Goal: Task Accomplishment & Management: Manage account settings

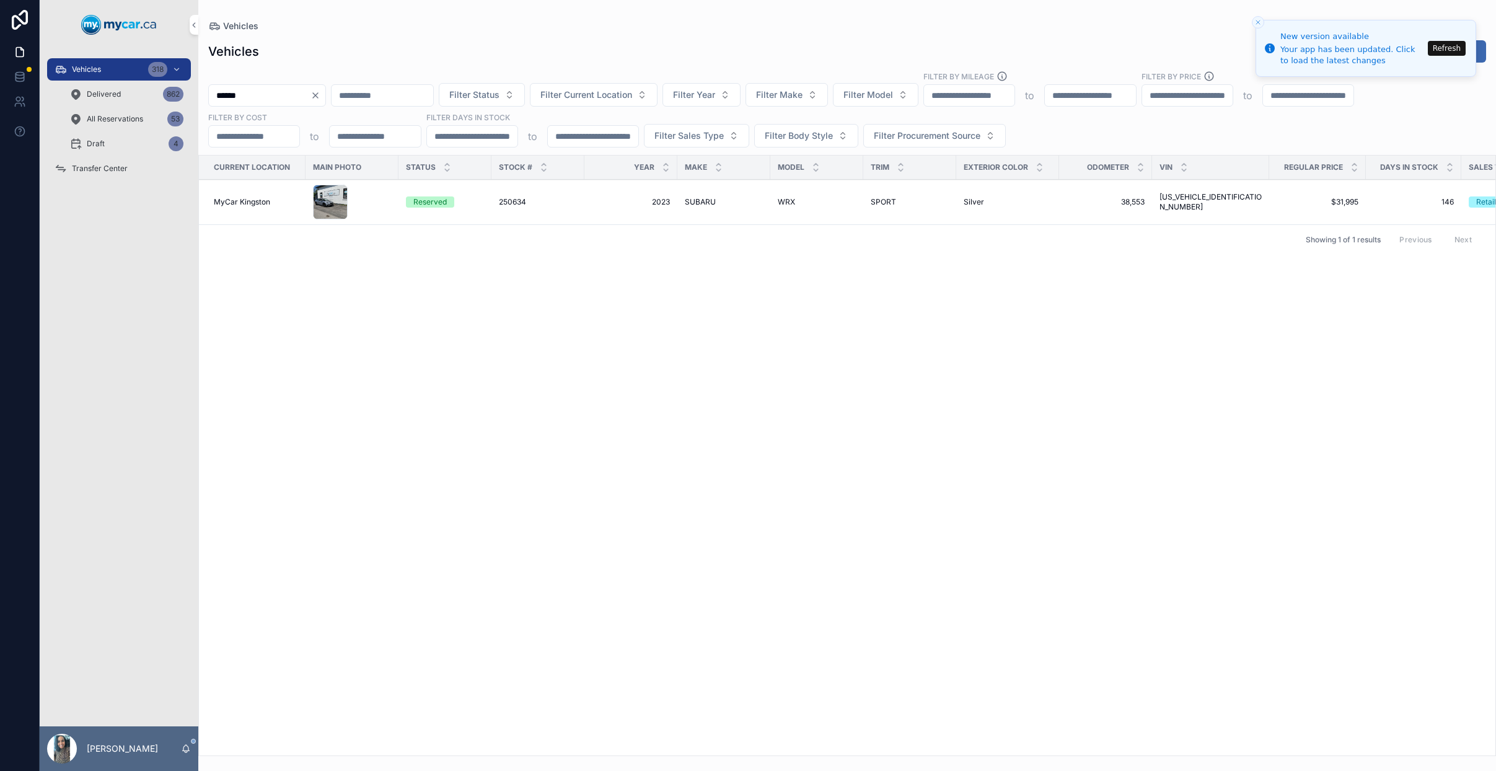
click at [320, 93] on icon "Clear" at bounding box center [315, 95] width 10 height 10
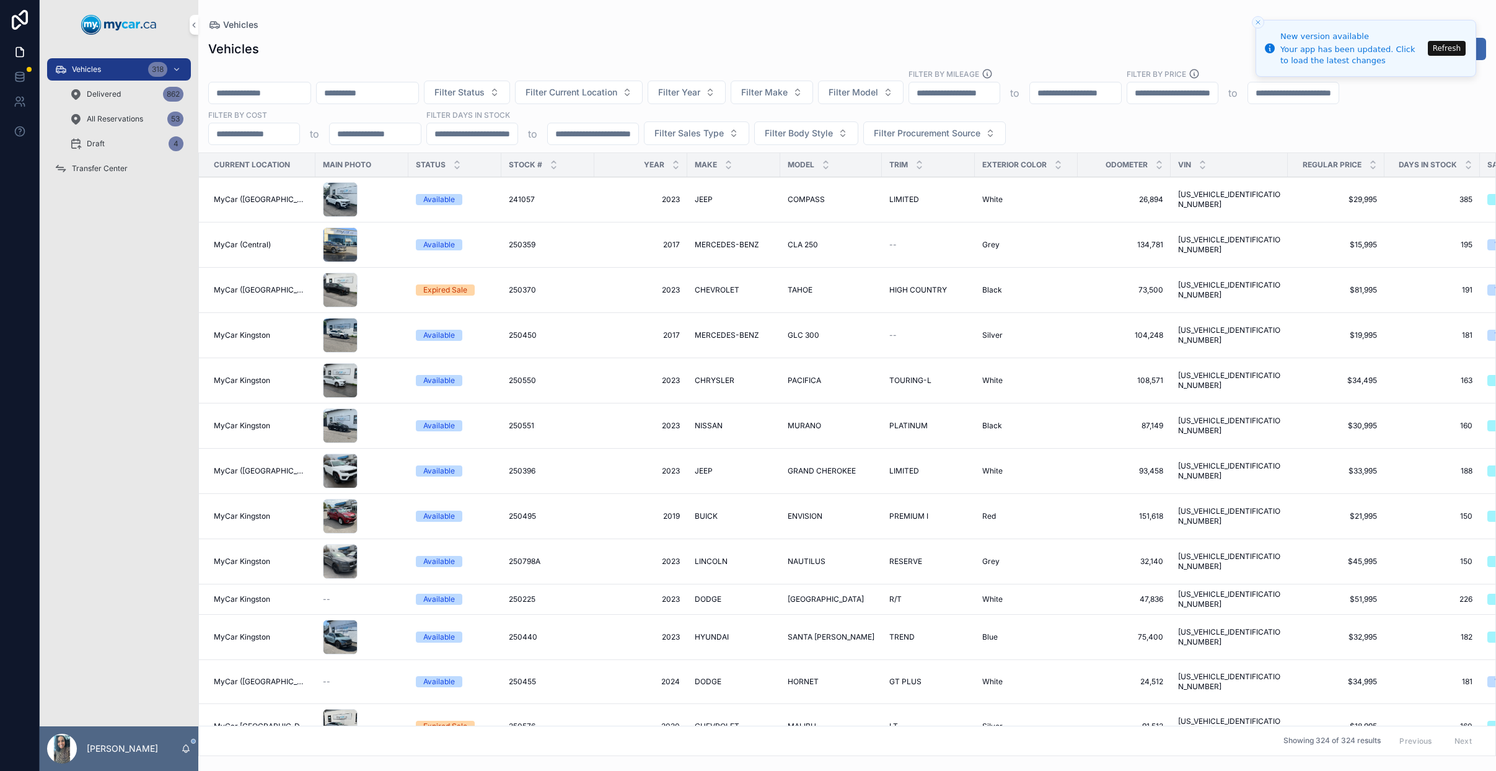
click at [271, 100] on input "scrollable content" at bounding box center [260, 92] width 102 height 17
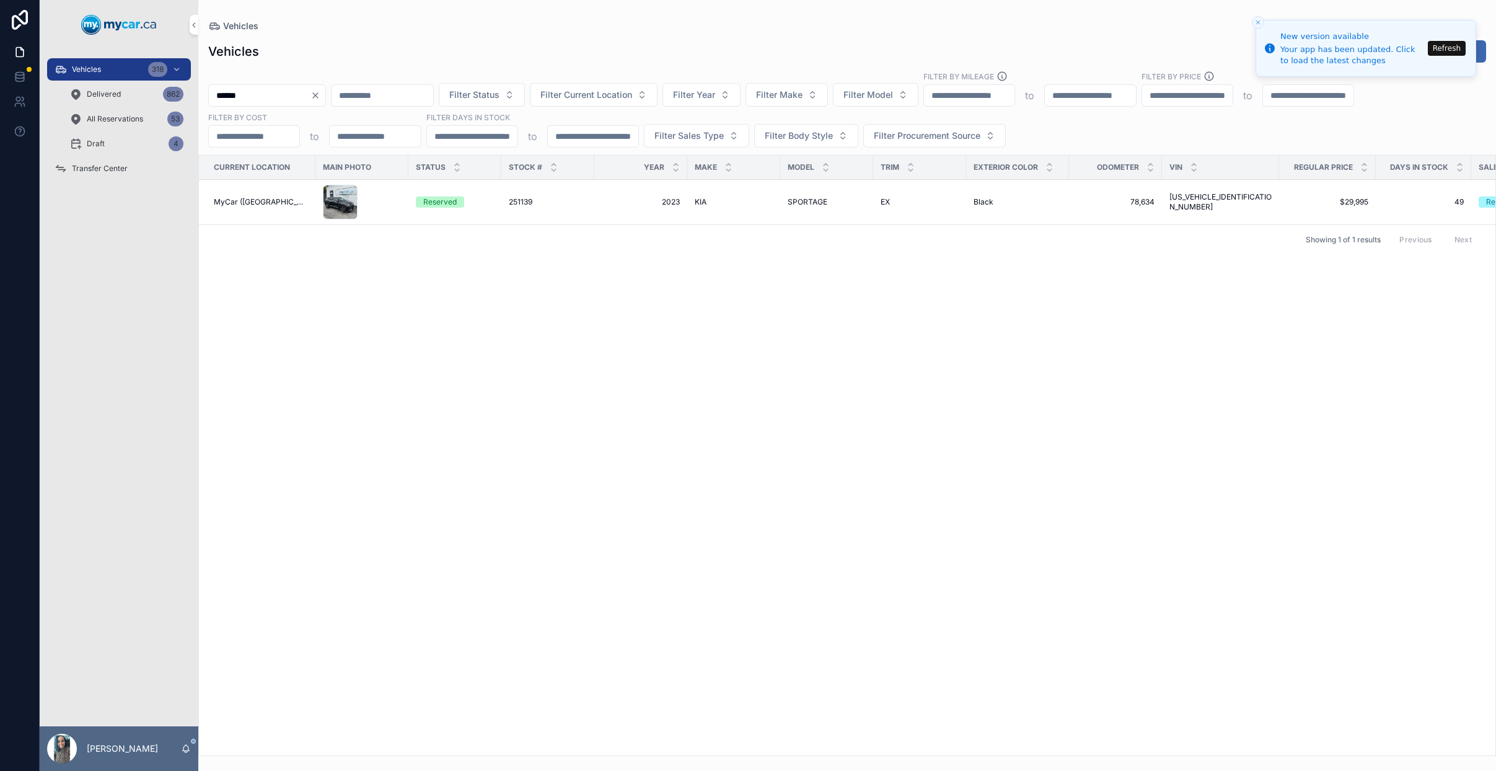
type input "******"
click at [618, 204] on span "2023" at bounding box center [641, 202] width 78 height 10
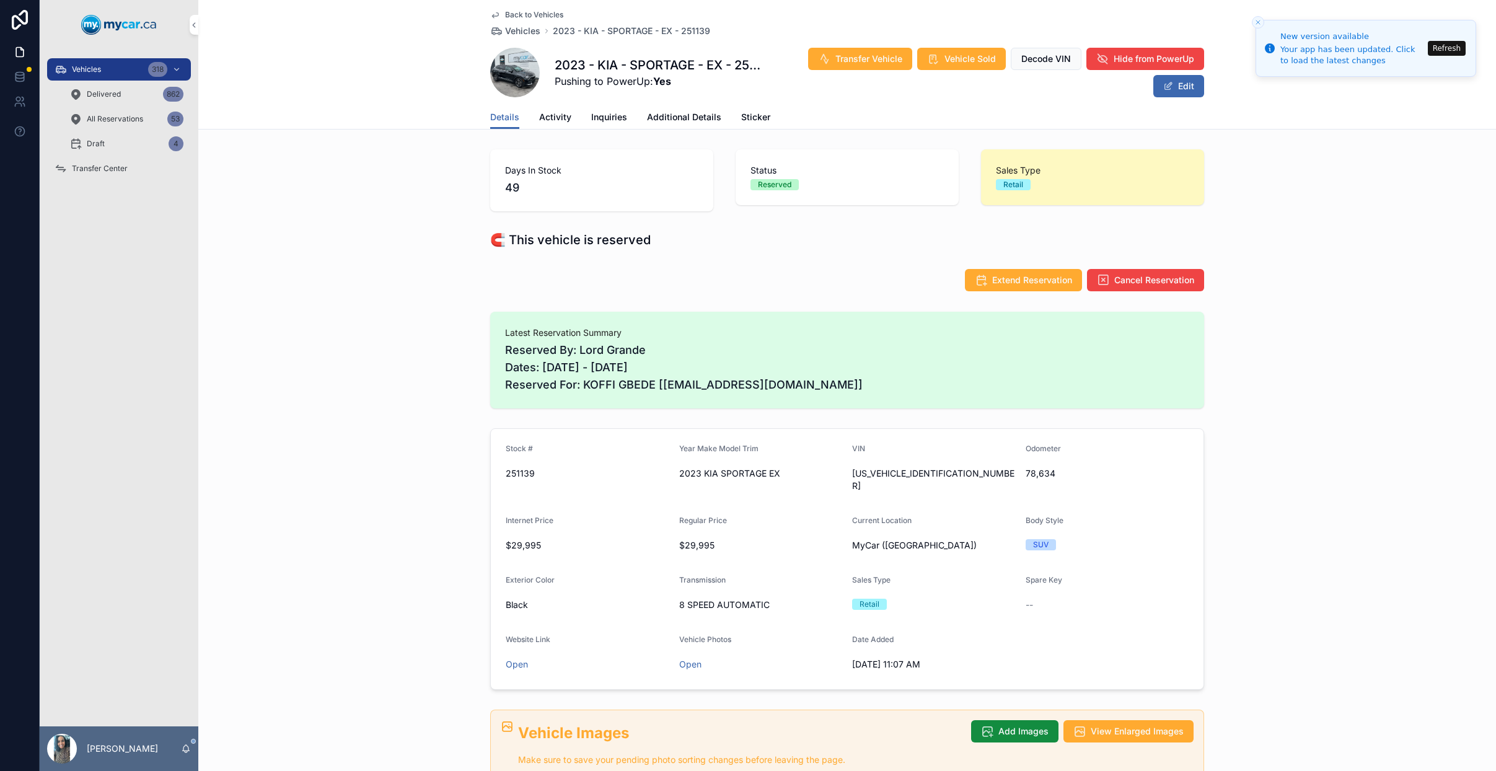
click at [658, 56] on h1 "2023 - KIA - SPORTAGE - EX - 251139" at bounding box center [659, 64] width 210 height 17
click at [654, 59] on h1 "2023 - KIA - SPORTAGE - EX - 251139" at bounding box center [659, 64] width 210 height 17
copy h1 "SPORTAGE"
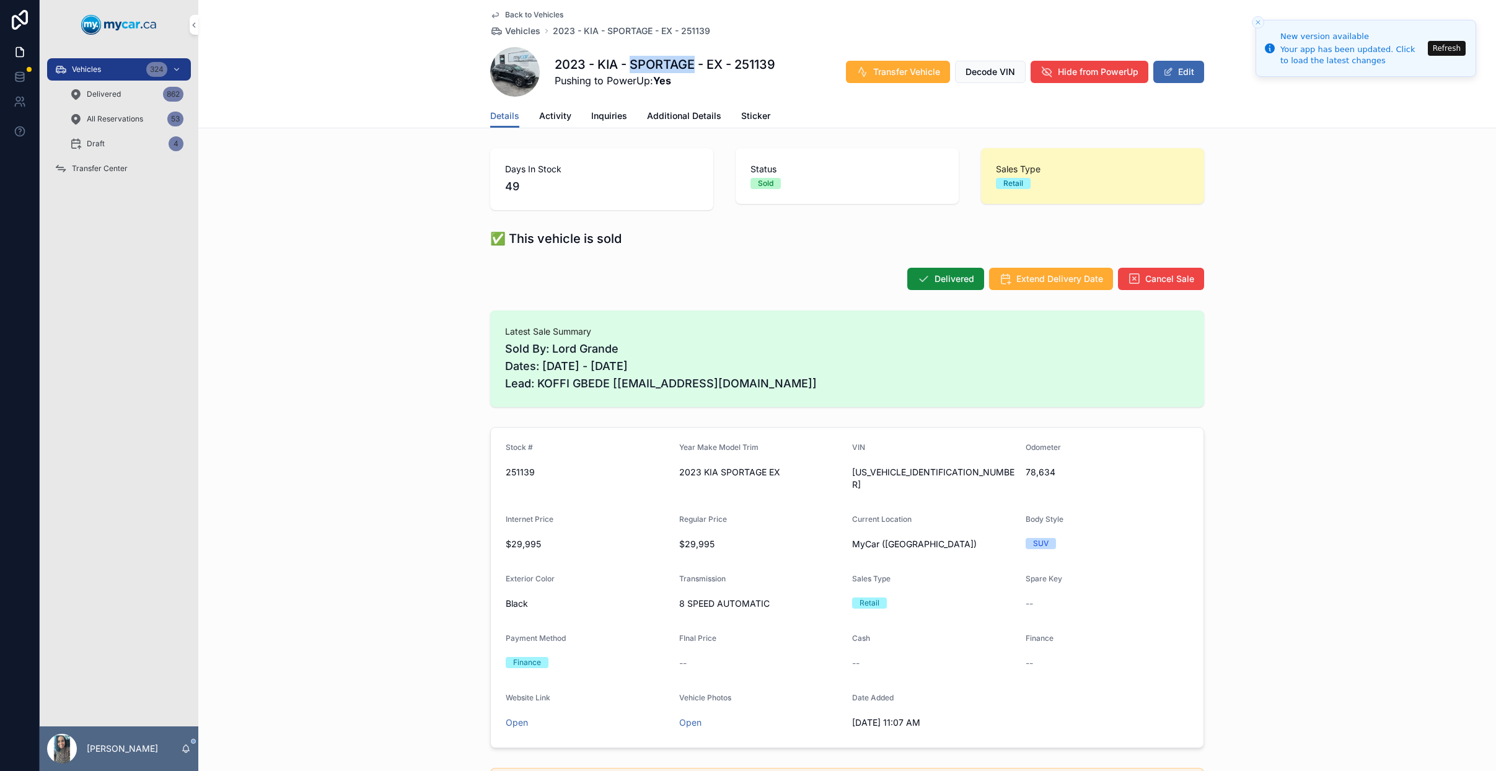
click at [1453, 49] on button "Refresh" at bounding box center [1446, 48] width 38 height 15
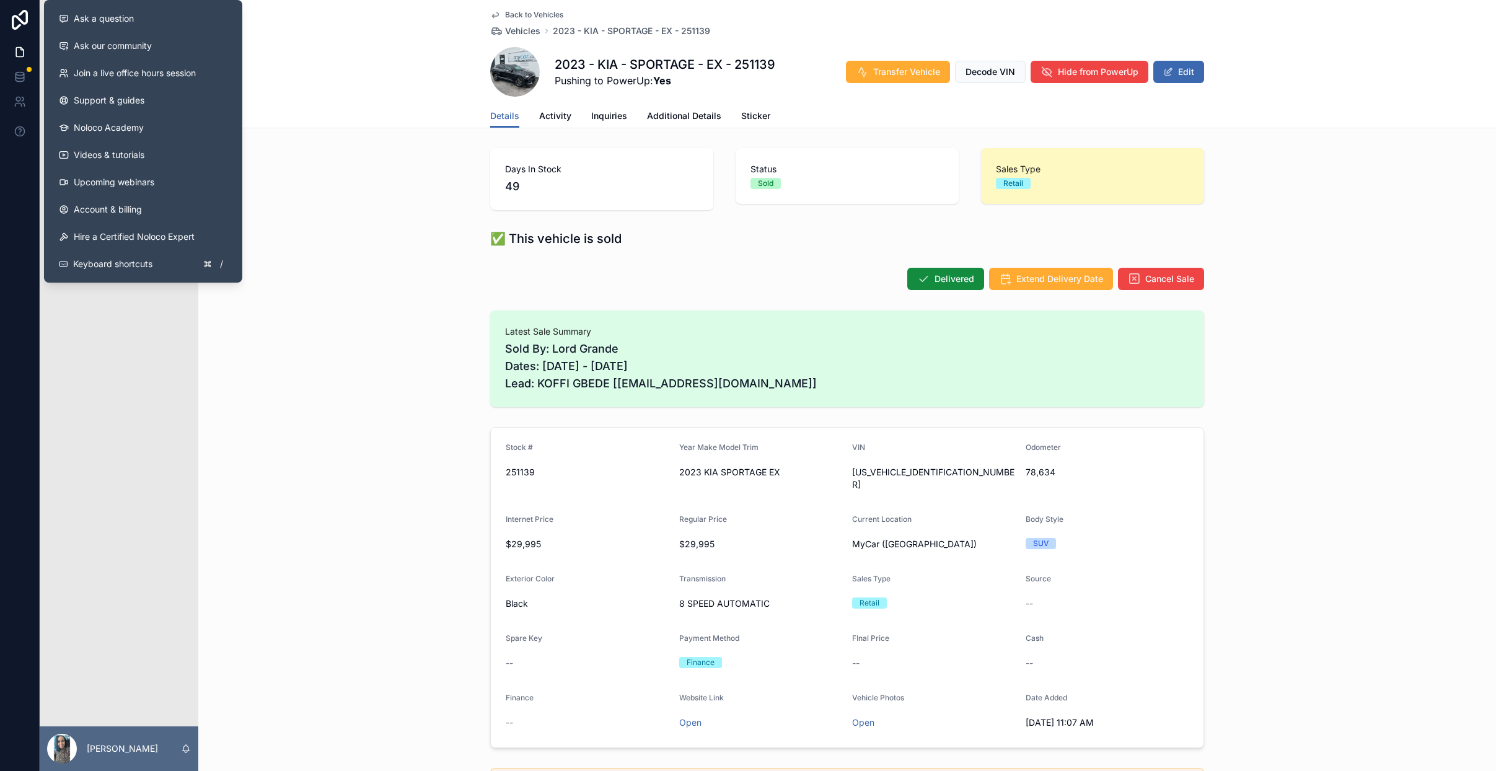
click at [393, 33] on div "Back to Vehicles Vehicles 2023 - KIA - SPORTAGE - EX - 251139 2023 - KIA - SPOR…" at bounding box center [846, 64] width 1297 height 128
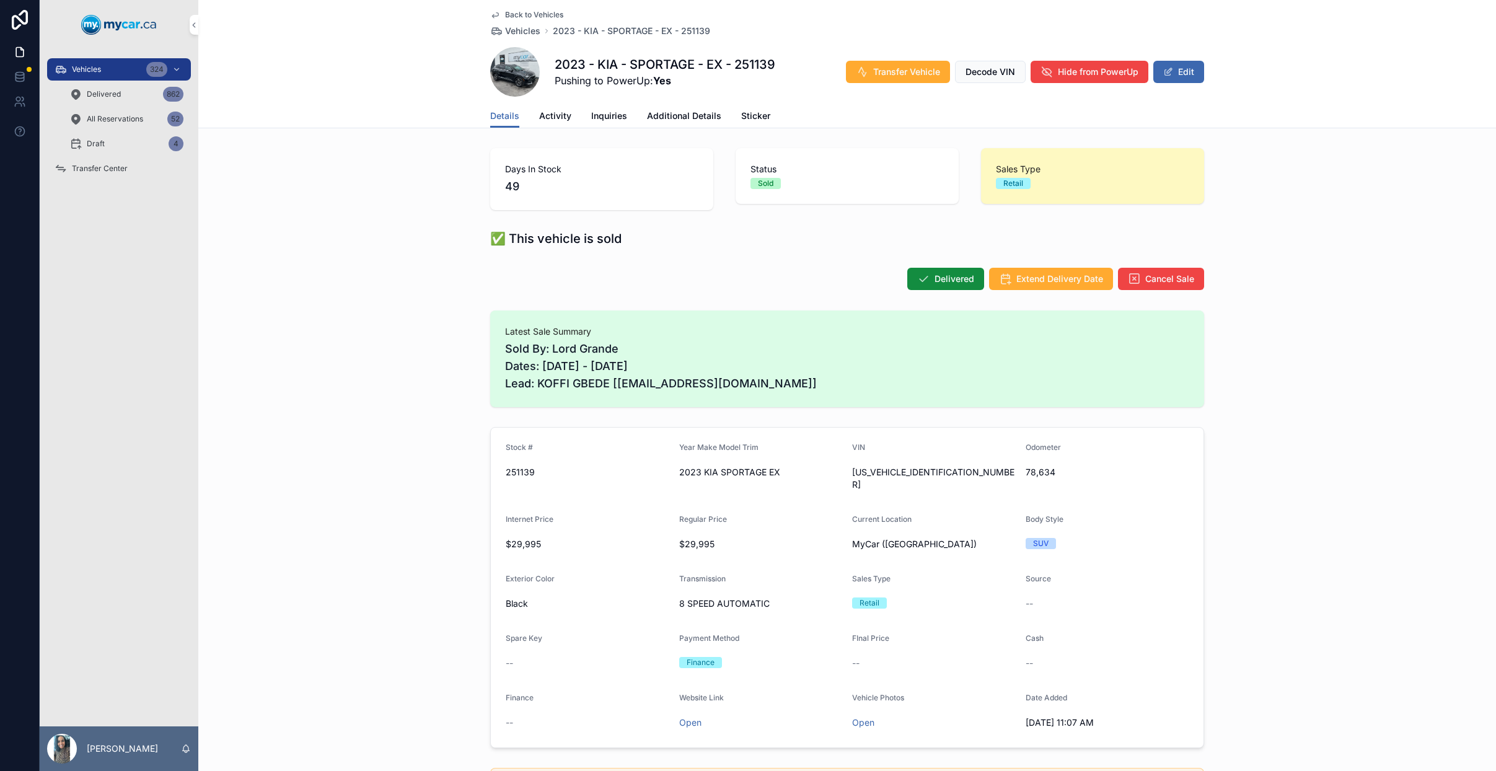
click at [119, 77] on div "Vehicles 324" at bounding box center [119, 69] width 129 height 20
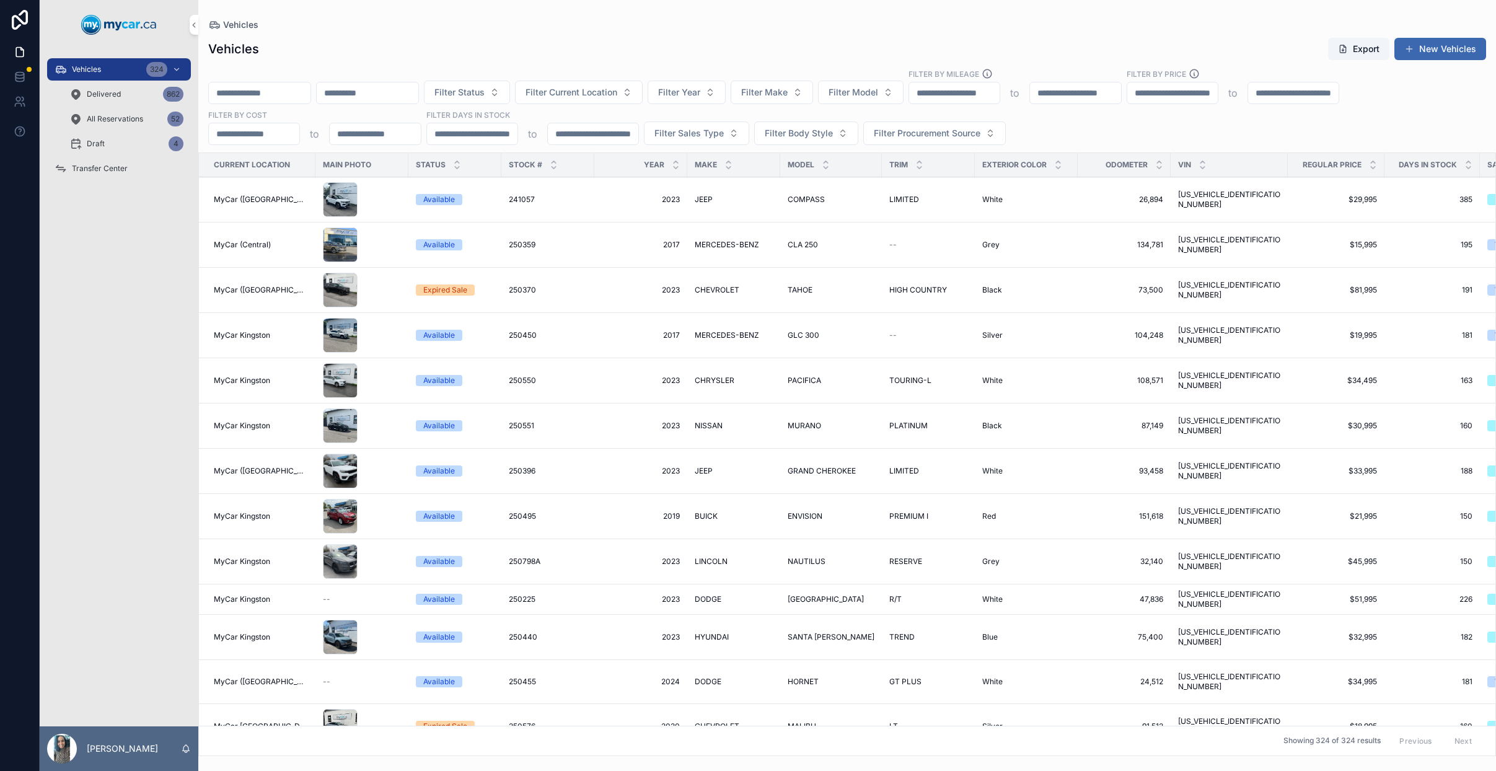
click at [268, 95] on input "scrollable content" at bounding box center [260, 92] width 102 height 17
click at [260, 89] on input "scrollable content" at bounding box center [260, 92] width 102 height 17
paste input "*******"
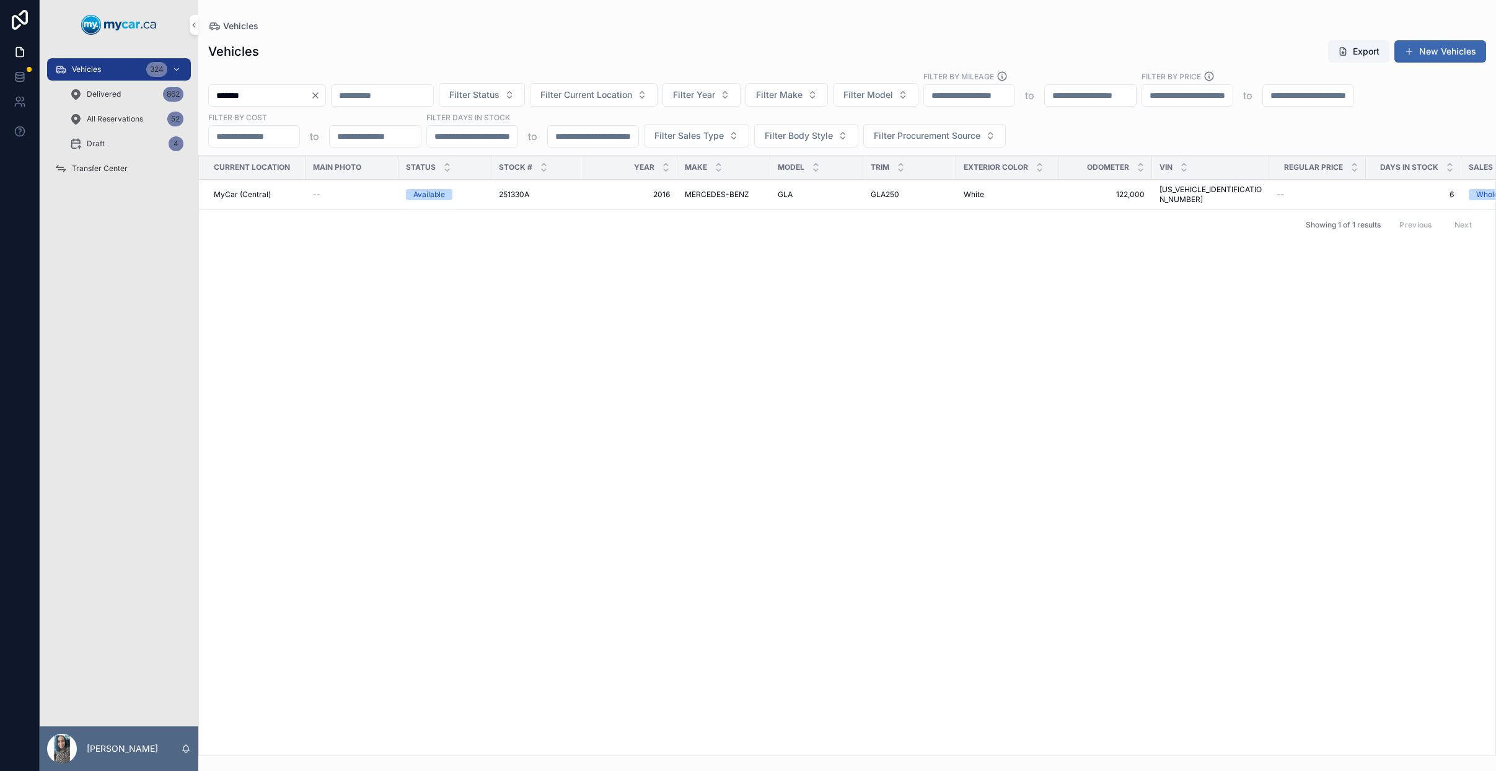
type input "*******"
click at [318, 94] on icon "Clear" at bounding box center [315, 95] width 5 height 5
click at [269, 94] on input "scrollable content" at bounding box center [260, 95] width 102 height 17
type input "******"
click at [482, 189] on div "Available" at bounding box center [445, 194] width 78 height 11
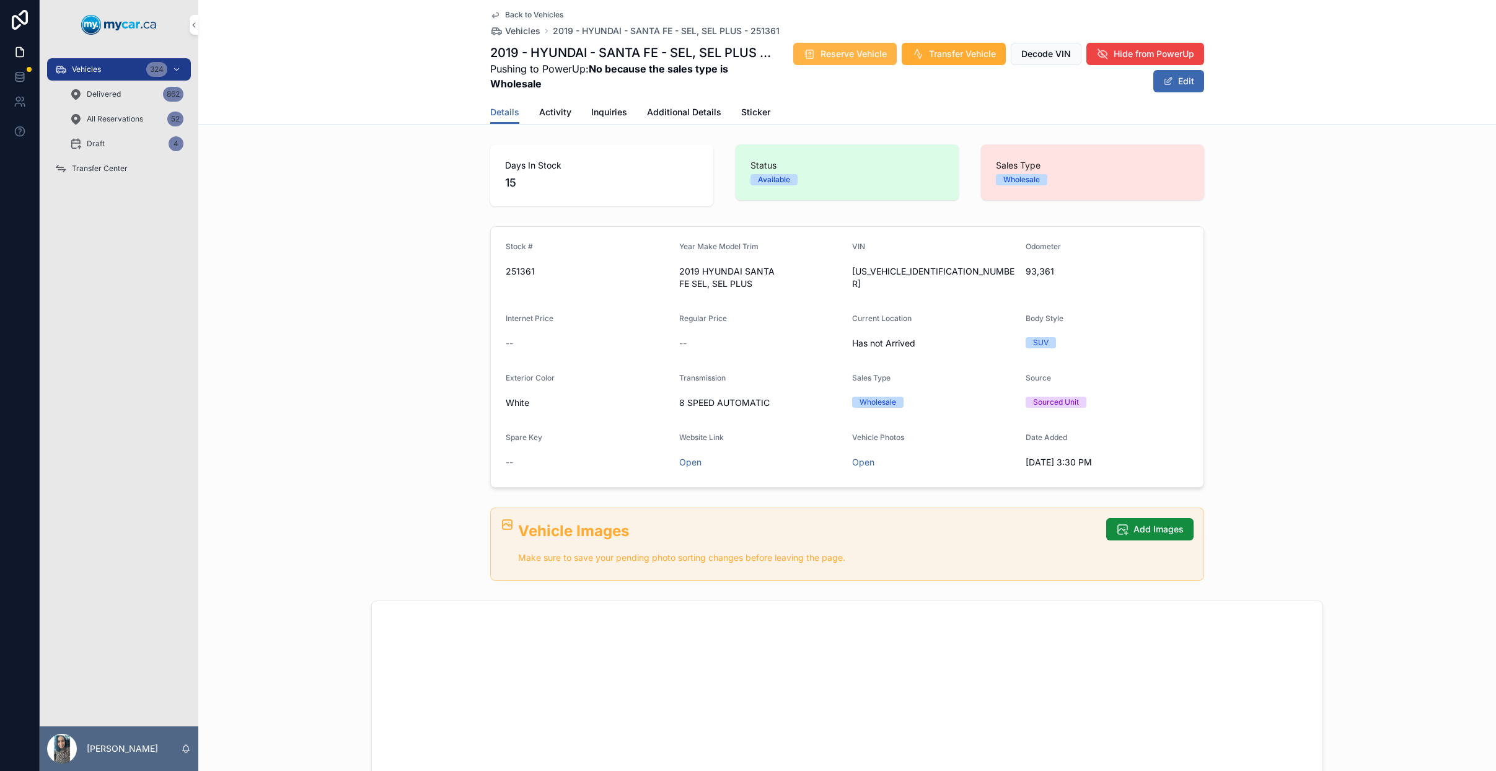
click at [859, 55] on span "Reserve Vehicle" at bounding box center [853, 54] width 66 height 12
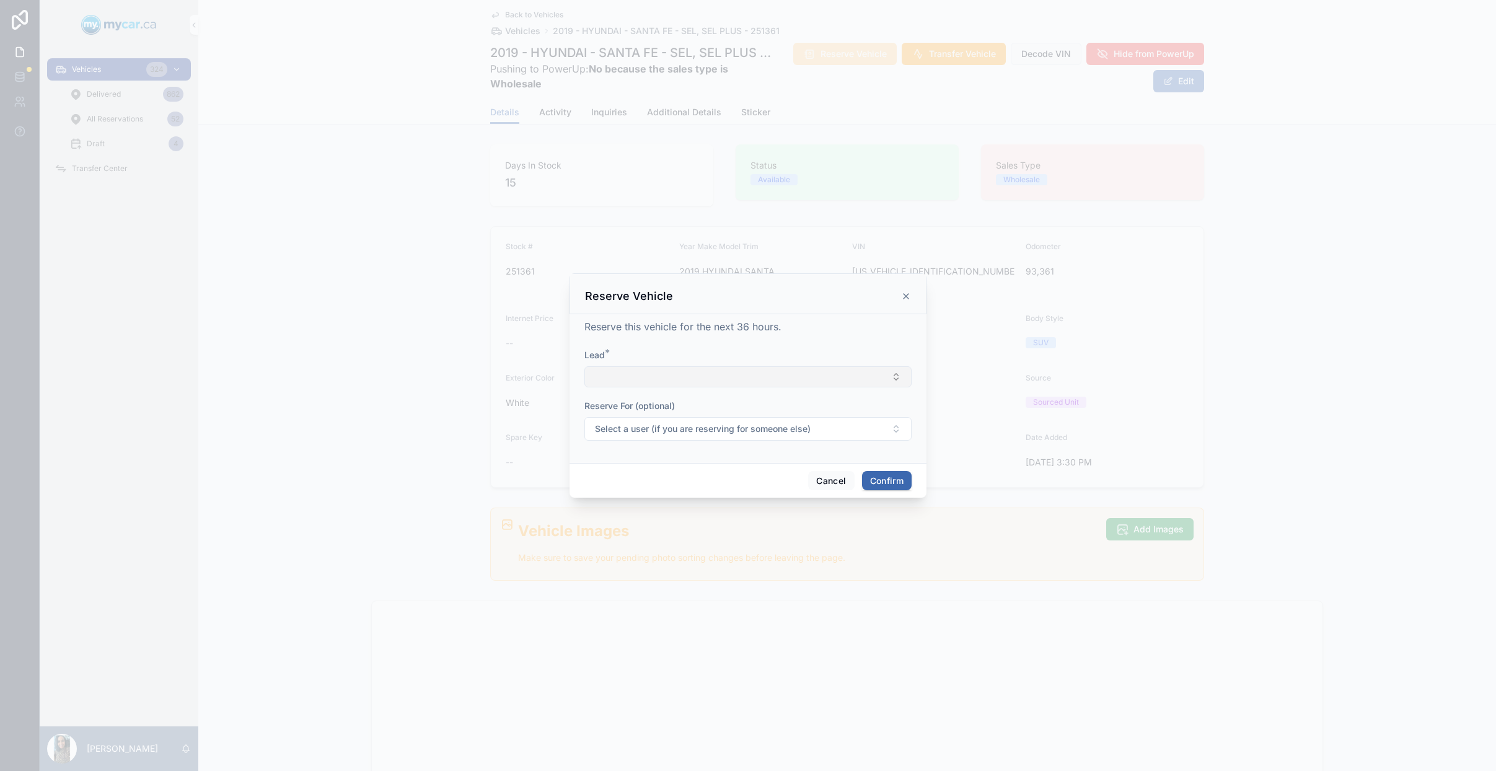
click at [760, 385] on button "Select Button" at bounding box center [747, 376] width 327 height 21
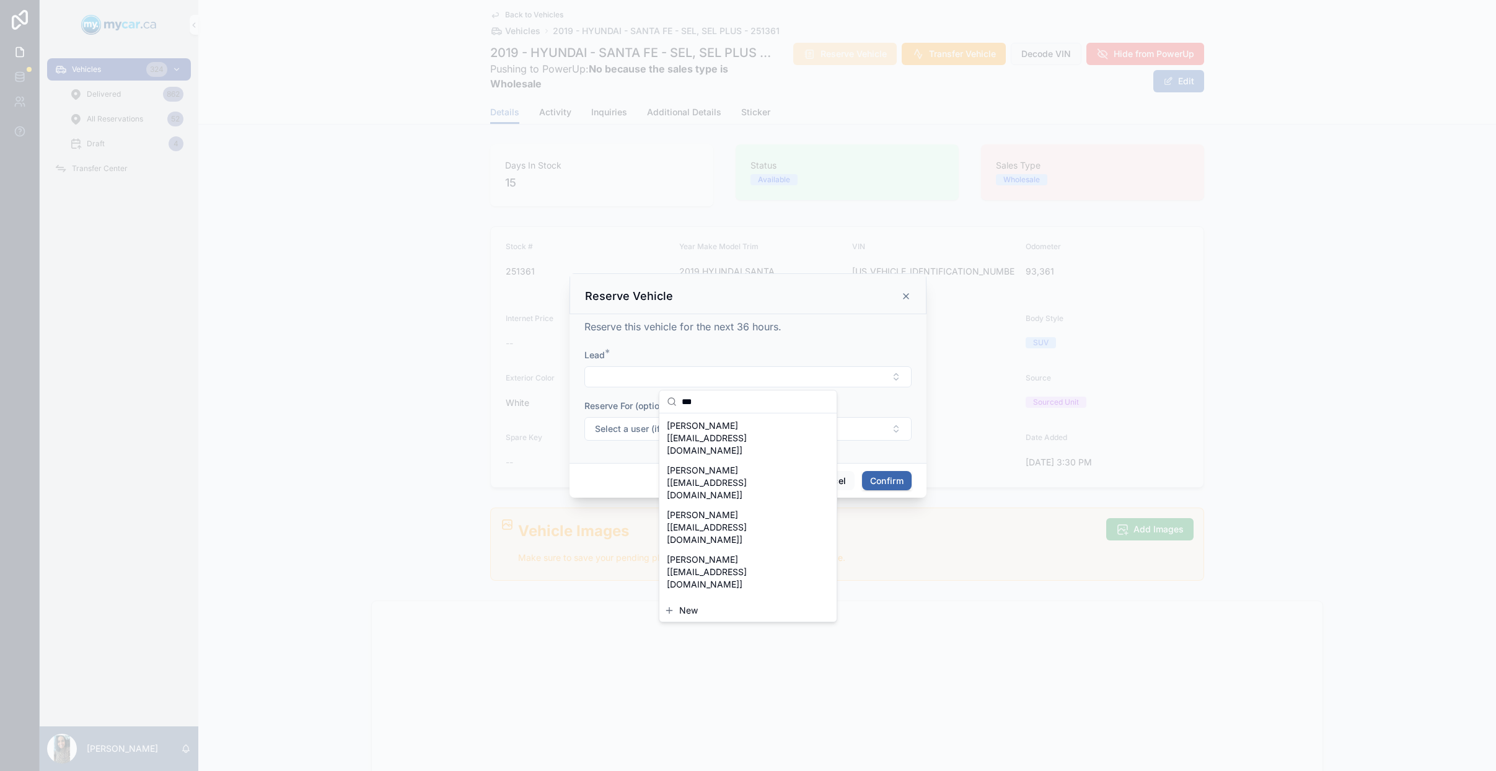
type input "***"
click at [714, 610] on button "New" at bounding box center [747, 610] width 167 height 12
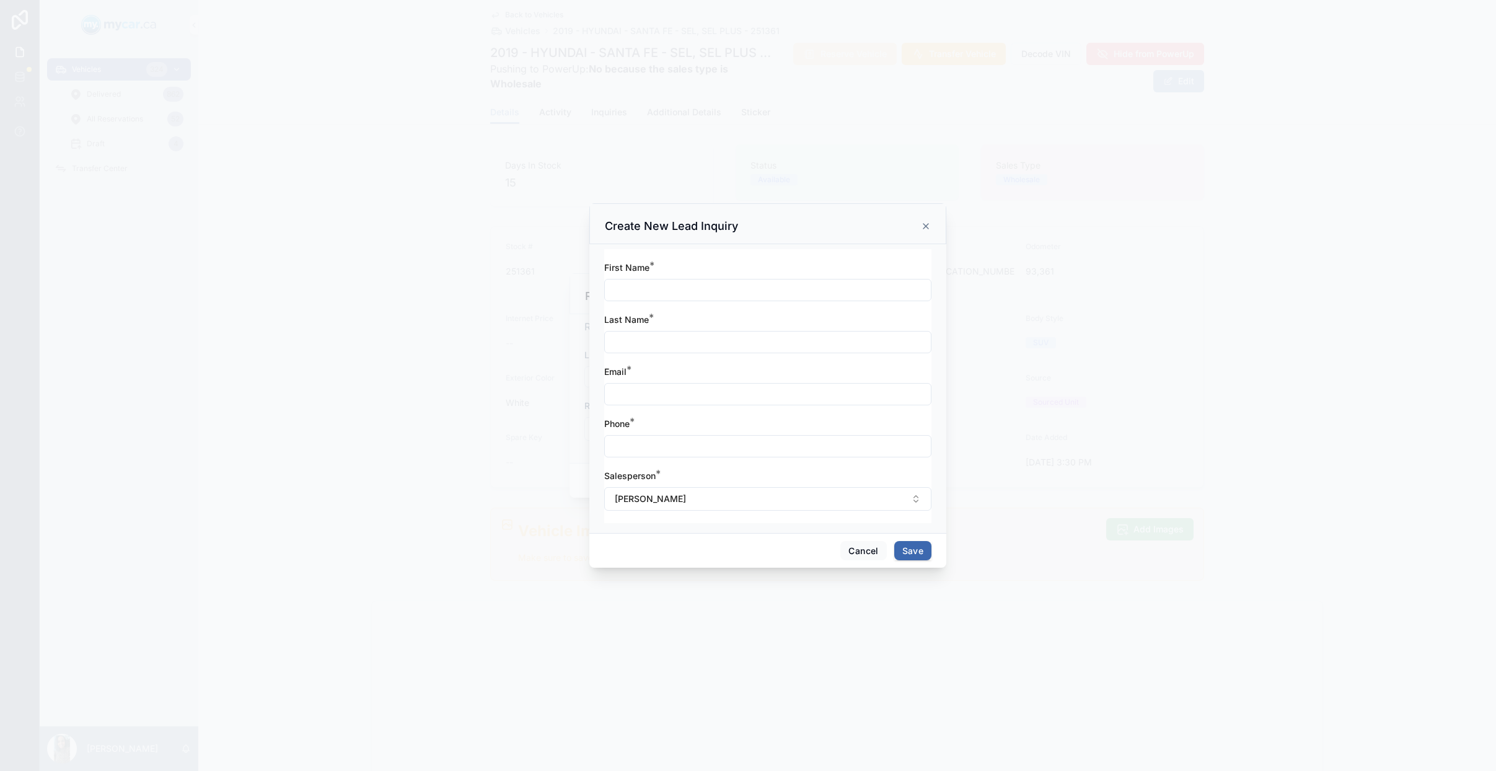
click at [690, 282] on input "text" at bounding box center [768, 289] width 326 height 17
type input "********"
type input "*******"
type input "**********"
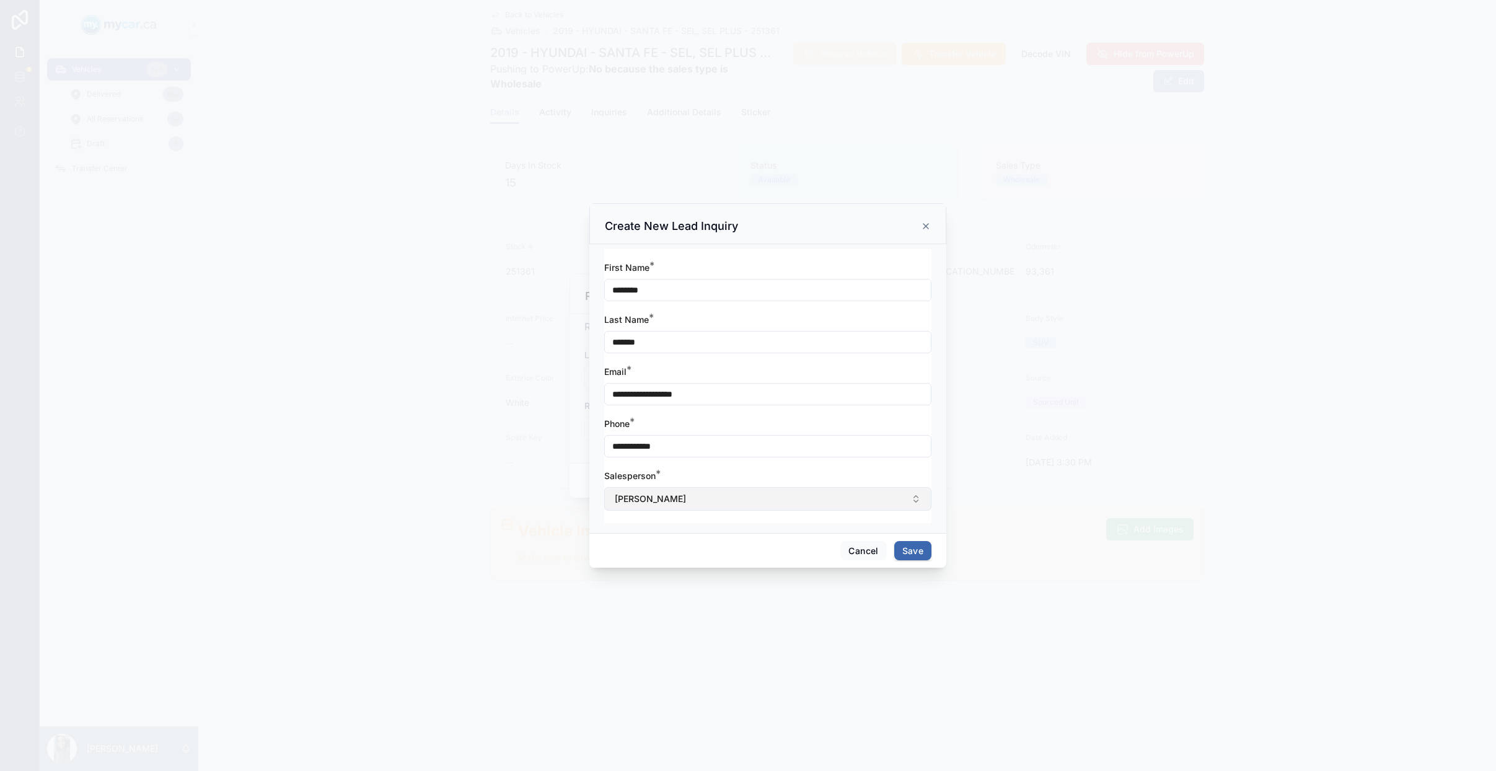
click at [671, 503] on button "[PERSON_NAME]" at bounding box center [767, 499] width 327 height 24
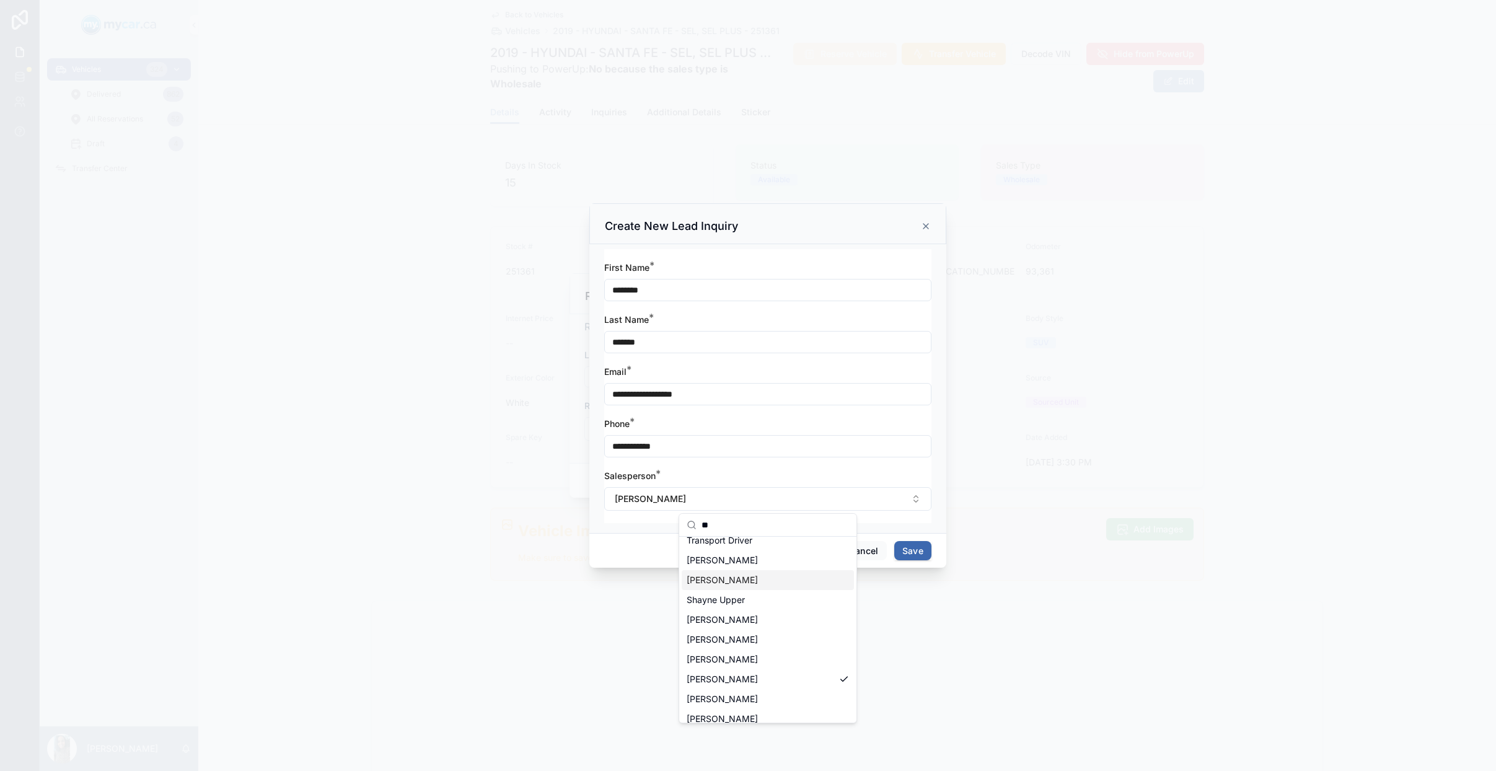
scroll to position [37, 0]
type input "**"
click at [784, 690] on div "Ernest Amaning" at bounding box center [767, 690] width 172 height 20
click at [914, 553] on button "Save" at bounding box center [912, 551] width 37 height 20
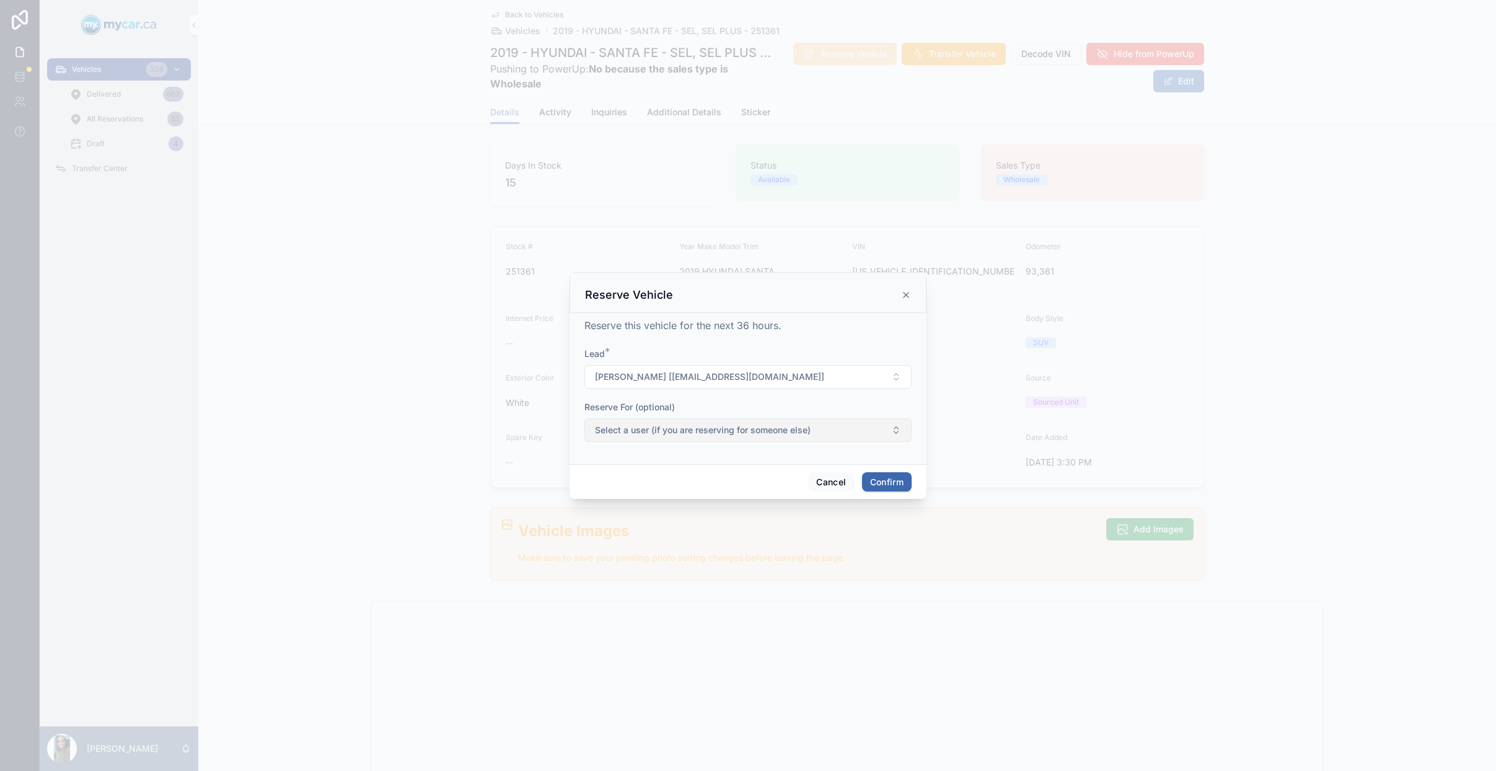
click at [716, 430] on span "Select a user (if you are reserving for someone else)" at bounding box center [703, 430] width 216 height 12
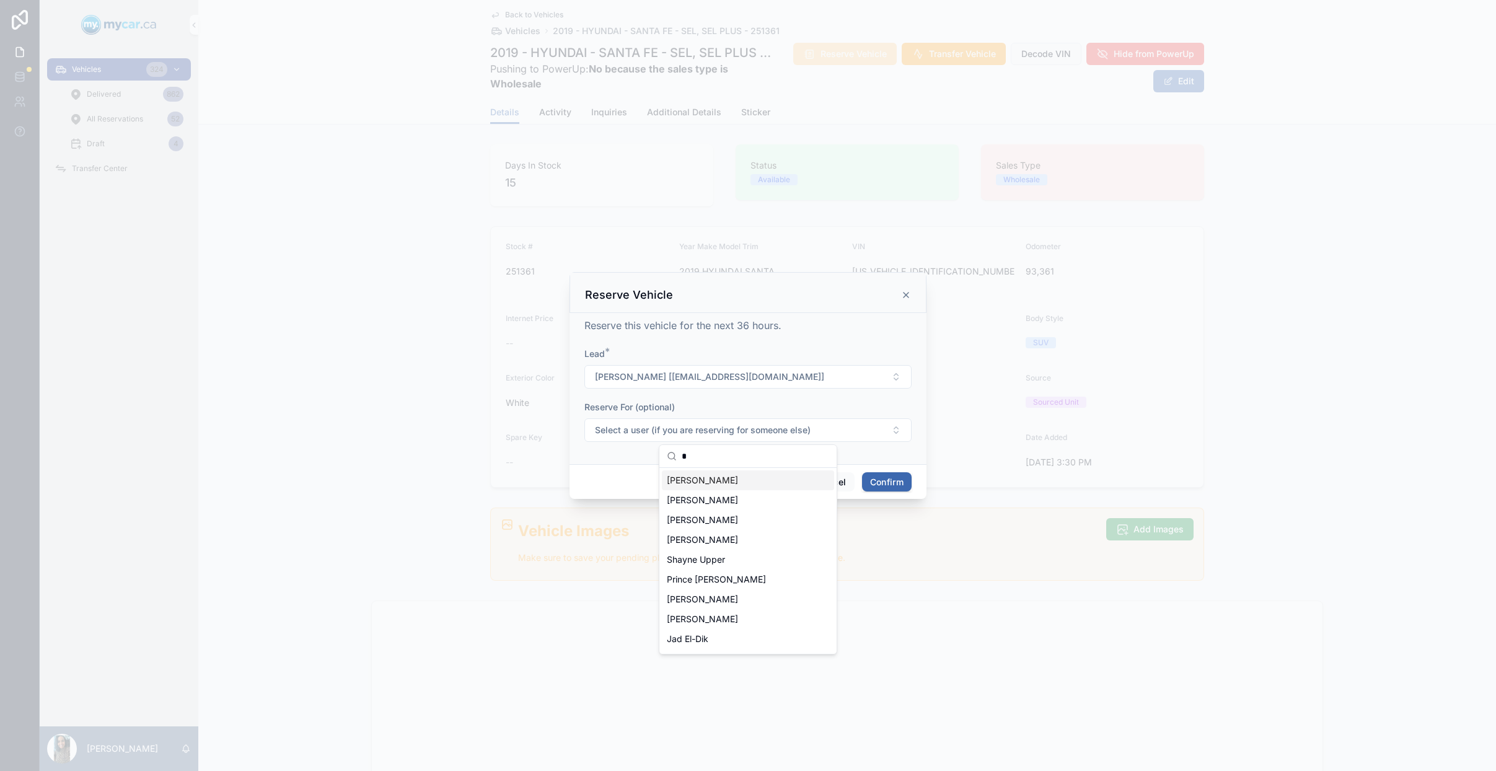
type input "*"
click at [866, 456] on div "Reserve this vehicle for the next 36 hours. Lead * PATIENCE BOATENG [PEEBOAT_22…" at bounding box center [747, 388] width 357 height 151
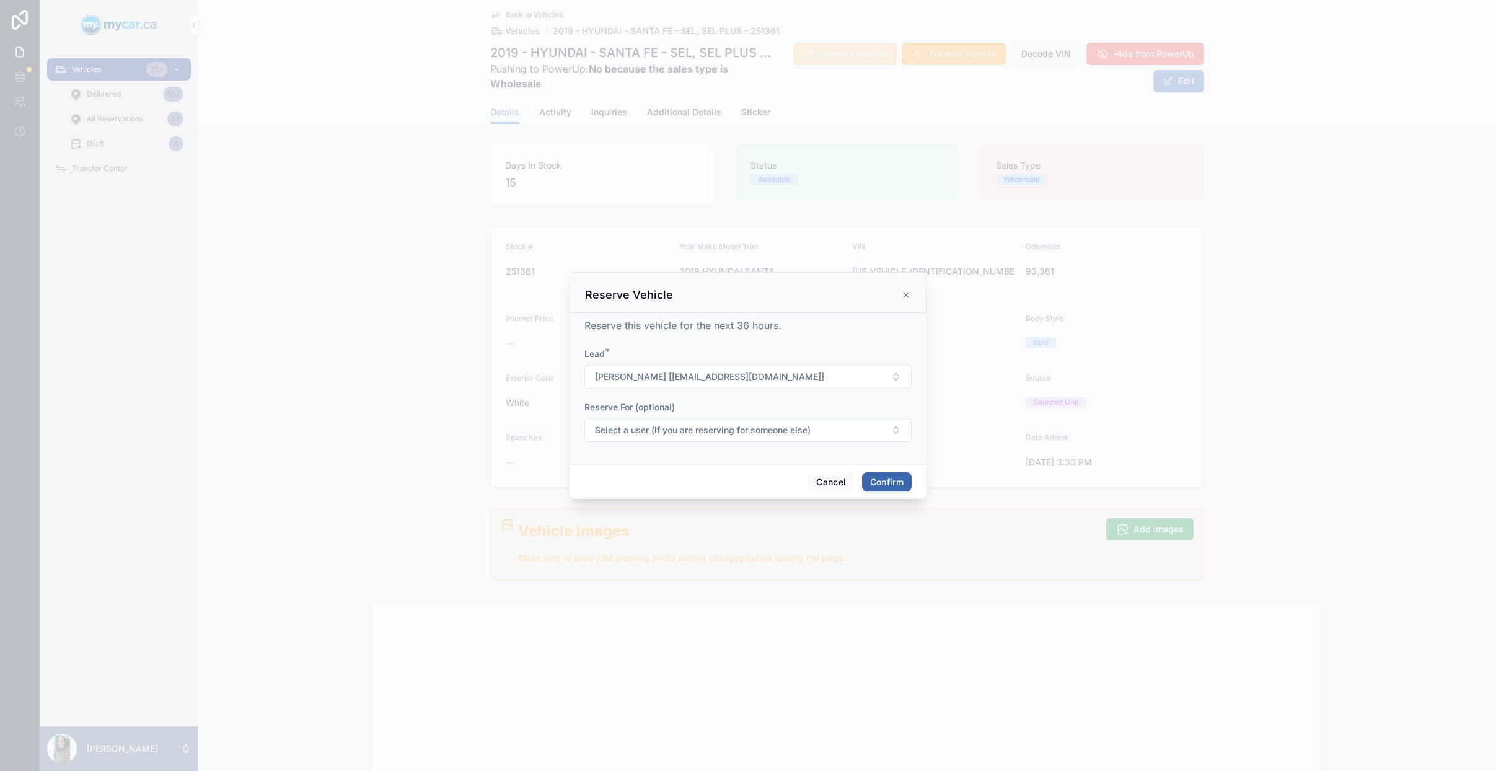
click at [872, 473] on button "Confirm" at bounding box center [887, 482] width 50 height 20
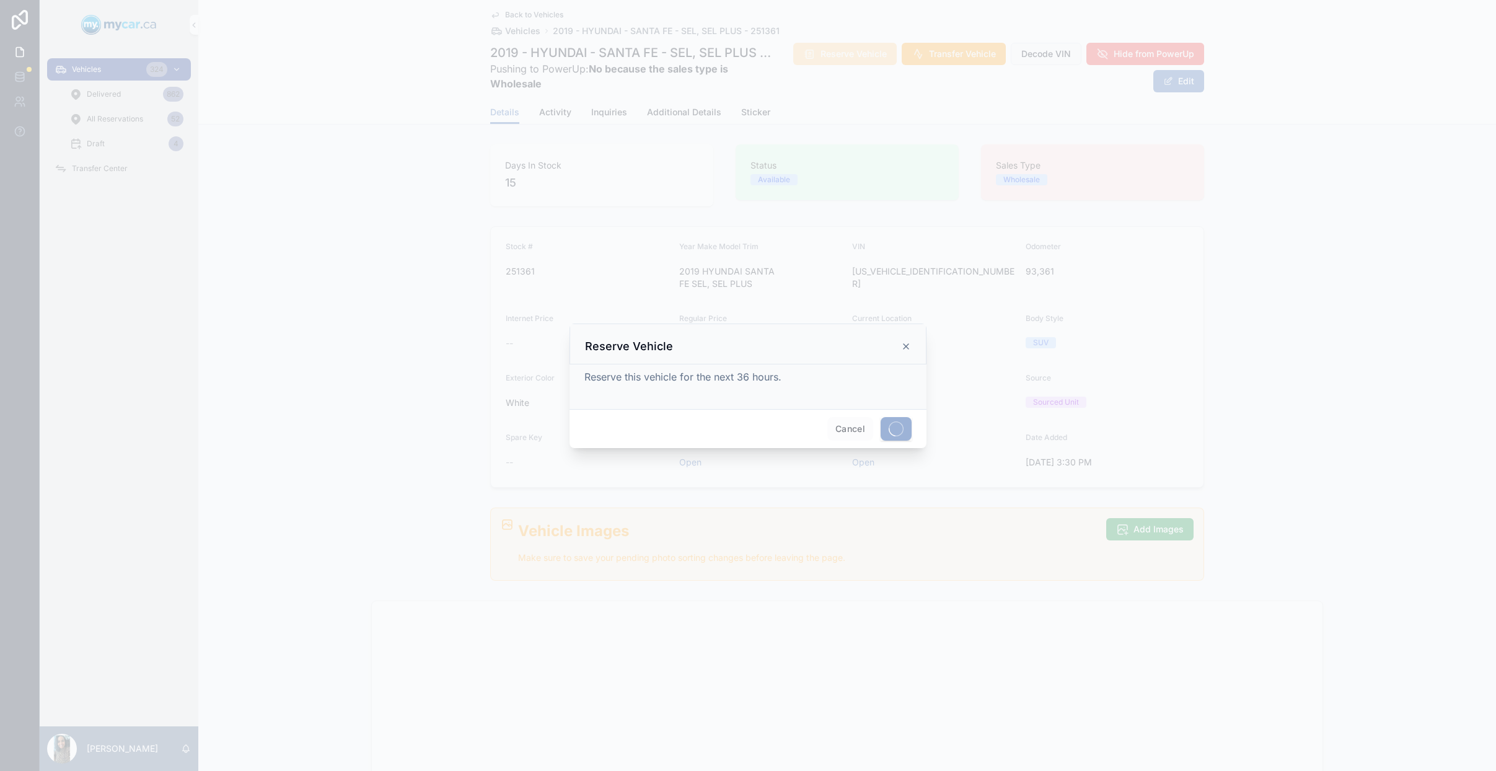
click at [144, 69] on div at bounding box center [748, 385] width 1496 height 771
click at [142, 71] on div at bounding box center [748, 385] width 1496 height 771
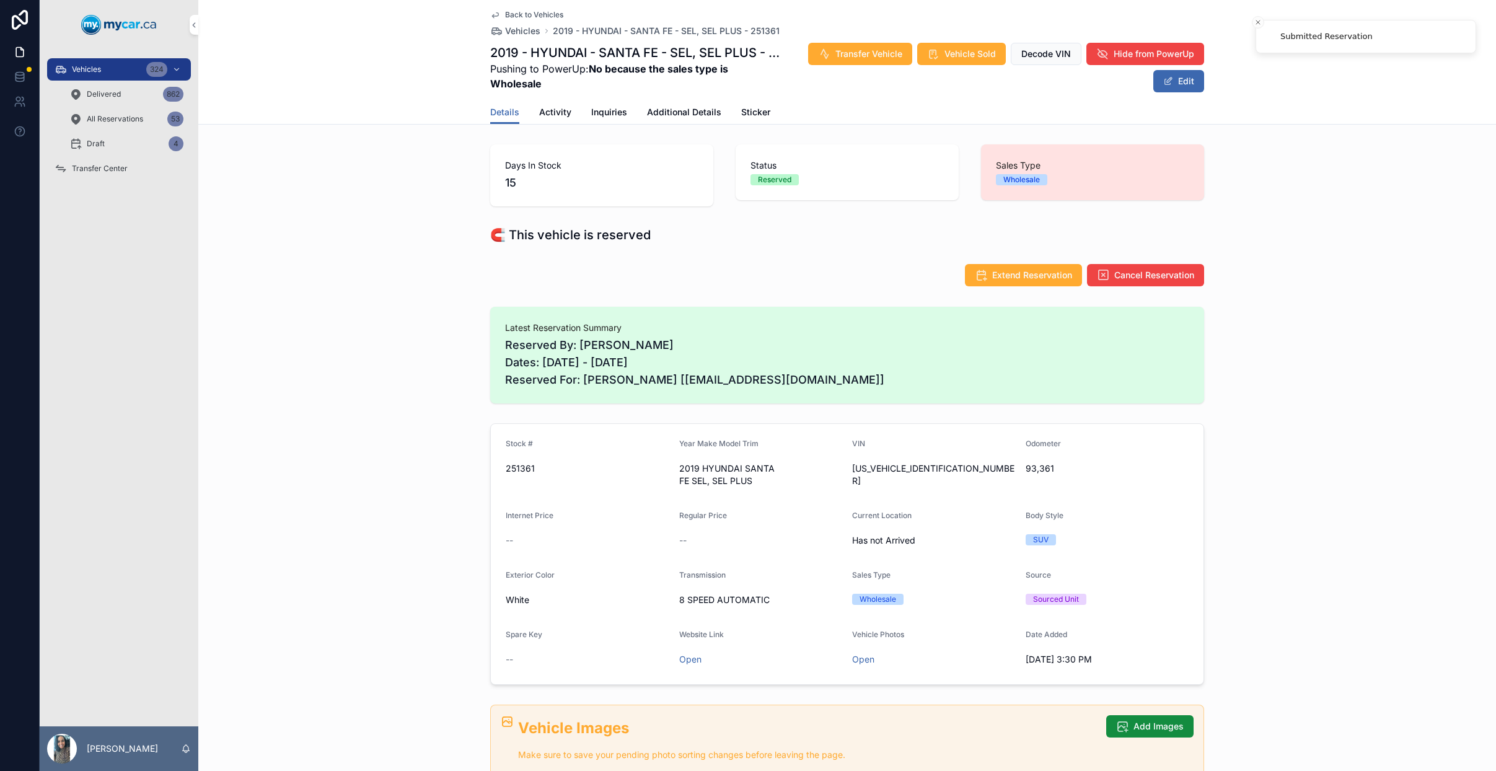
click at [86, 64] on span "Vehicles" at bounding box center [86, 69] width 29 height 10
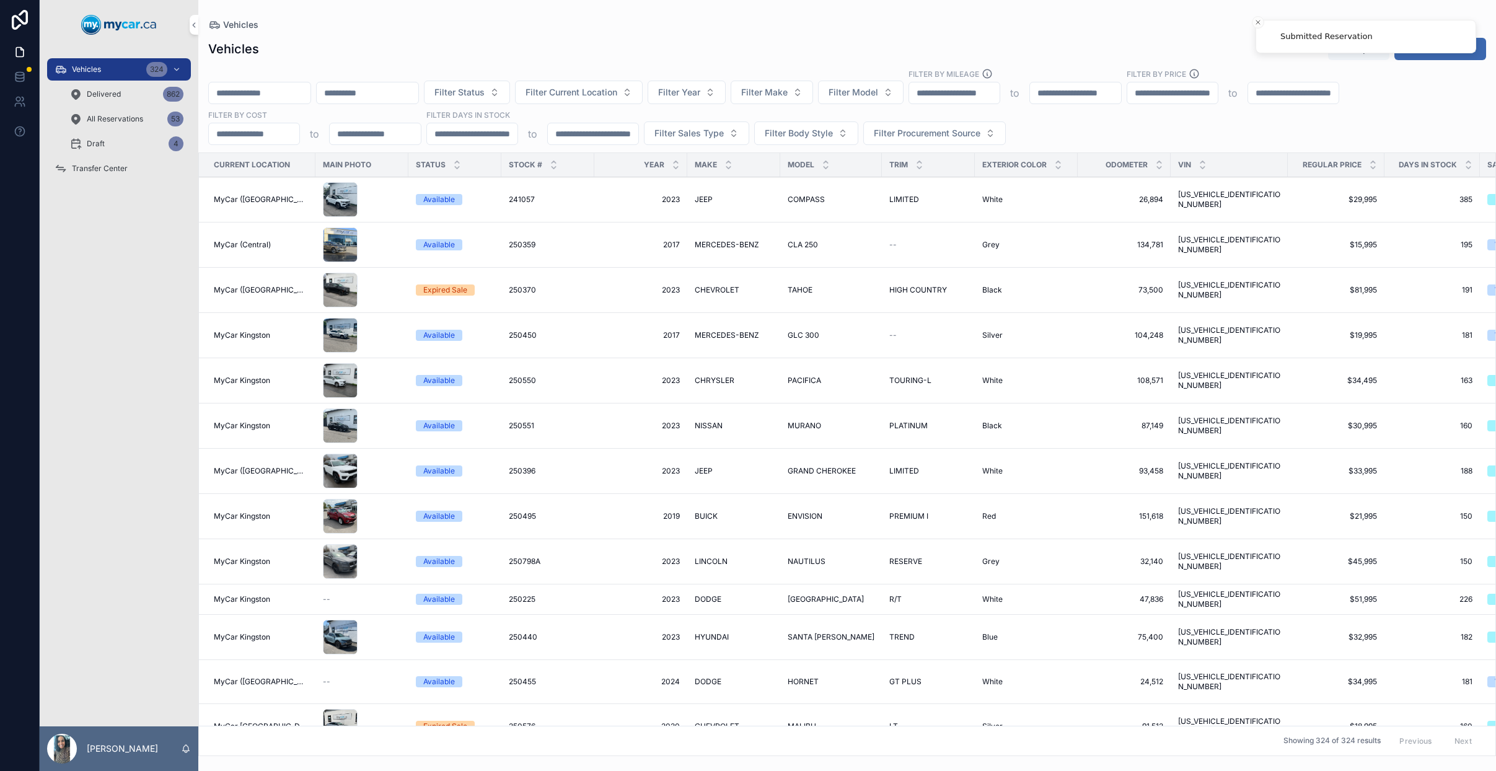
click at [391, 89] on input "scrollable content" at bounding box center [368, 92] width 102 height 17
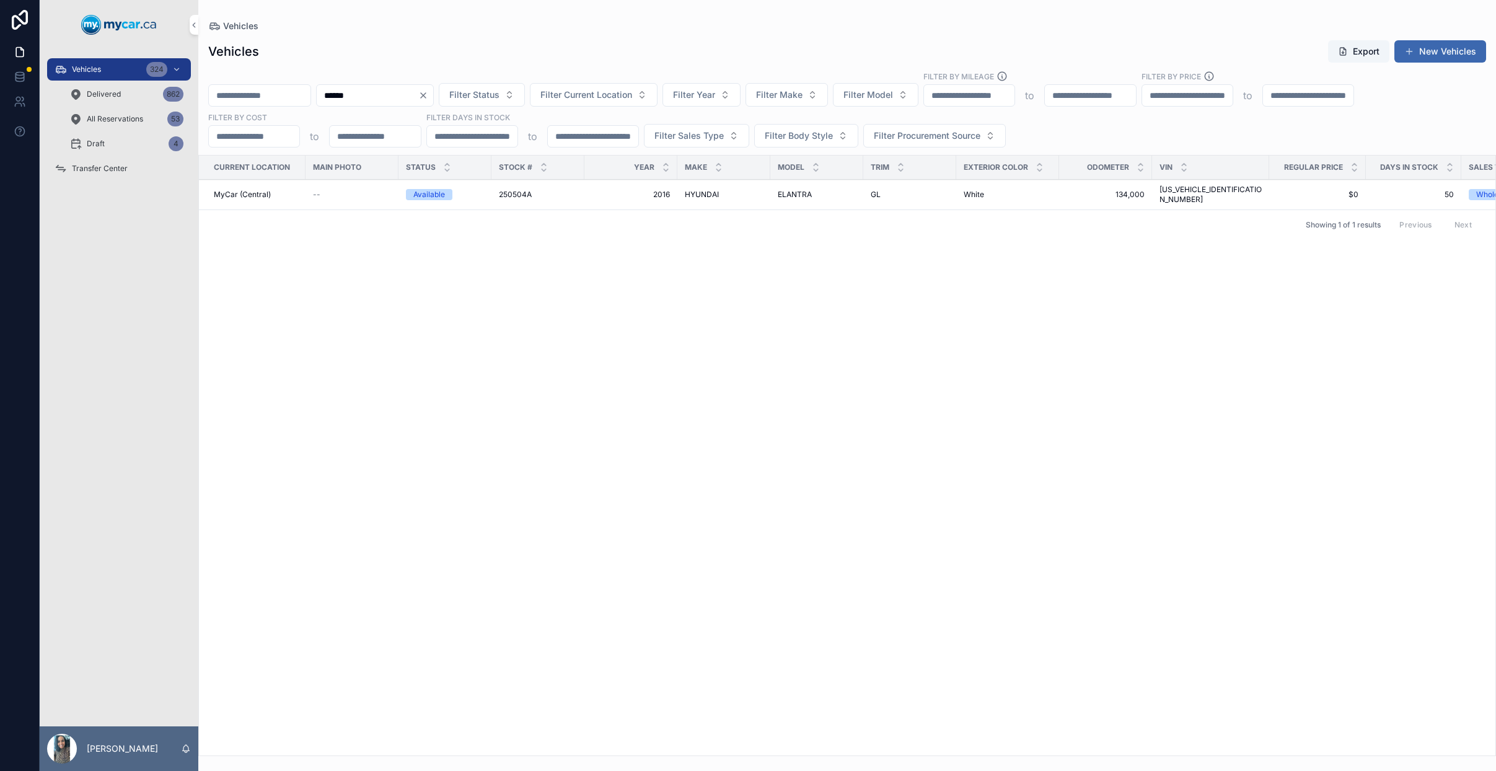
type input "******"
click at [433, 100] on button "Clear" at bounding box center [425, 95] width 15 height 10
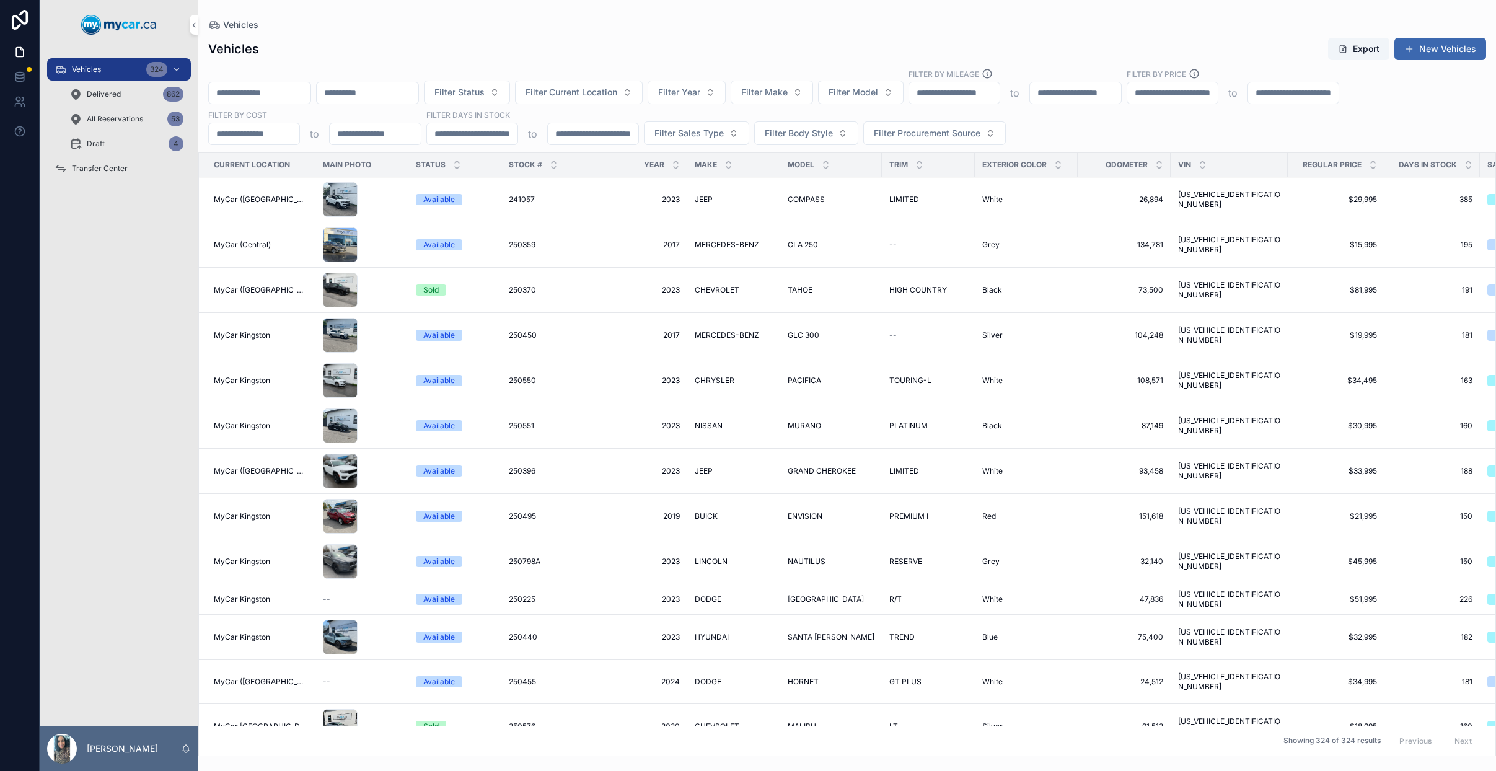
click at [384, 103] on div "scrollable content" at bounding box center [367, 93] width 103 height 22
click at [399, 91] on input "scrollable content" at bounding box center [368, 92] width 102 height 17
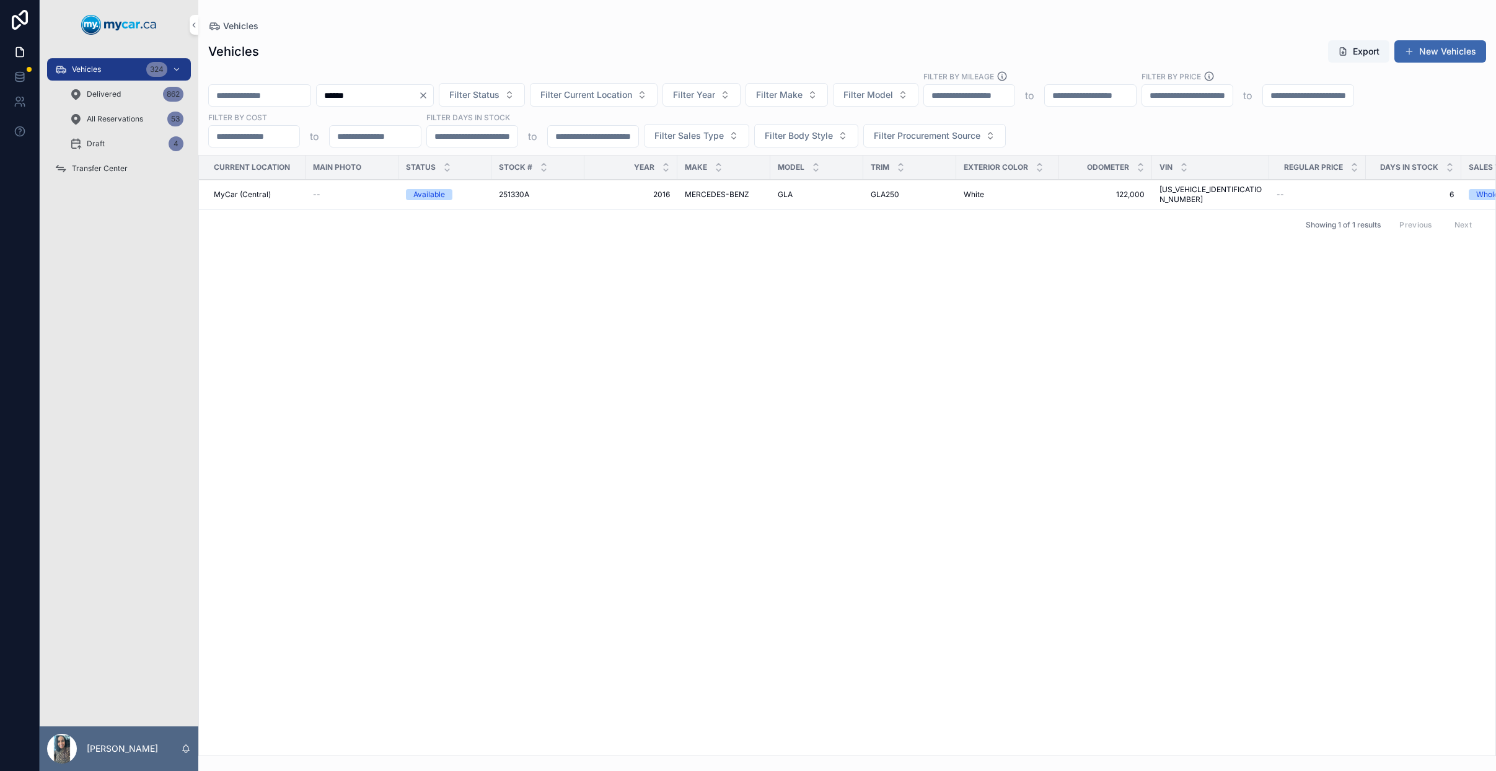
type input "******"
click at [607, 195] on span "2016" at bounding box center [631, 195] width 78 height 10
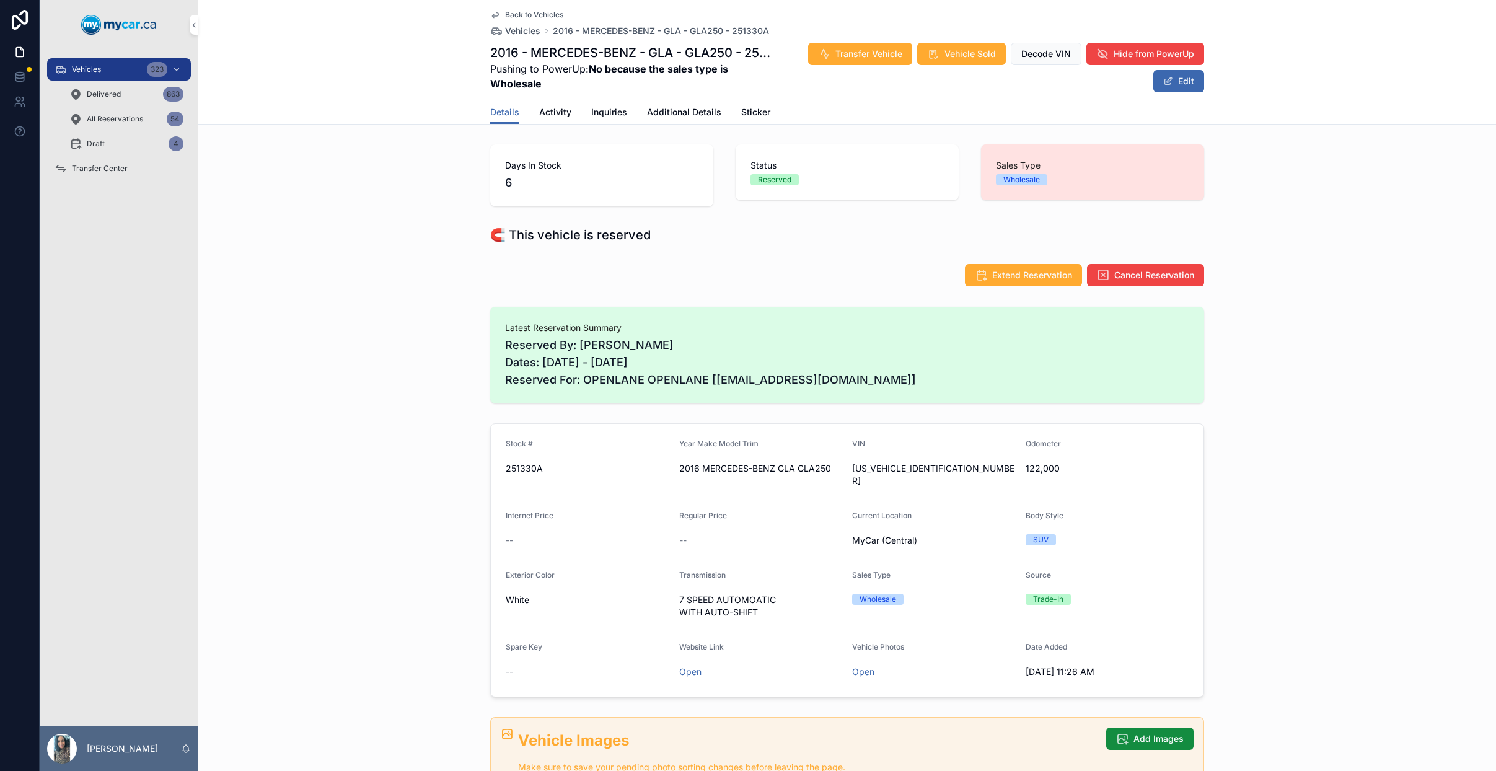
click at [955, 39] on div "Back to Vehicles Vehicles 2016 - MERCEDES-BENZ - GLA - GLA250 - 251330A 2016 - …" at bounding box center [847, 50] width 714 height 100
click at [944, 69] on div "Transfer Vehicle Vehicle Sold Decode VIN Hide from PowerUp Edit" at bounding box center [988, 67] width 429 height 51
click at [963, 49] on span "Vehicle Sold" at bounding box center [969, 54] width 51 height 12
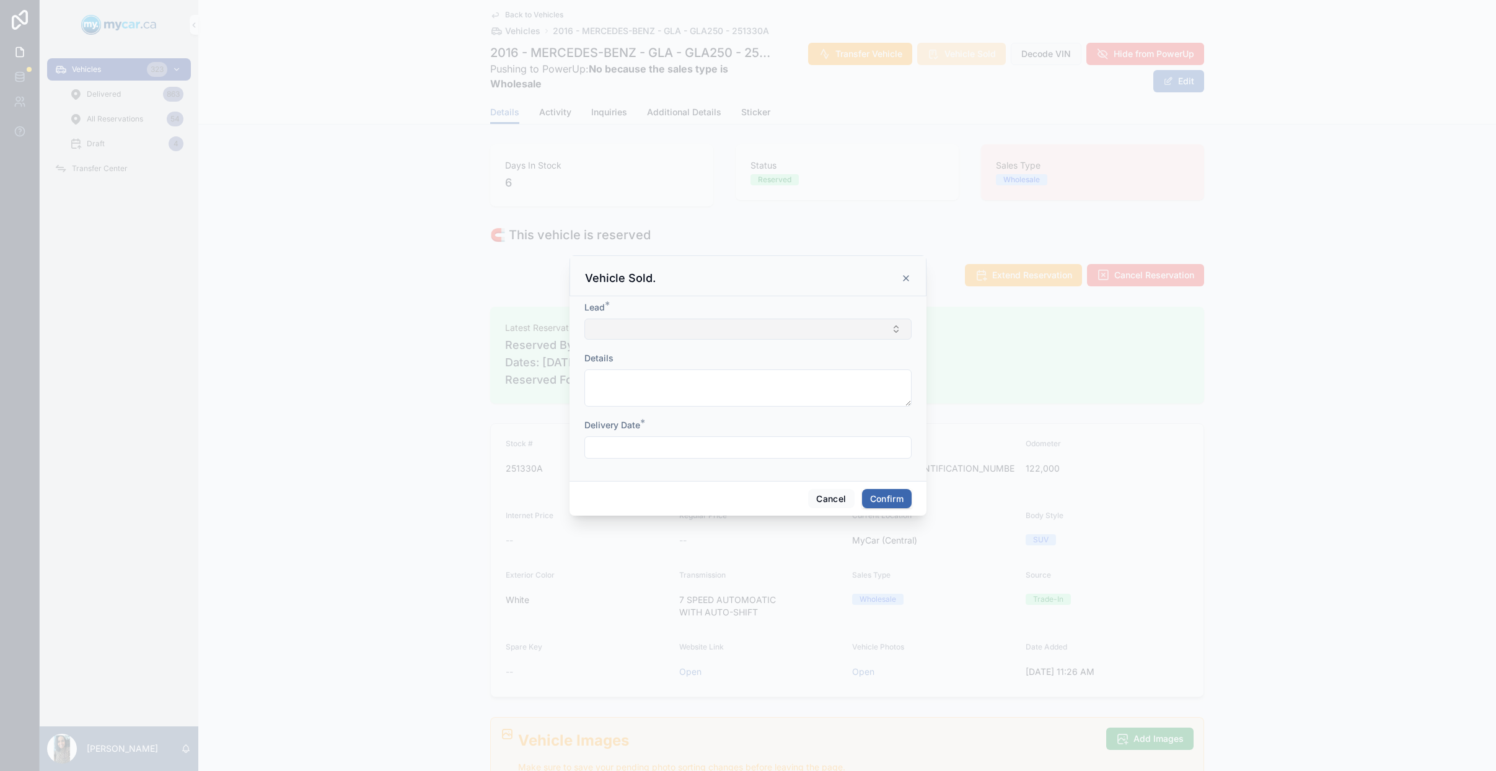
click at [693, 334] on button "Select Button" at bounding box center [747, 328] width 327 height 21
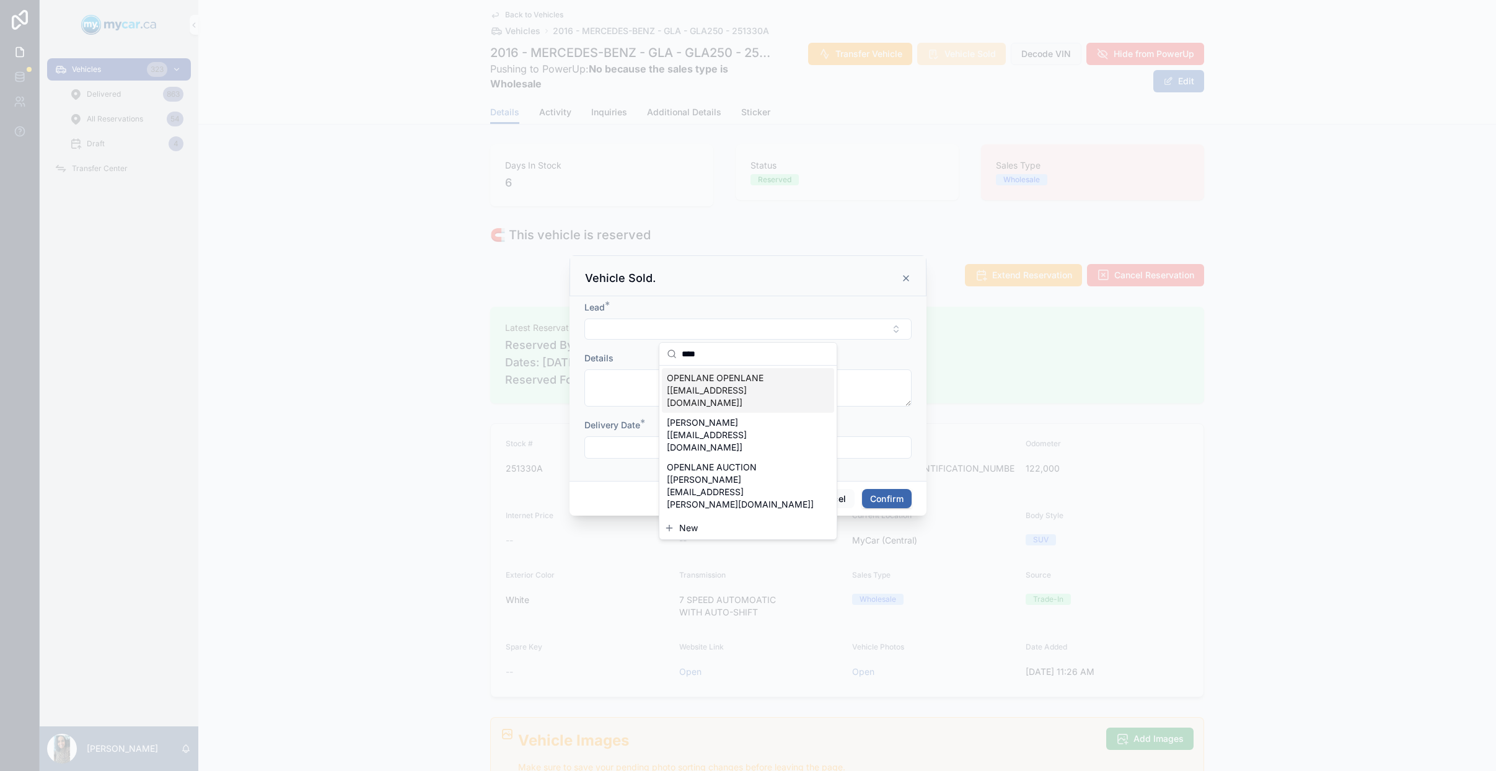
type input "****"
click at [741, 376] on span "OPENLANE OPENLANE [OPENLANE@GMAIL.COM]" at bounding box center [740, 390] width 147 height 37
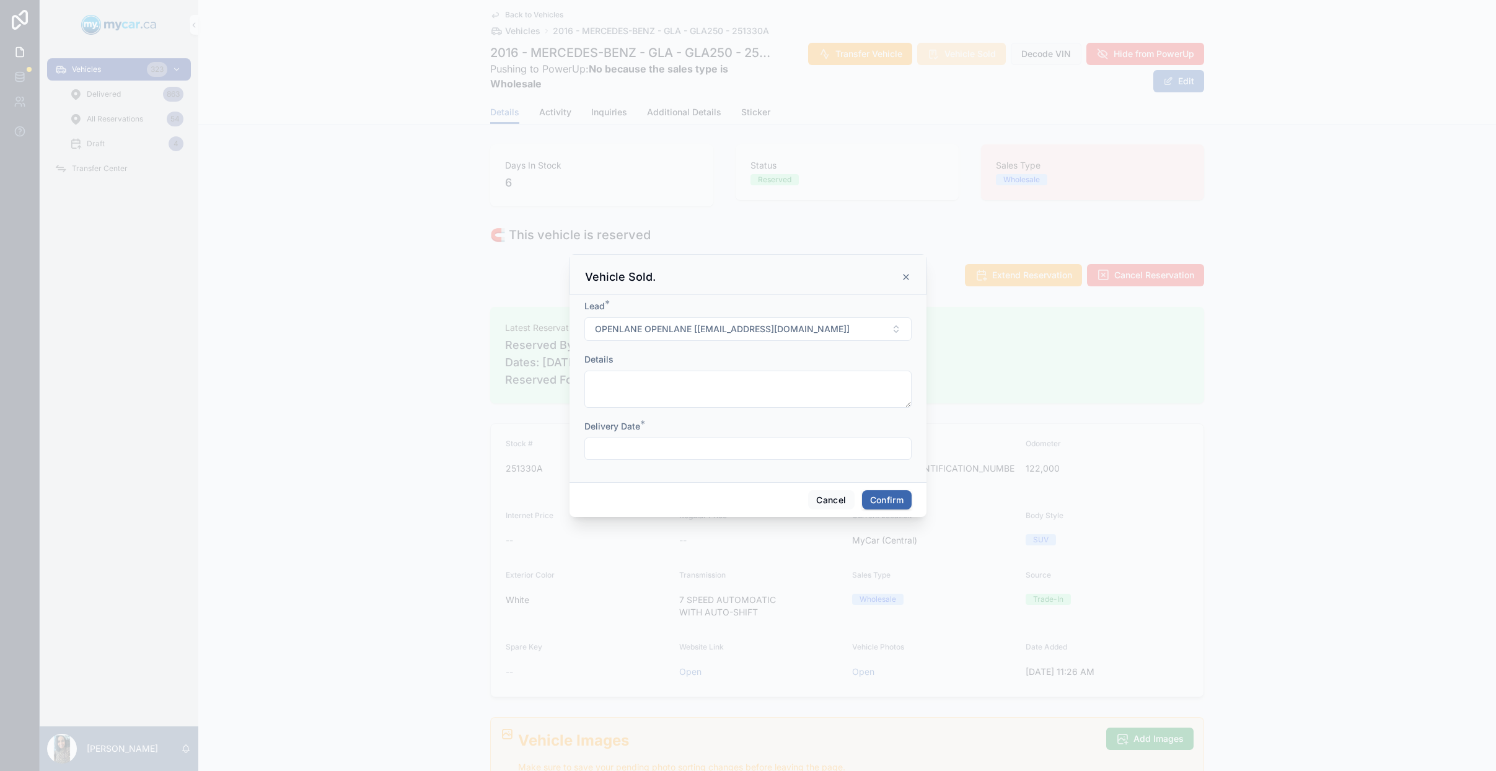
click at [699, 453] on input "text" at bounding box center [748, 448] width 326 height 17
click at [793, 577] on button "10" at bounding box center [792, 577] width 22 height 22
type input "**********"
click at [888, 501] on button "Confirm" at bounding box center [887, 500] width 50 height 20
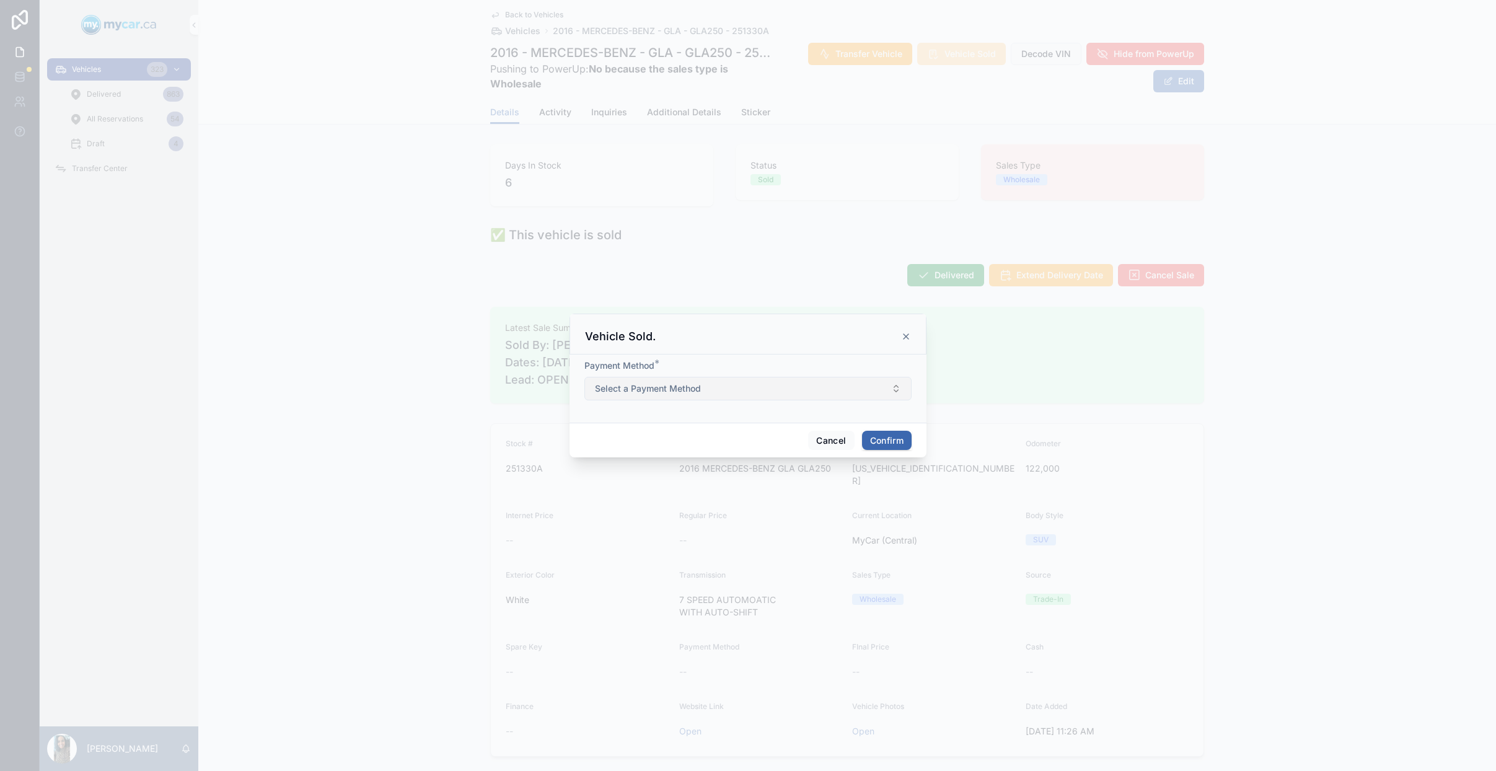
click at [784, 391] on button "Select a Payment Method" at bounding box center [747, 389] width 327 height 24
click at [712, 439] on div "Cash" at bounding box center [748, 438] width 172 height 19
click at [878, 443] on button "Confirm" at bounding box center [887, 441] width 50 height 20
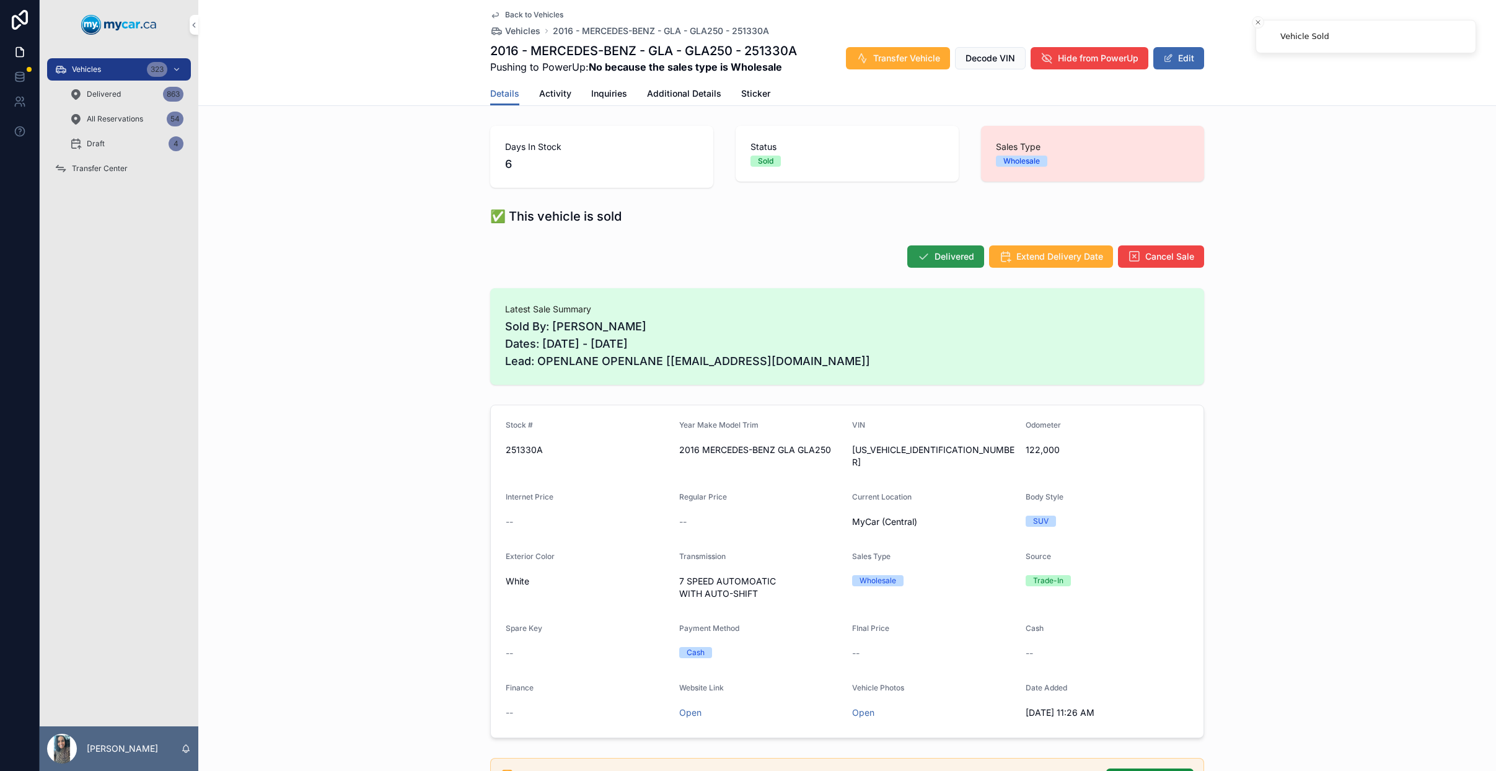
click at [942, 261] on span "Delivered" at bounding box center [954, 256] width 40 height 12
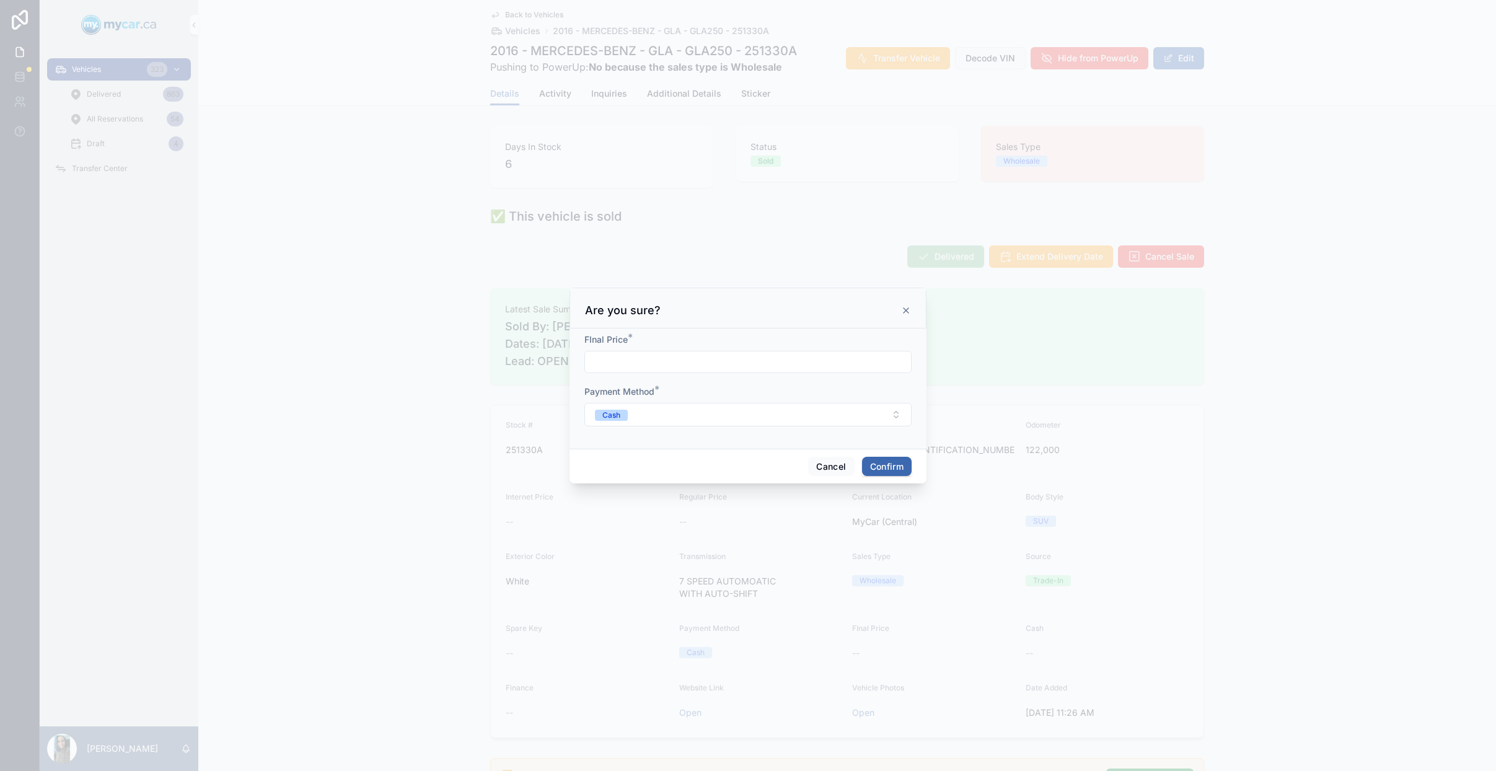
click at [680, 361] on input "text" at bounding box center [748, 361] width 326 height 17
type input "*****"
click at [891, 472] on button "Confirm" at bounding box center [887, 467] width 50 height 20
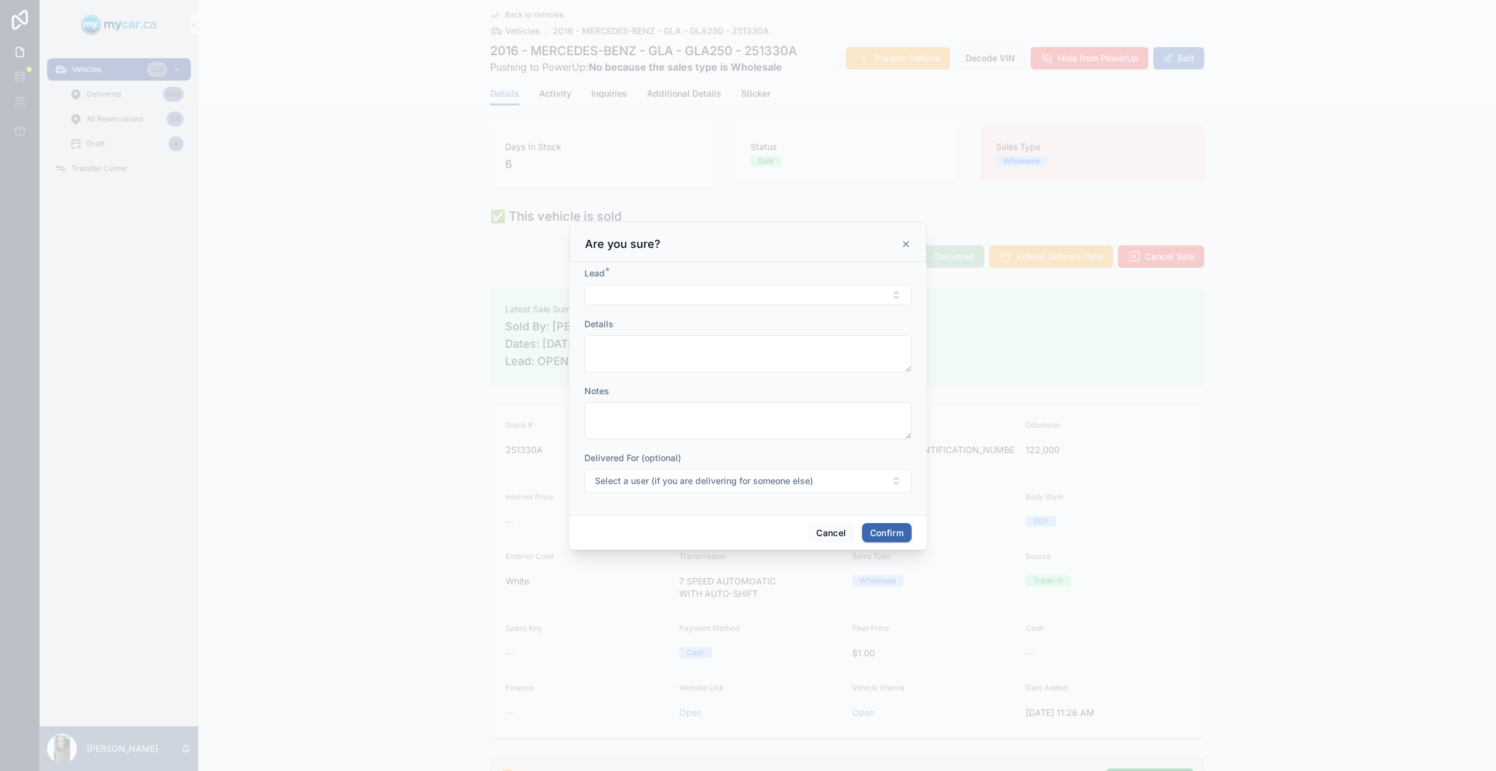
click at [694, 282] on div "Lead *" at bounding box center [747, 286] width 327 height 38
click at [686, 288] on button "Select Button" at bounding box center [747, 294] width 327 height 21
type input "****"
click at [720, 345] on span "OPENLANE OPENLANE [OPENLANE@GMAIL.COM]" at bounding box center [740, 356] width 147 height 37
click at [882, 537] on button "Confirm" at bounding box center [887, 534] width 50 height 20
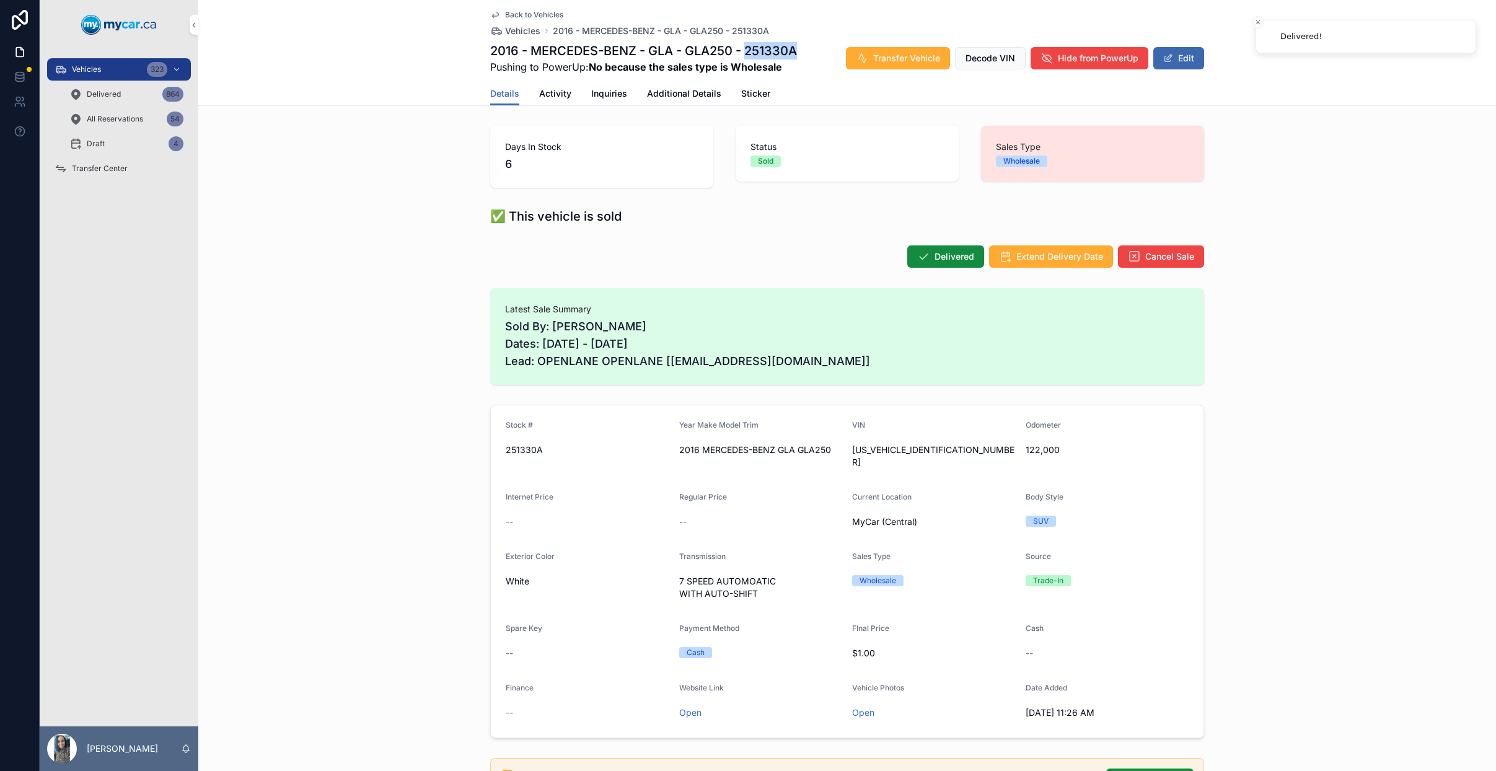
drag, startPoint x: 805, startPoint y: 51, endPoint x: 744, endPoint y: 51, distance: 60.7
click at [744, 51] on div "2016 - MERCEDES-BENZ - GLA - GLA250 - 251330A Pushing to PowerUp: No because th…" at bounding box center [847, 58] width 714 height 32
copy h1 "251330A"
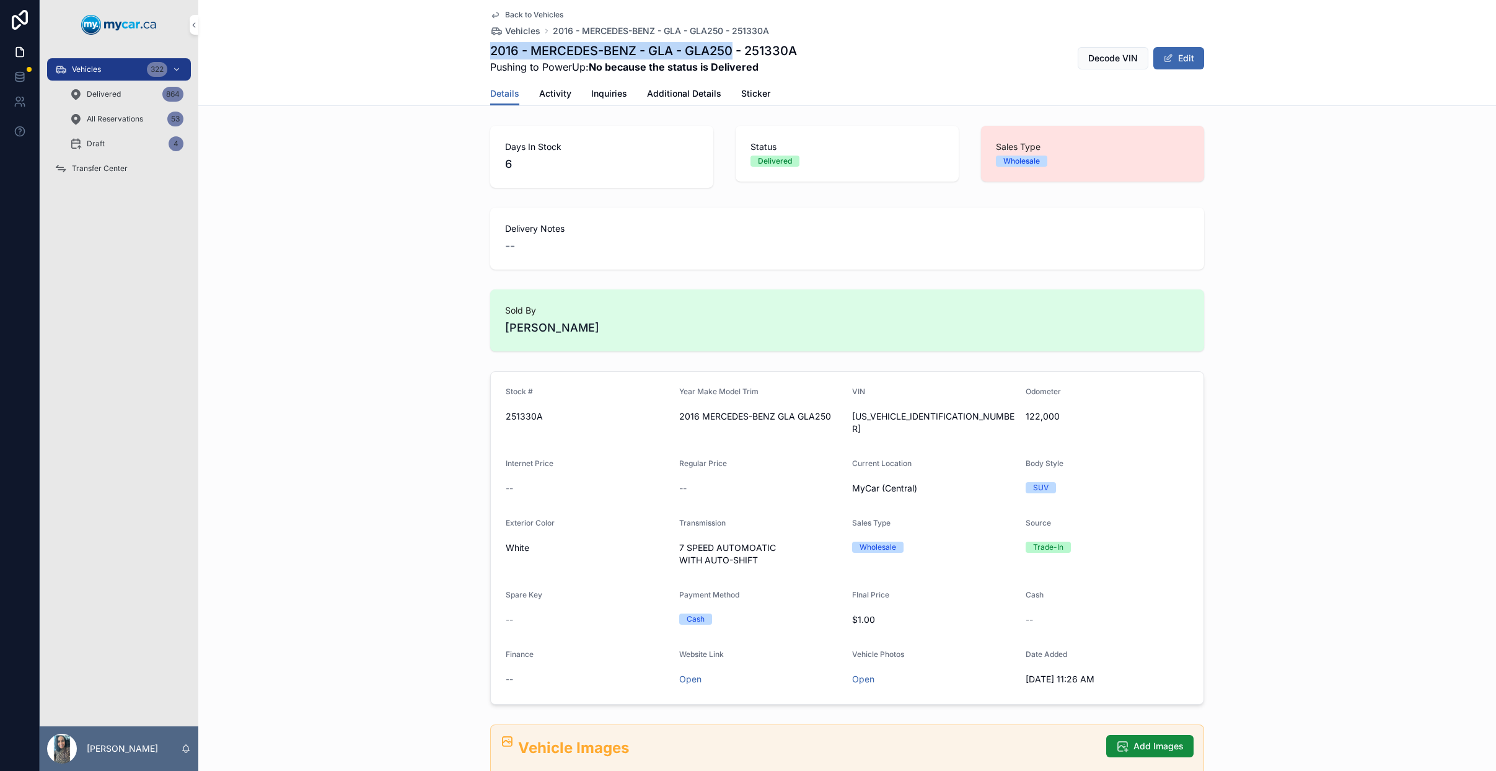
drag, startPoint x: 731, startPoint y: 49, endPoint x: 488, endPoint y: 52, distance: 242.9
click at [490, 52] on h1 "2016 - MERCEDES-BENZ - GLA - GLA250 - 251330A" at bounding box center [643, 50] width 307 height 17
copy h1 "2016 - MERCEDES-BENZ - GLA - GLA250"
click at [886, 415] on span "WDCTG4GB2GJ232315" at bounding box center [934, 422] width 164 height 25
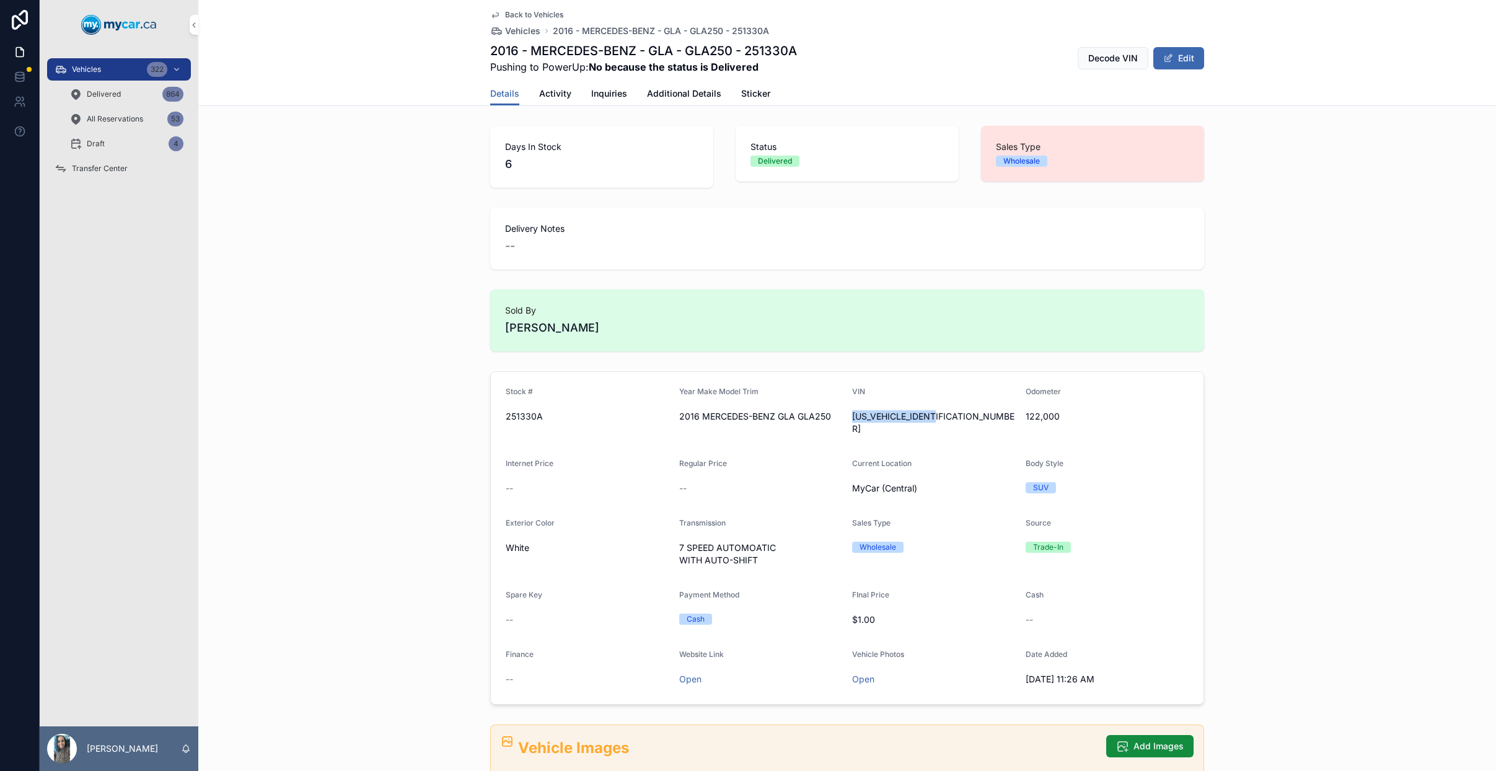
copy span "WDCTG4GB2GJ232315"
click at [116, 68] on div "Vehicles 322" at bounding box center [119, 69] width 129 height 20
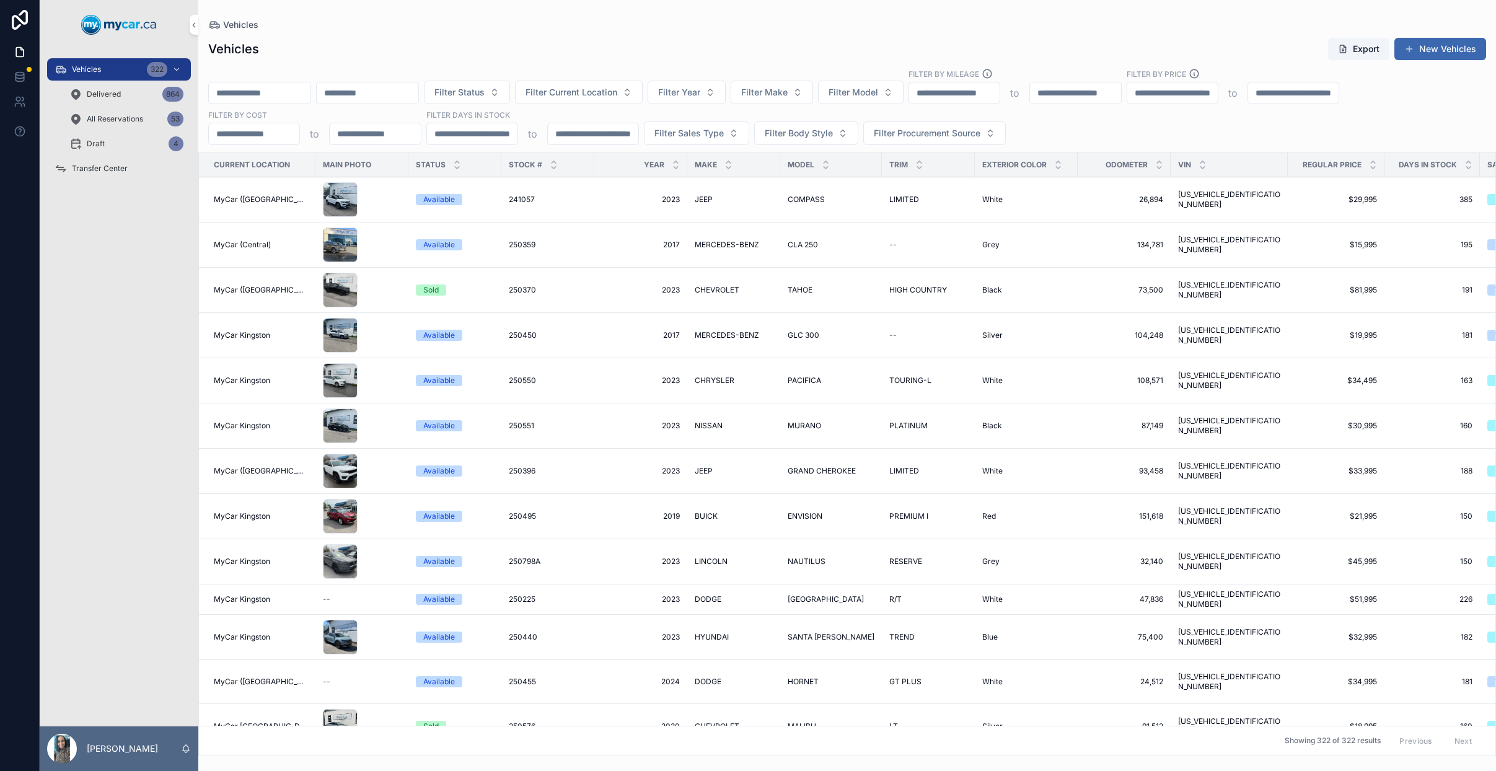
click at [261, 93] on input "scrollable content" at bounding box center [260, 92] width 102 height 17
paste input "******"
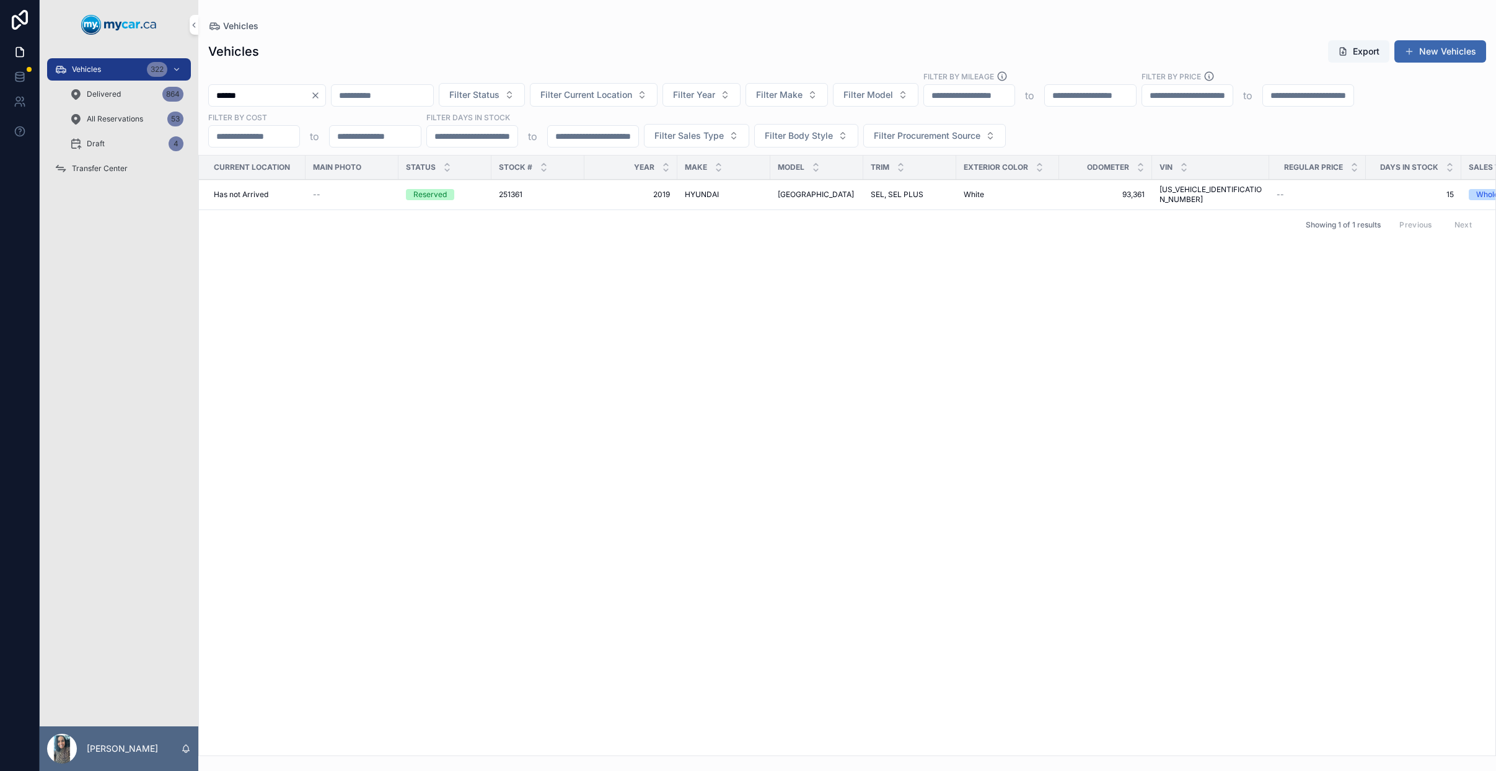
type input "******"
click at [581, 184] on td "251361 251361" at bounding box center [537, 195] width 93 height 30
click at [628, 195] on span "2019" at bounding box center [631, 195] width 78 height 10
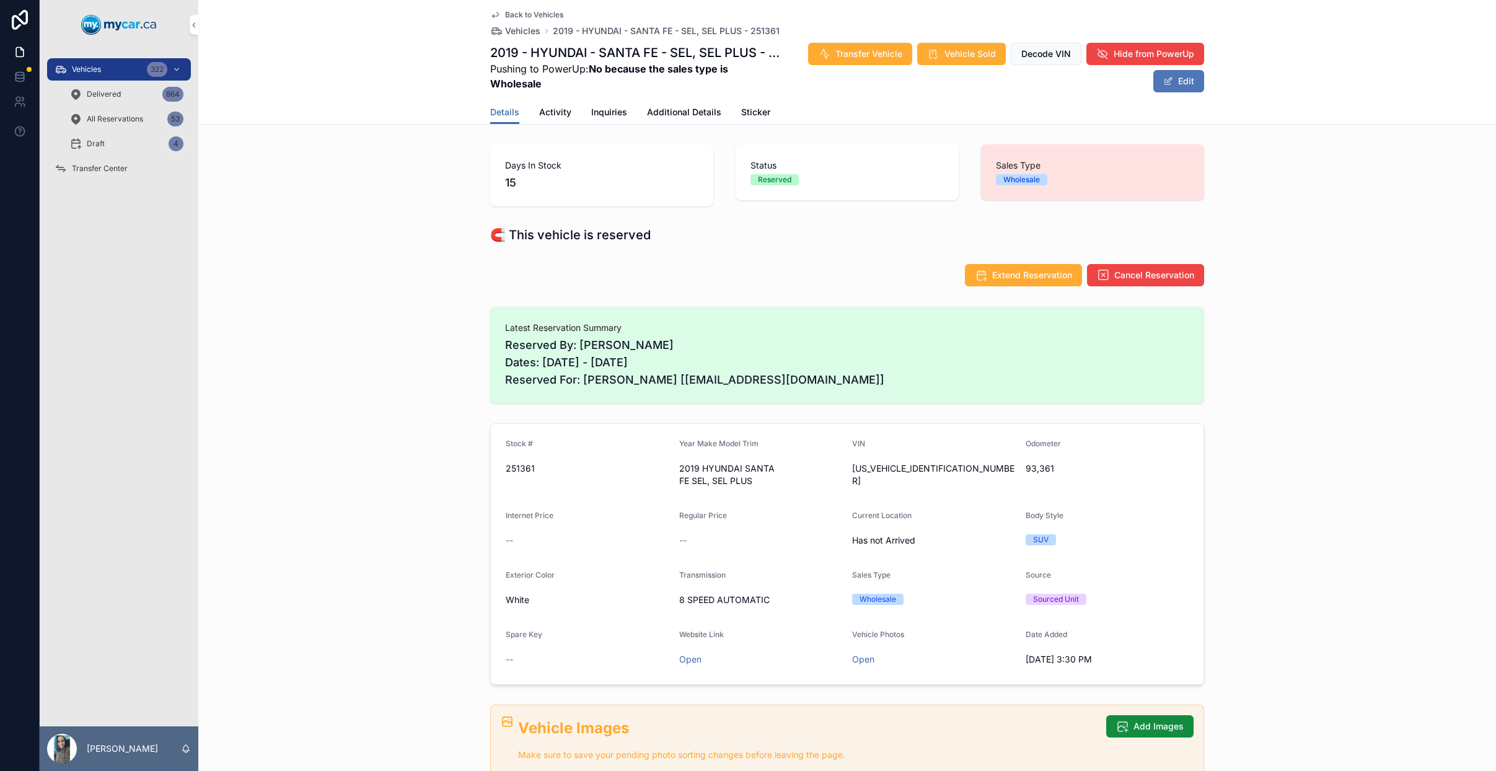
click at [1153, 85] on button "Edit" at bounding box center [1178, 81] width 51 height 22
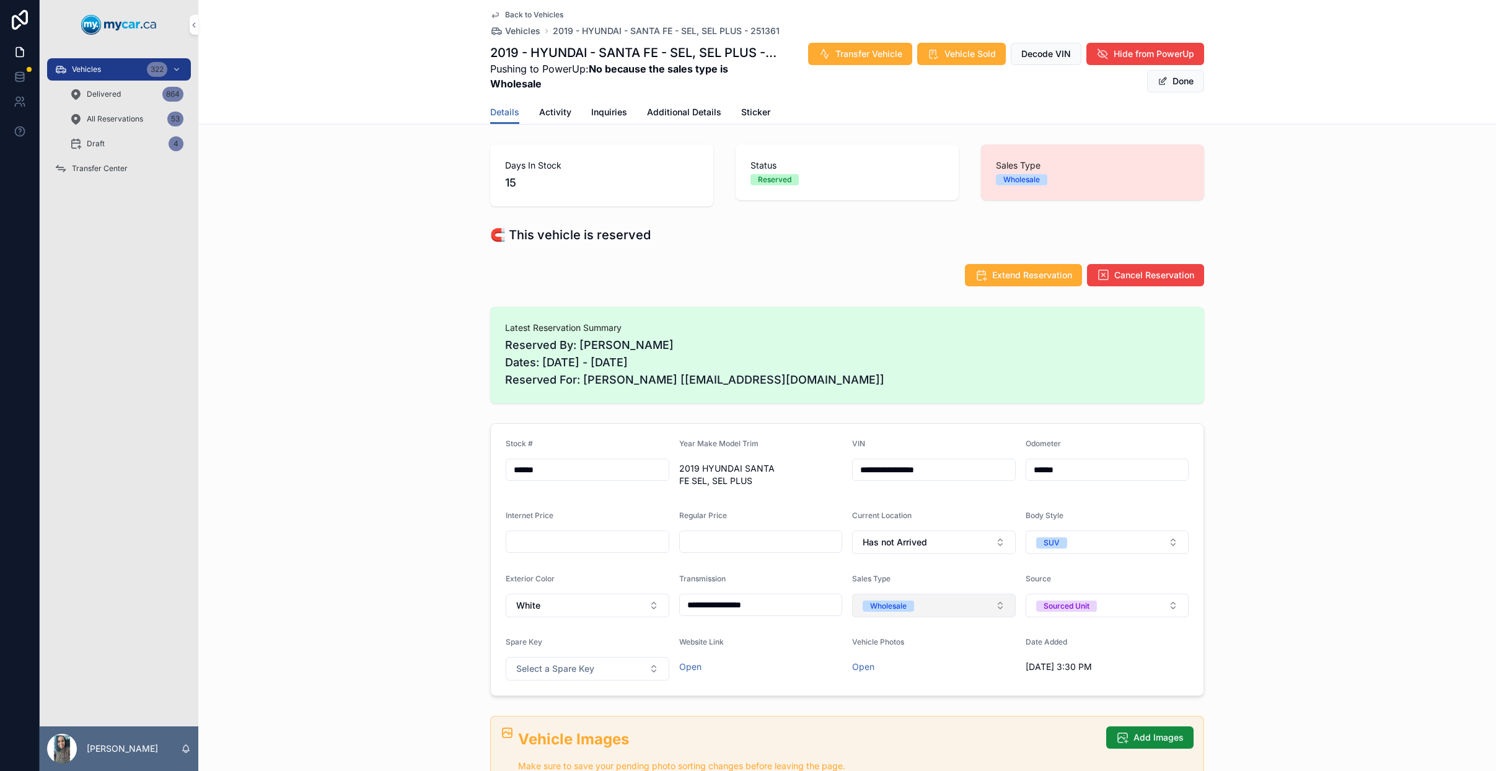
click at [951, 615] on button "Wholesale" at bounding box center [934, 605] width 164 height 24
click at [905, 695] on div "Retail" at bounding box center [929, 692] width 172 height 19
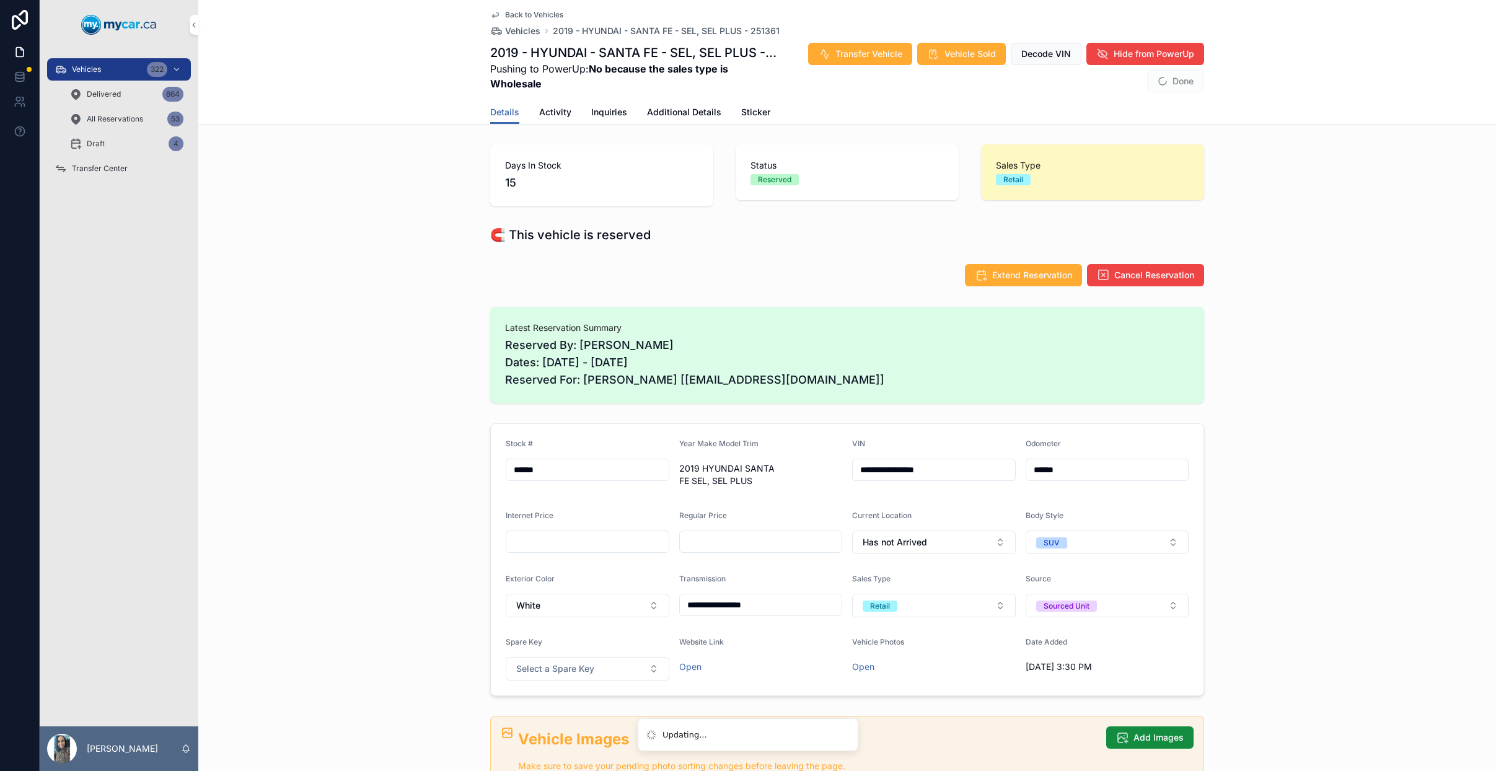
click at [911, 556] on form "**********" at bounding box center [847, 559] width 712 height 271
click at [919, 550] on button "Has not Arrived" at bounding box center [934, 542] width 164 height 24
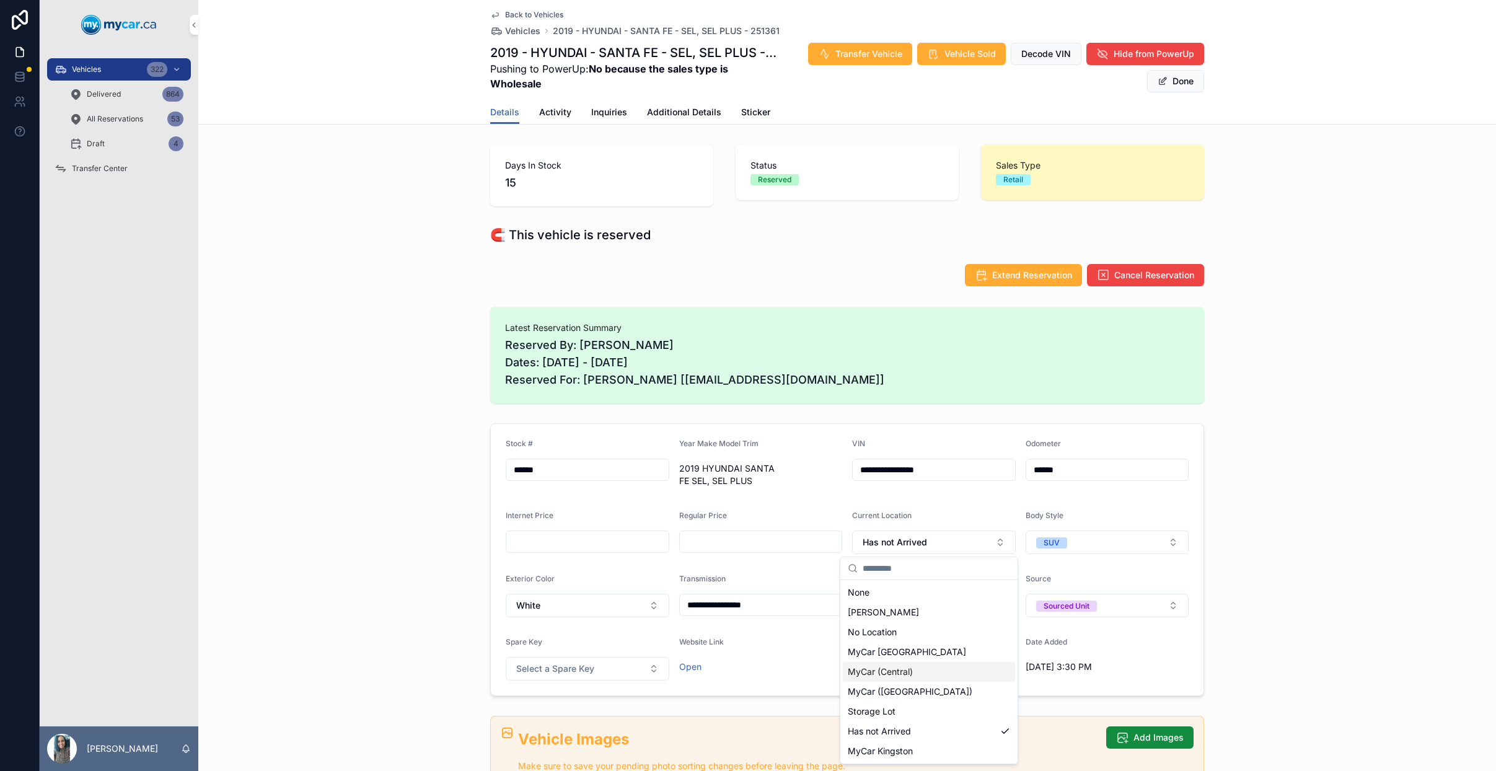
click at [922, 677] on div "MyCar (Central)" at bounding box center [929, 672] width 172 height 20
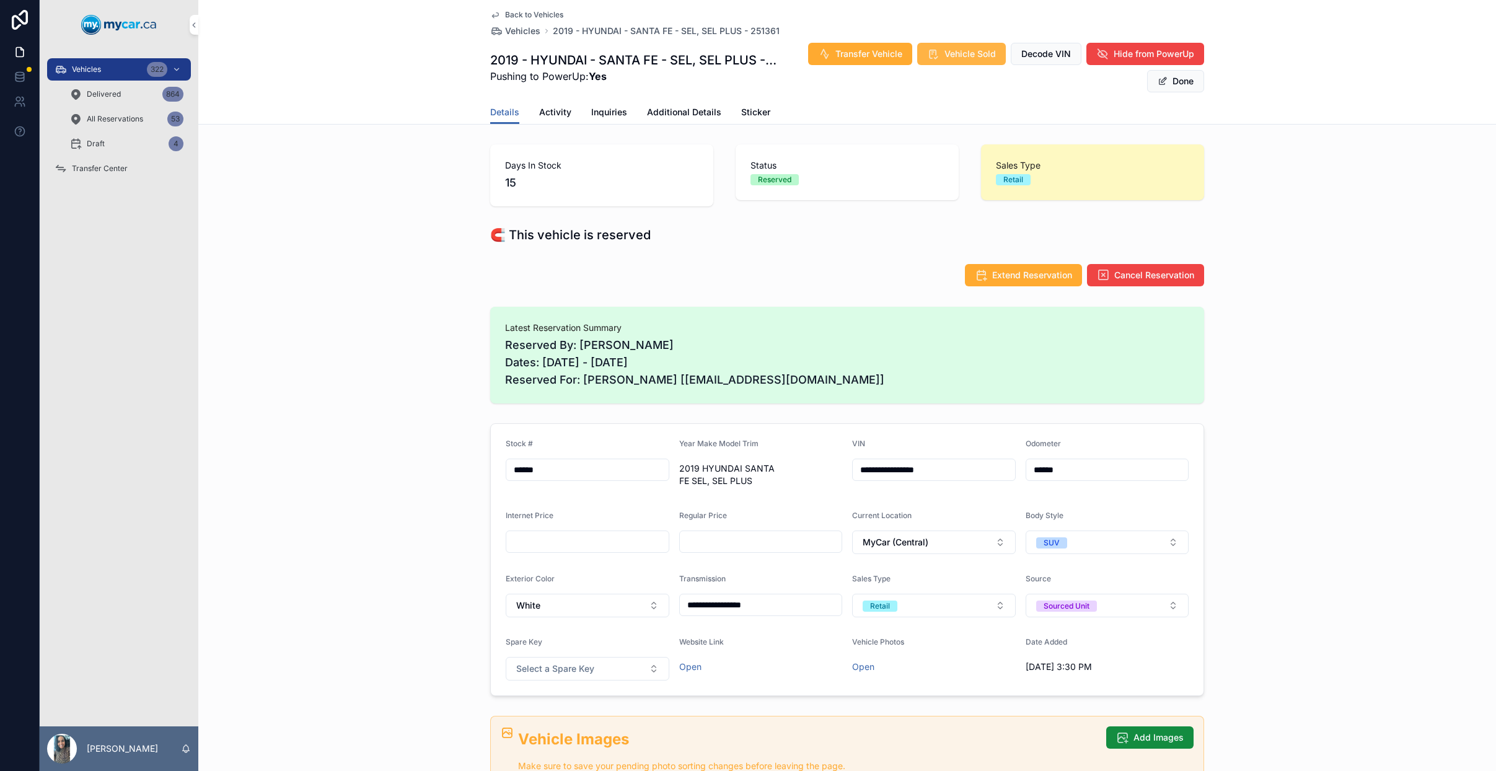
click at [997, 55] on button "Vehicle Sold" at bounding box center [961, 54] width 89 height 22
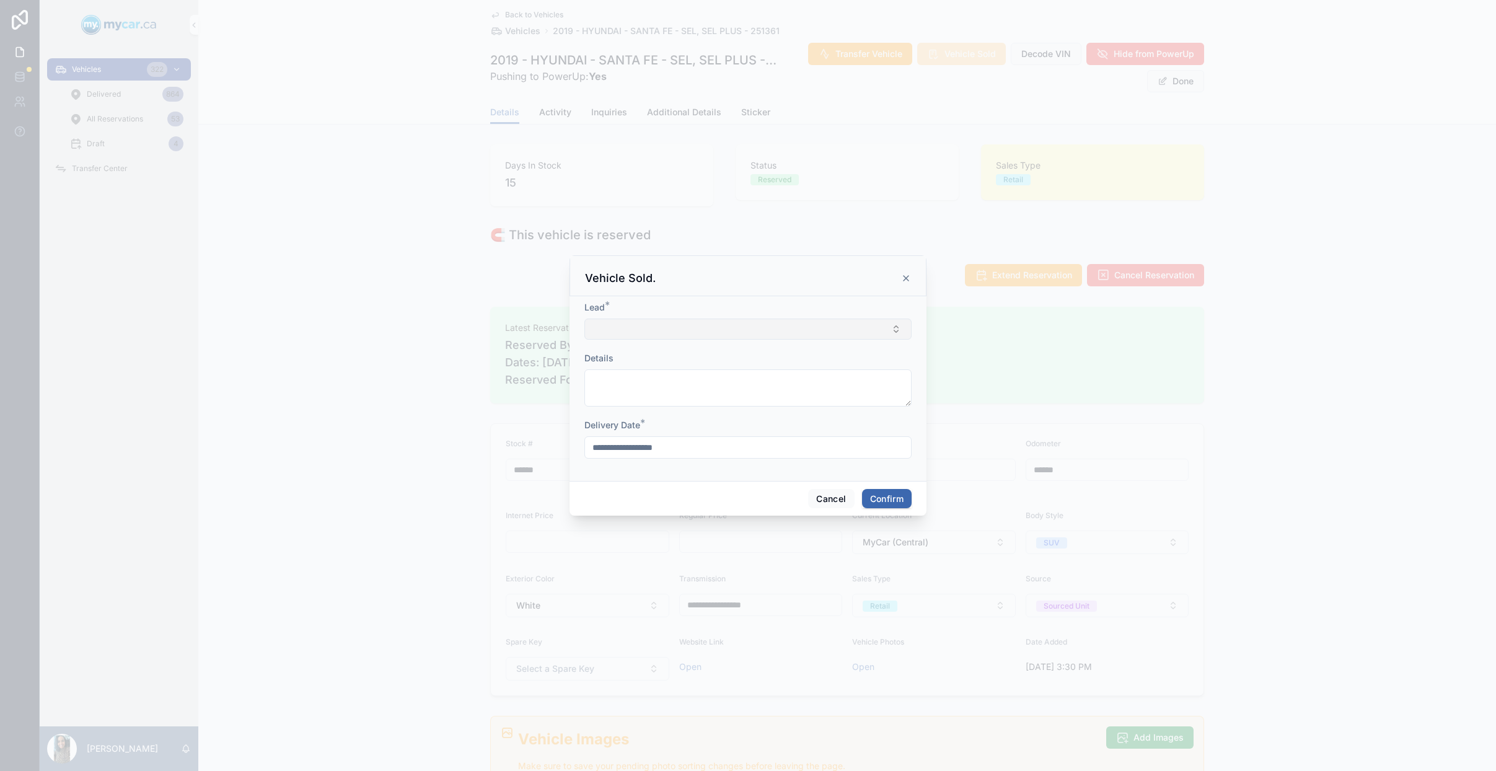
click at [761, 328] on button "Select Button" at bounding box center [747, 328] width 327 height 21
click at [844, 504] on button "Cancel" at bounding box center [831, 499] width 46 height 20
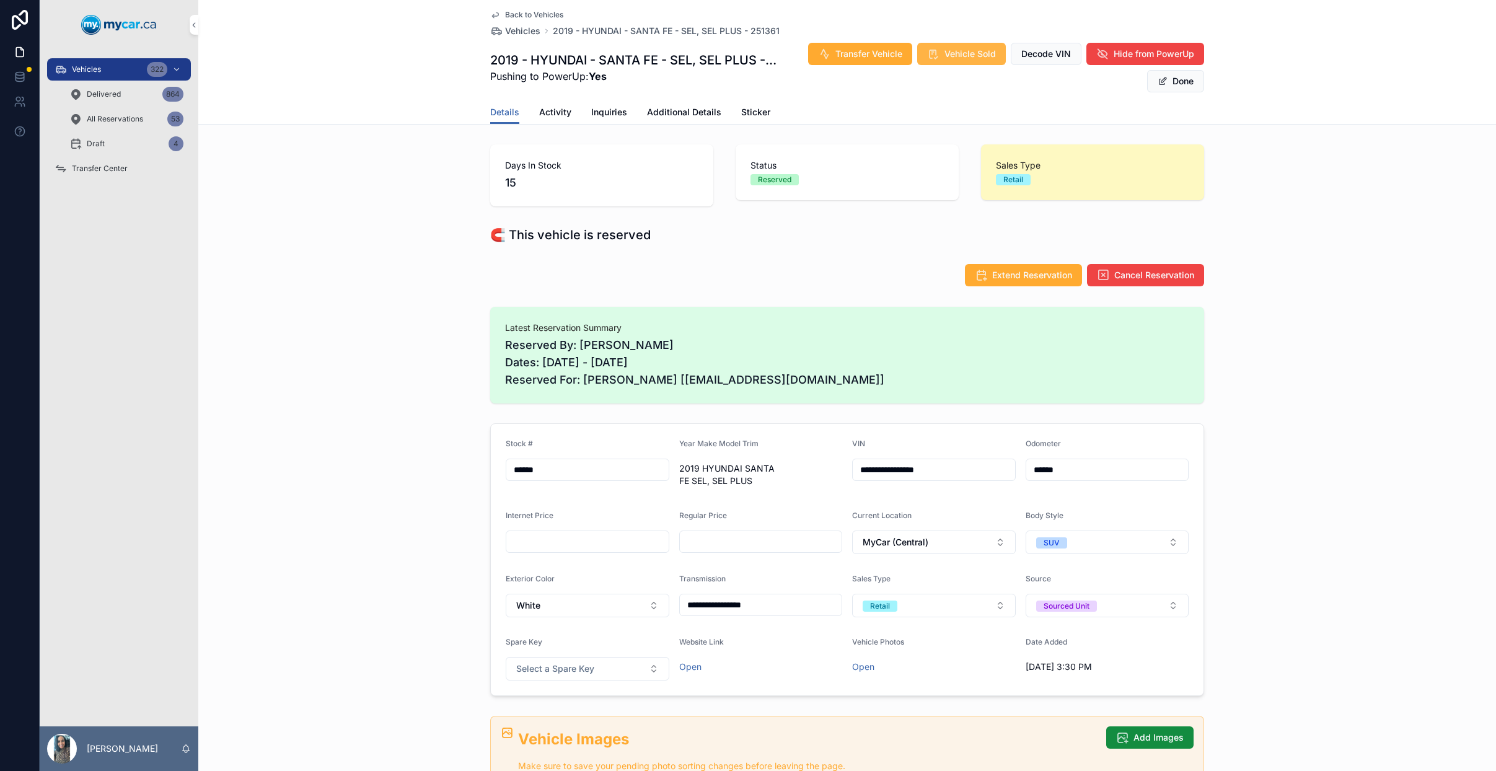
click at [953, 53] on span "Vehicle Sold" at bounding box center [969, 54] width 51 height 12
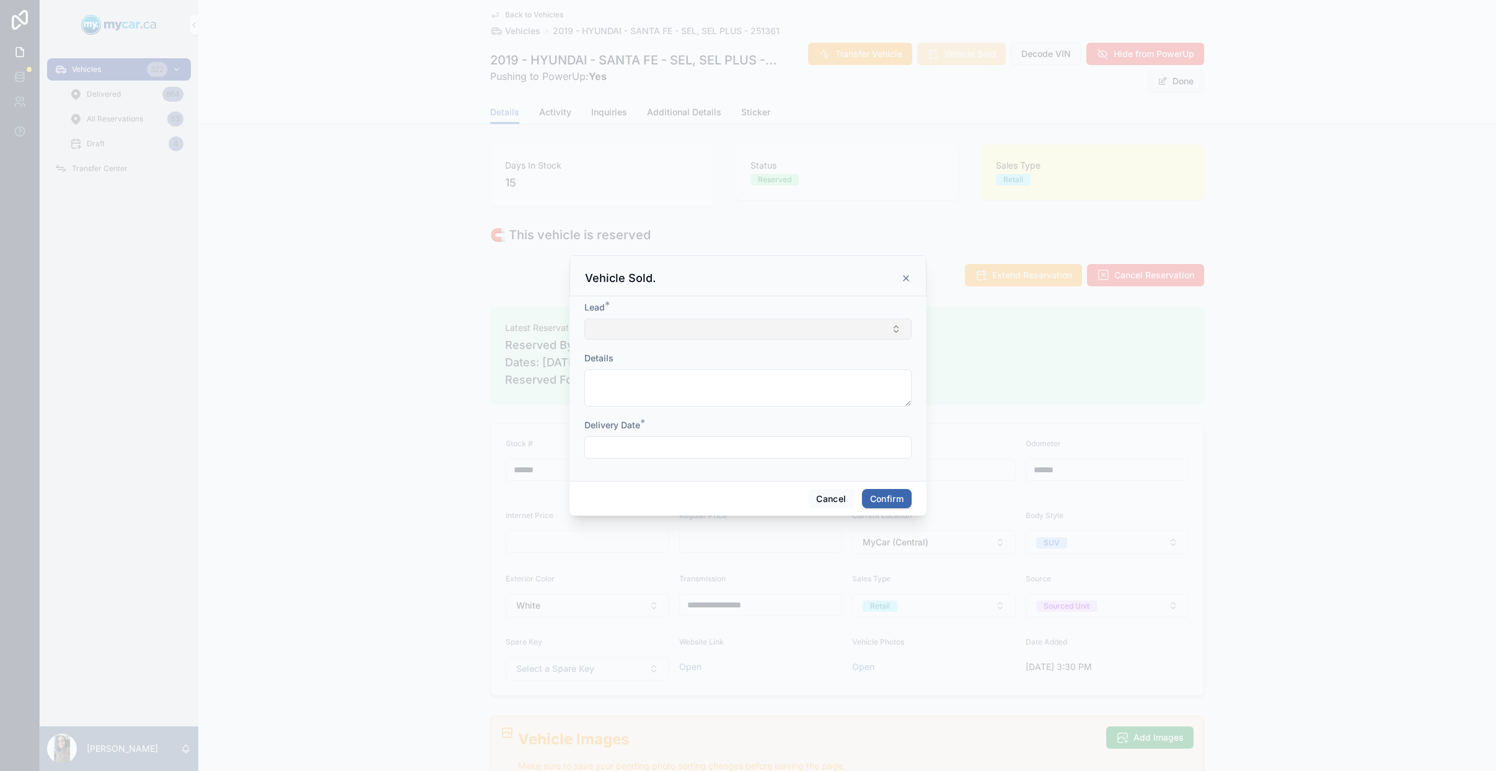
click at [624, 322] on button "Select Button" at bounding box center [747, 328] width 327 height 21
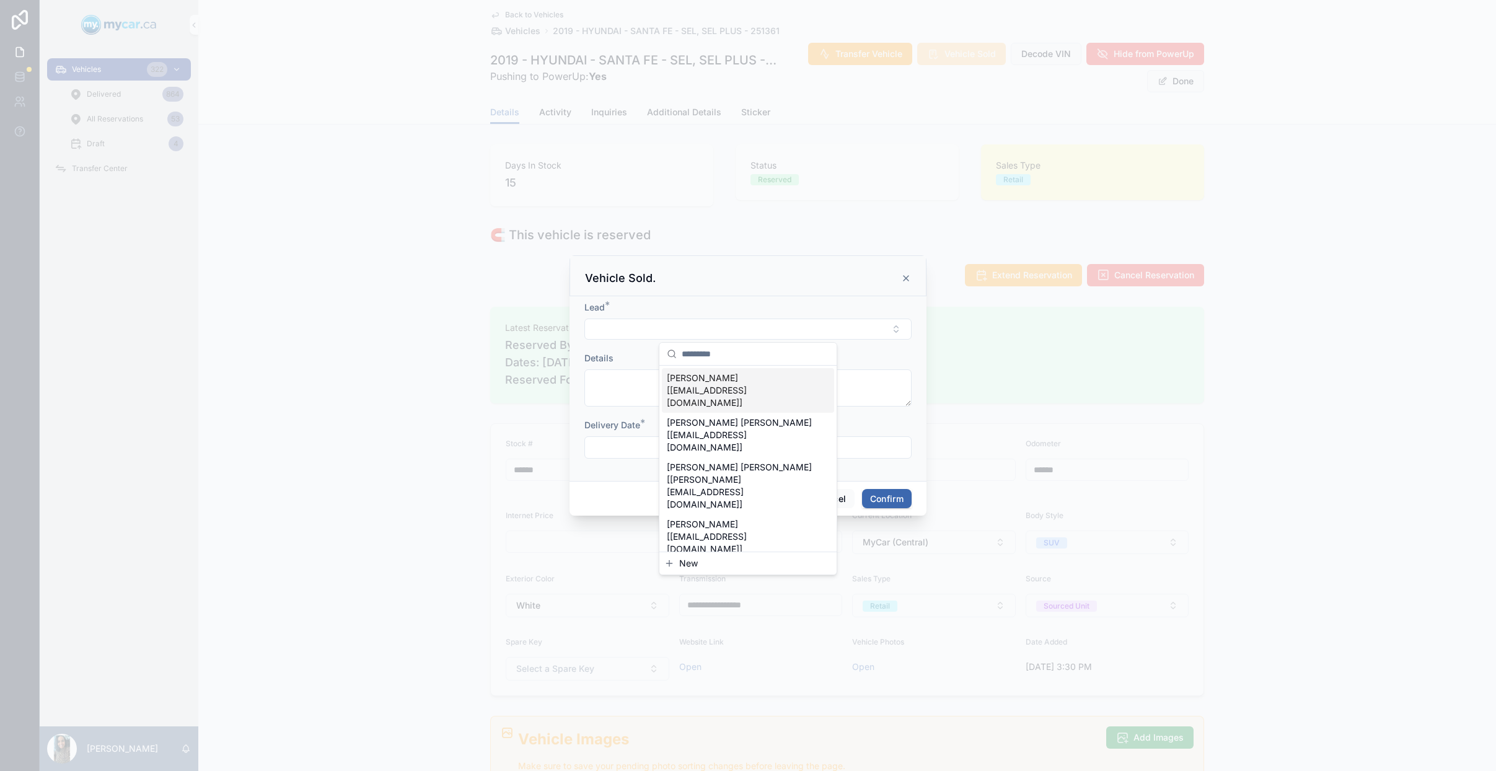
click at [739, 384] on span "PATIENCE BOATENG [PEEBOAT_22@YAHOO.CA]" at bounding box center [740, 390] width 147 height 37
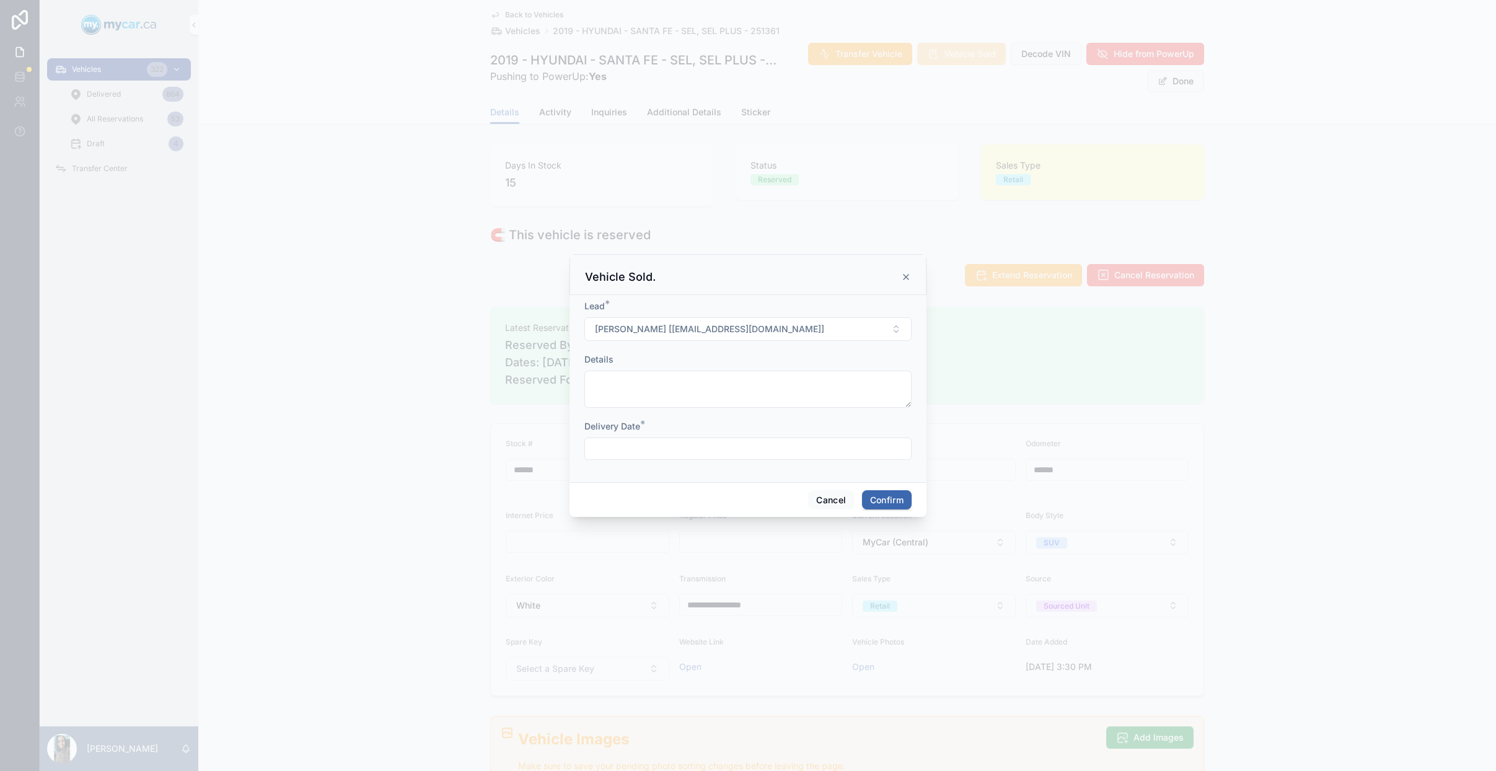
click at [741, 452] on input "text" at bounding box center [748, 448] width 326 height 17
click at [792, 579] on button "10" at bounding box center [792, 577] width 22 height 22
type input "**********"
click at [886, 501] on button "Confirm" at bounding box center [887, 500] width 50 height 20
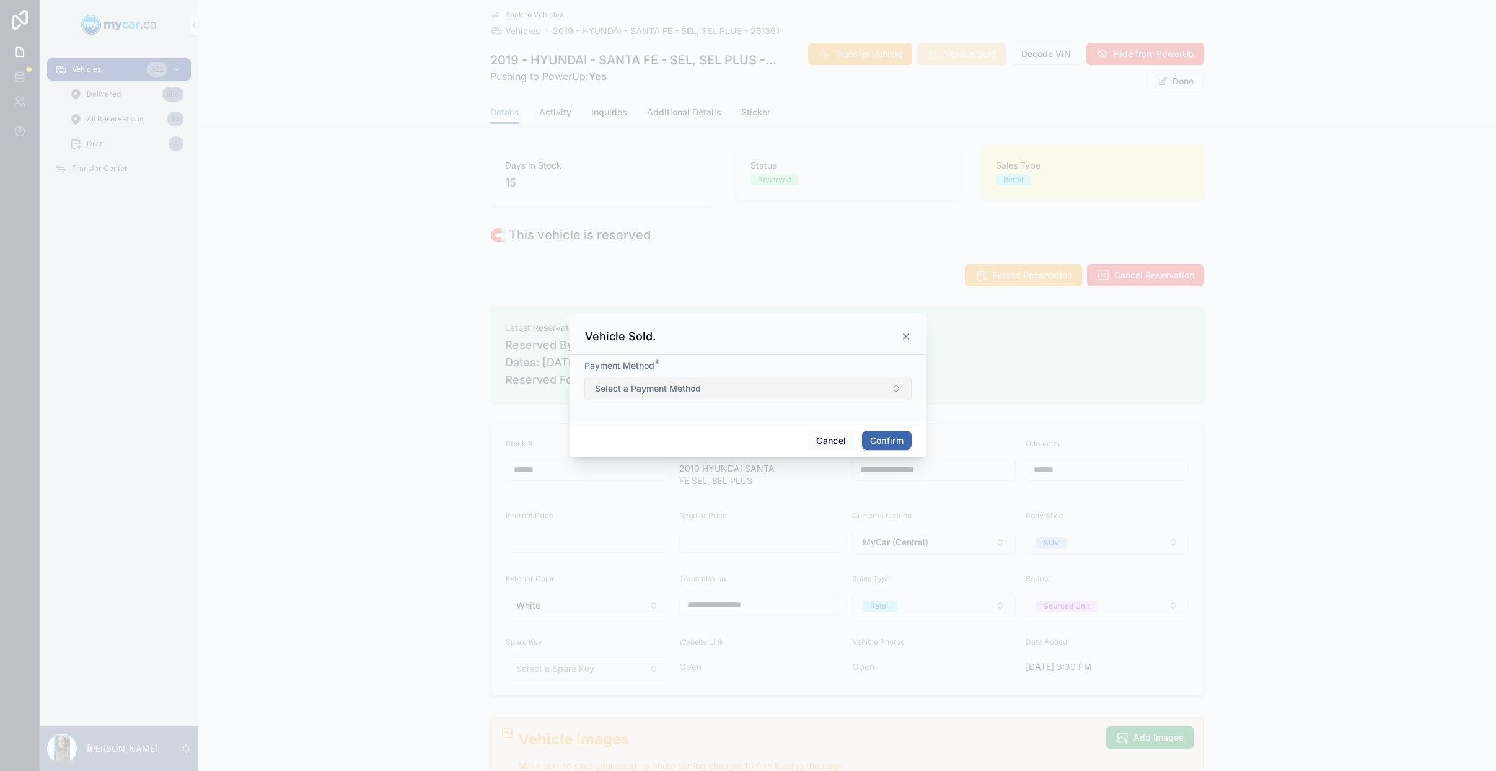
click at [742, 383] on button "Select a Payment Method" at bounding box center [747, 389] width 327 height 24
click at [712, 452] on div "Finance" at bounding box center [748, 456] width 172 height 19
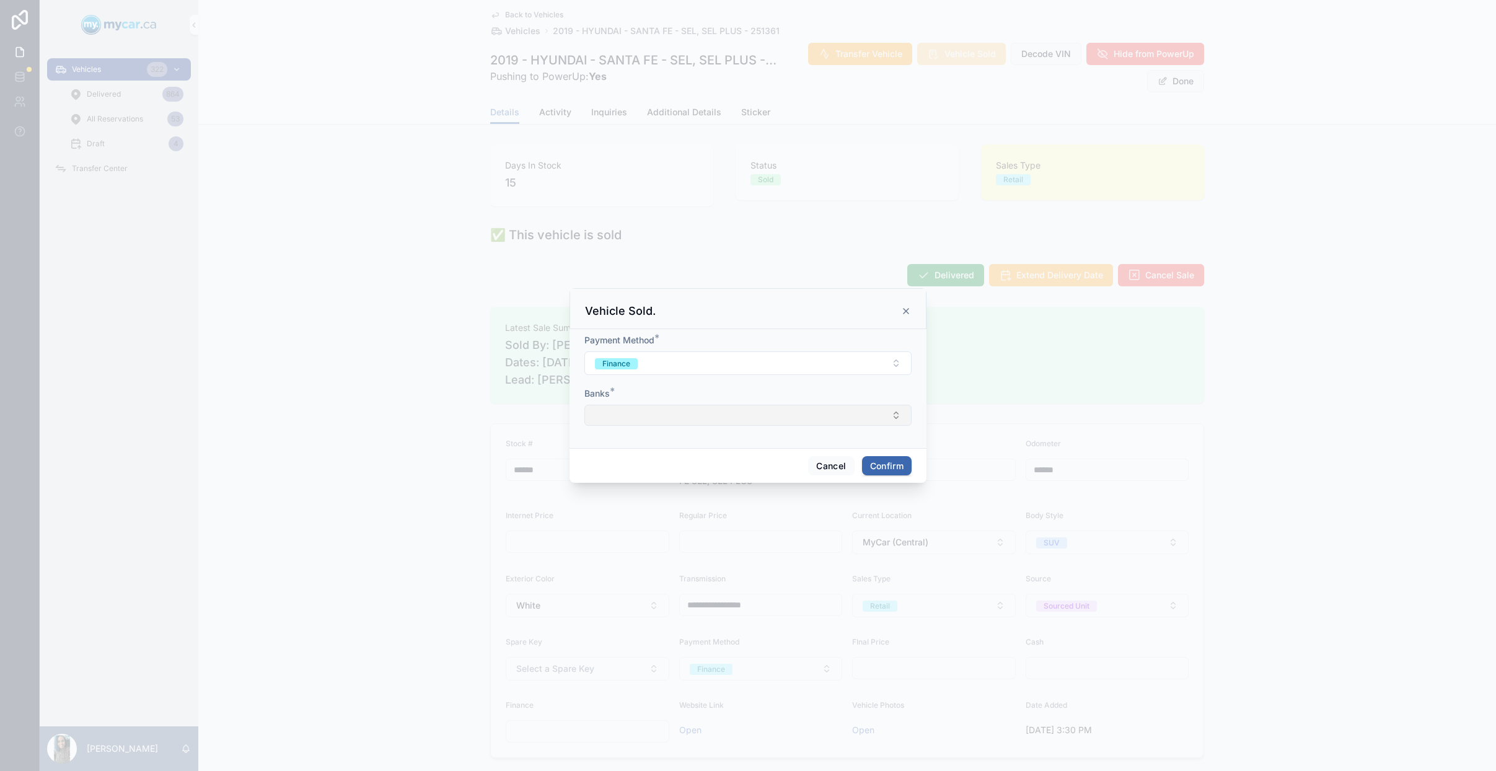
click at [692, 413] on button "Select Button" at bounding box center [747, 415] width 327 height 21
type input "****"
click at [743, 466] on div "Lendcare" at bounding box center [748, 464] width 172 height 20
click at [882, 466] on button "Confirm" at bounding box center [887, 467] width 50 height 20
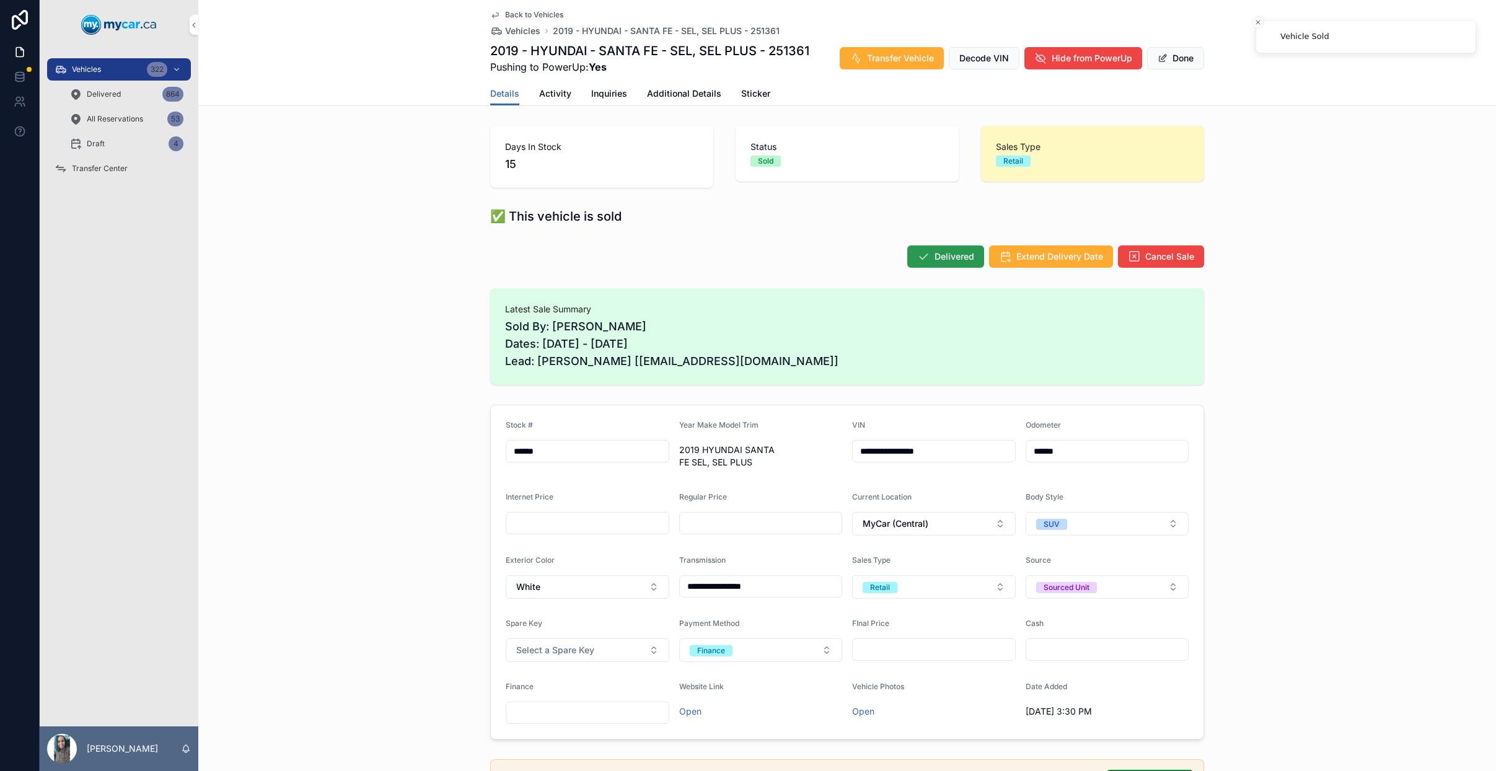
click at [949, 253] on span "Delivered" at bounding box center [954, 256] width 40 height 12
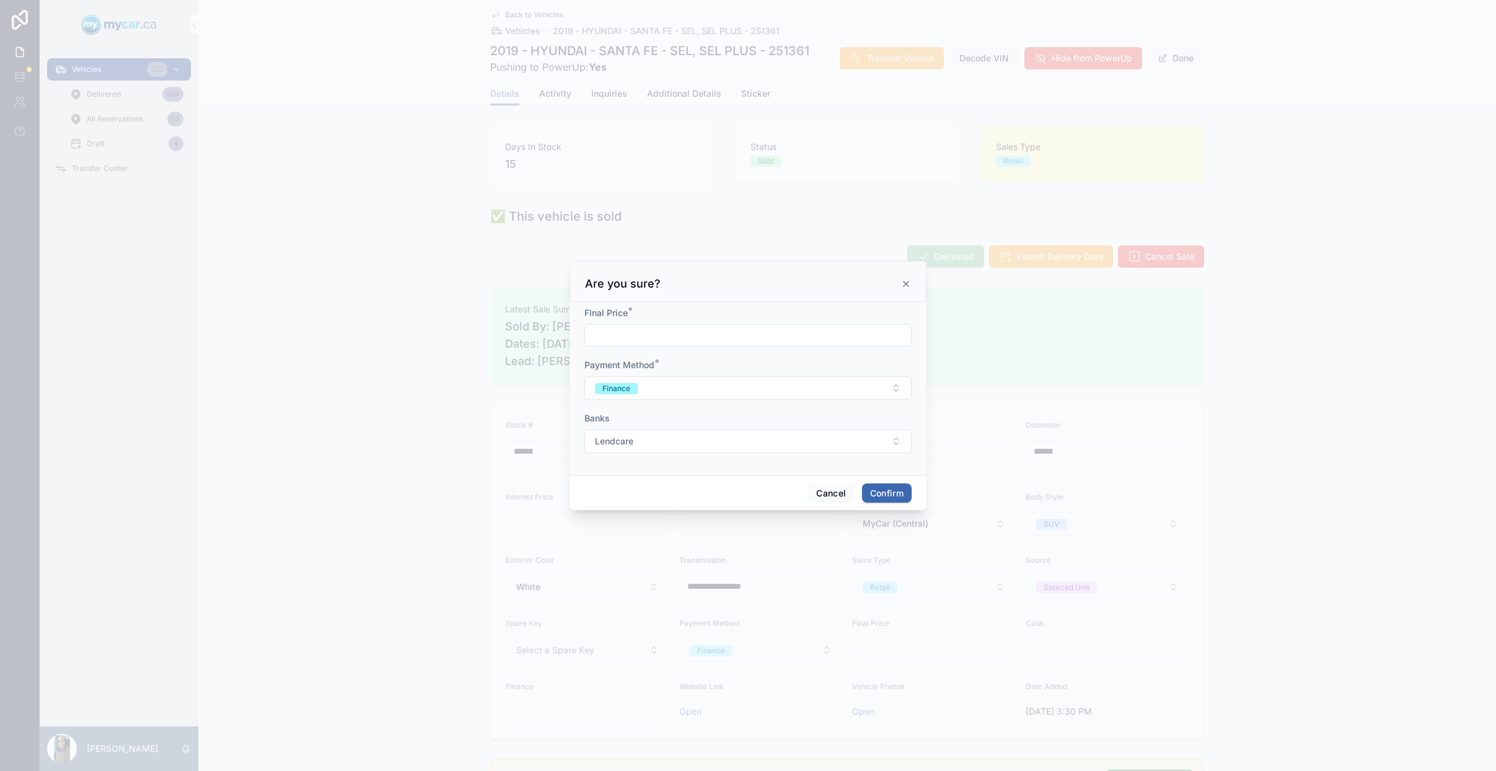
click at [745, 336] on input "text" at bounding box center [748, 334] width 326 height 17
type input "*****"
type input "******"
type input "*******"
type input "**********"
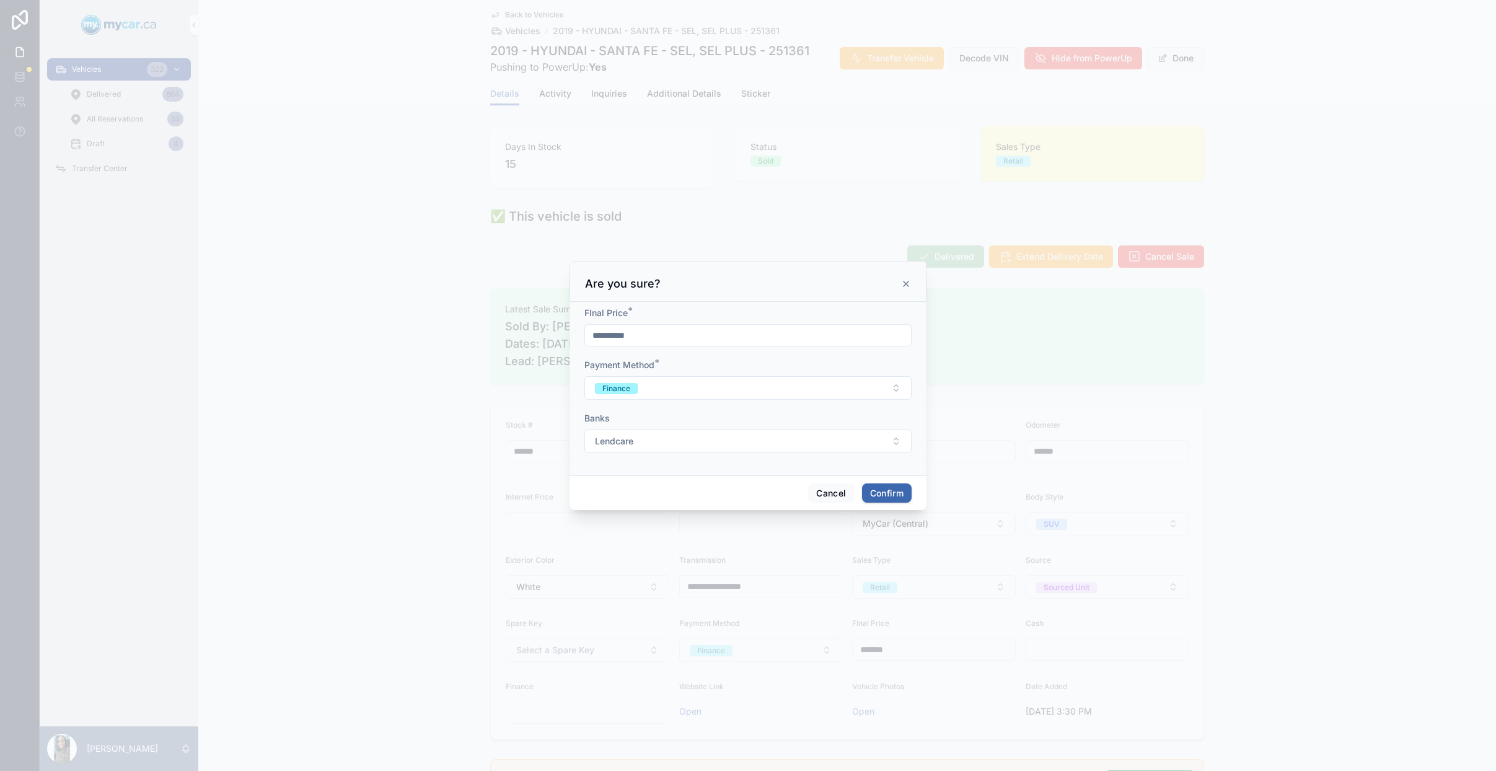
type input "**********"
click at [885, 490] on button "Confirm" at bounding box center [887, 493] width 50 height 20
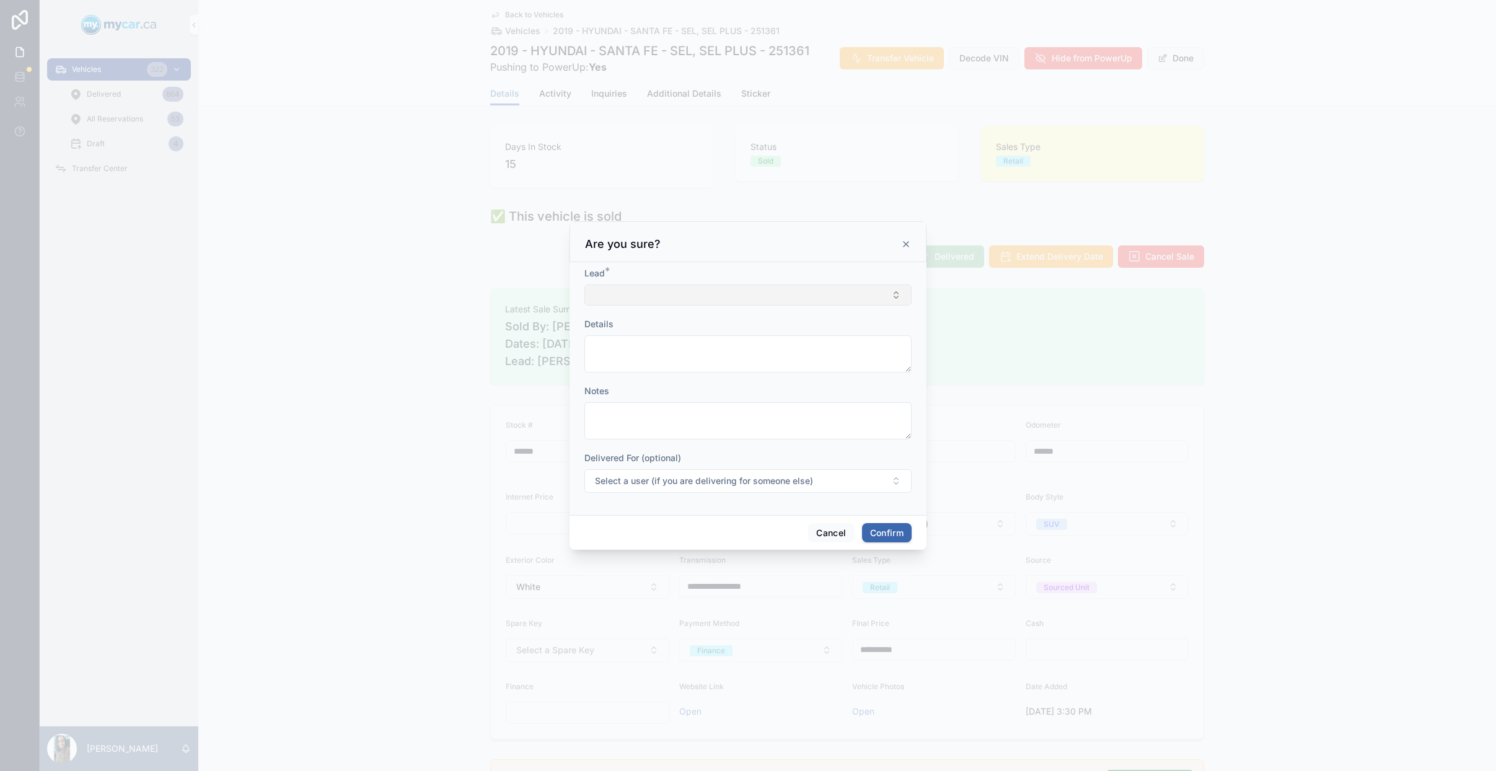
click at [683, 293] on button "Select Button" at bounding box center [747, 294] width 327 height 21
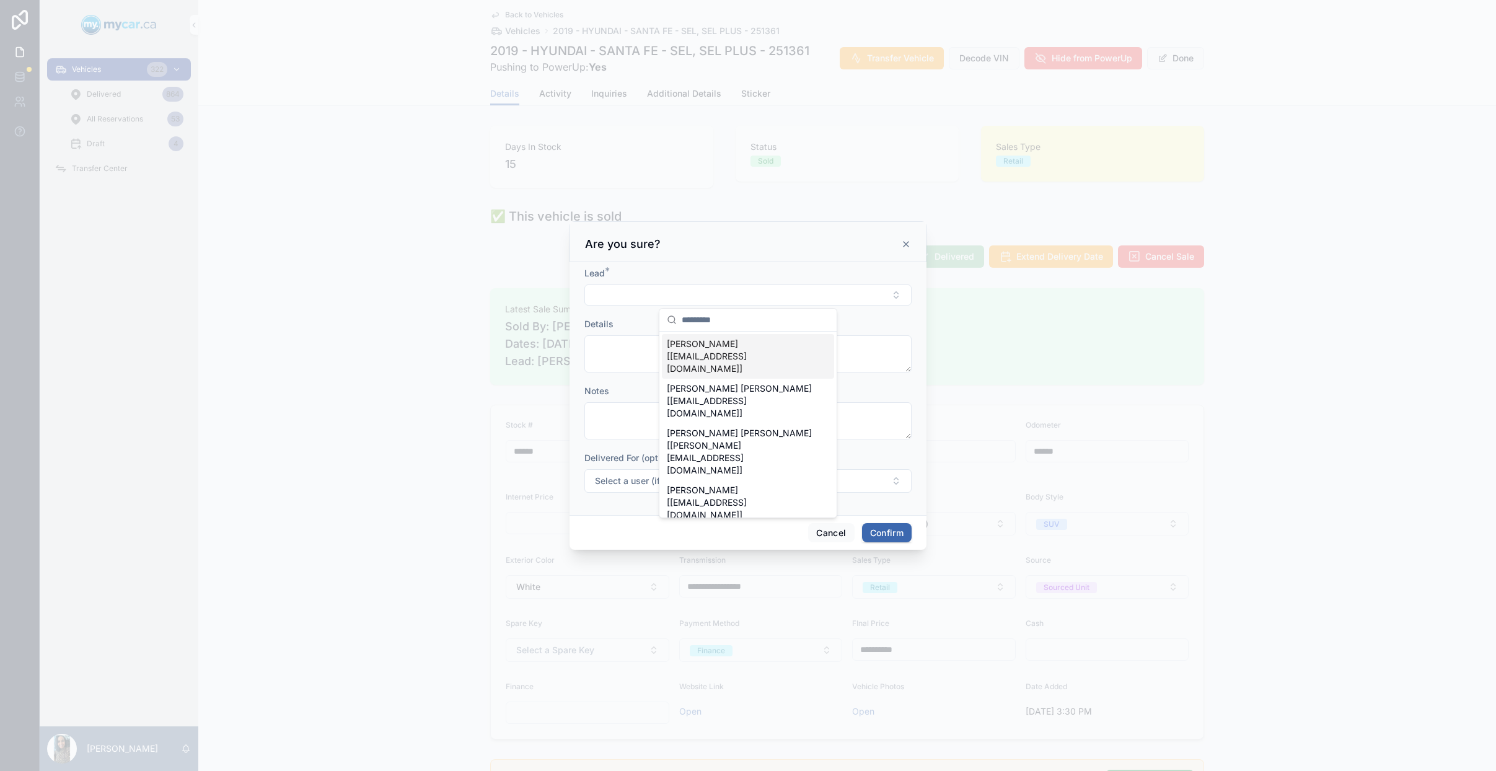
click at [725, 345] on span "PATIENCE BOATENG [PEEBOAT_22@YAHOO.CA]" at bounding box center [740, 356] width 147 height 37
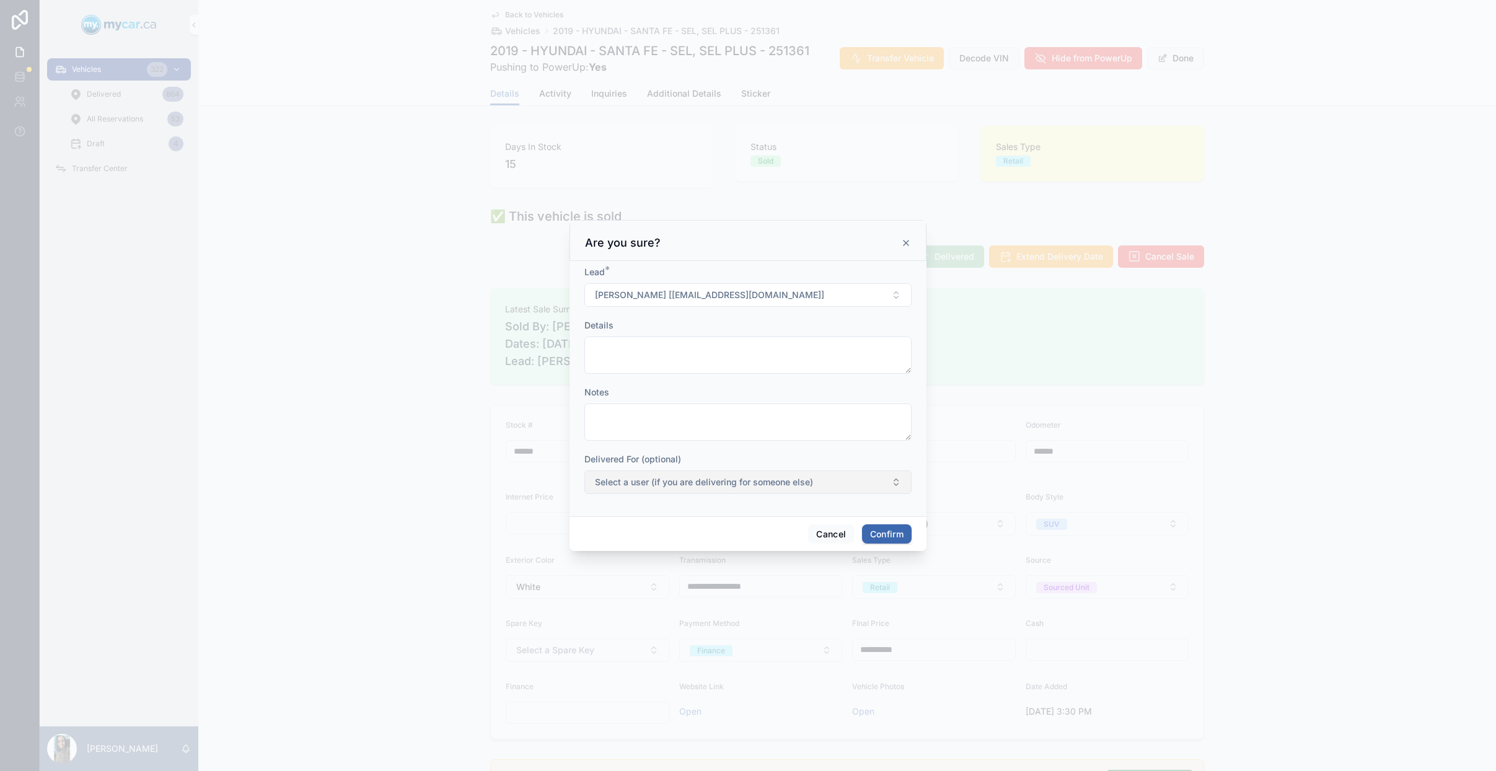
click at [658, 486] on span "Select a user (if you are delivering for someone else)" at bounding box center [704, 482] width 218 height 12
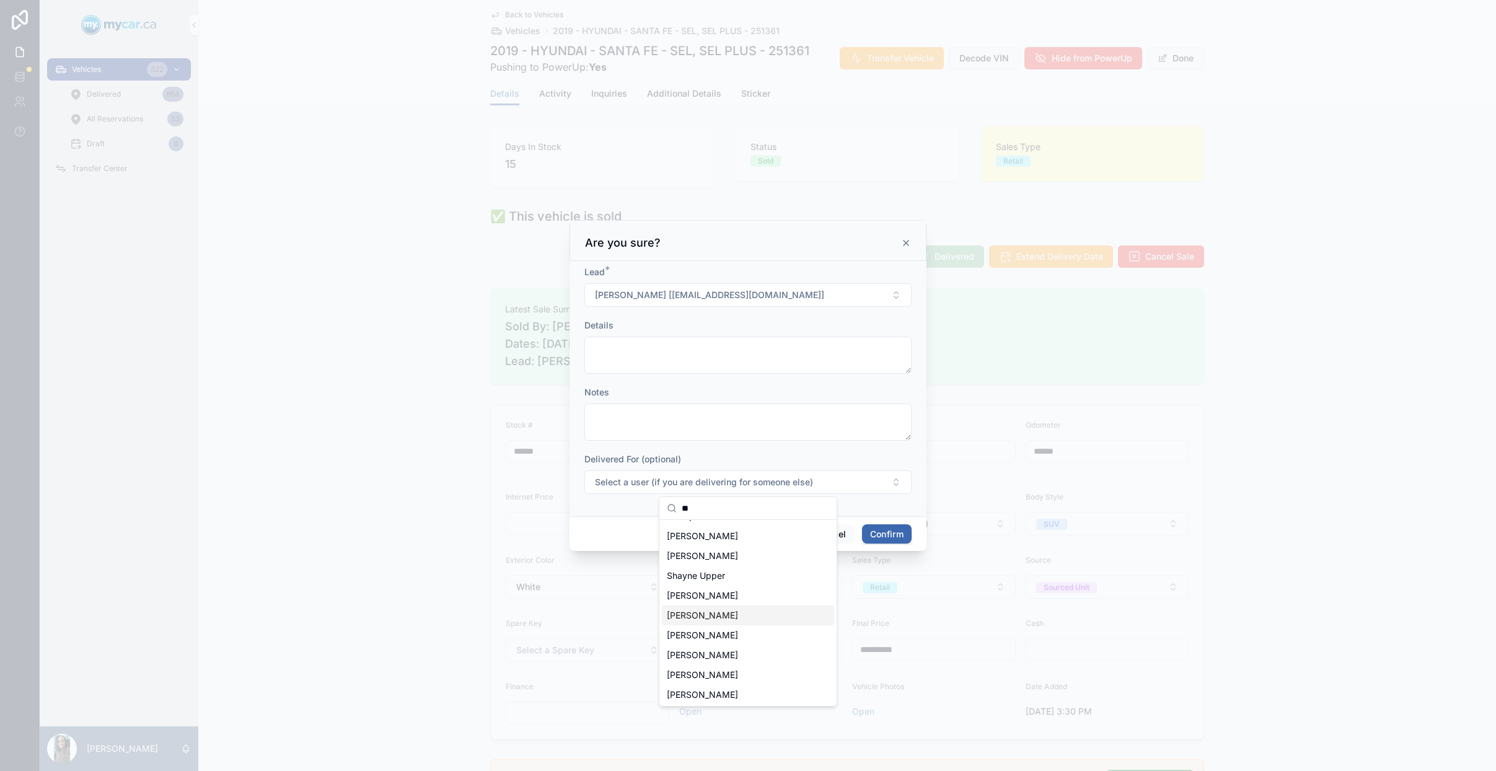
scroll to position [37, 0]
type input "**"
click at [766, 674] on div "Ernest Amaning" at bounding box center [748, 673] width 172 height 20
click at [885, 535] on button "Confirm" at bounding box center [887, 534] width 50 height 20
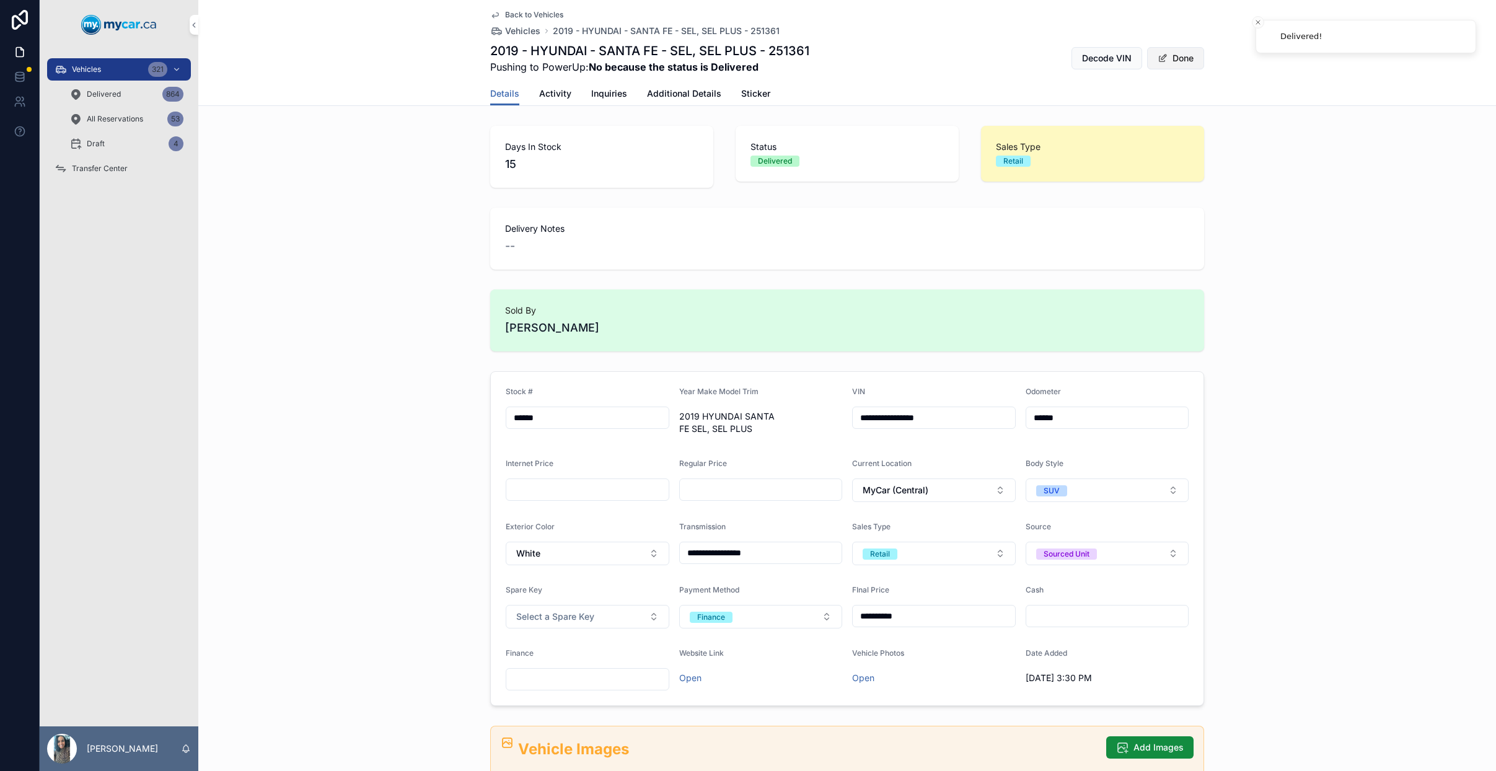
click at [1169, 55] on button "Done" at bounding box center [1175, 58] width 57 height 22
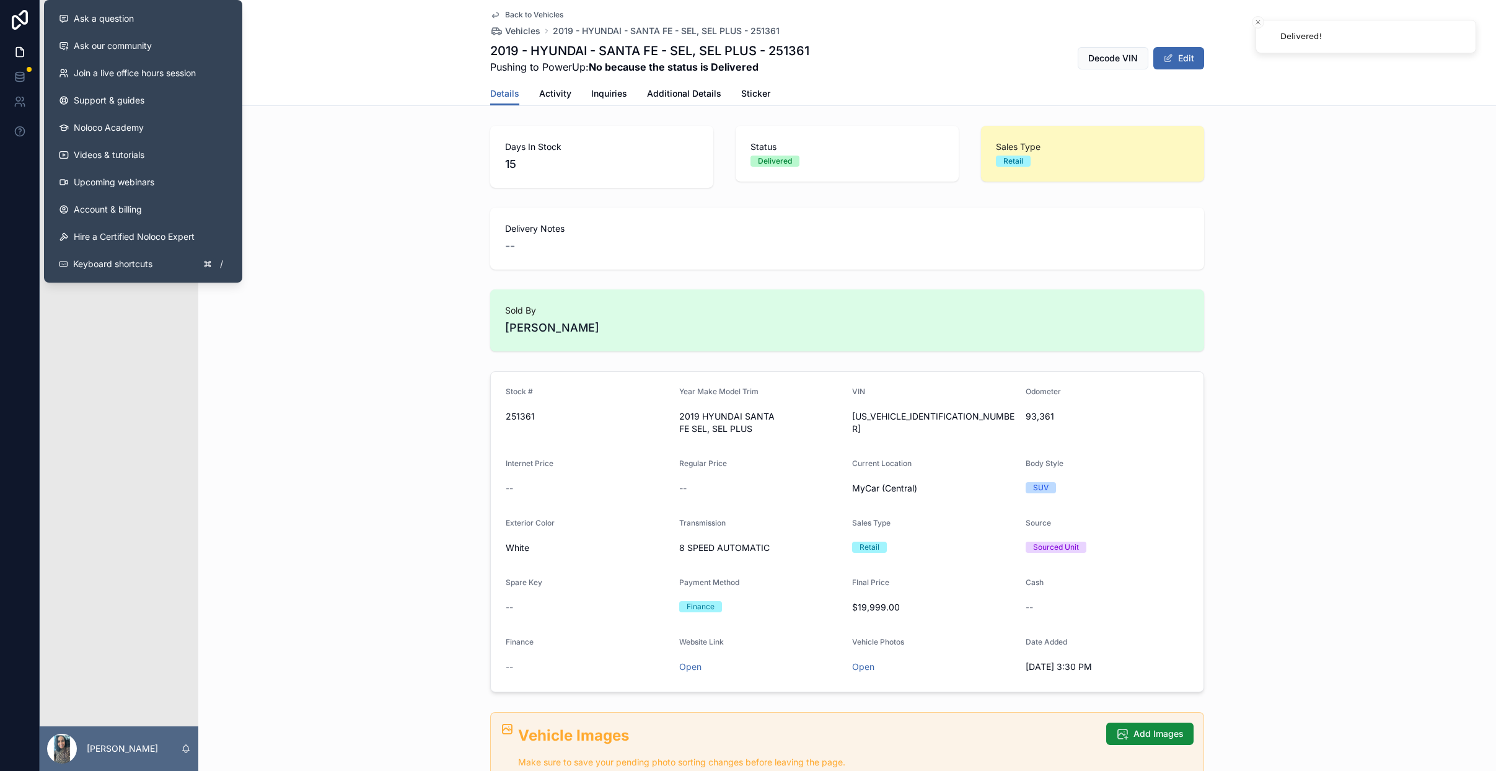
click at [362, 139] on div "Days In Stock 15 Status Delivered Sales Type Retail" at bounding box center [846, 157] width 1297 height 72
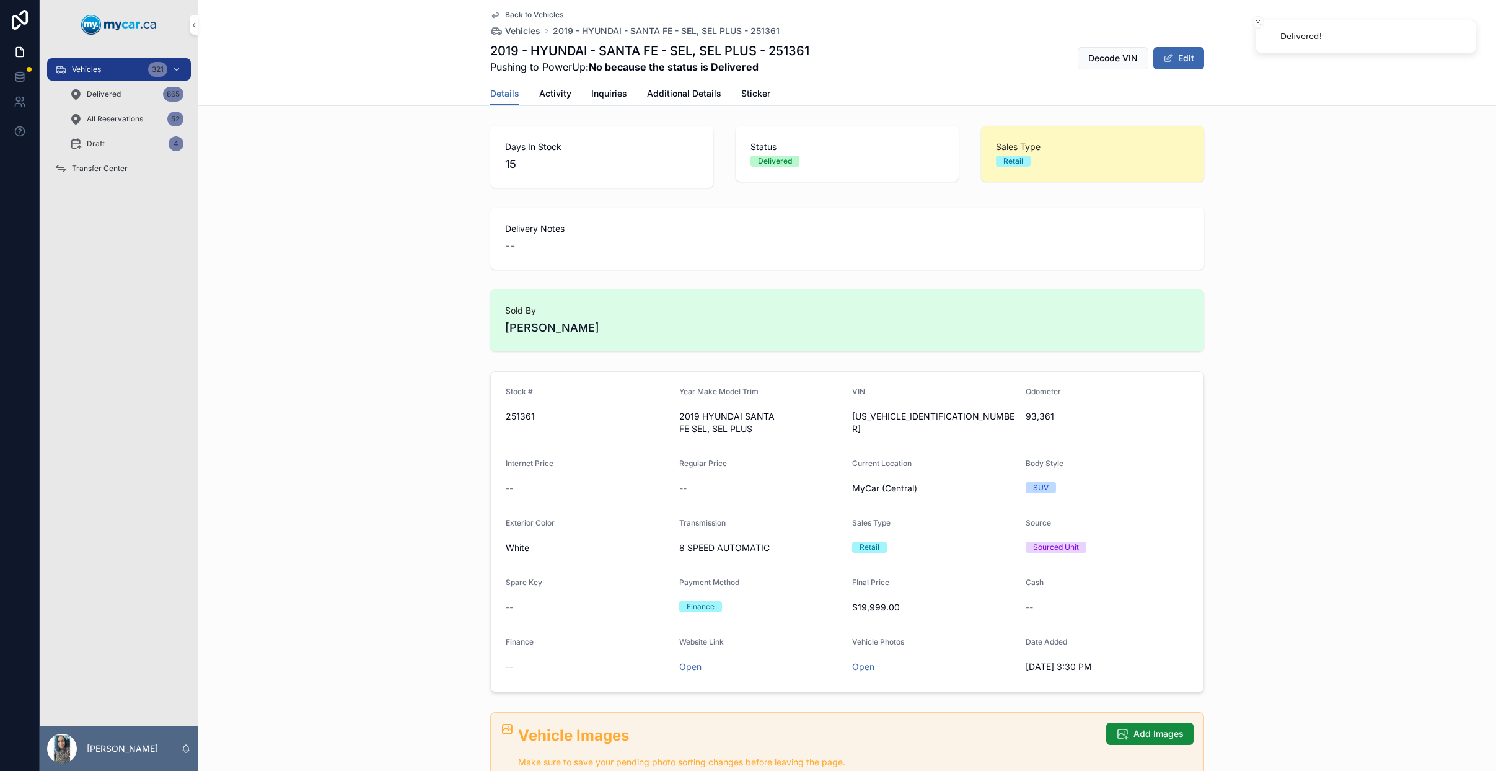
click at [126, 77] on div "Vehicles 321" at bounding box center [119, 69] width 129 height 20
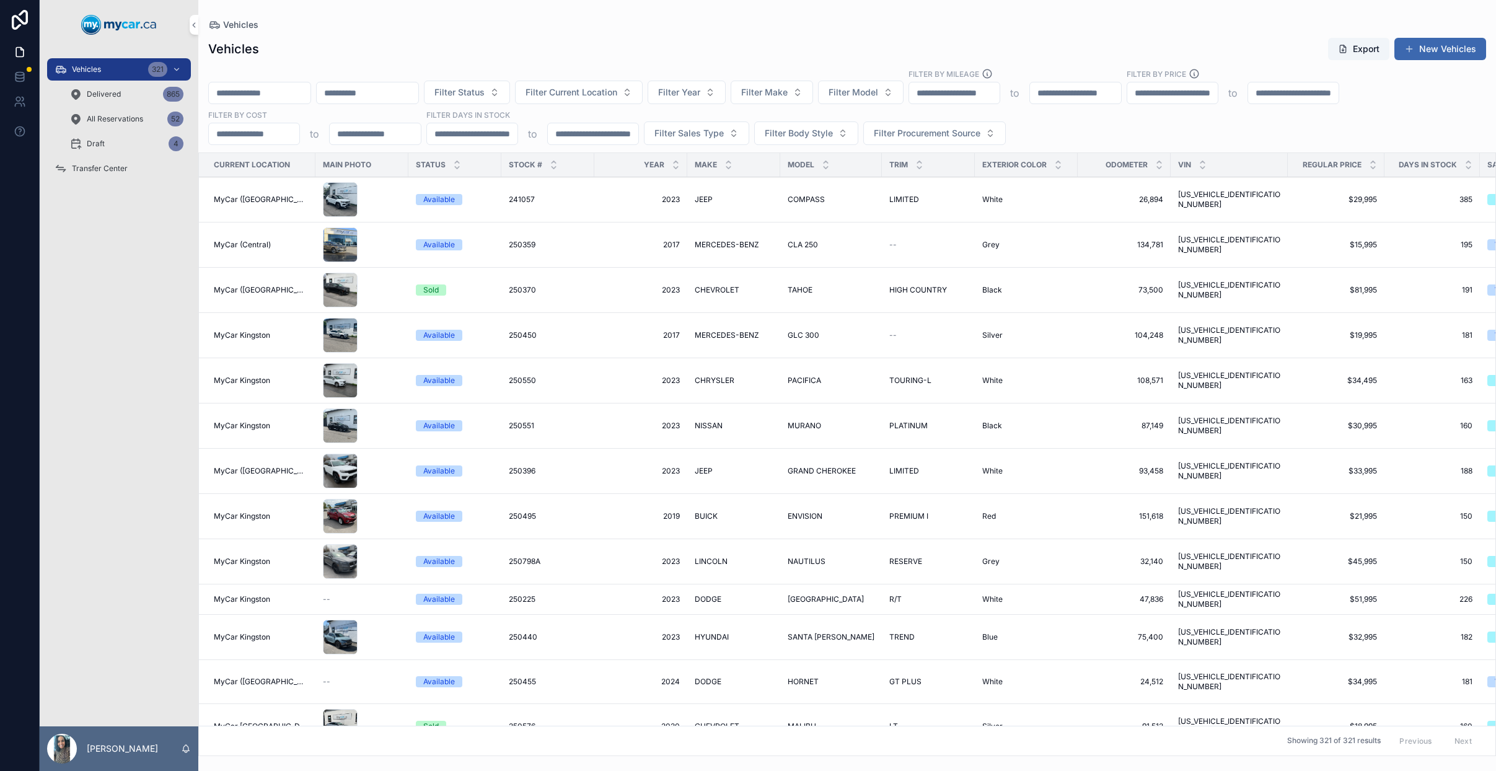
click at [268, 93] on input "scrollable content" at bounding box center [260, 92] width 102 height 17
paste input "******"
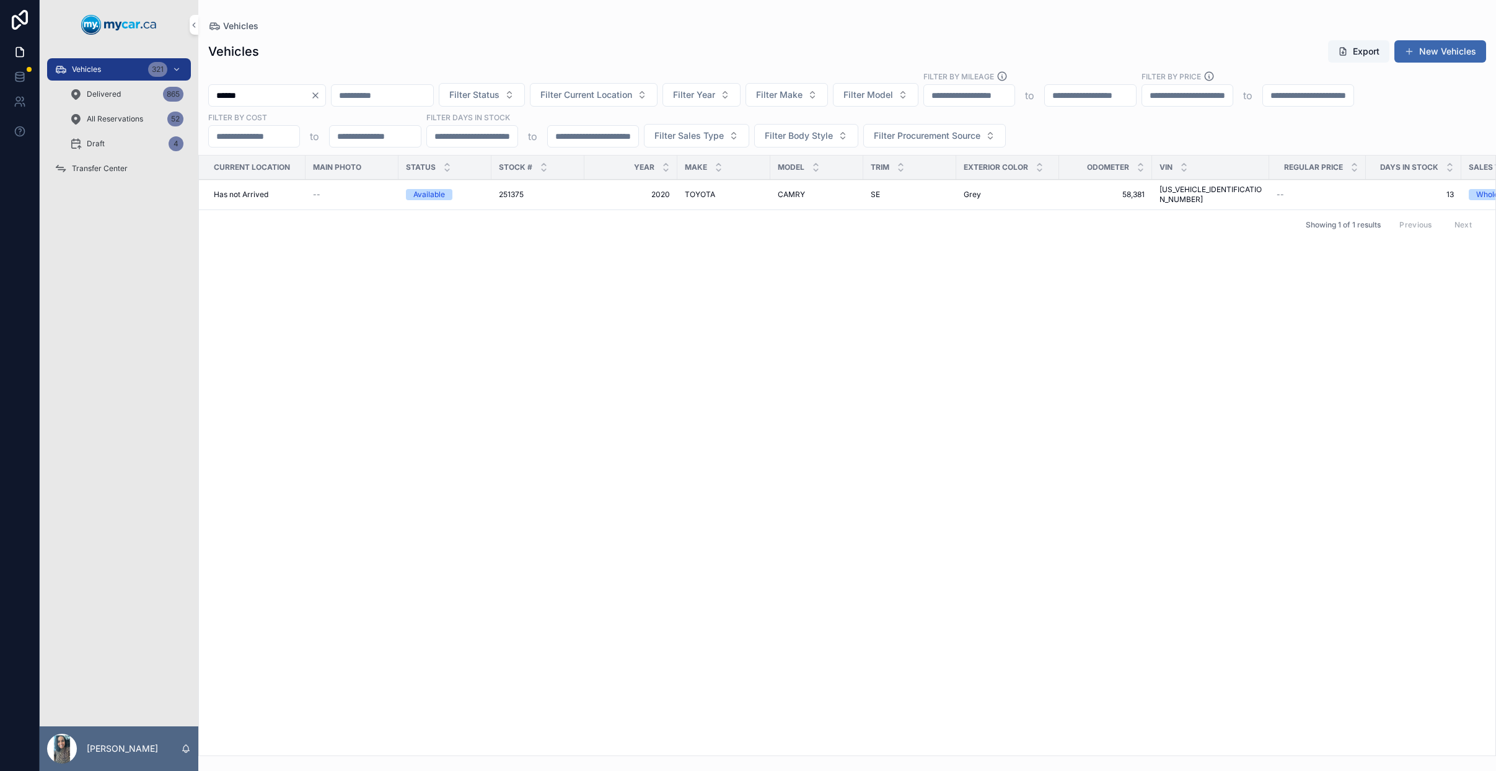
type input "******"
click at [552, 190] on div "251375 251375" at bounding box center [538, 195] width 78 height 10
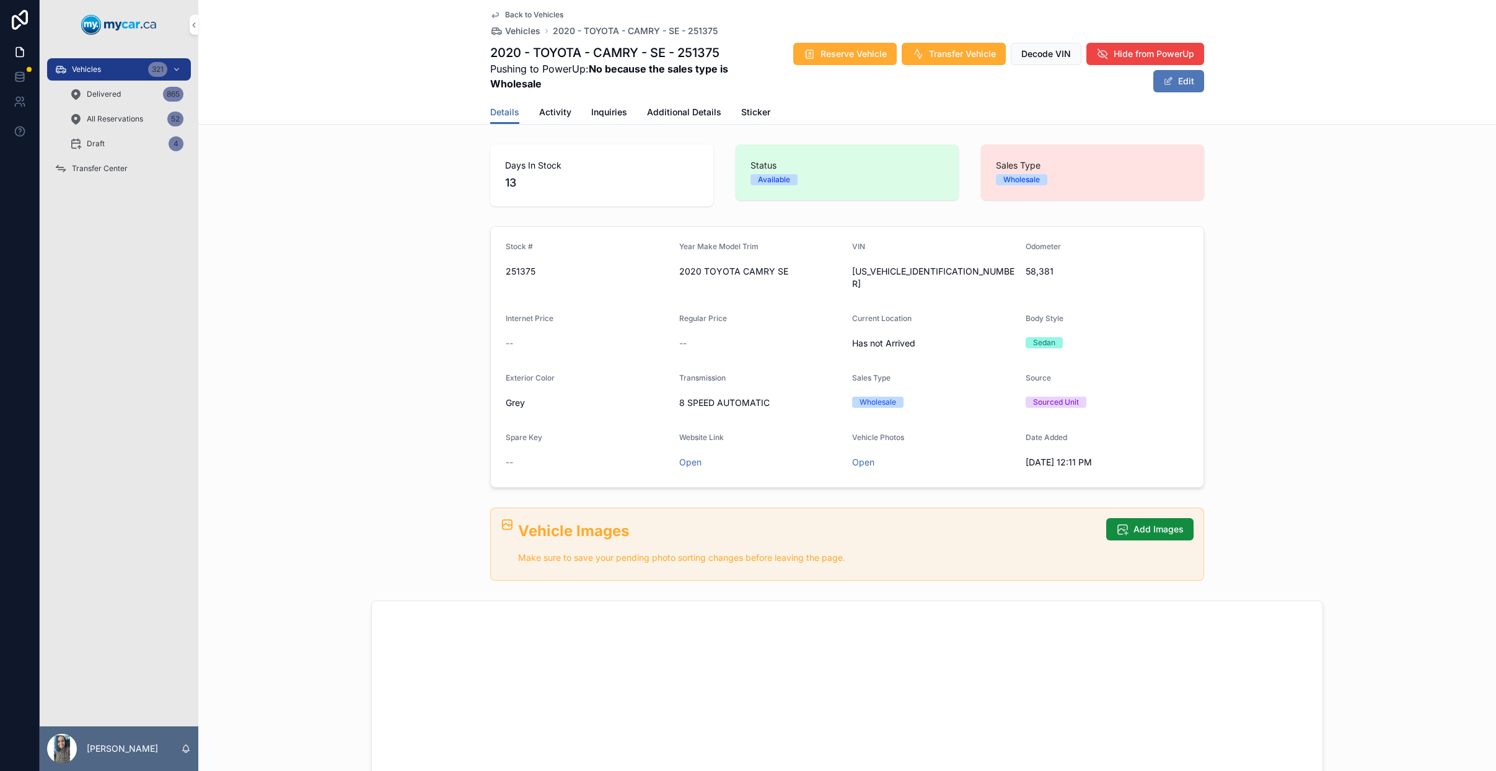
click at [1185, 85] on button "Edit" at bounding box center [1178, 81] width 51 height 22
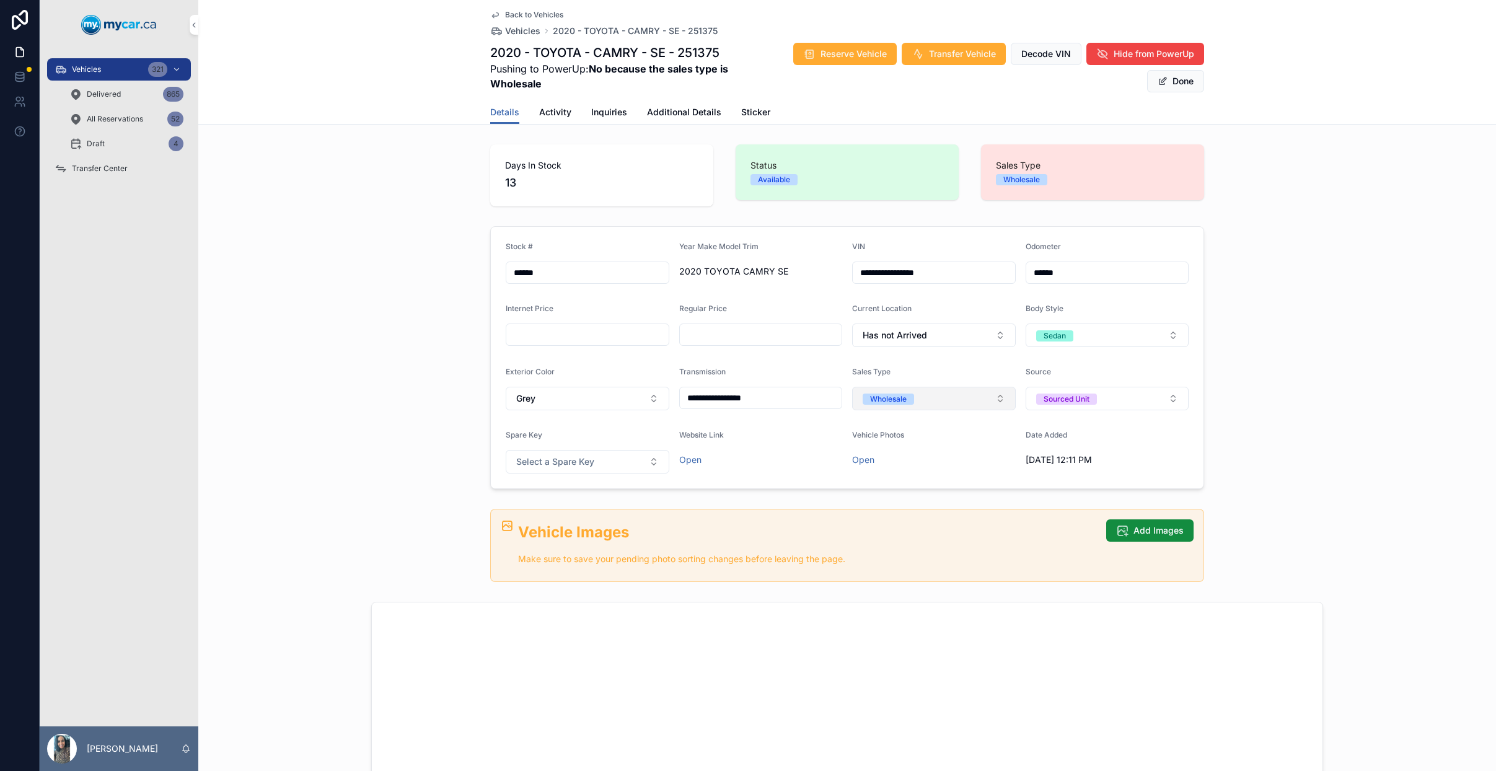
click at [952, 399] on button "Wholesale" at bounding box center [934, 399] width 164 height 24
click at [913, 488] on div "Retail" at bounding box center [929, 485] width 172 height 19
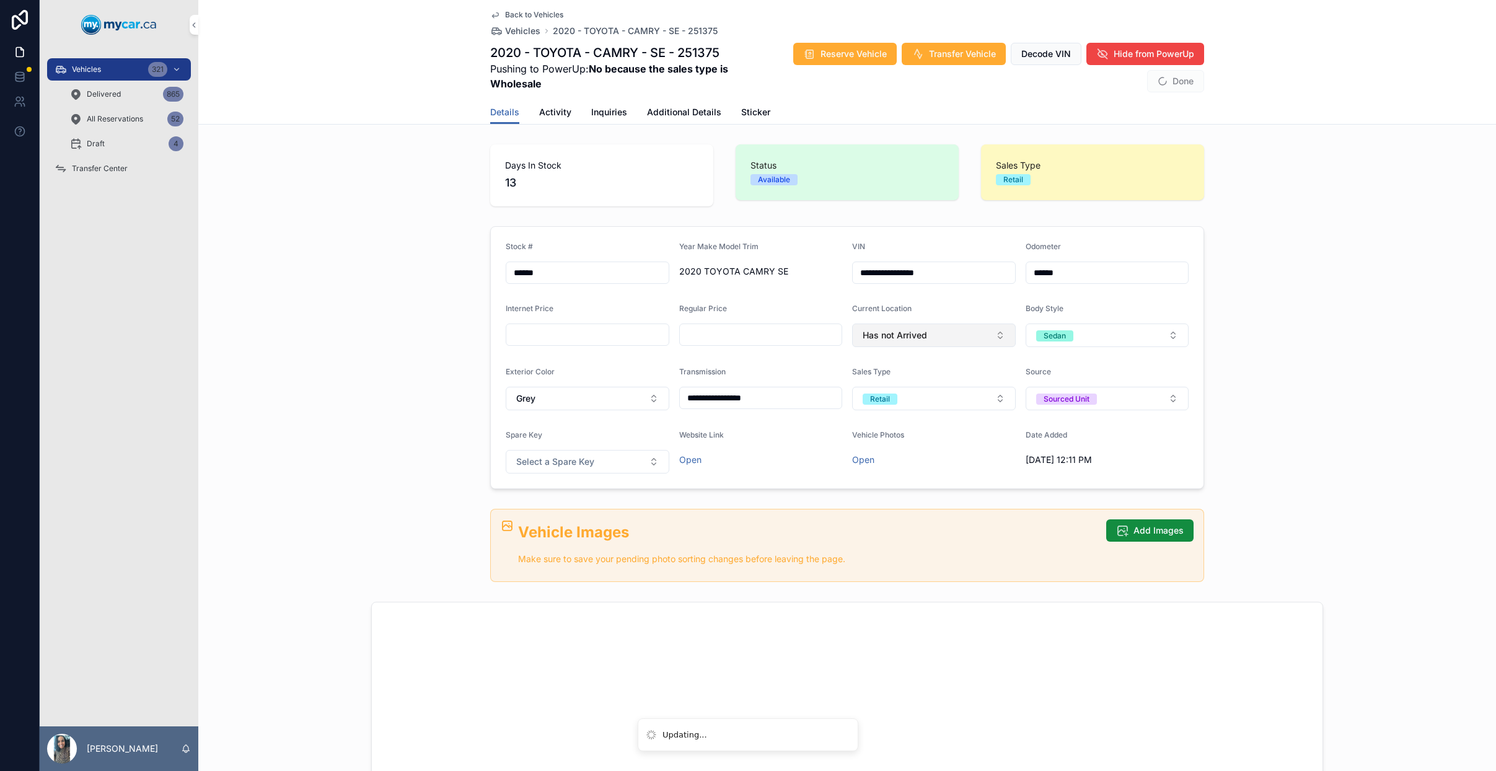
click at [942, 344] on button "Has not Arrived" at bounding box center [934, 335] width 164 height 24
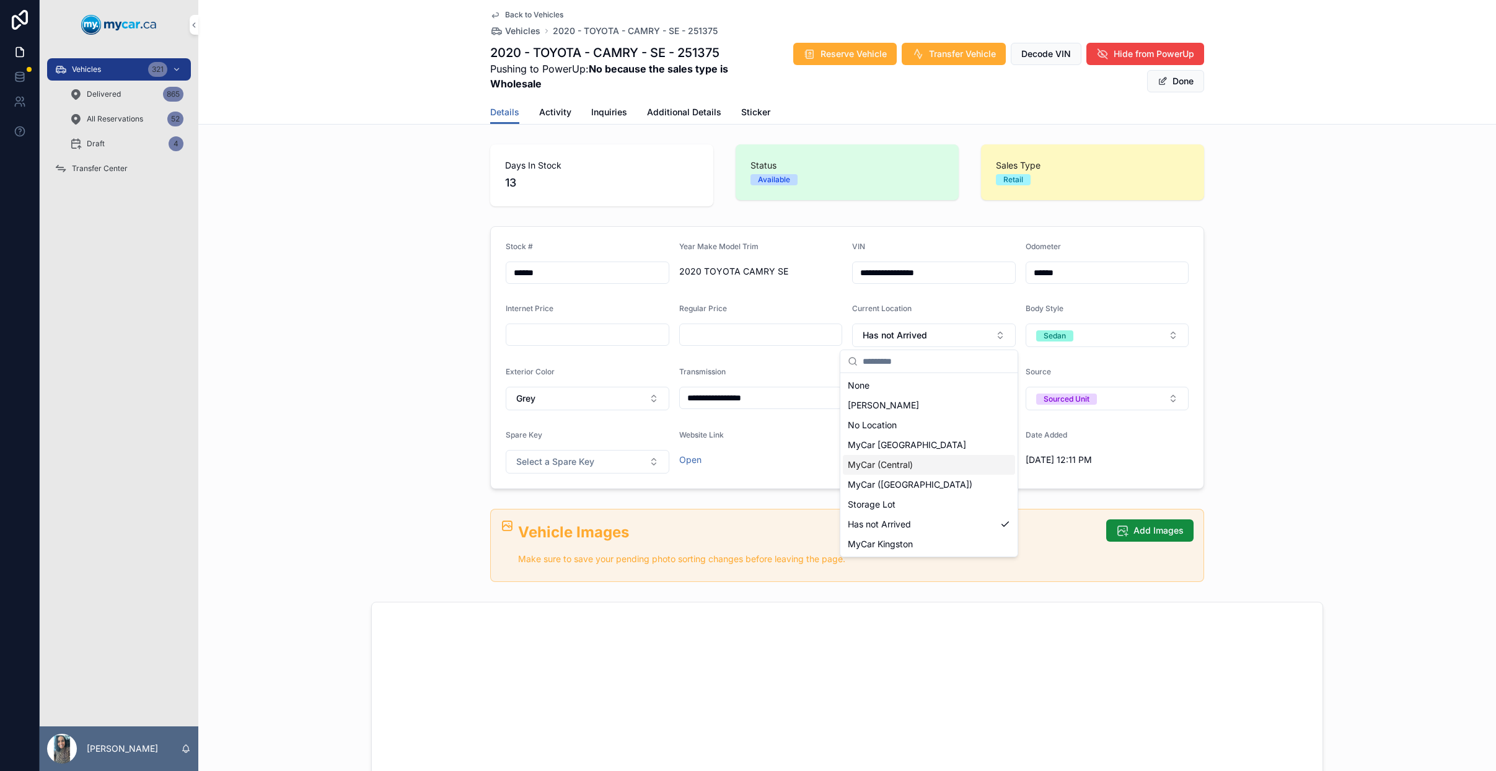
click at [918, 463] on div "MyCar (Central)" at bounding box center [929, 465] width 172 height 20
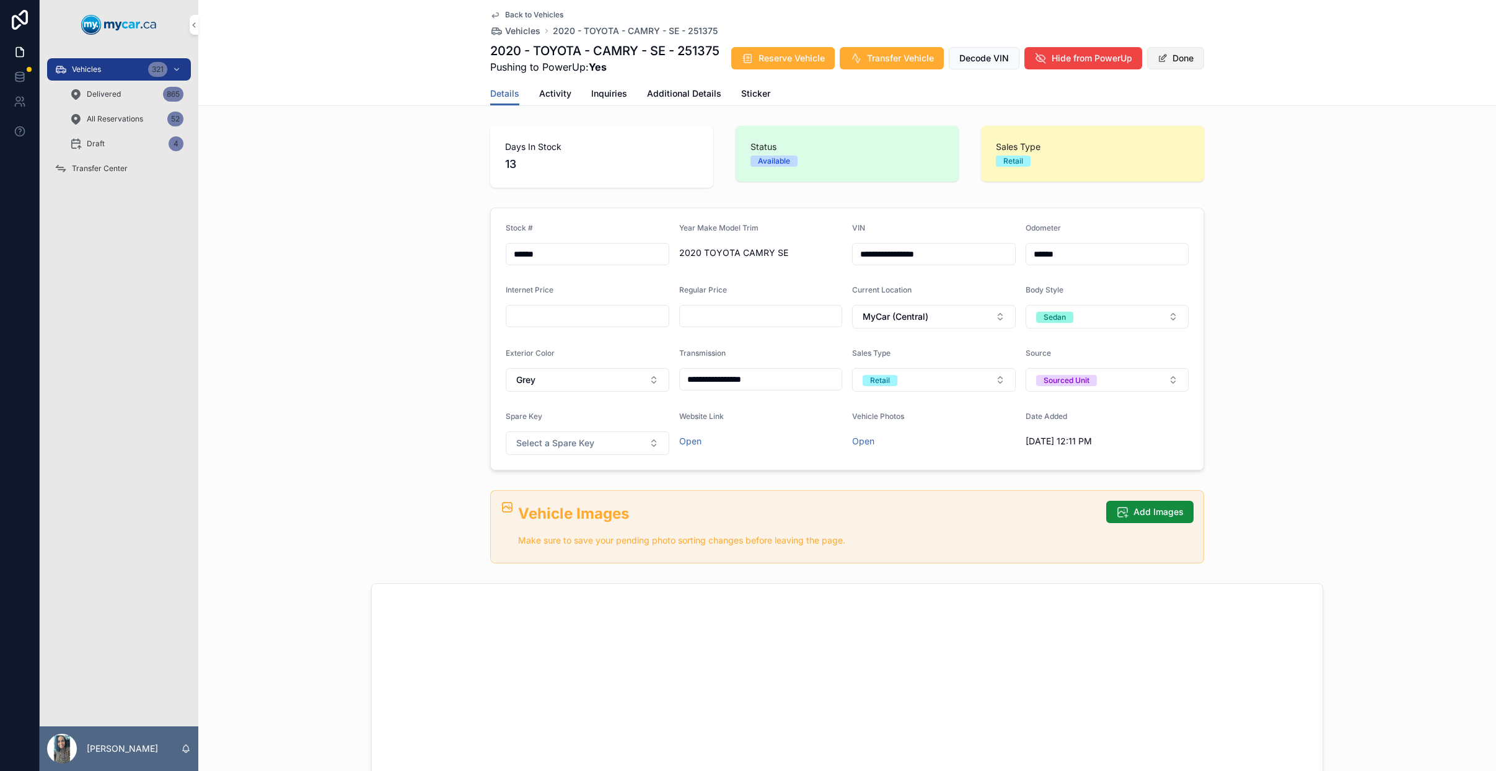
click at [1177, 69] on button "Done" at bounding box center [1175, 58] width 57 height 22
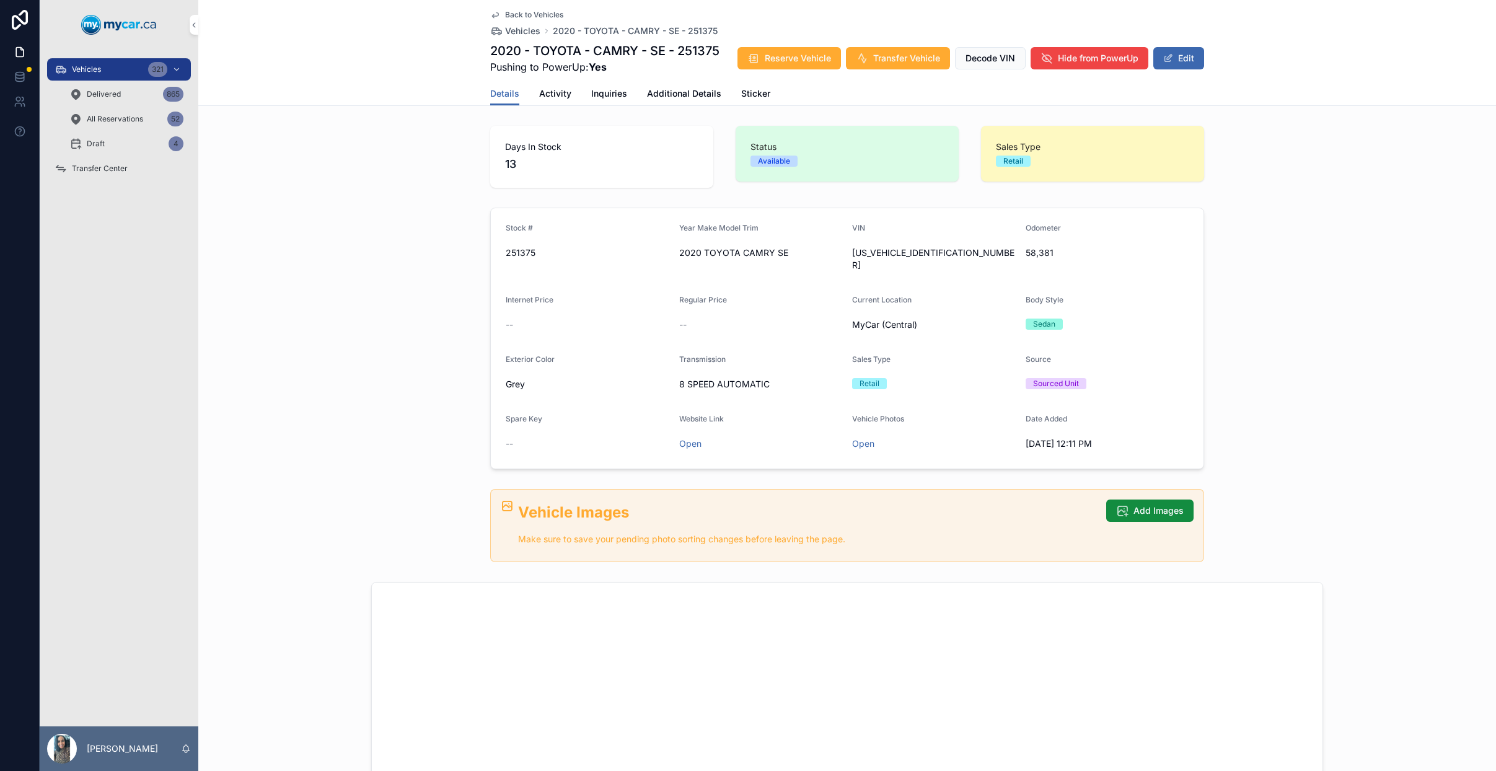
click at [699, 46] on h1 "2020 - TOYOTA - CAMRY - SE - 251375" at bounding box center [604, 50] width 229 height 17
click at [810, 58] on span "Reserve Vehicle" at bounding box center [797, 58] width 66 height 12
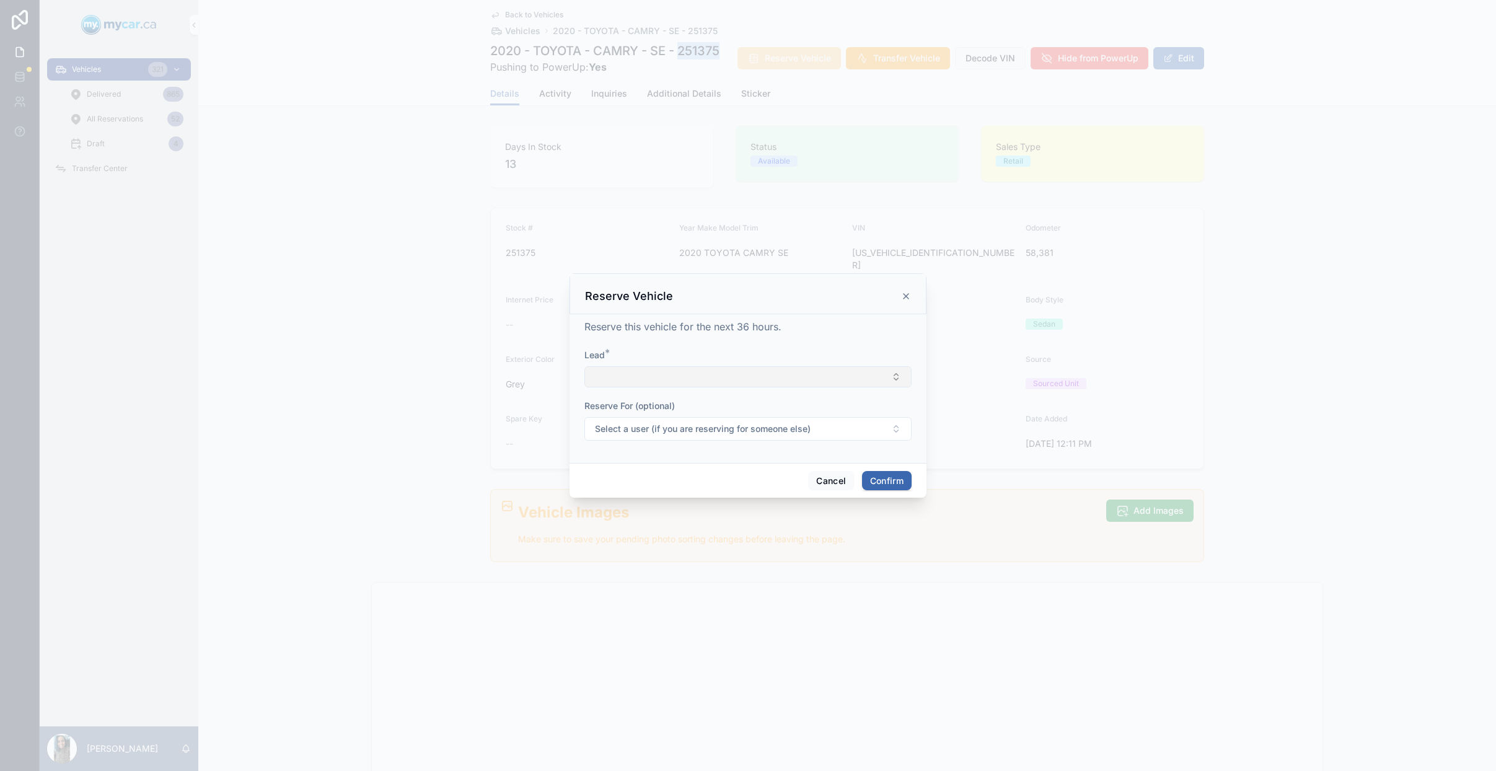
click at [655, 374] on button "Select Button" at bounding box center [747, 376] width 327 height 21
type input "*****"
click at [731, 429] on button "New" at bounding box center [747, 424] width 167 height 12
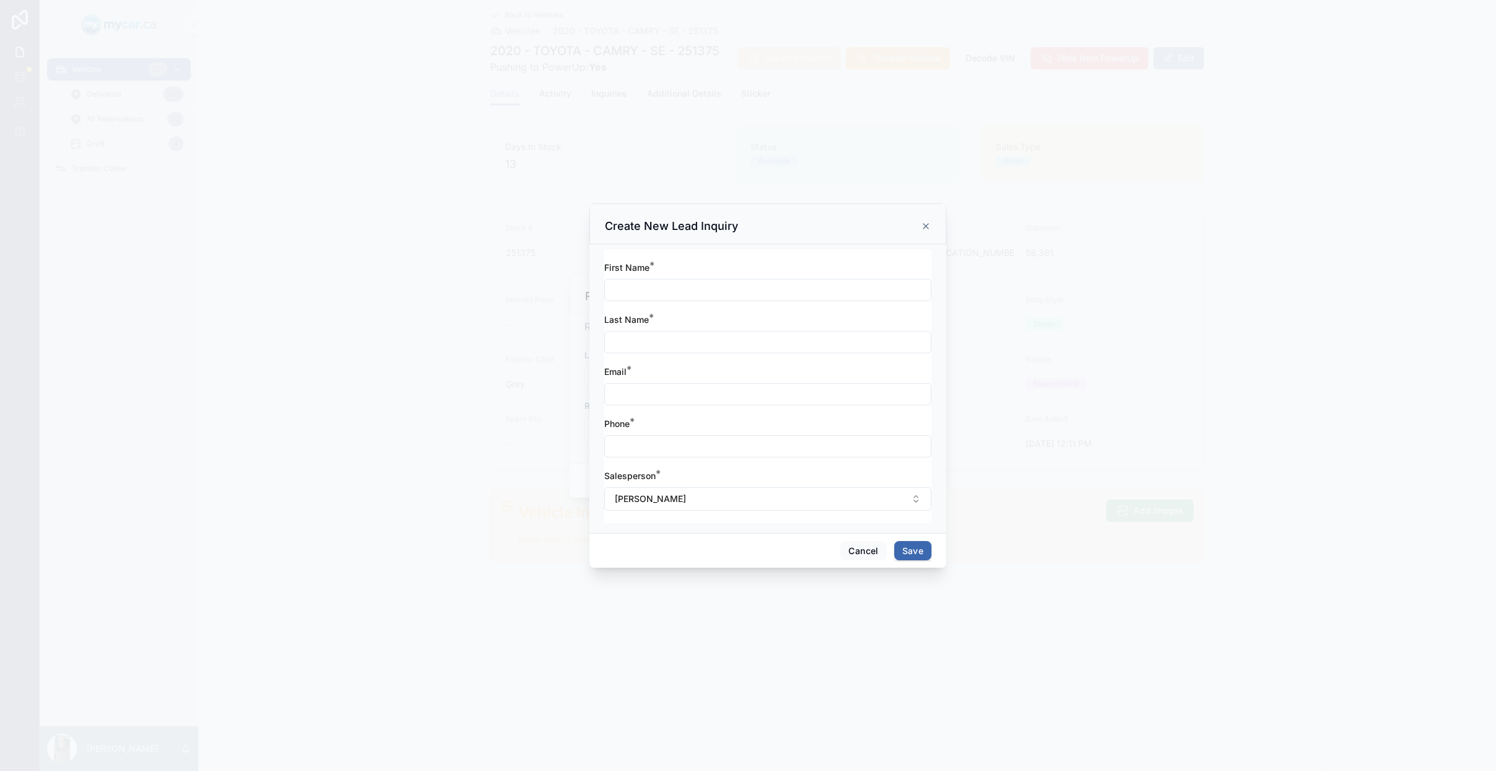
click at [691, 286] on input "text" at bounding box center [768, 289] width 326 height 17
type input "*****"
type input "*"
type input "******"
paste input "**********"
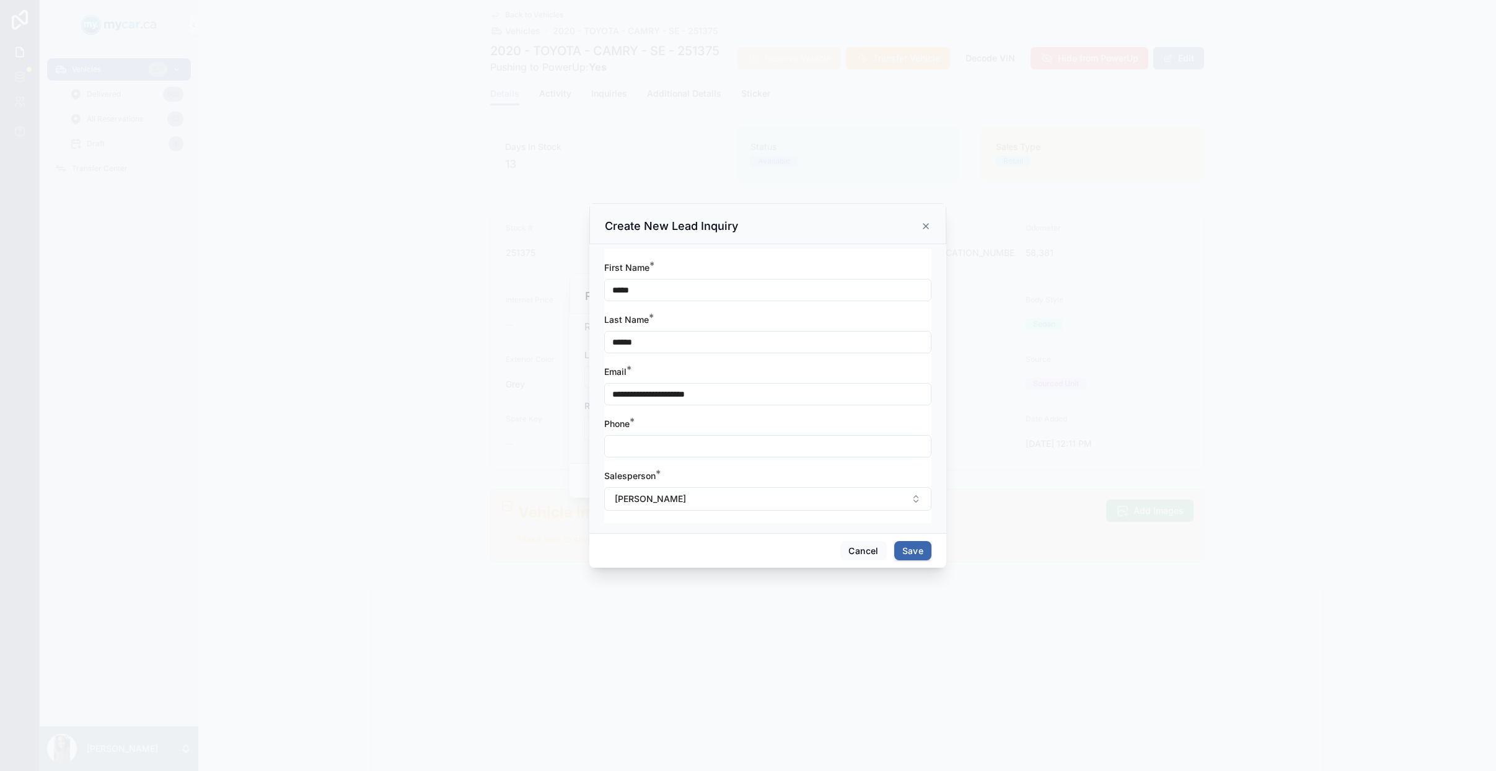
type input "**********"
click at [657, 442] on input "text" at bounding box center [768, 445] width 326 height 17
type input "**********"
click at [761, 497] on button "[PERSON_NAME]" at bounding box center [767, 499] width 327 height 24
type input "**"
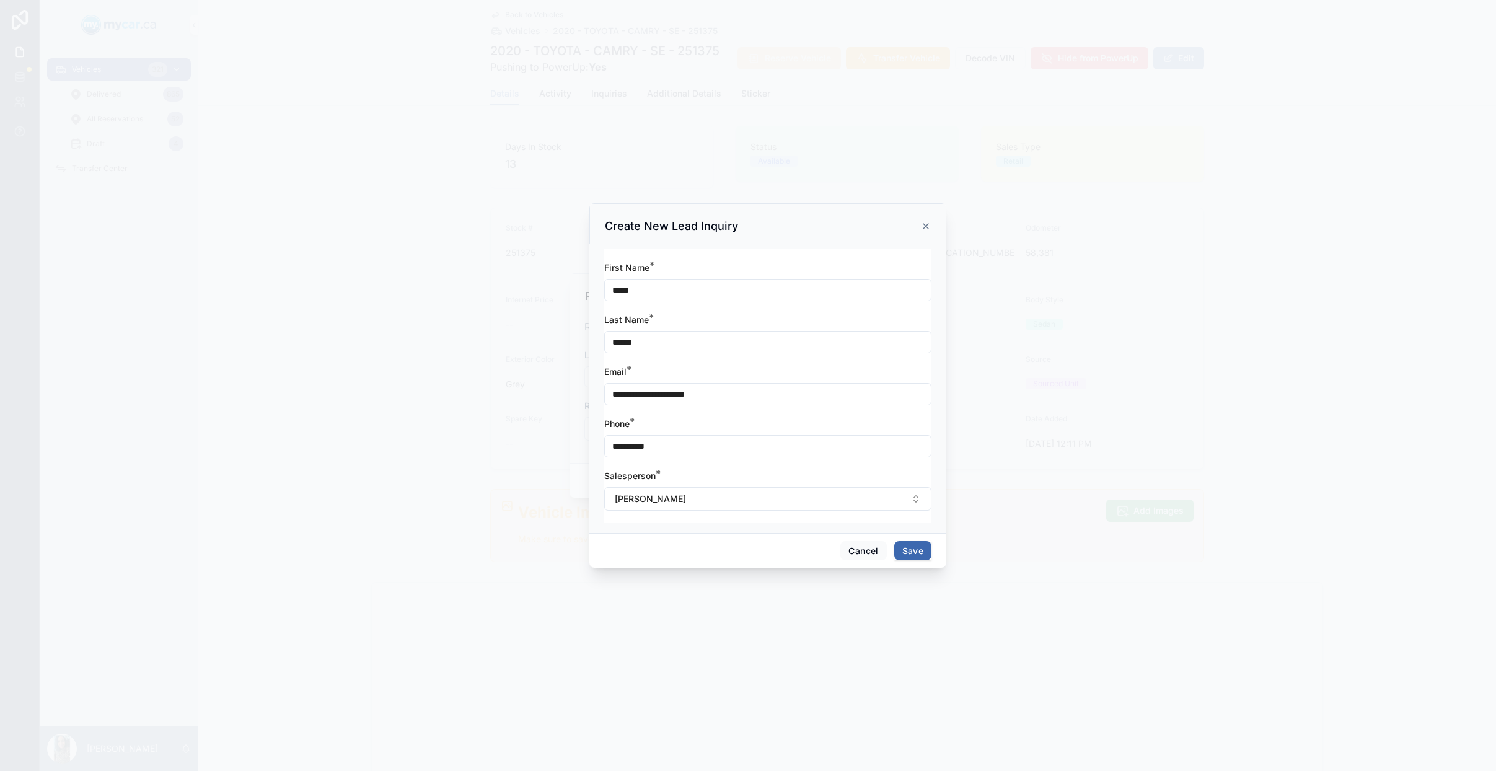
click at [918, 558] on button "Save" at bounding box center [912, 551] width 37 height 20
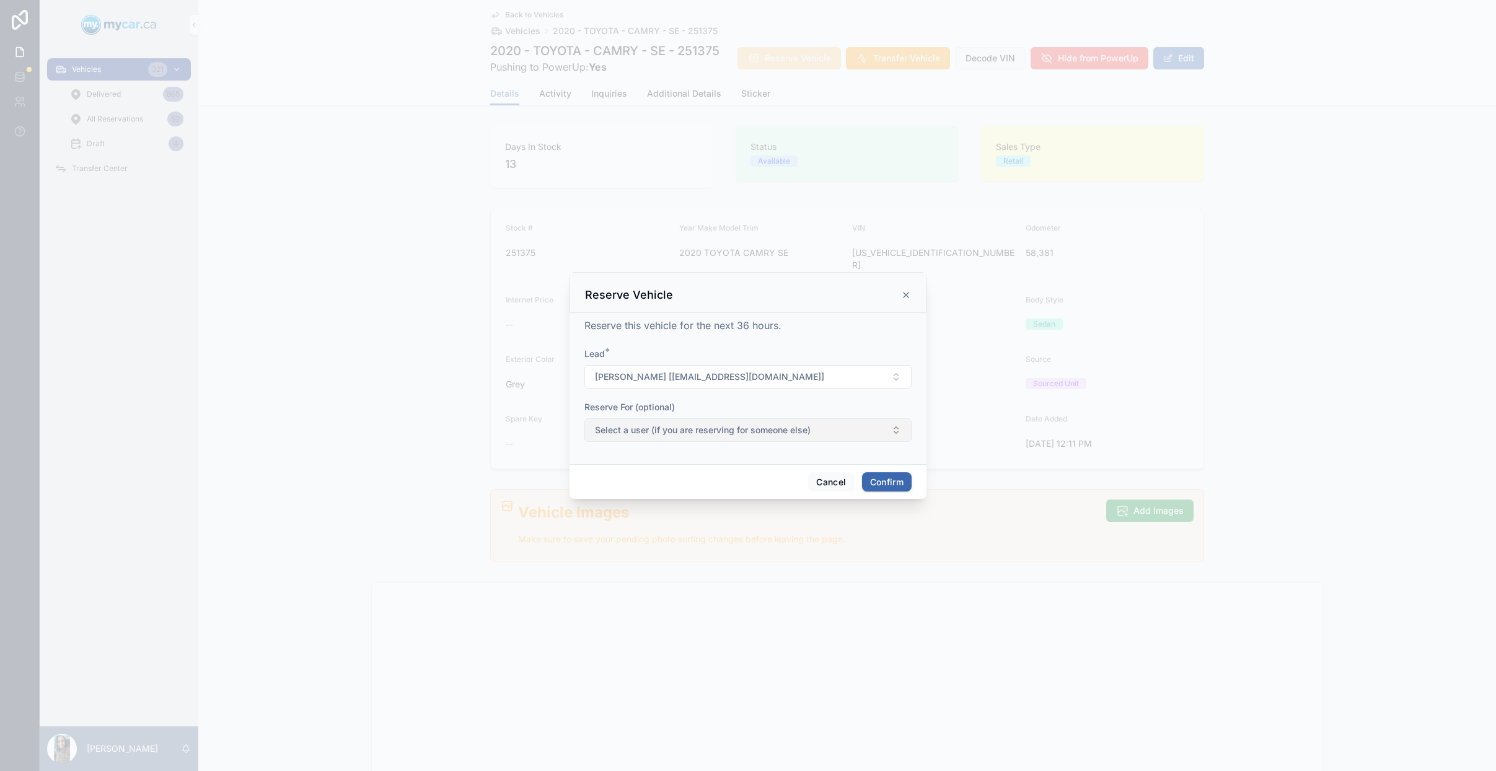
click at [745, 432] on span "Select a user (if you are reserving for someone else)" at bounding box center [703, 430] width 216 height 12
type input "**"
click at [725, 477] on div "Tushar Gupta" at bounding box center [748, 480] width 172 height 20
click at [895, 487] on button "Confirm" at bounding box center [887, 482] width 50 height 20
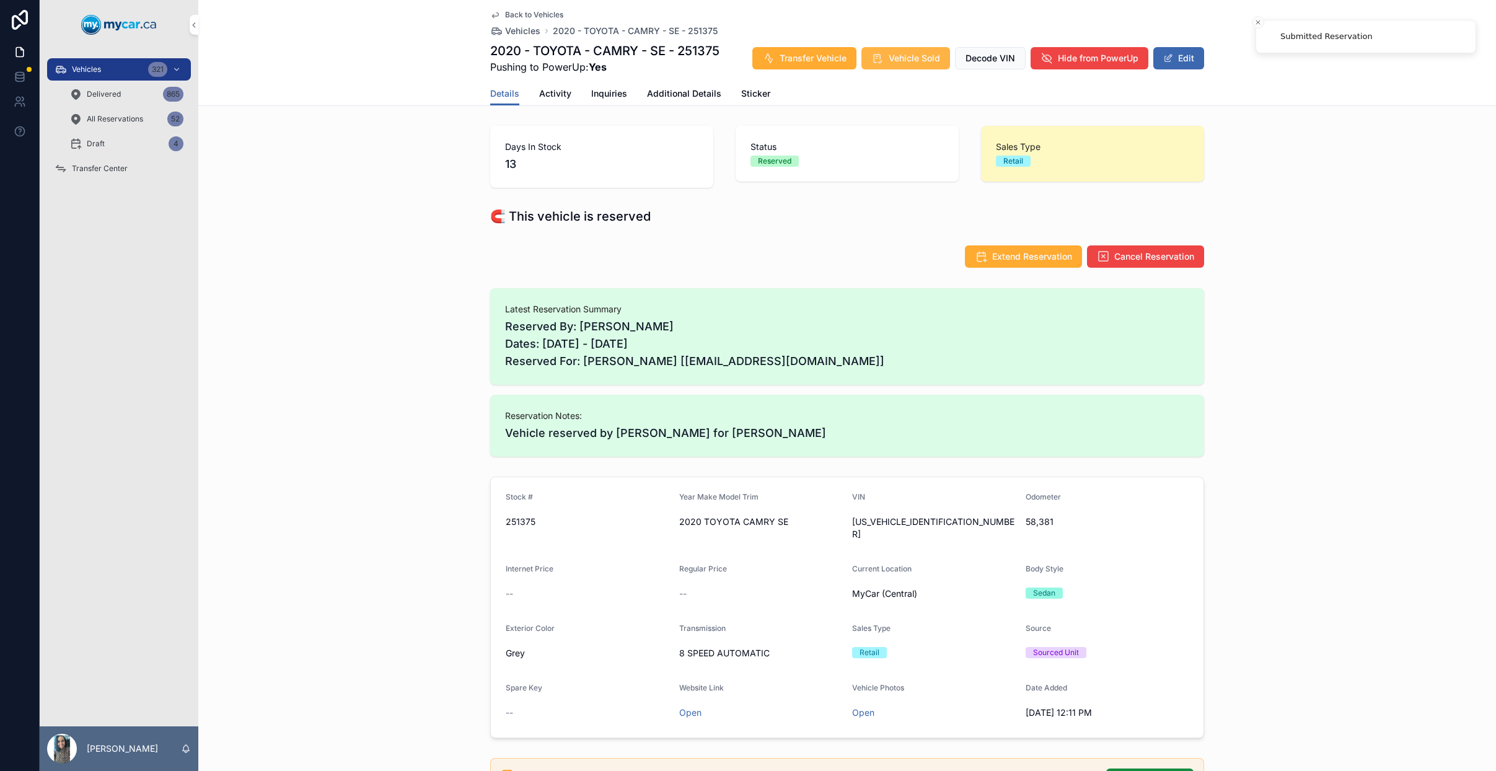
click at [915, 59] on span "Vehicle Sold" at bounding box center [913, 58] width 51 height 12
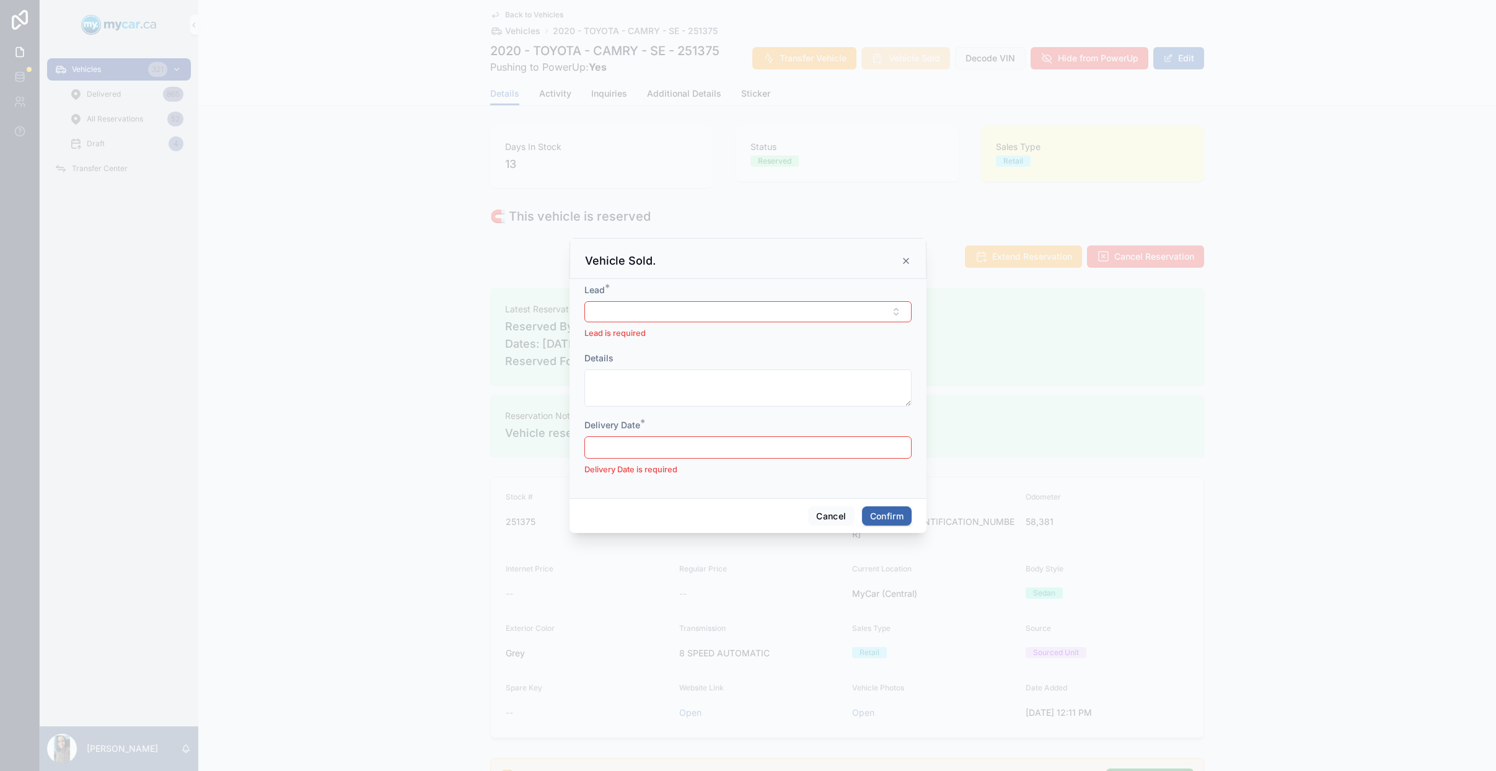
click at [731, 442] on input "text" at bounding box center [748, 447] width 326 height 17
click at [790, 574] on button "10" at bounding box center [792, 576] width 22 height 22
type input "**********"
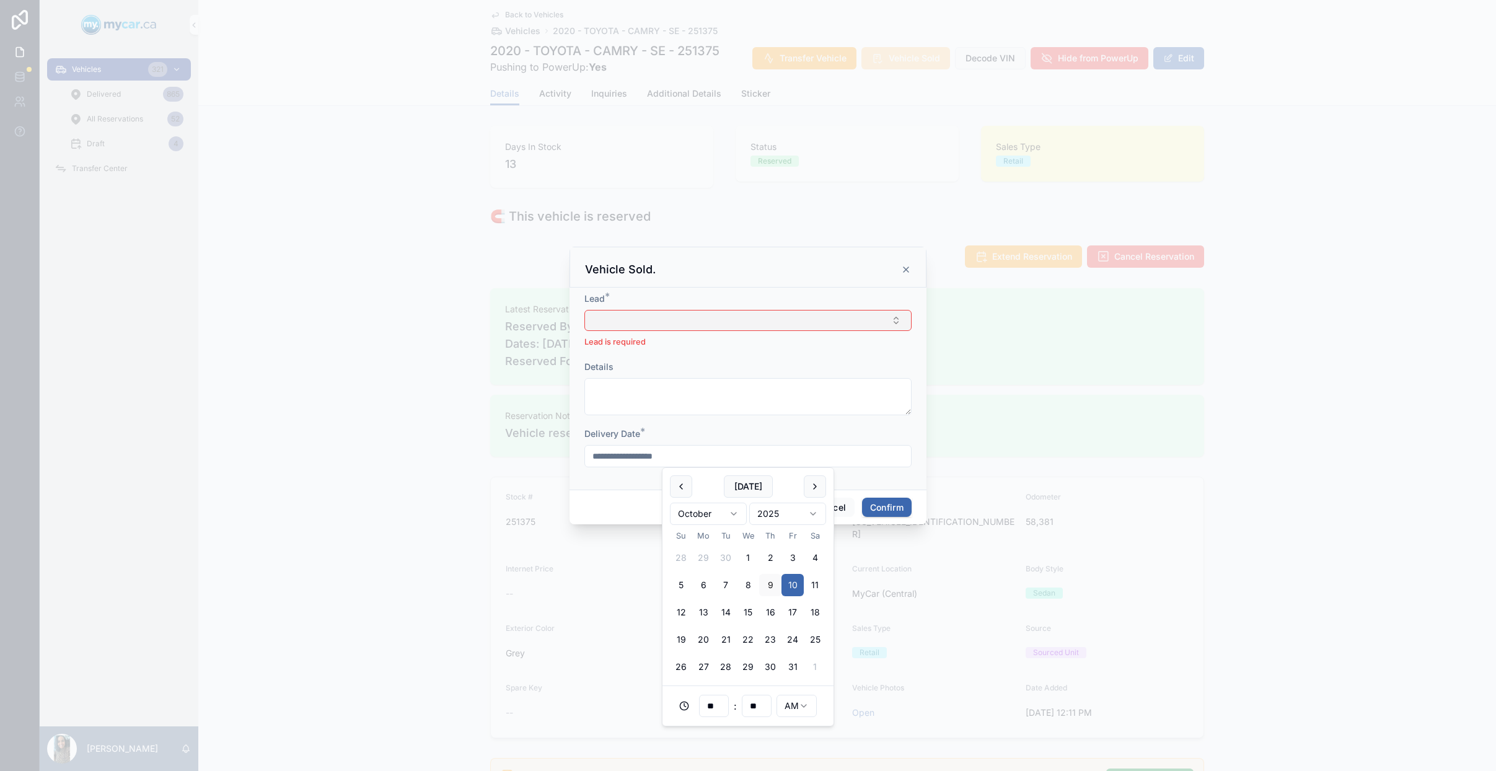
click at [737, 323] on button "Select Button" at bounding box center [747, 320] width 327 height 21
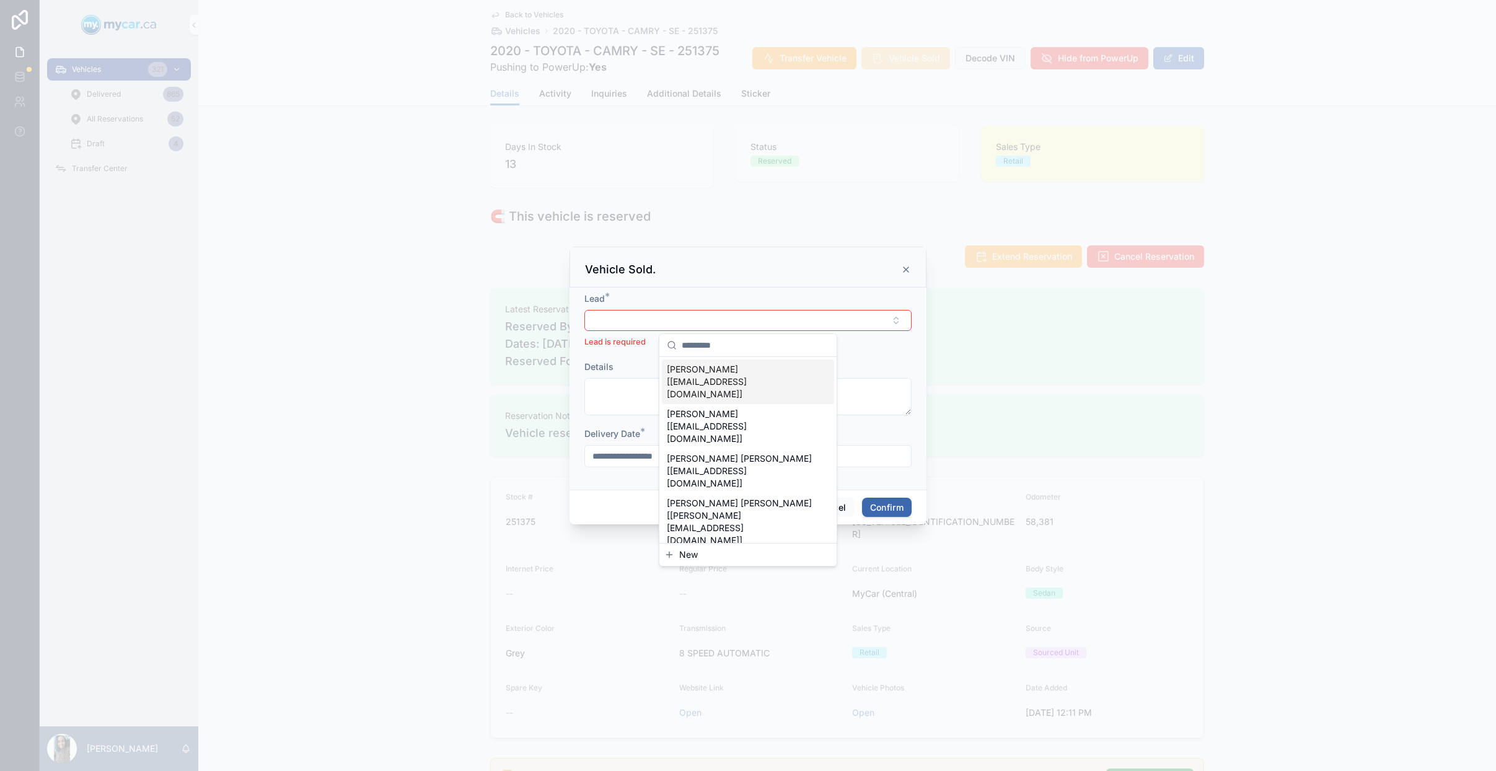
click at [748, 375] on span "SUMIT GODARA [godarasumit97@gmail.com]" at bounding box center [740, 381] width 147 height 37
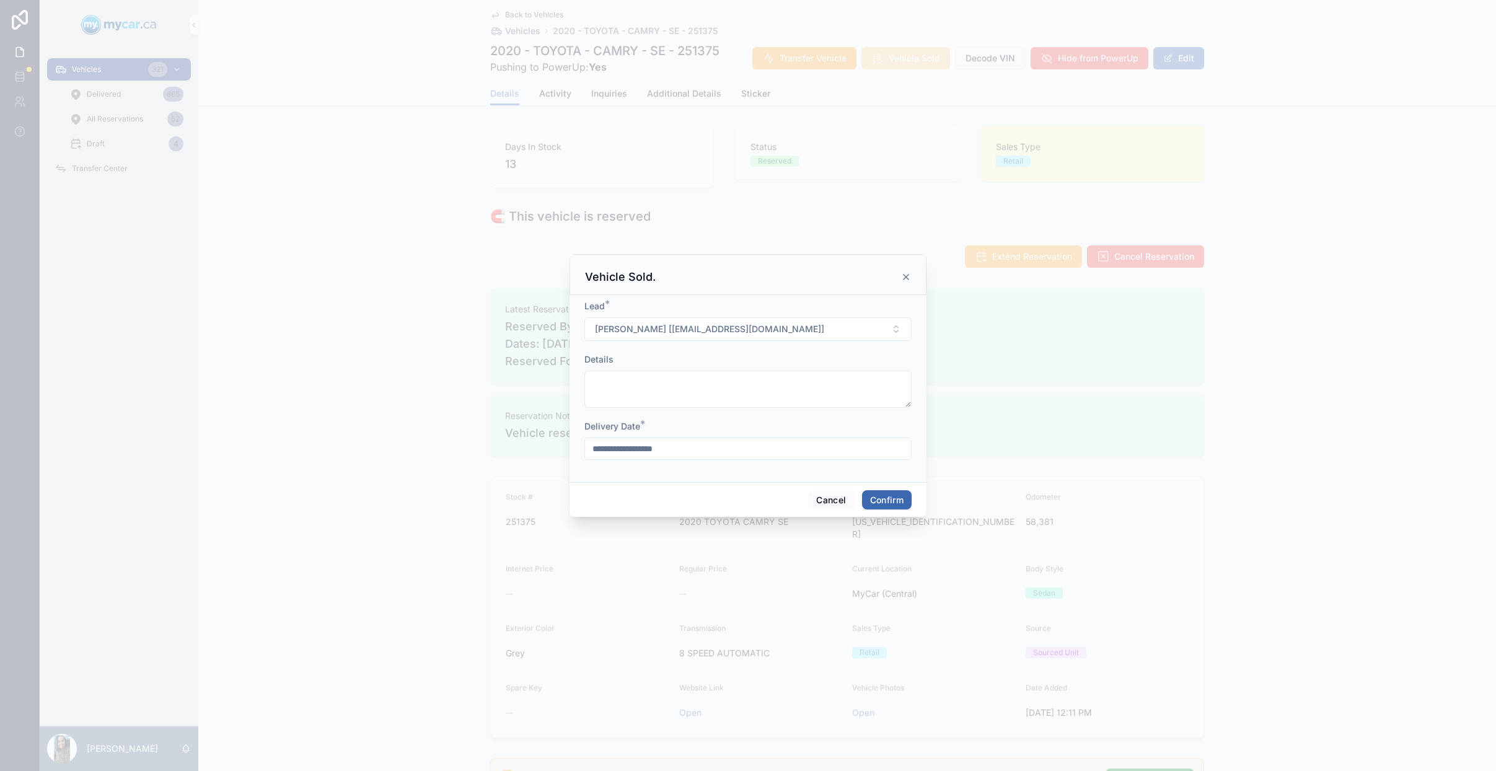
click at [891, 497] on button "Confirm" at bounding box center [887, 500] width 50 height 20
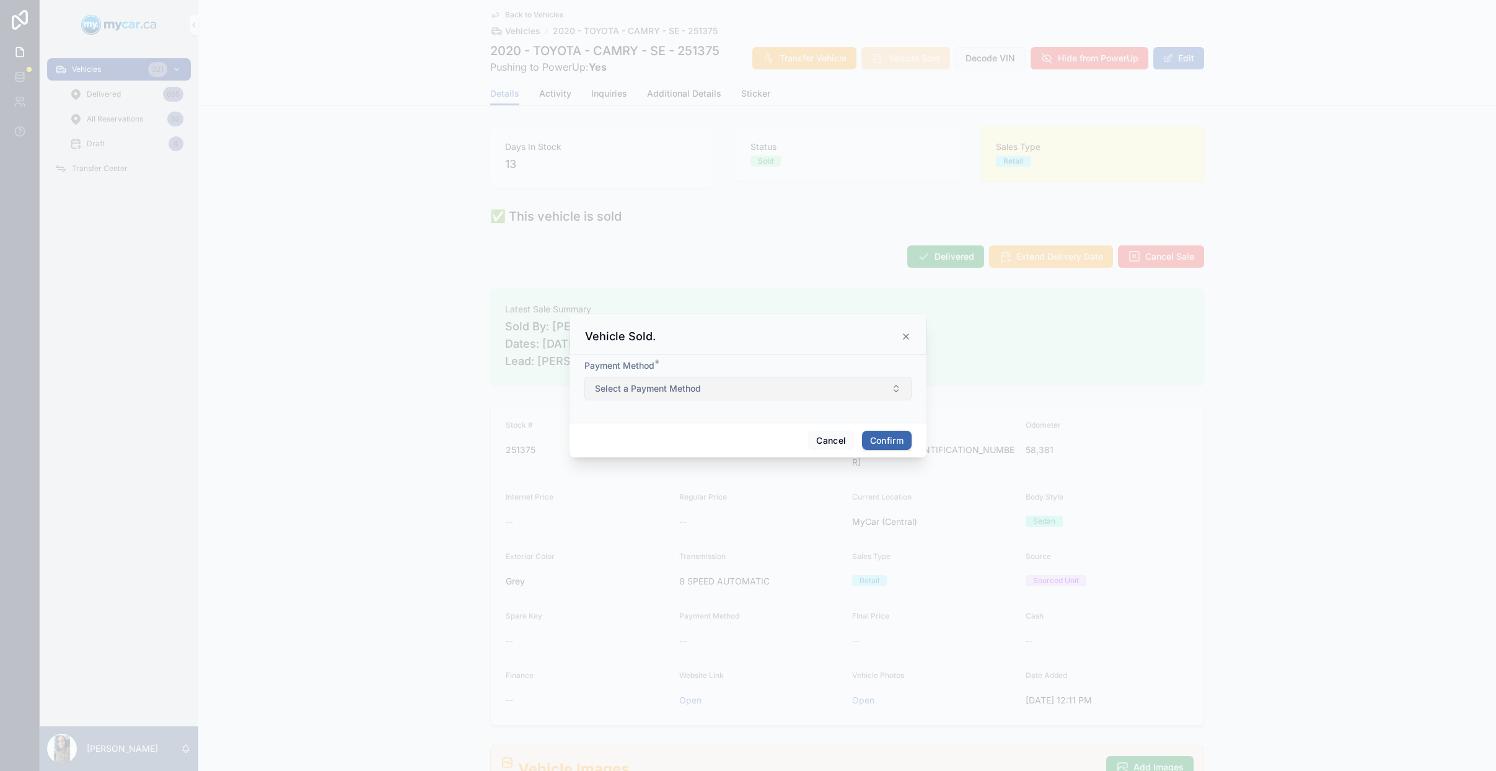
click at [749, 385] on button "Select a Payment Method" at bounding box center [747, 389] width 327 height 24
click at [712, 455] on div "Finance" at bounding box center [748, 456] width 172 height 19
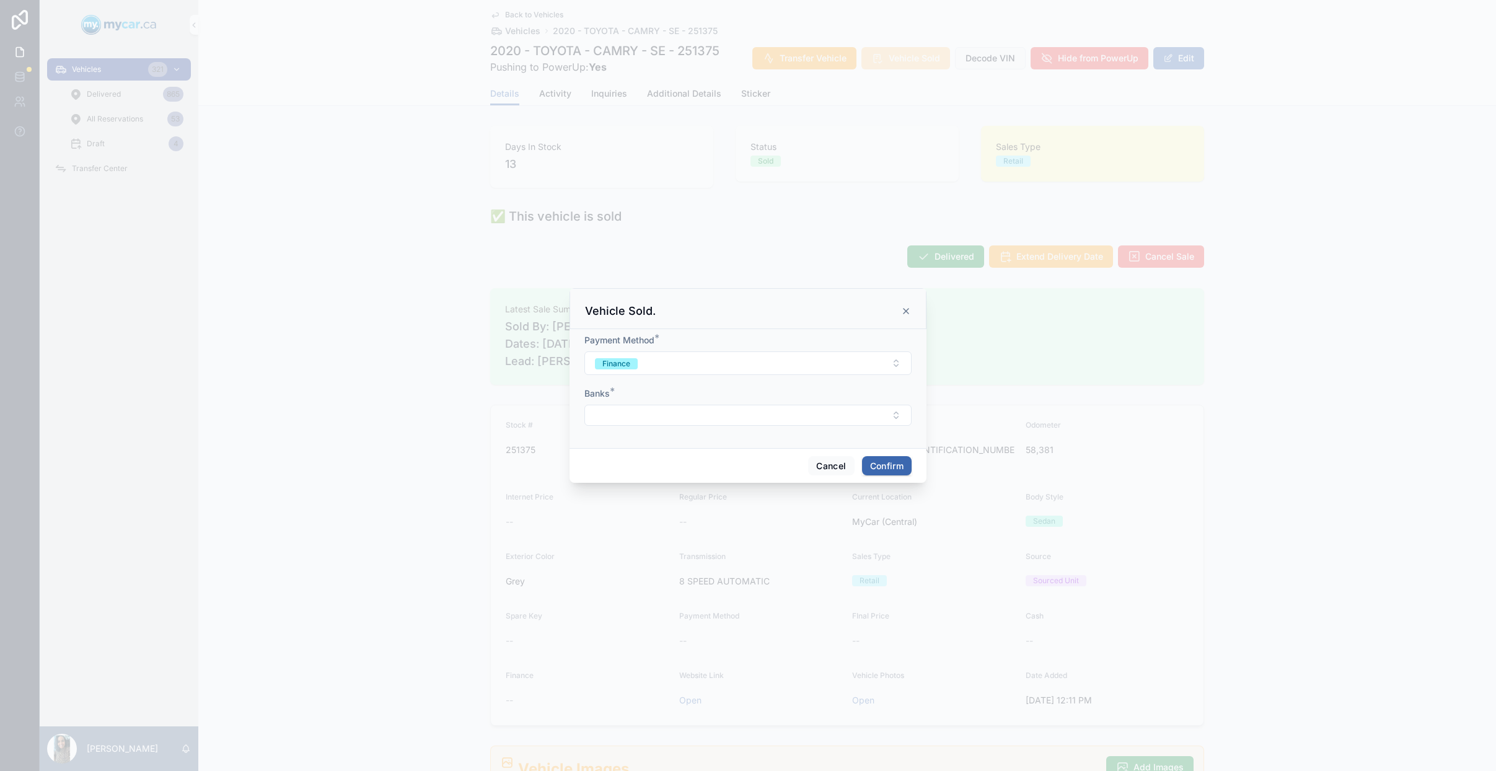
click at [642, 432] on form "Payment Method * Finance Banks *" at bounding box center [747, 386] width 327 height 104
click at [647, 423] on button "Select Button" at bounding box center [747, 415] width 327 height 21
type input "**"
click at [756, 460] on div "EdenPark" at bounding box center [748, 464] width 172 height 20
click at [885, 462] on button "Confirm" at bounding box center [887, 467] width 50 height 20
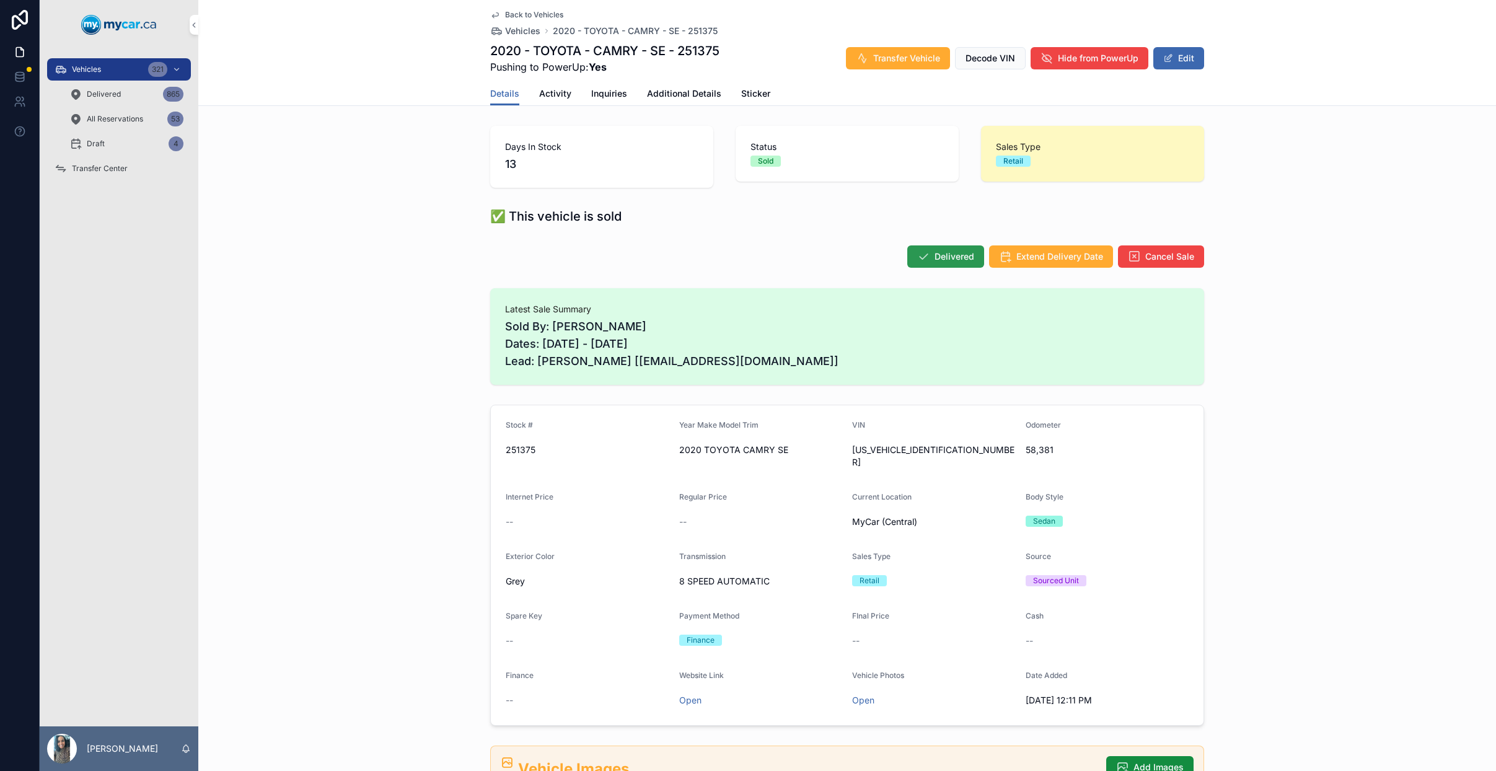
click at [935, 256] on span "Delivered" at bounding box center [954, 256] width 40 height 12
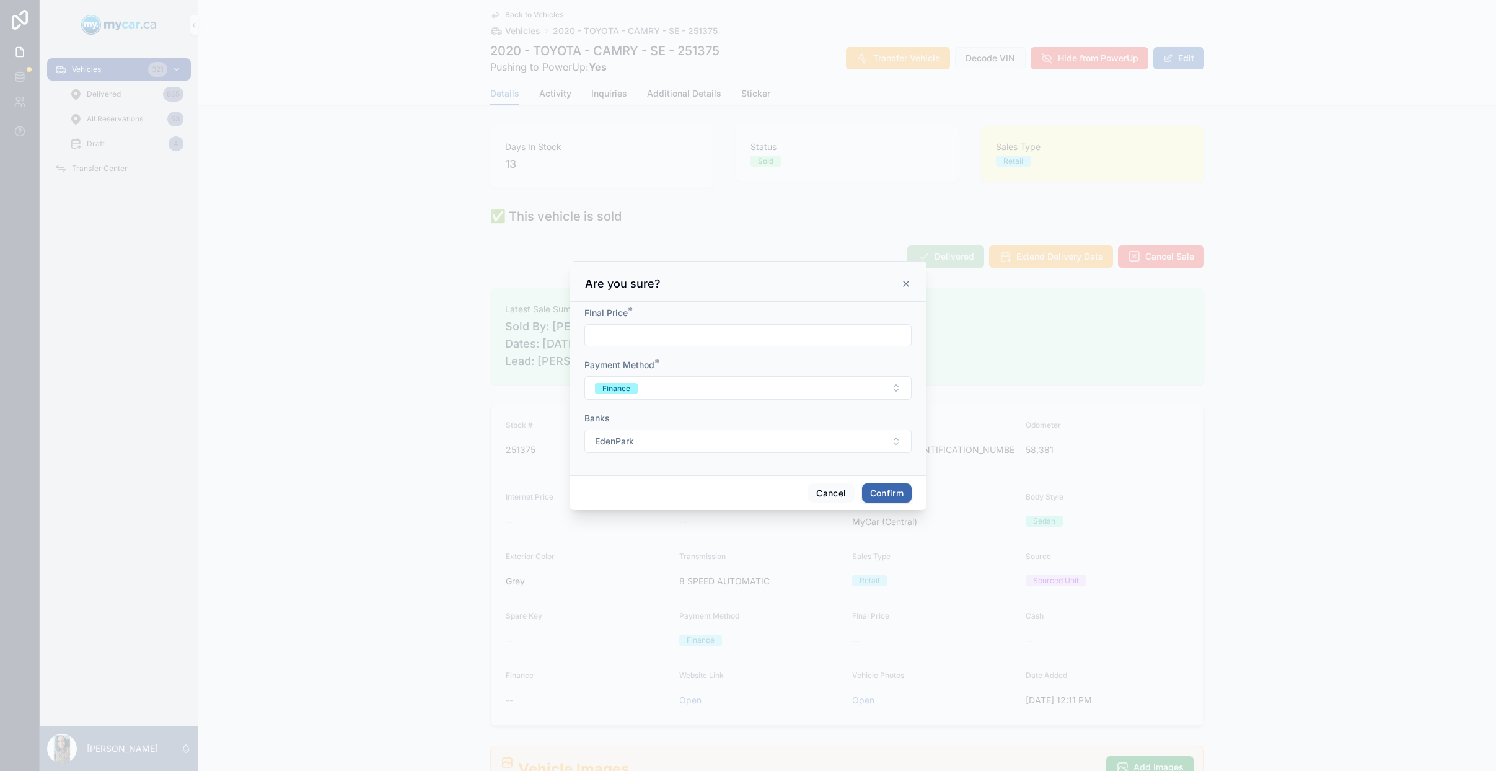
click at [673, 340] on input "text" at bounding box center [748, 334] width 326 height 17
type input "**********"
click at [901, 497] on button "Confirm" at bounding box center [887, 493] width 50 height 20
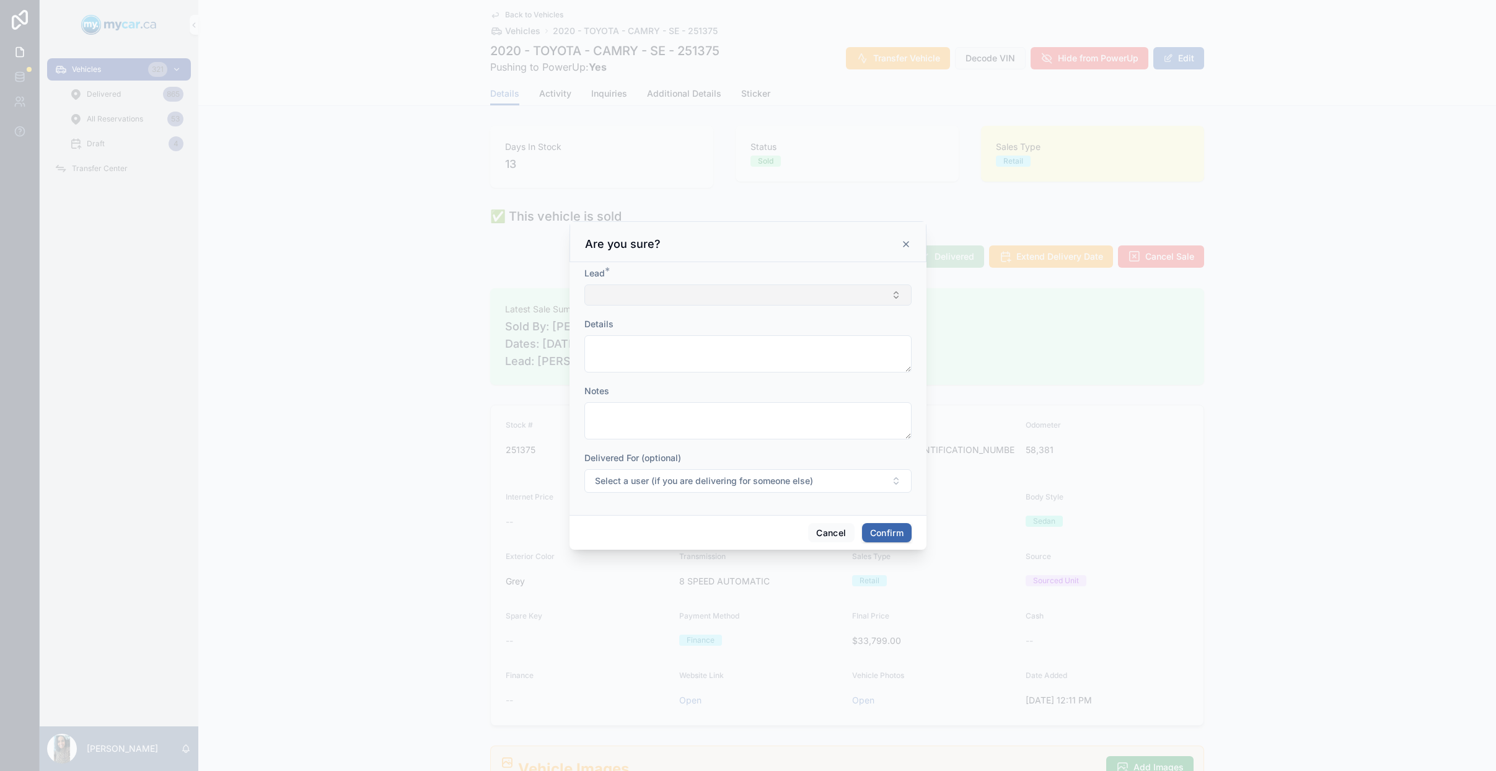
click at [646, 297] on button "Select Button" at bounding box center [747, 294] width 327 height 21
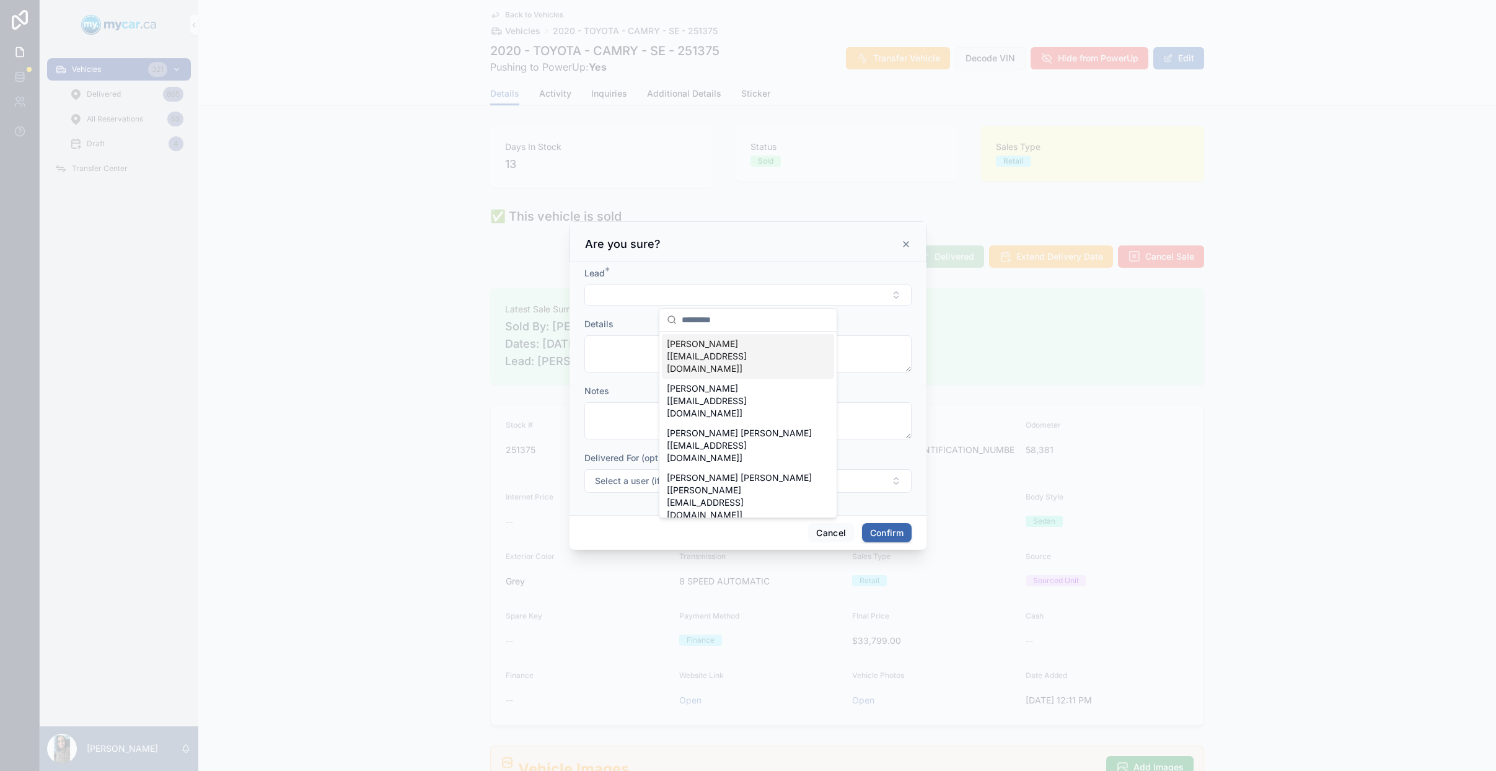
click at [742, 351] on span "SUMIT GODARA [godarasumit97@gmail.com]" at bounding box center [740, 356] width 147 height 37
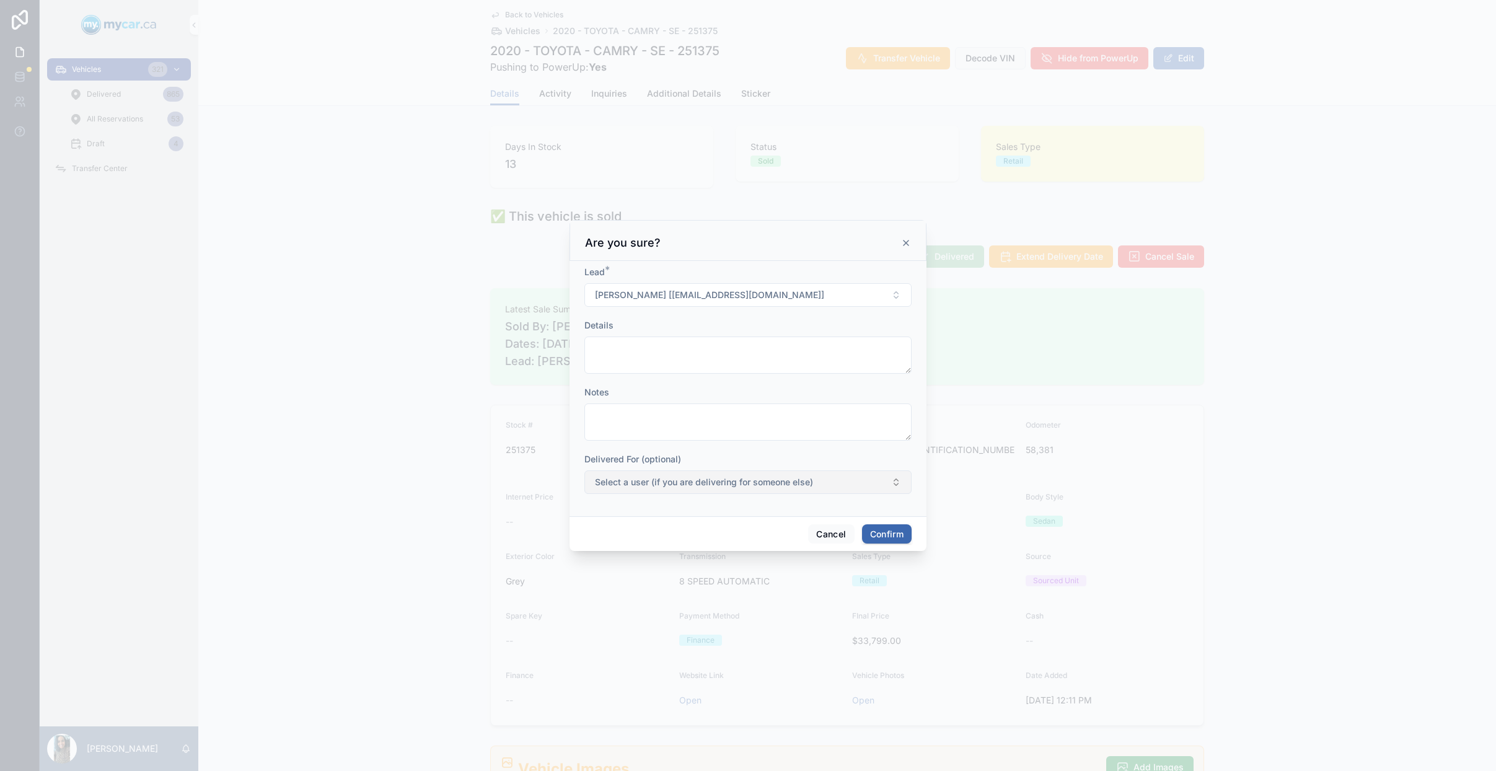
click at [760, 483] on span "Select a user (if you are delivering for someone else)" at bounding box center [704, 482] width 218 height 12
type input "*"
type input "**"
click at [728, 536] on div "Tushar Gupta" at bounding box center [748, 532] width 172 height 20
click at [886, 538] on button "Confirm" at bounding box center [887, 534] width 50 height 20
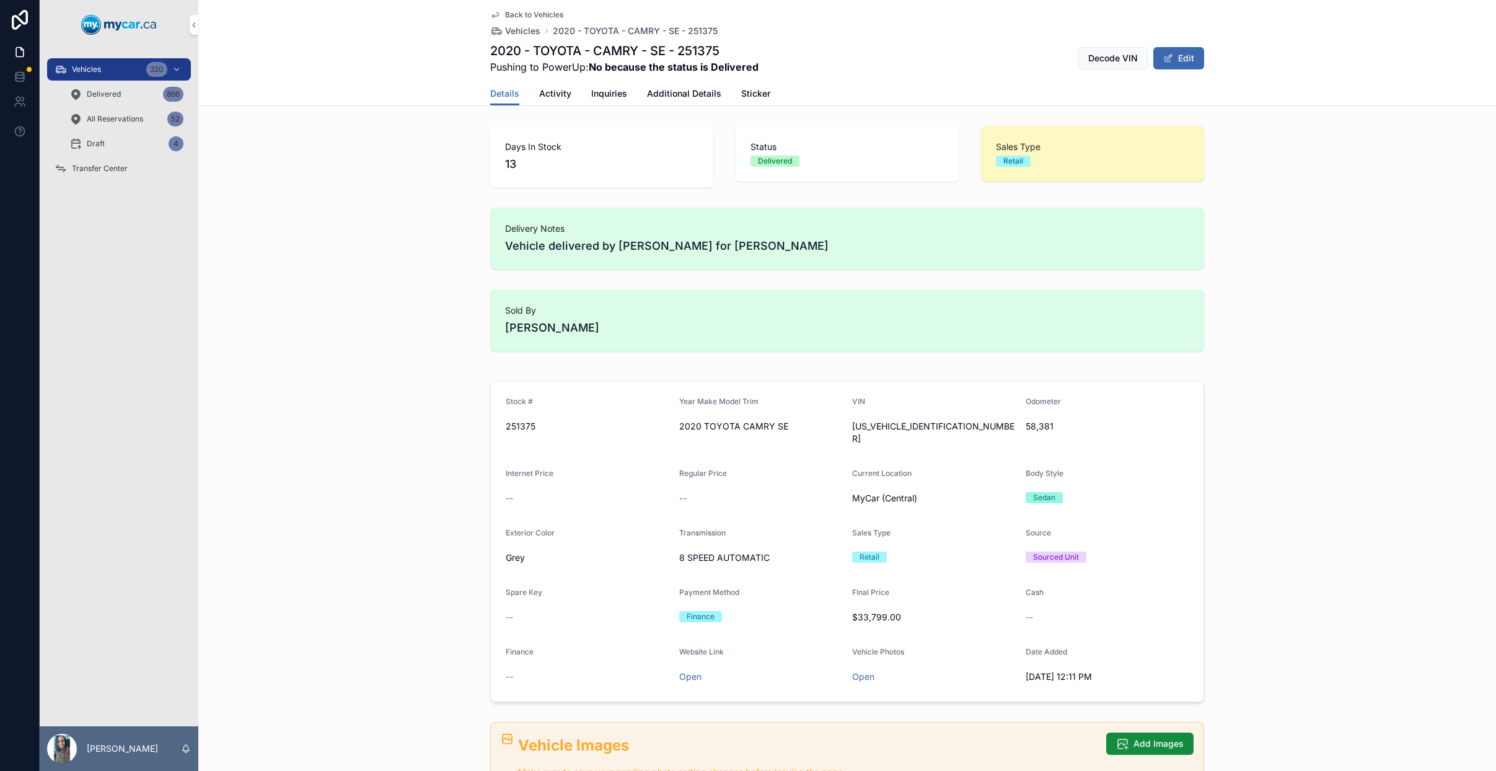
drag, startPoint x: 100, startPoint y: 71, endPoint x: 85, endPoint y: 70, distance: 15.5
click at [100, 71] on span "Vehicles" at bounding box center [86, 69] width 29 height 10
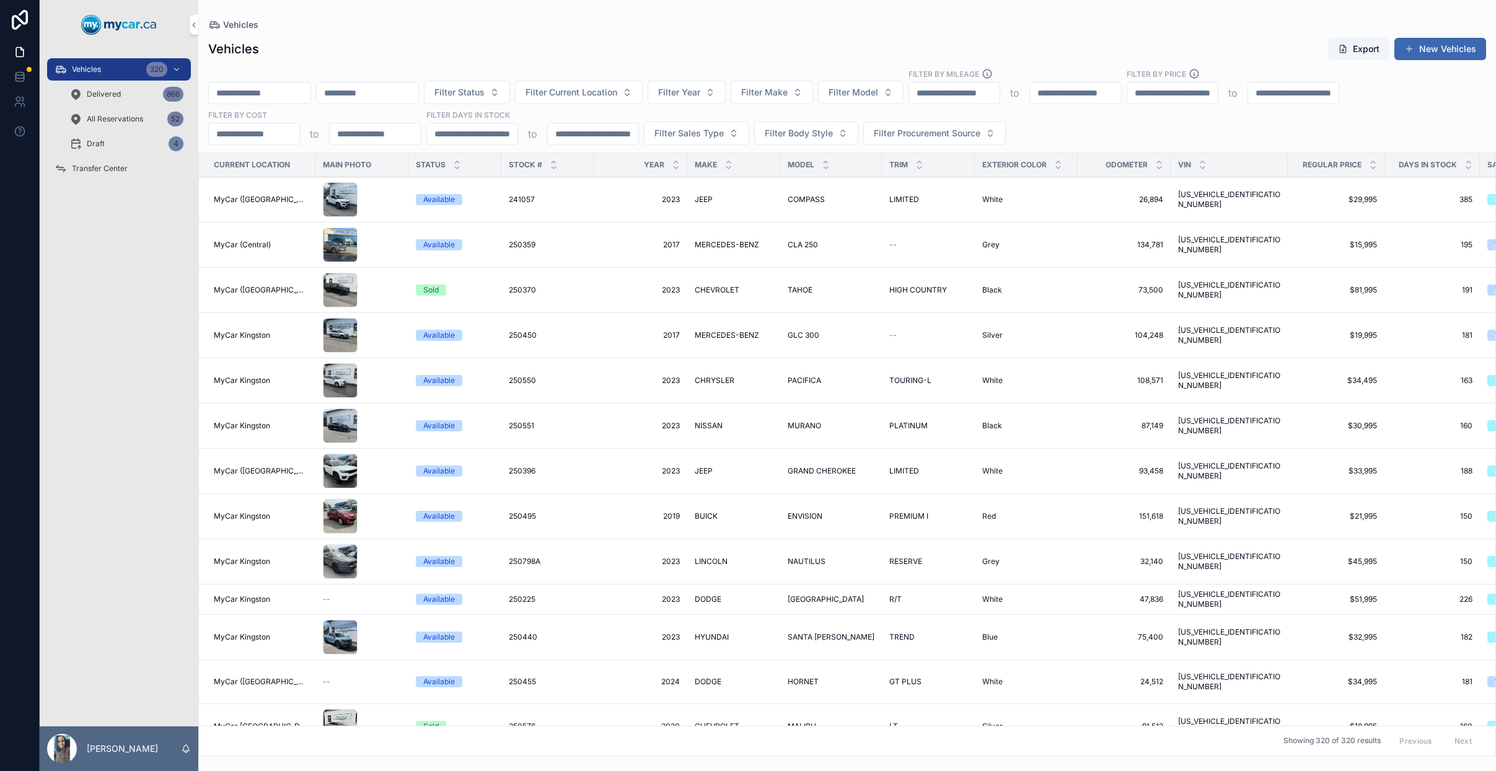
click at [278, 94] on input "scrollable content" at bounding box center [260, 92] width 102 height 17
paste input "******"
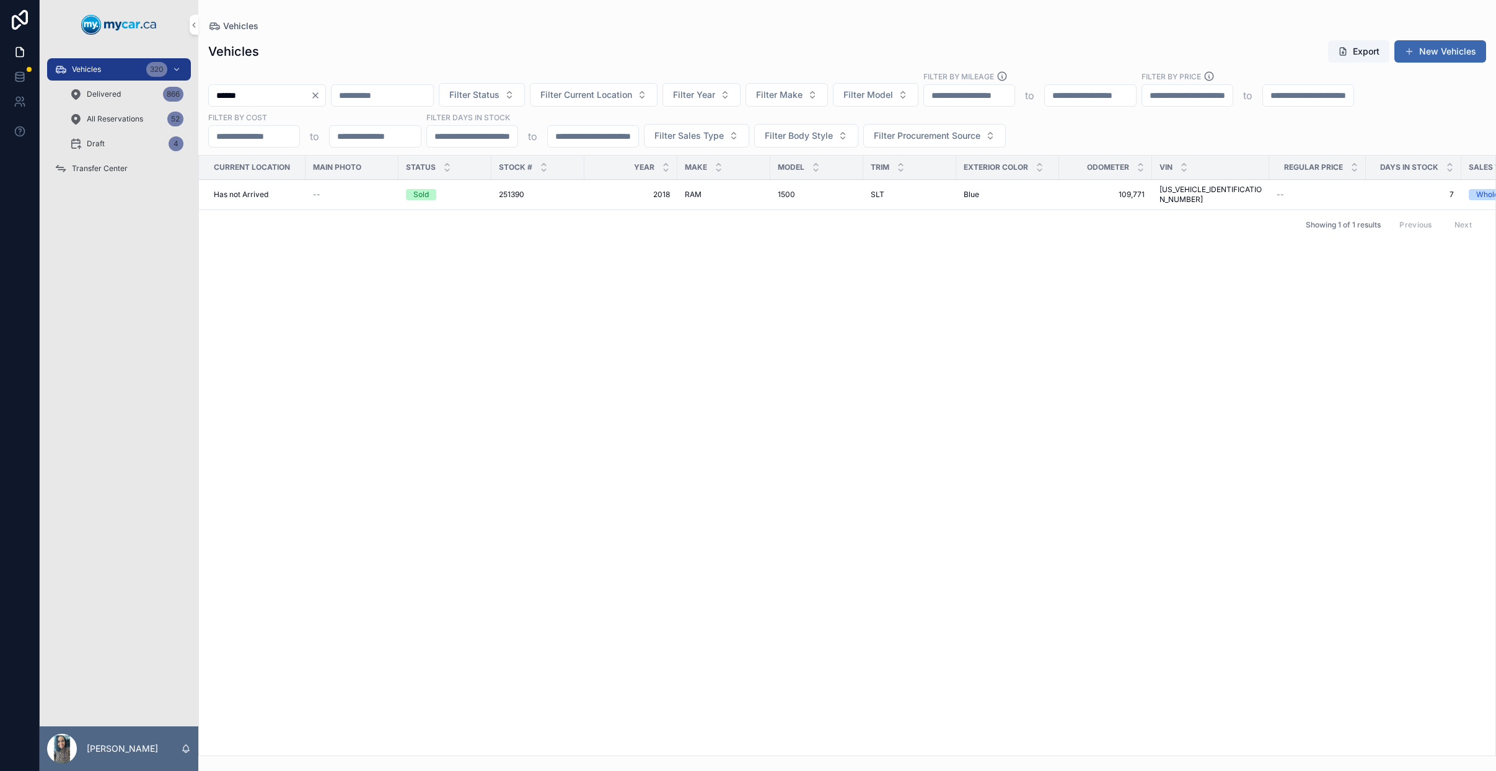
type input "******"
click at [656, 190] on span "2018" at bounding box center [631, 195] width 78 height 10
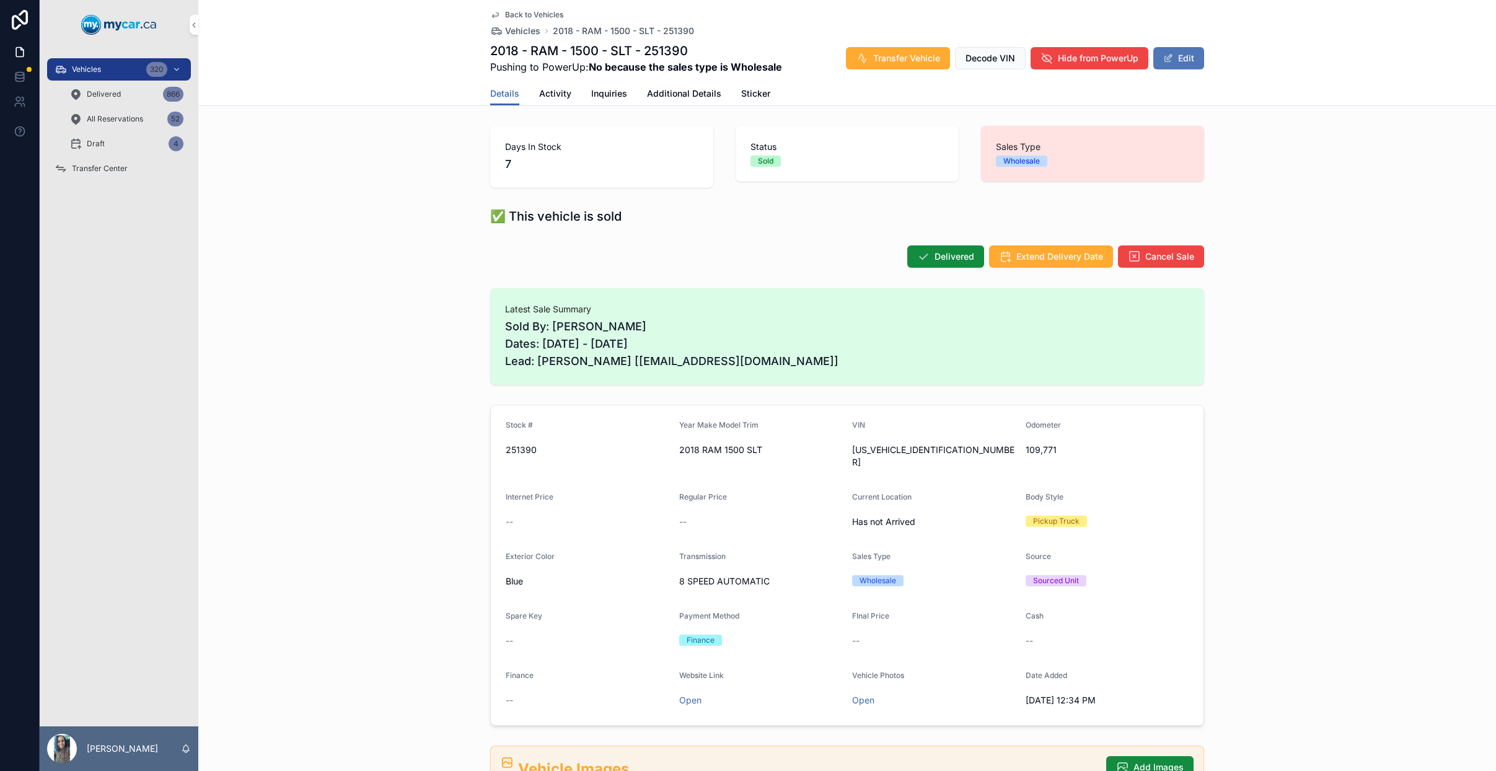
click at [1193, 52] on button "Edit" at bounding box center [1178, 58] width 51 height 22
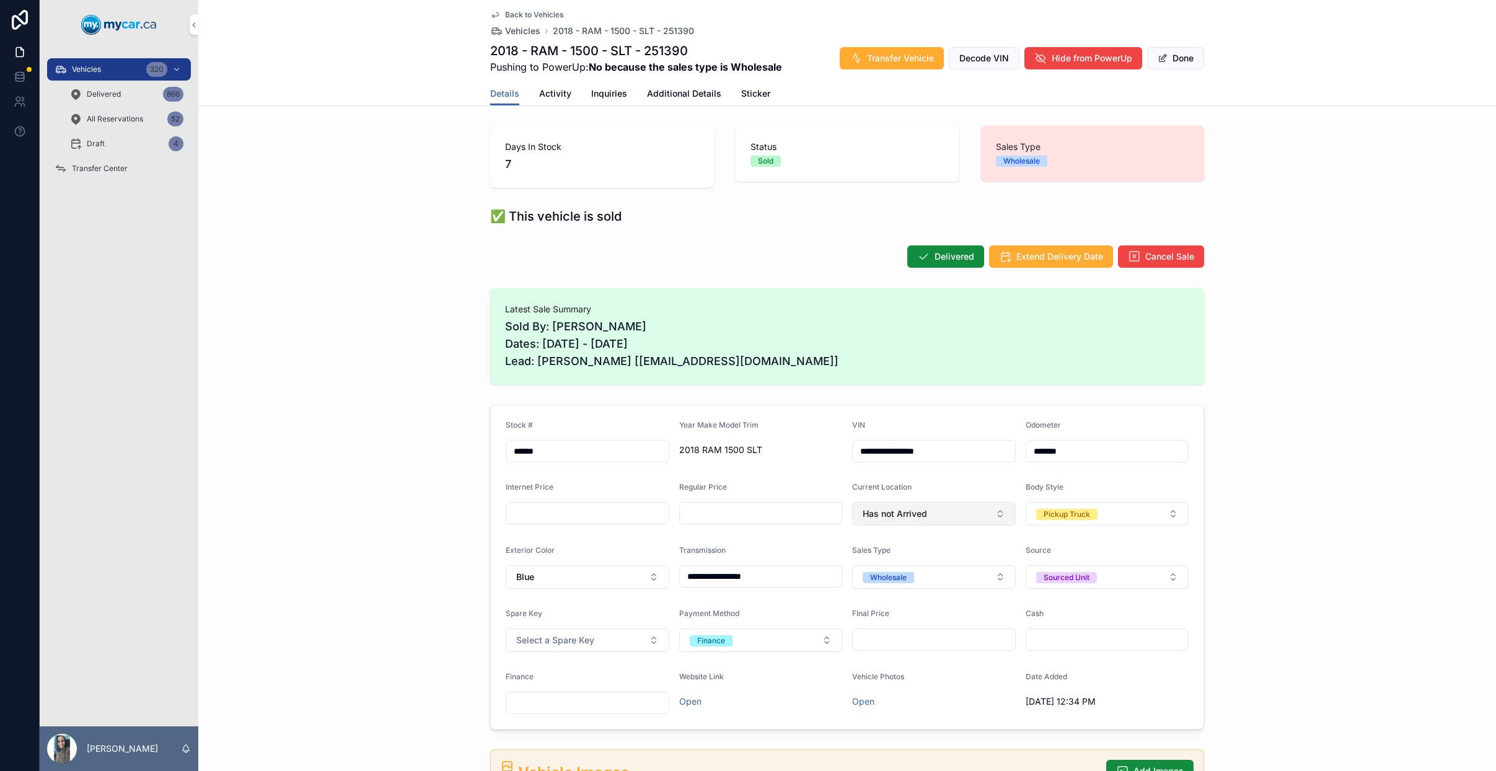
click at [938, 520] on button "Has not Arrived" at bounding box center [934, 514] width 164 height 24
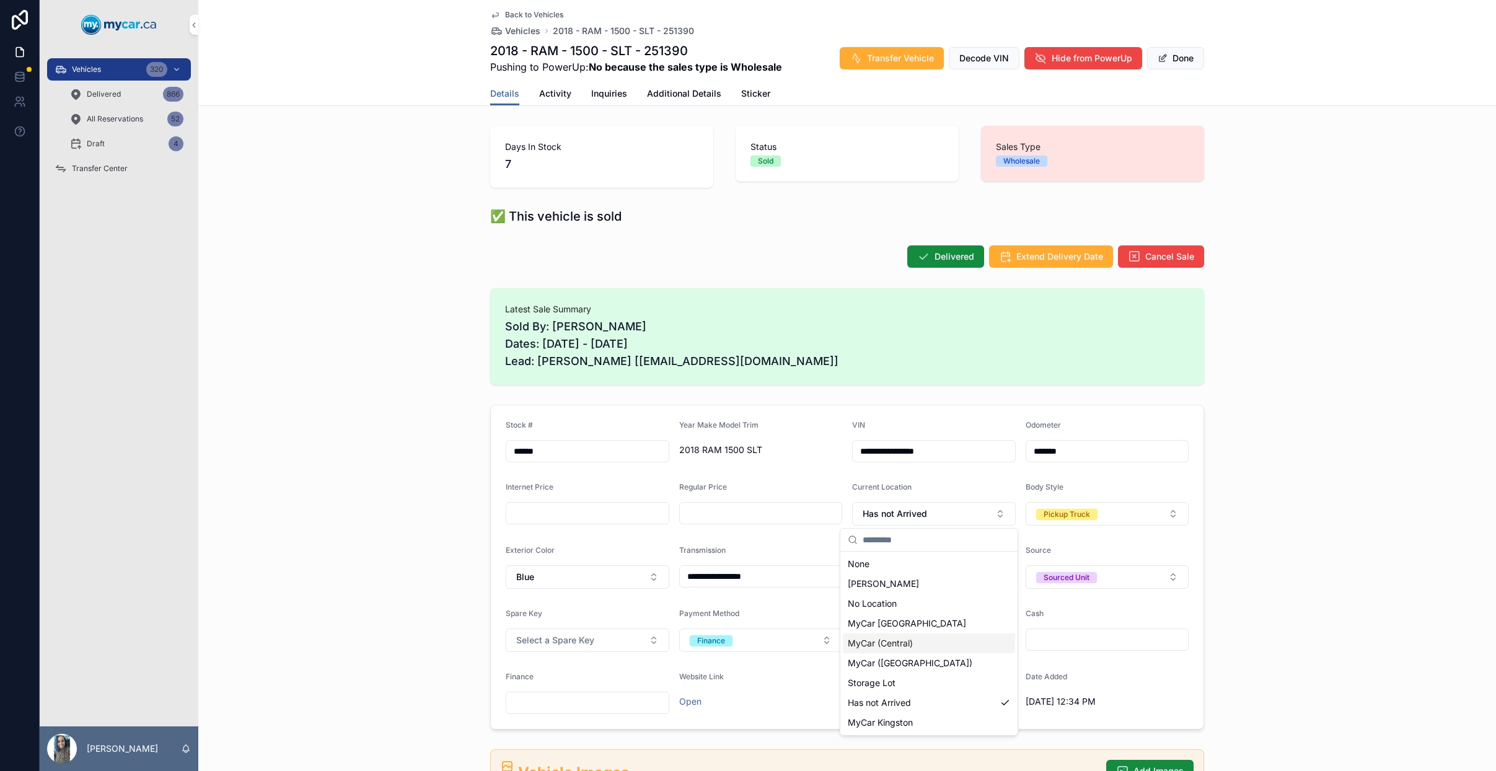
click at [959, 646] on div "MyCar (Central)" at bounding box center [929, 643] width 172 height 20
click at [1188, 49] on button "Done" at bounding box center [1175, 58] width 57 height 22
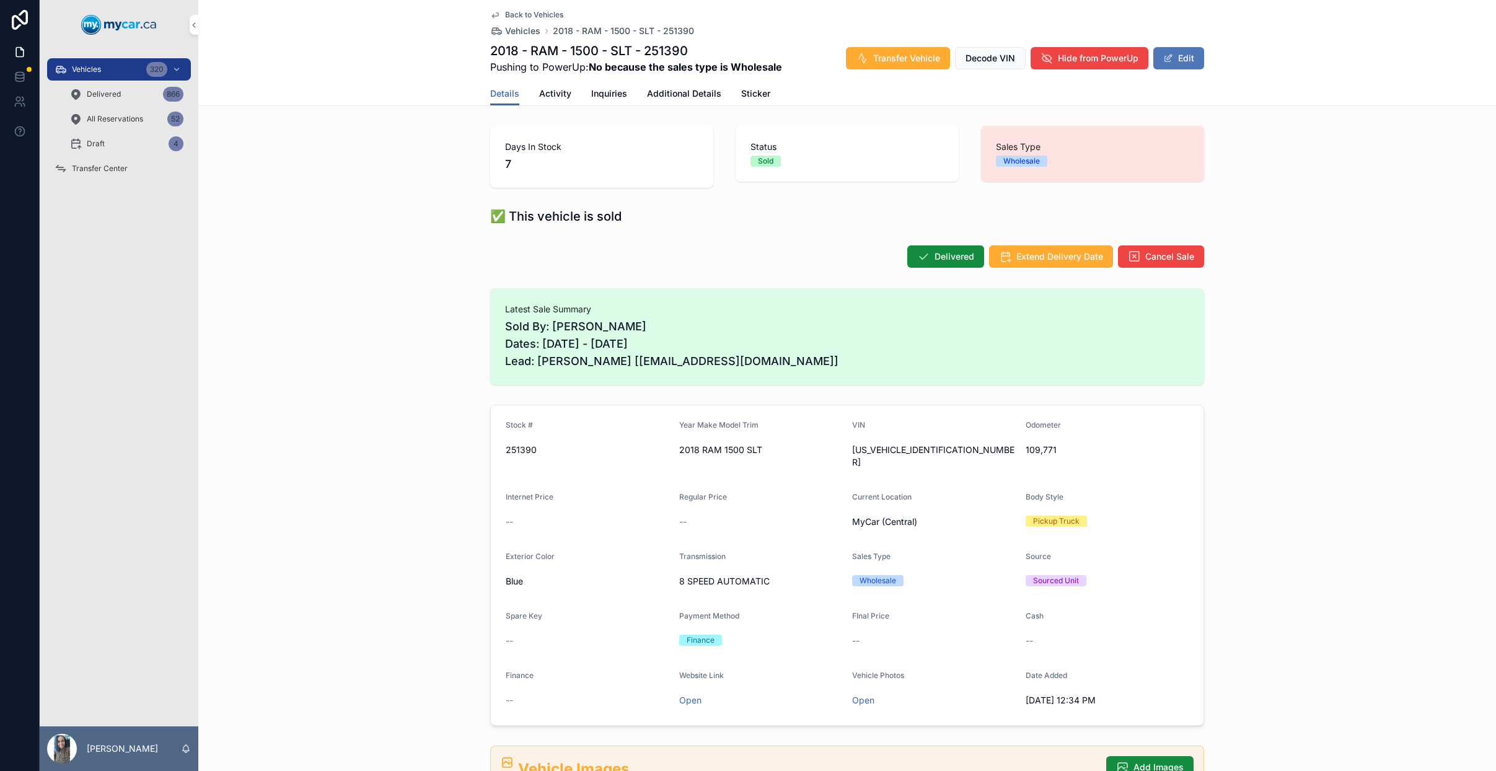
click at [1186, 47] on button "Edit" at bounding box center [1178, 58] width 51 height 22
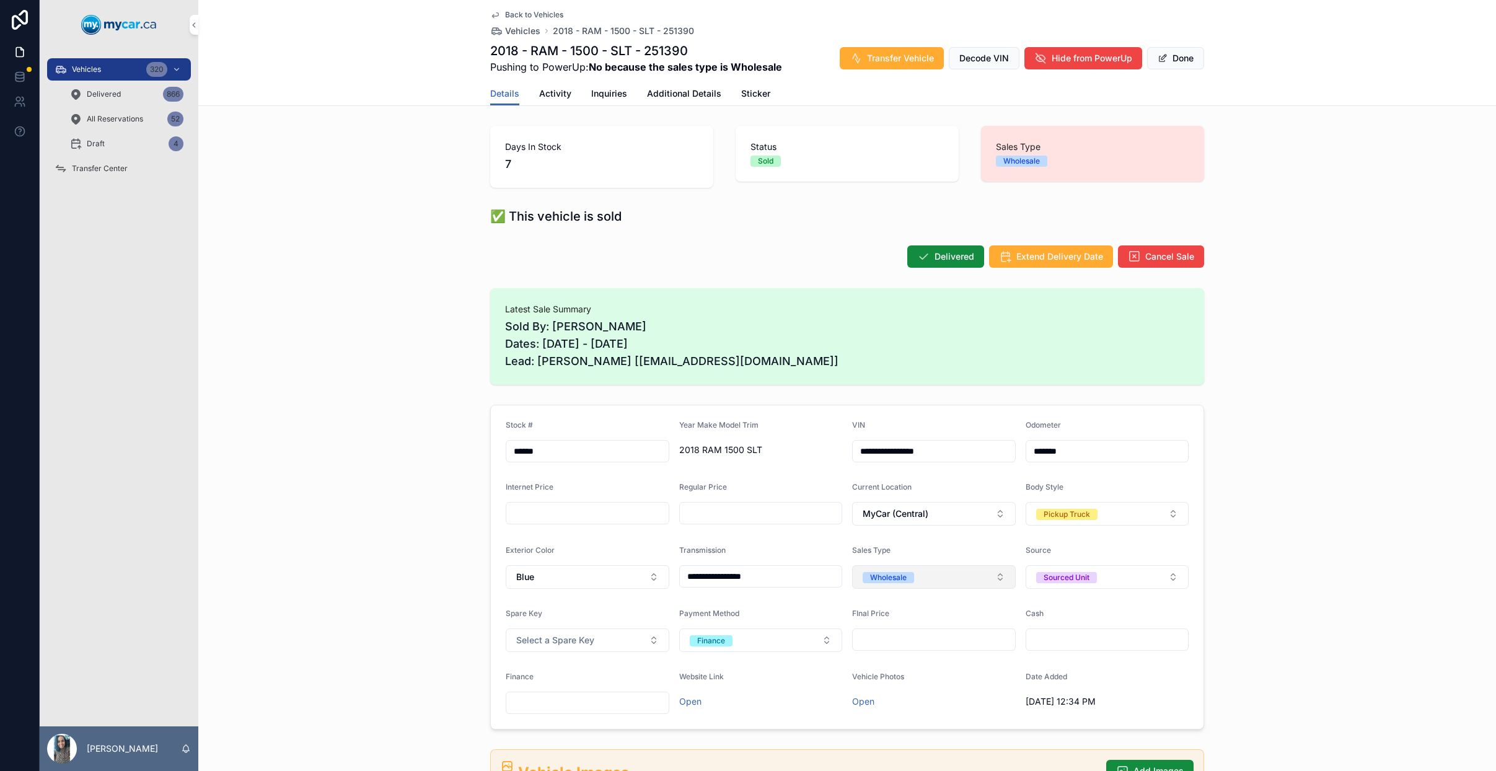
click at [932, 571] on button "Wholesale" at bounding box center [934, 577] width 164 height 24
click at [917, 662] on div "Retail" at bounding box center [929, 663] width 172 height 19
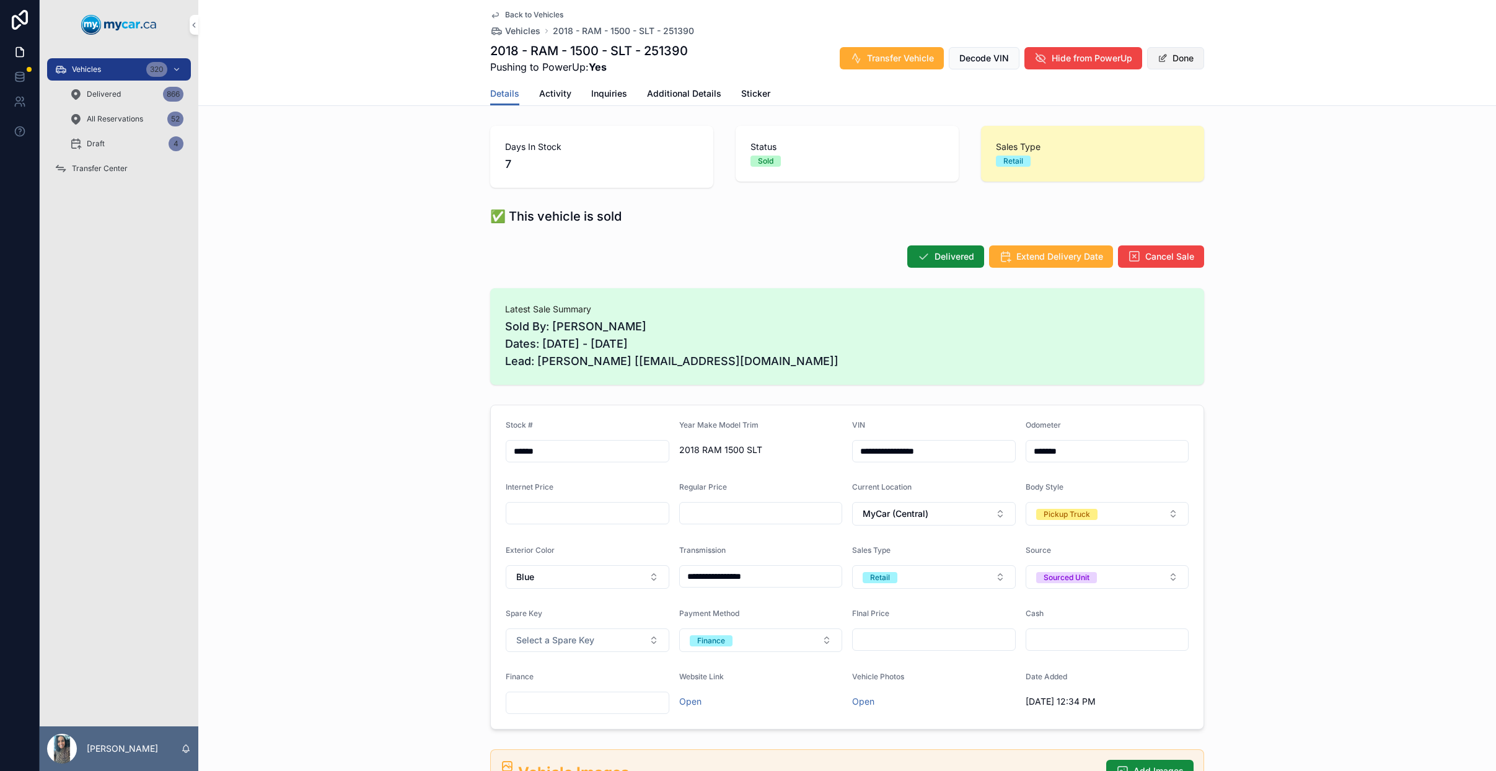
click at [1189, 63] on button "Done" at bounding box center [1175, 58] width 57 height 22
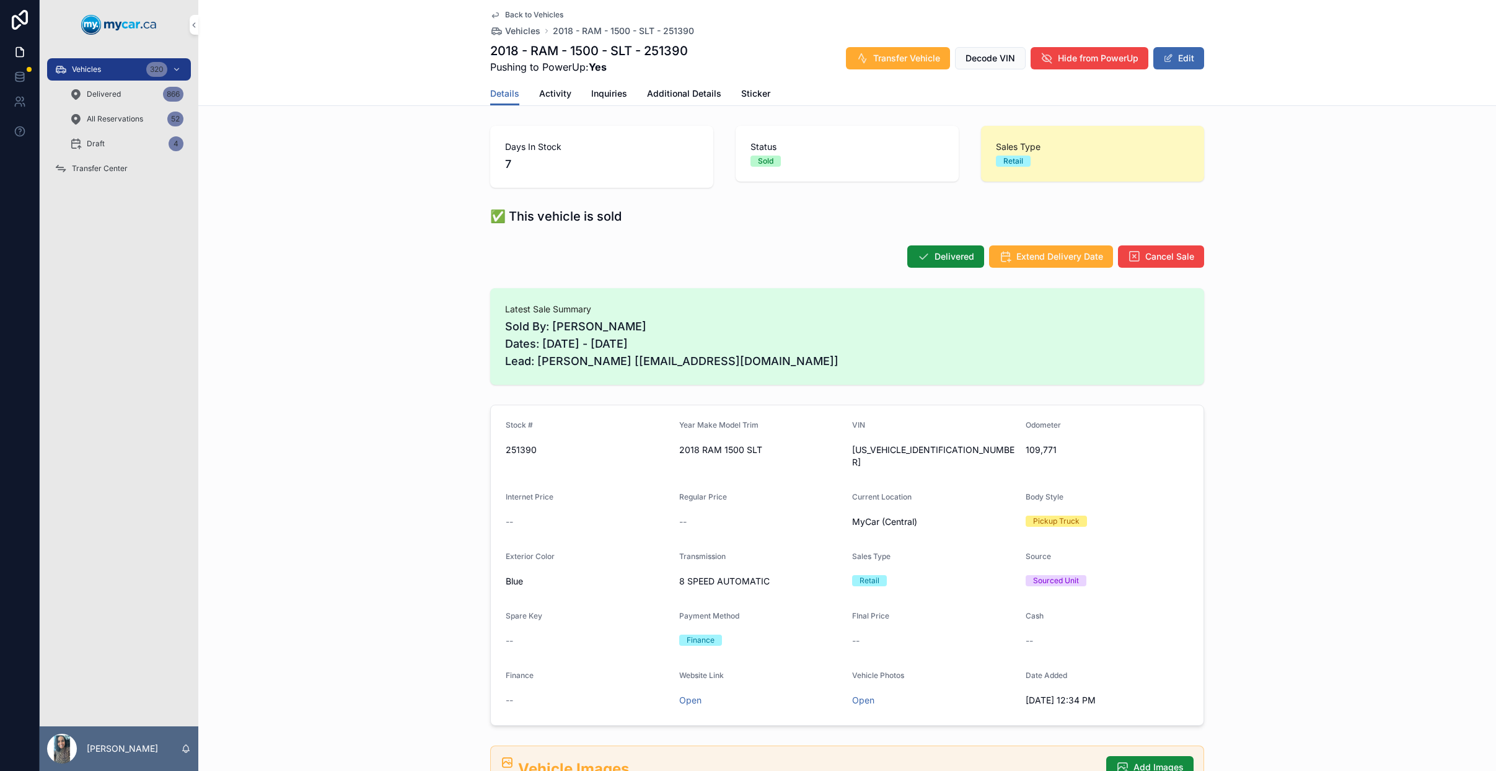
click at [110, 70] on div "Vehicles 320" at bounding box center [119, 69] width 129 height 20
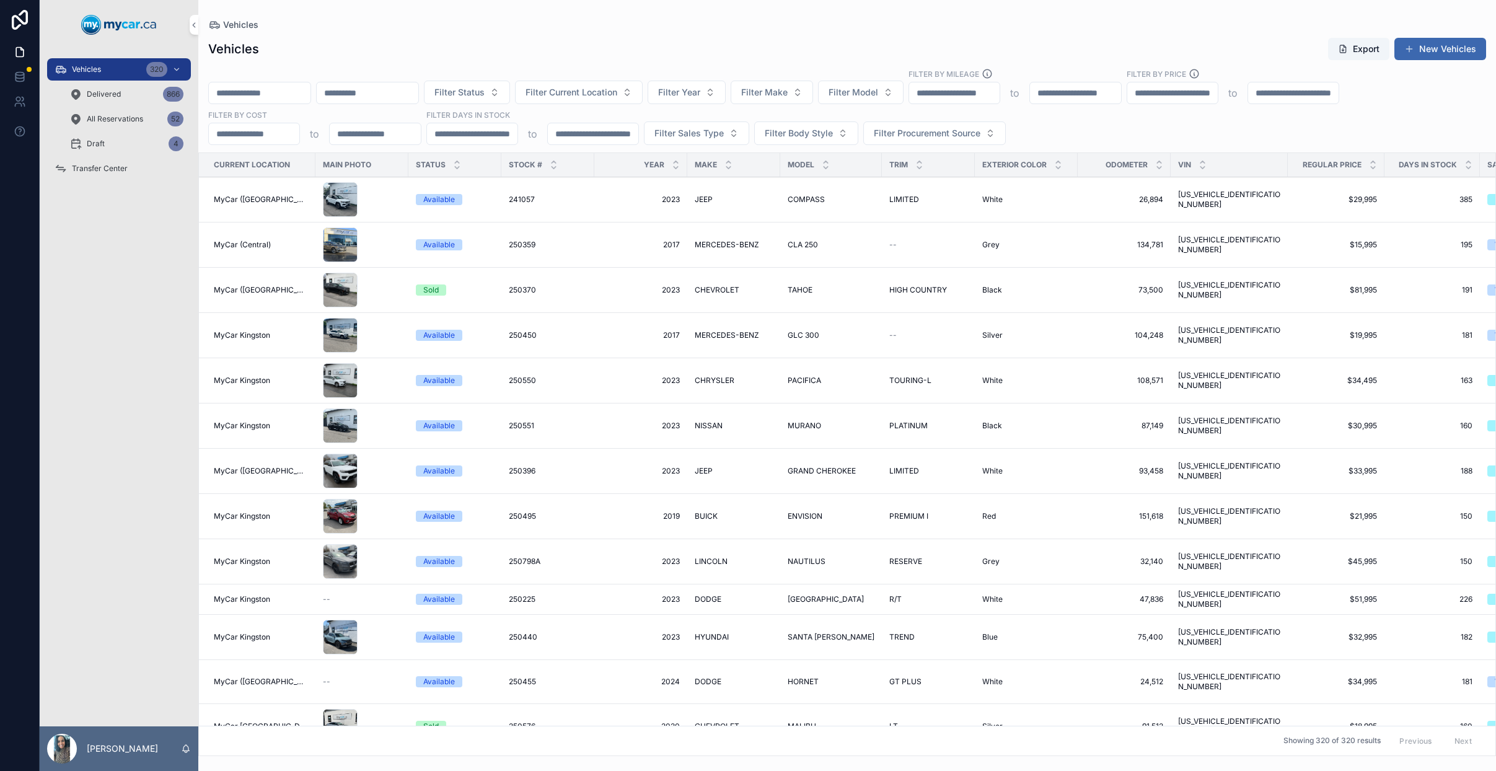
click at [247, 82] on div "scrollable content" at bounding box center [259, 93] width 103 height 22
click at [290, 93] on input "scrollable content" at bounding box center [260, 92] width 102 height 17
paste input "******"
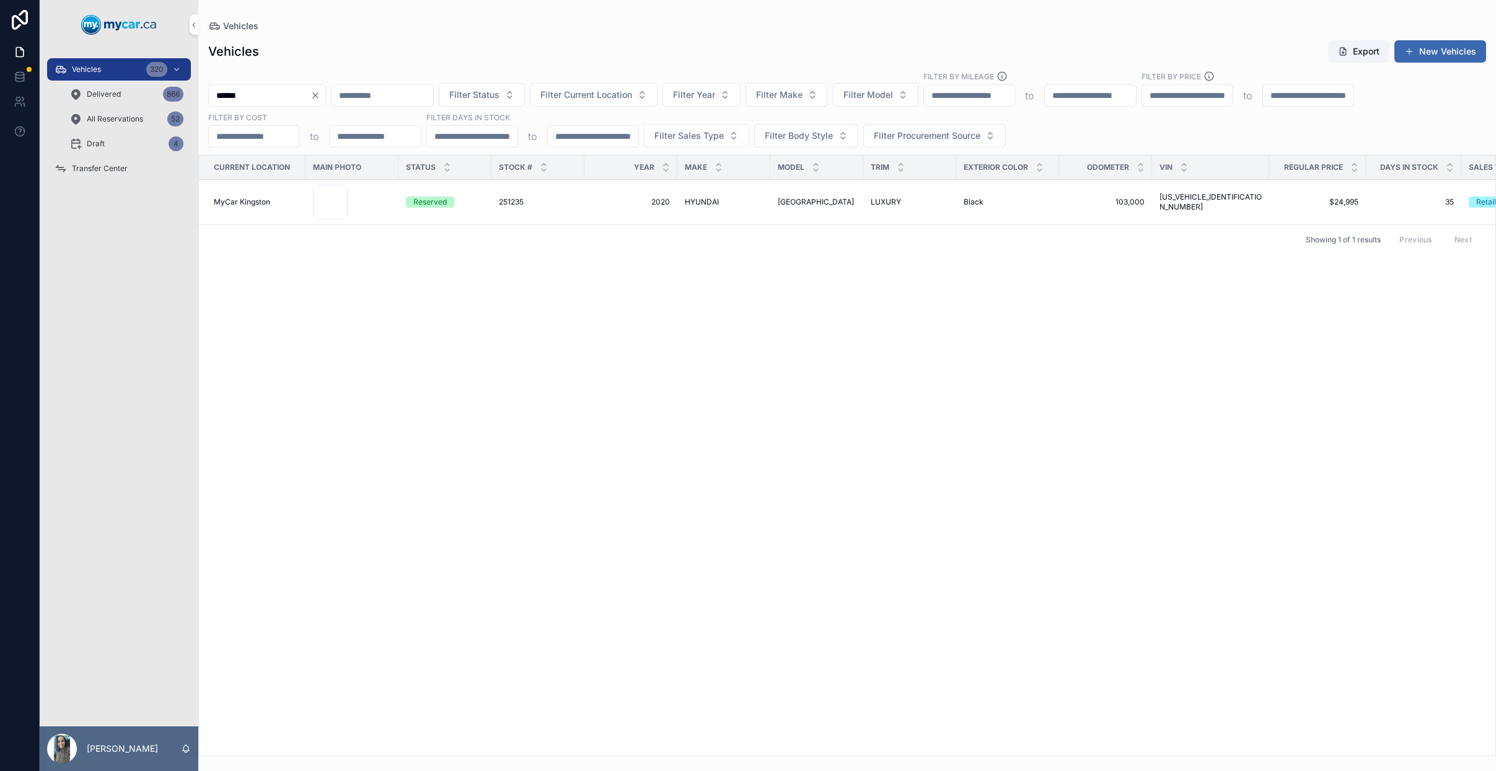
type input "******"
click at [320, 97] on icon "Clear" at bounding box center [315, 95] width 10 height 10
click at [269, 96] on input "scrollable content" at bounding box center [260, 95] width 102 height 17
type input "******"
click at [1078, 196] on td "121,253 121,253" at bounding box center [1105, 195] width 93 height 30
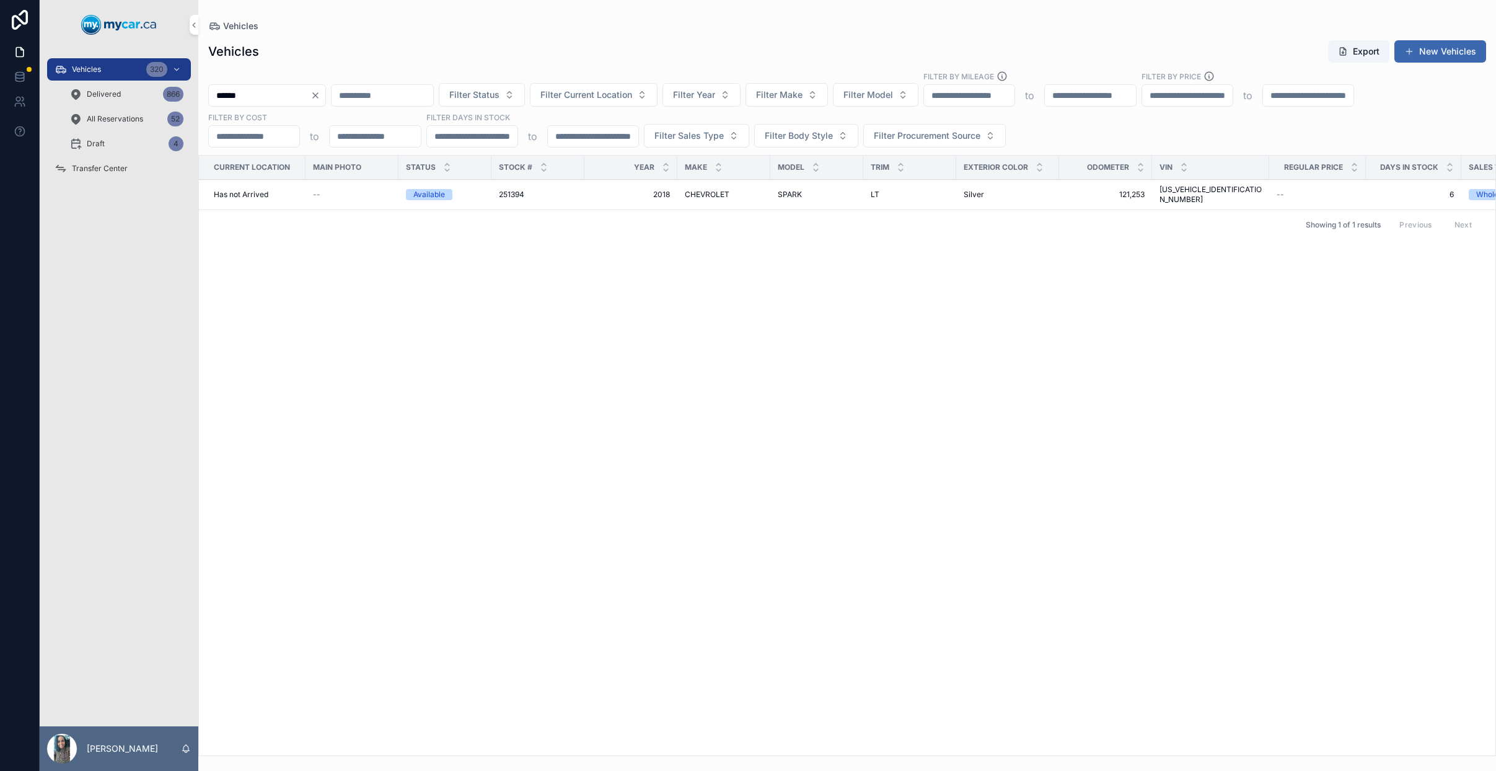
click at [1094, 190] on span "121,253" at bounding box center [1105, 195] width 78 height 10
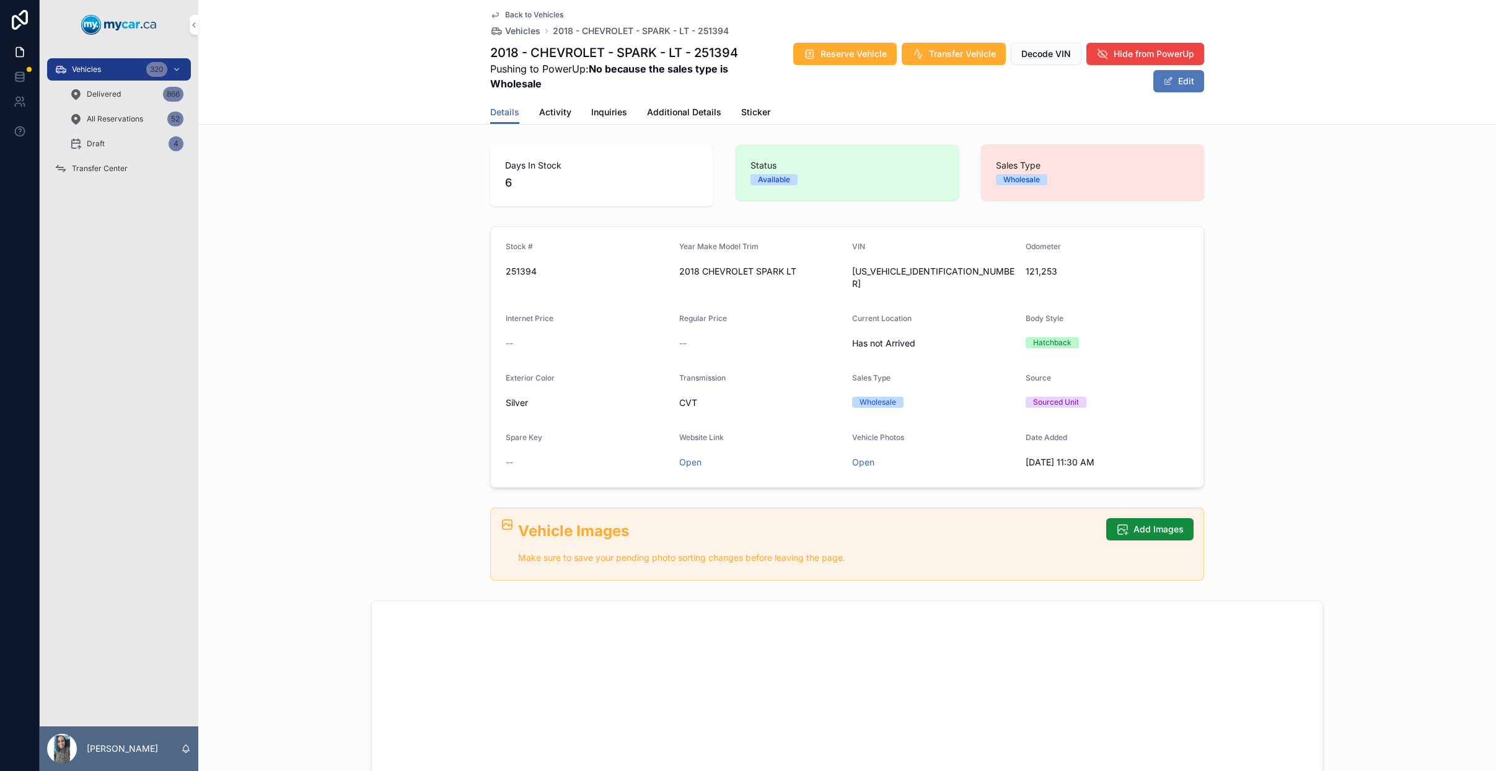
click at [1181, 74] on button "Edit" at bounding box center [1178, 81] width 51 height 22
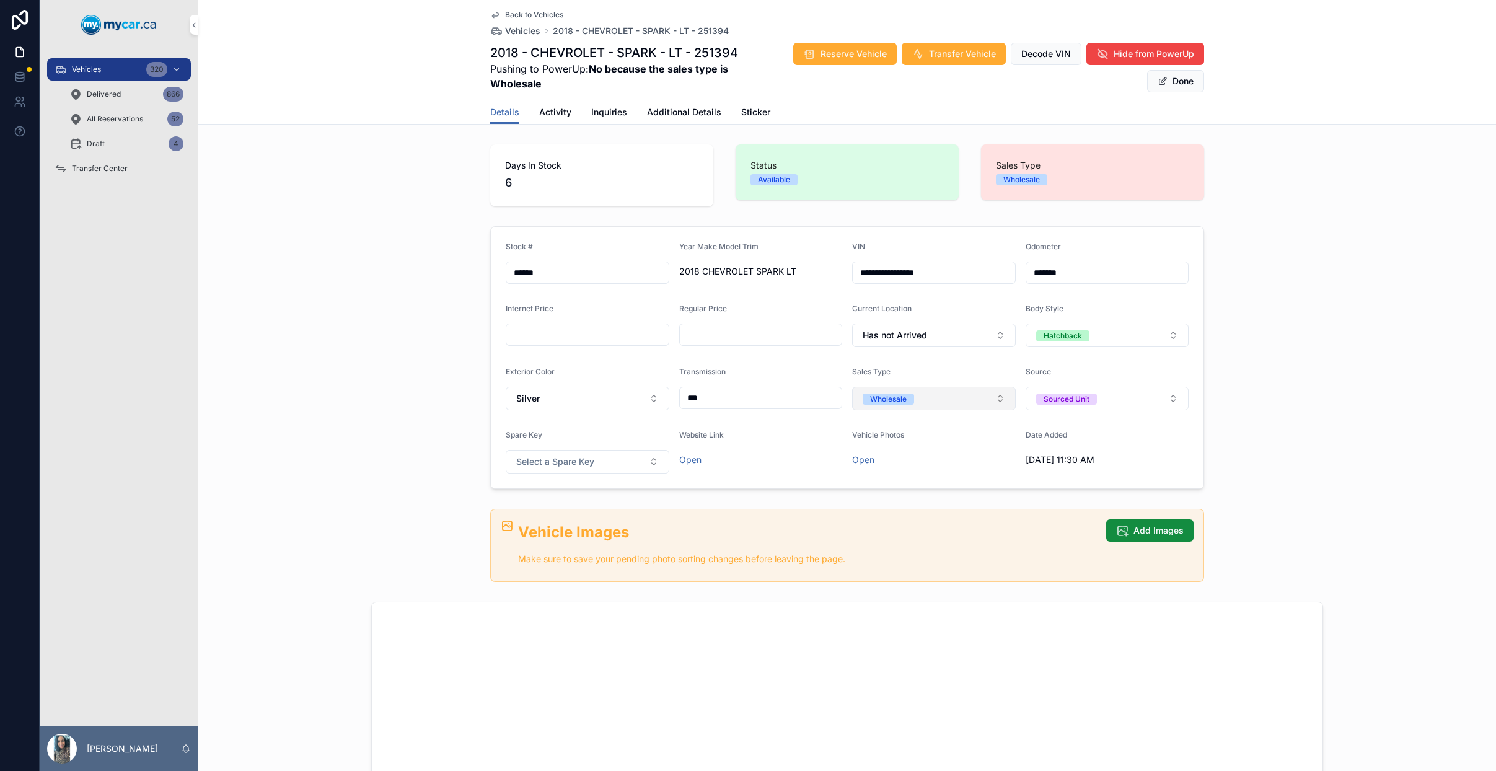
click at [955, 387] on button "Wholesale" at bounding box center [934, 399] width 164 height 24
click at [931, 486] on div "Retail" at bounding box center [929, 485] width 172 height 19
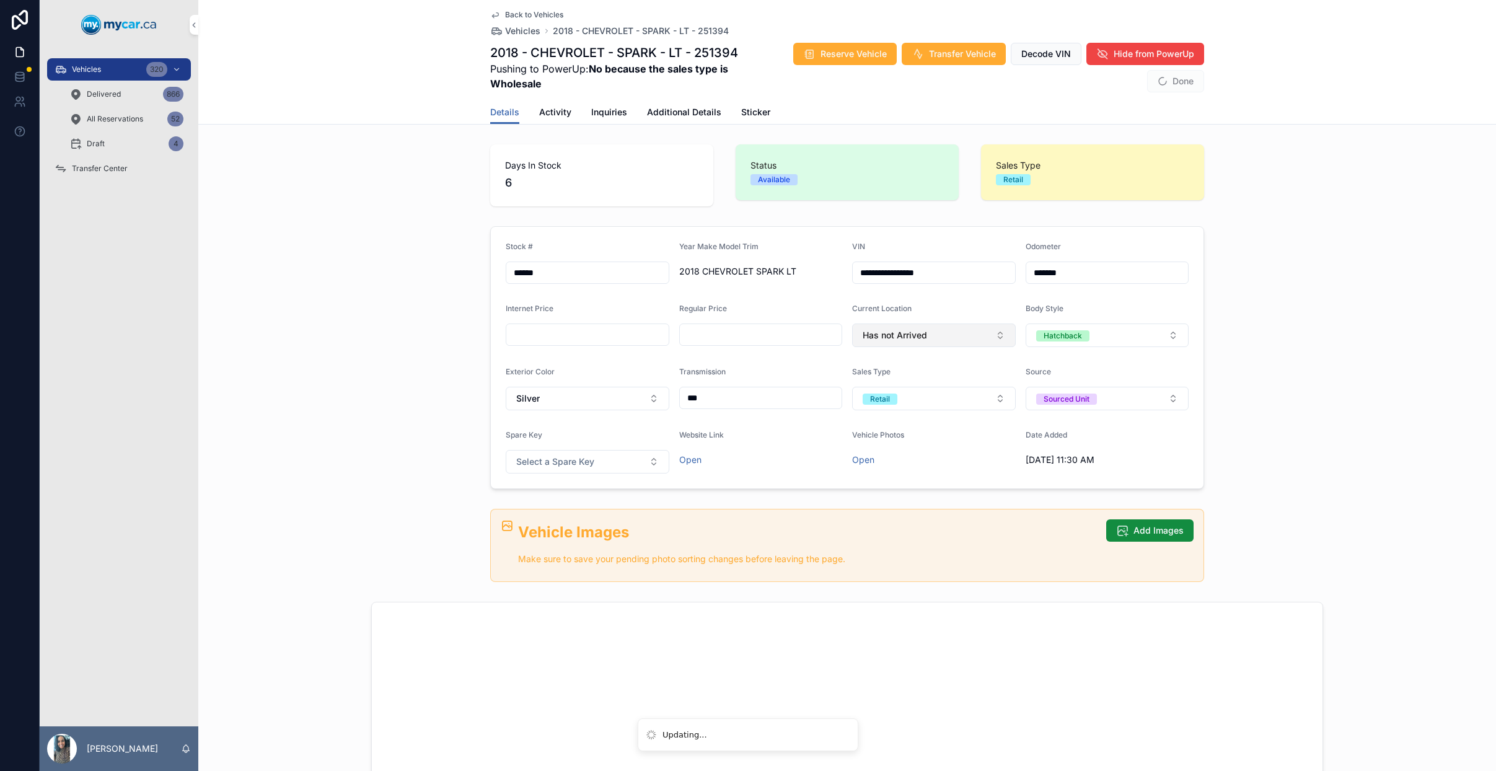
click at [937, 334] on button "Has not Arrived" at bounding box center [934, 335] width 164 height 24
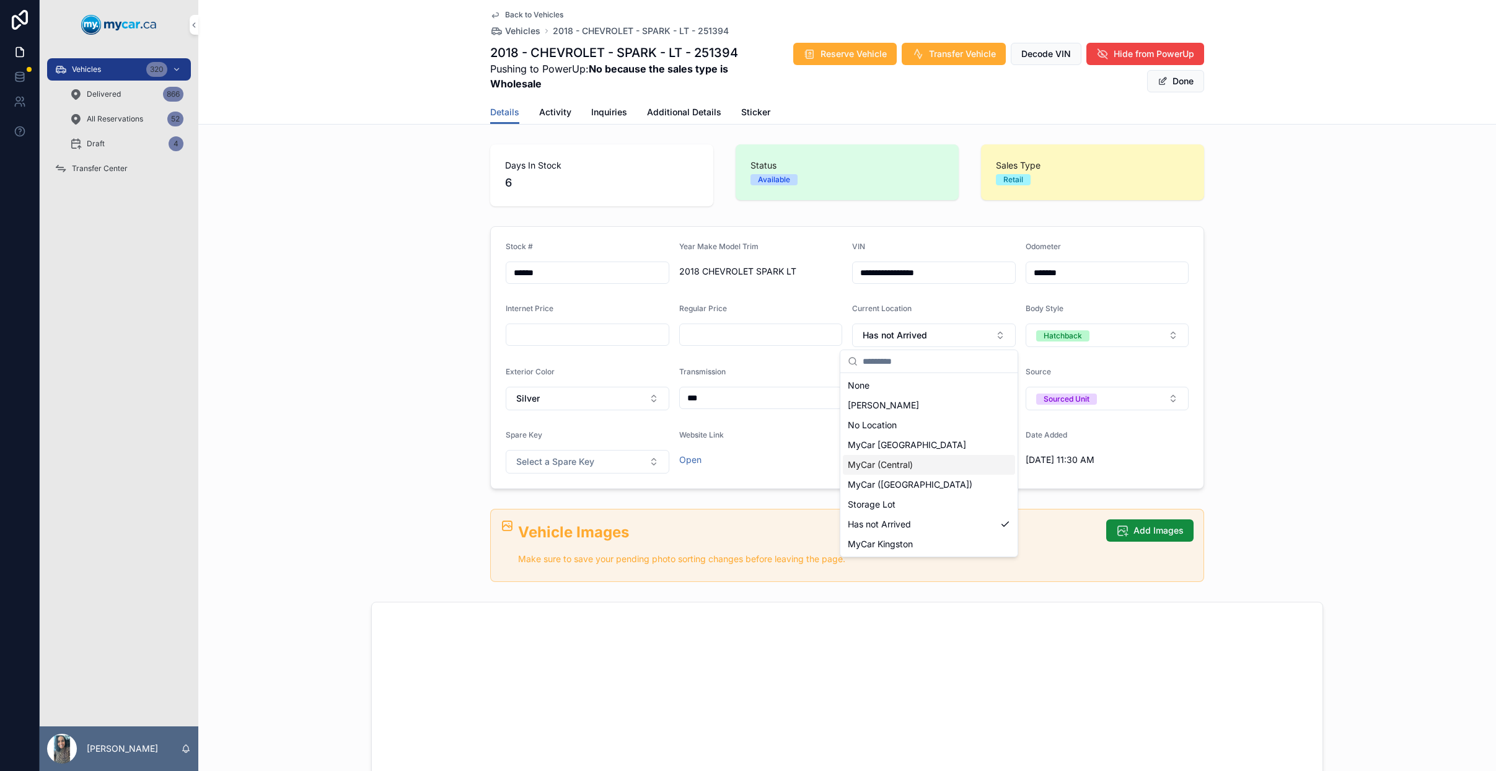
click at [952, 471] on div "MyCar (Central)" at bounding box center [929, 465] width 172 height 20
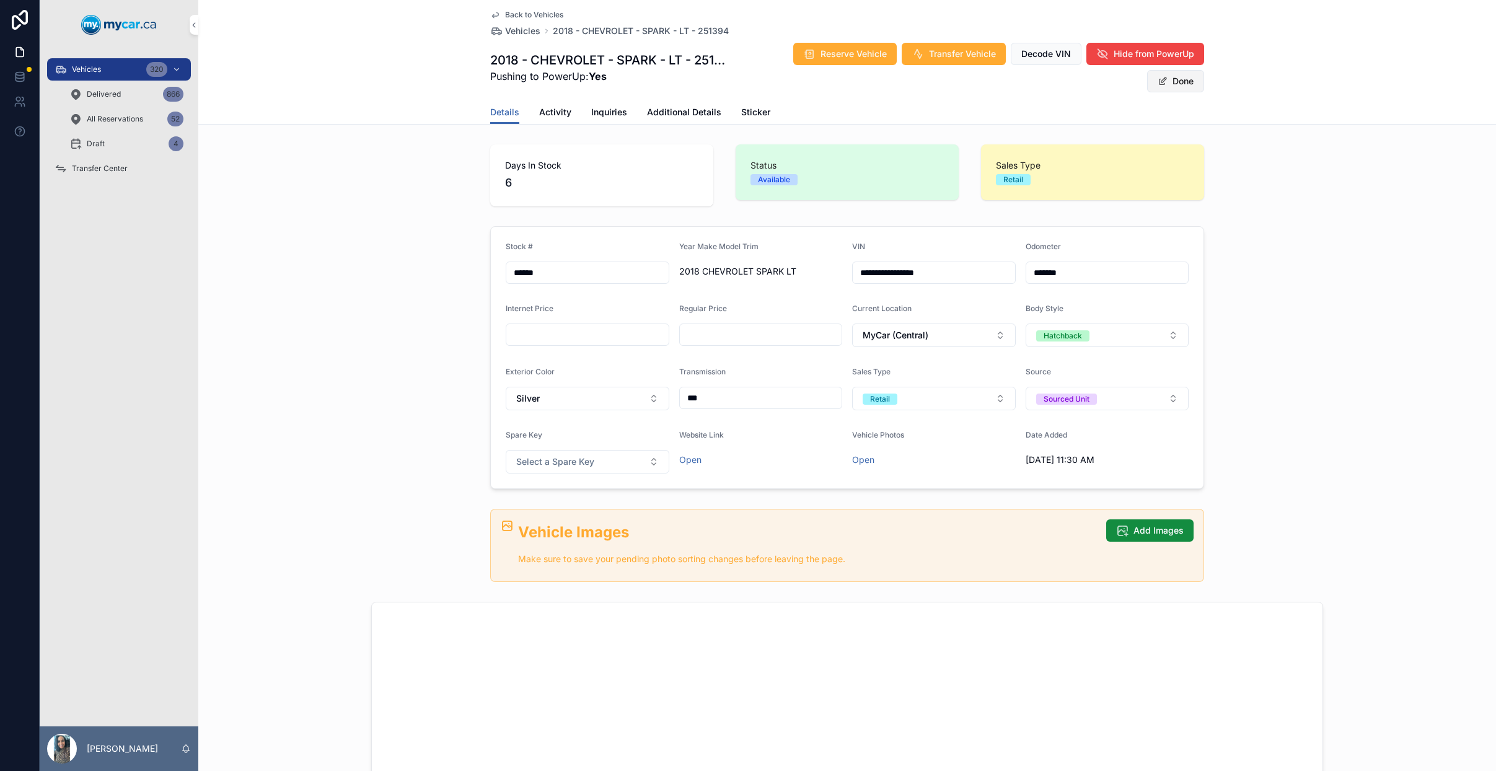
click at [1189, 77] on button "Done" at bounding box center [1175, 81] width 57 height 22
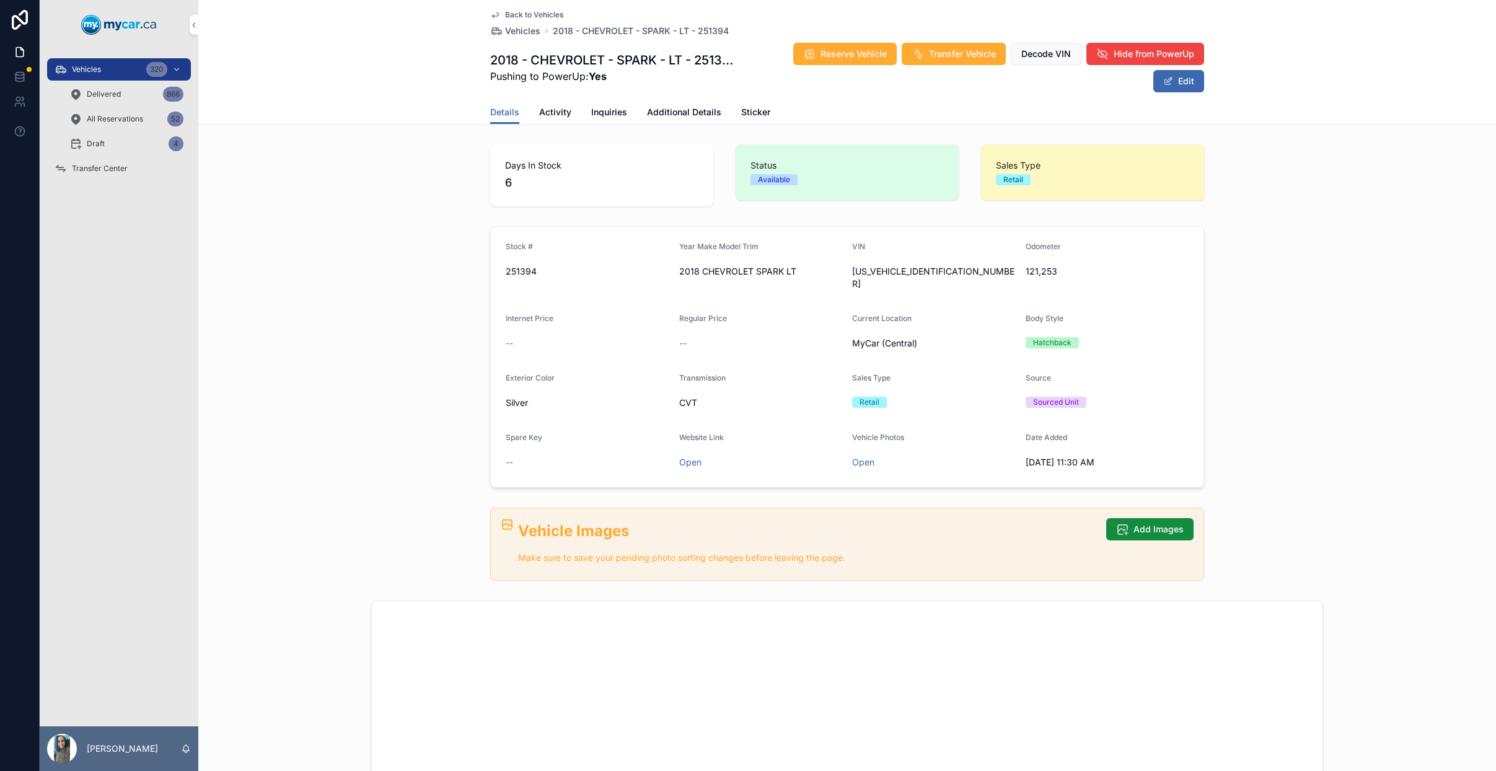
click at [524, 15] on span "Back to Vehicles" at bounding box center [534, 15] width 58 height 10
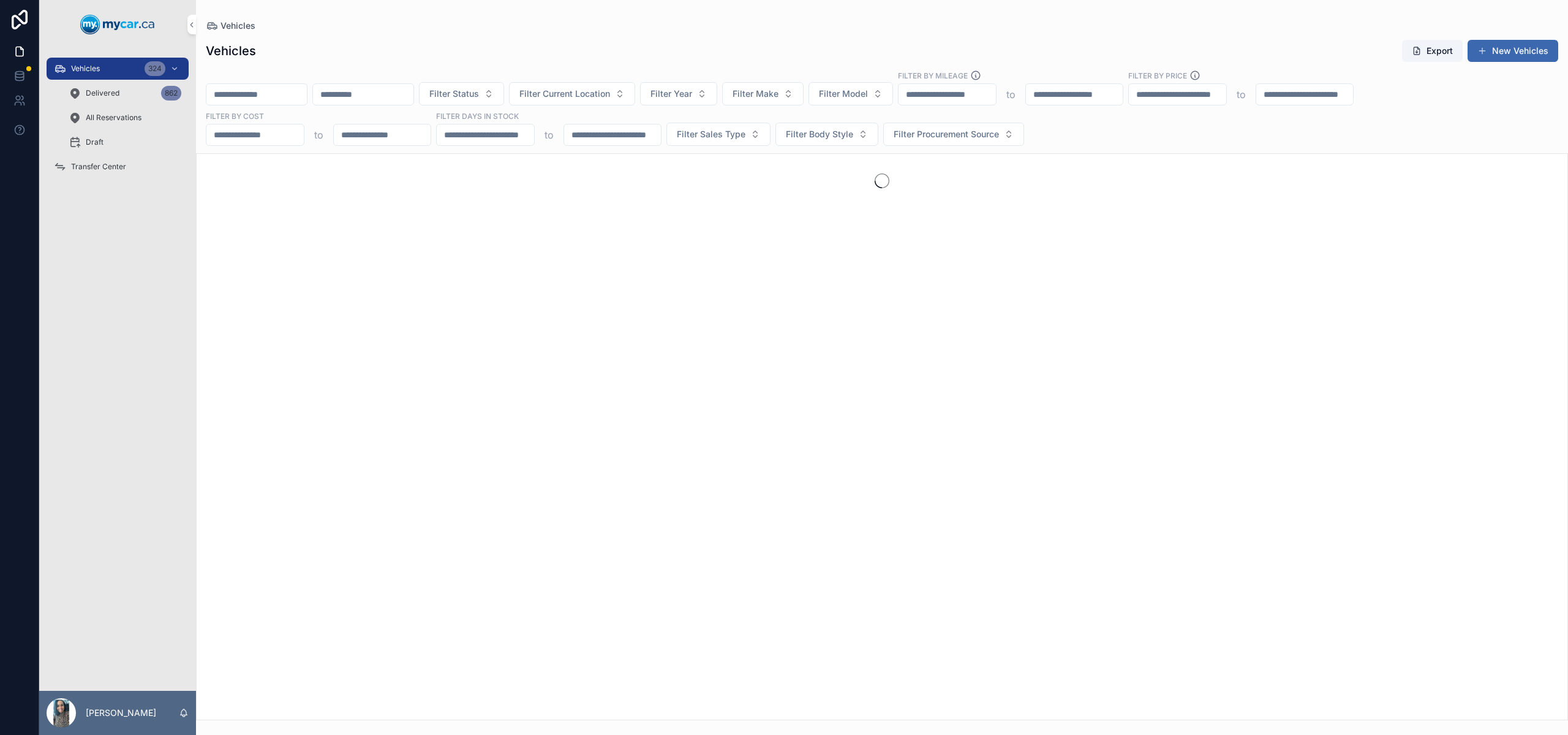
click at [269, 96] on input "scrollable content" at bounding box center [257, 94] width 101 height 17
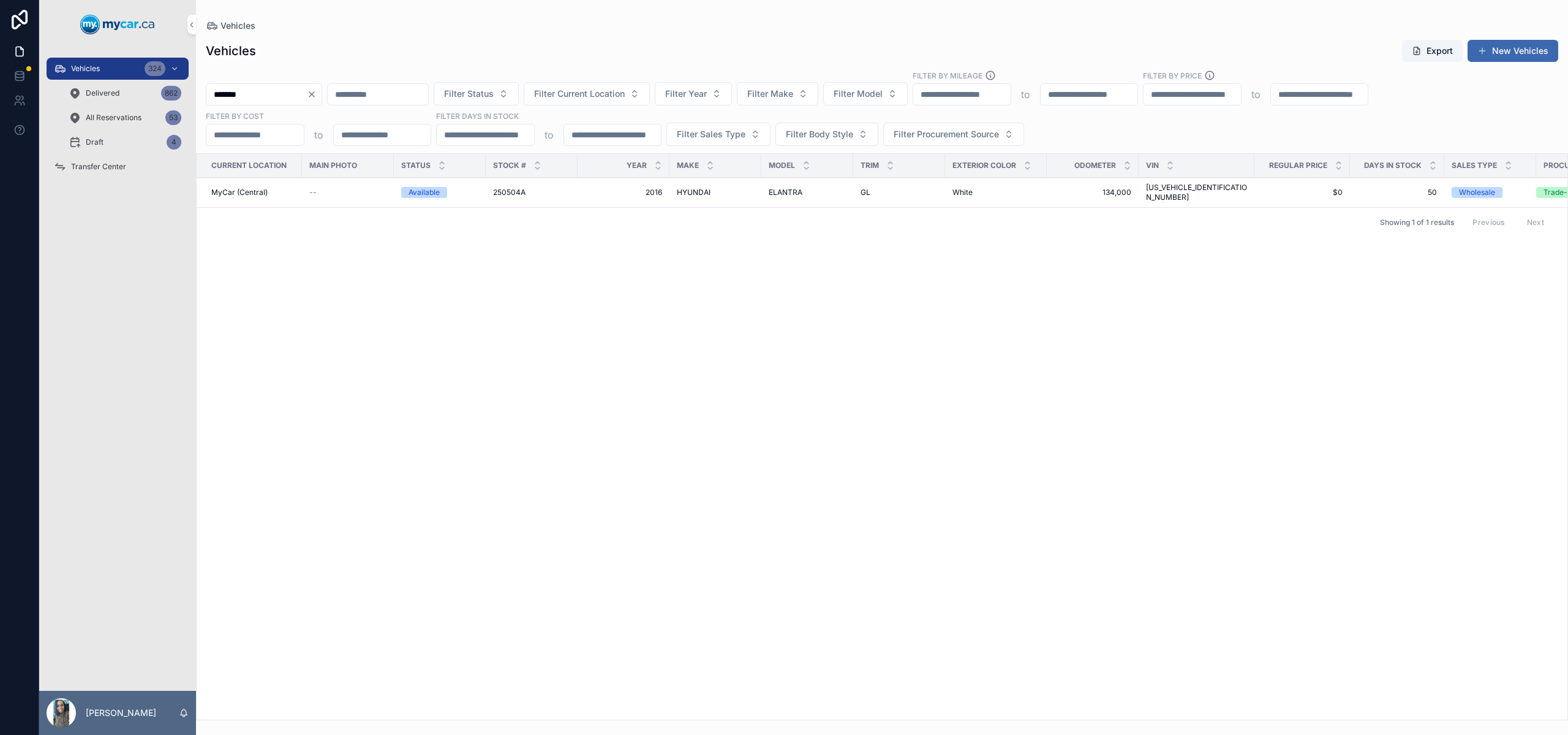
type input "*******"
click at [808, 188] on div "ELANTRA ELANTRA" at bounding box center [807, 193] width 77 height 10
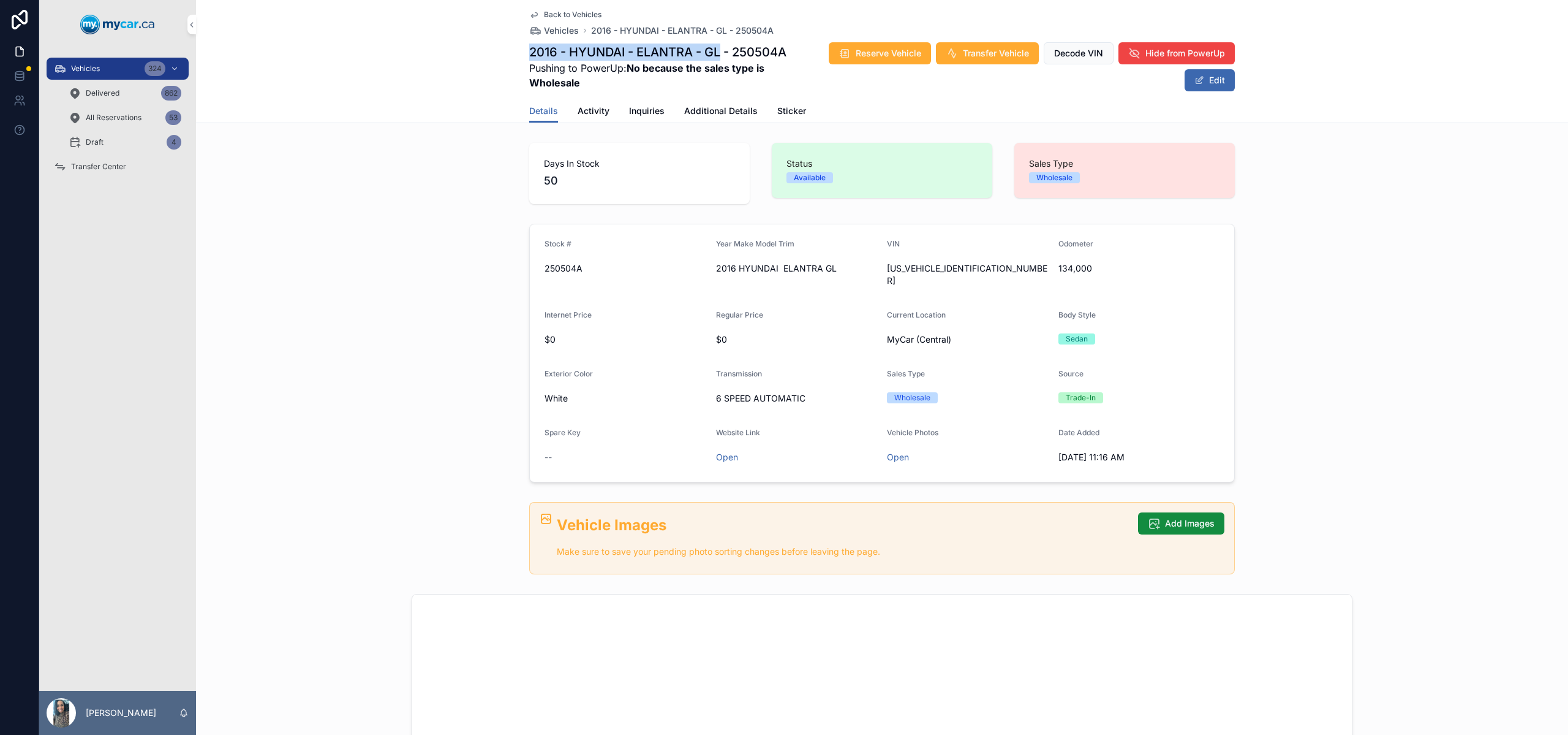
drag, startPoint x: 719, startPoint y: 51, endPoint x: 526, endPoint y: 52, distance: 193.0
click at [529, 52] on h1 "2016 - HYUNDAI - ELANTRA - GL - 250504A" at bounding box center [662, 51] width 268 height 17
copy h1 "2016 - HYUNDAI - ELANTRA - GL"
click at [954, 265] on span "KMHDH4AE0GU556576" at bounding box center [968, 274] width 162 height 25
click at [946, 273] on span "KMHDH4AE0GU556576" at bounding box center [968, 274] width 162 height 25
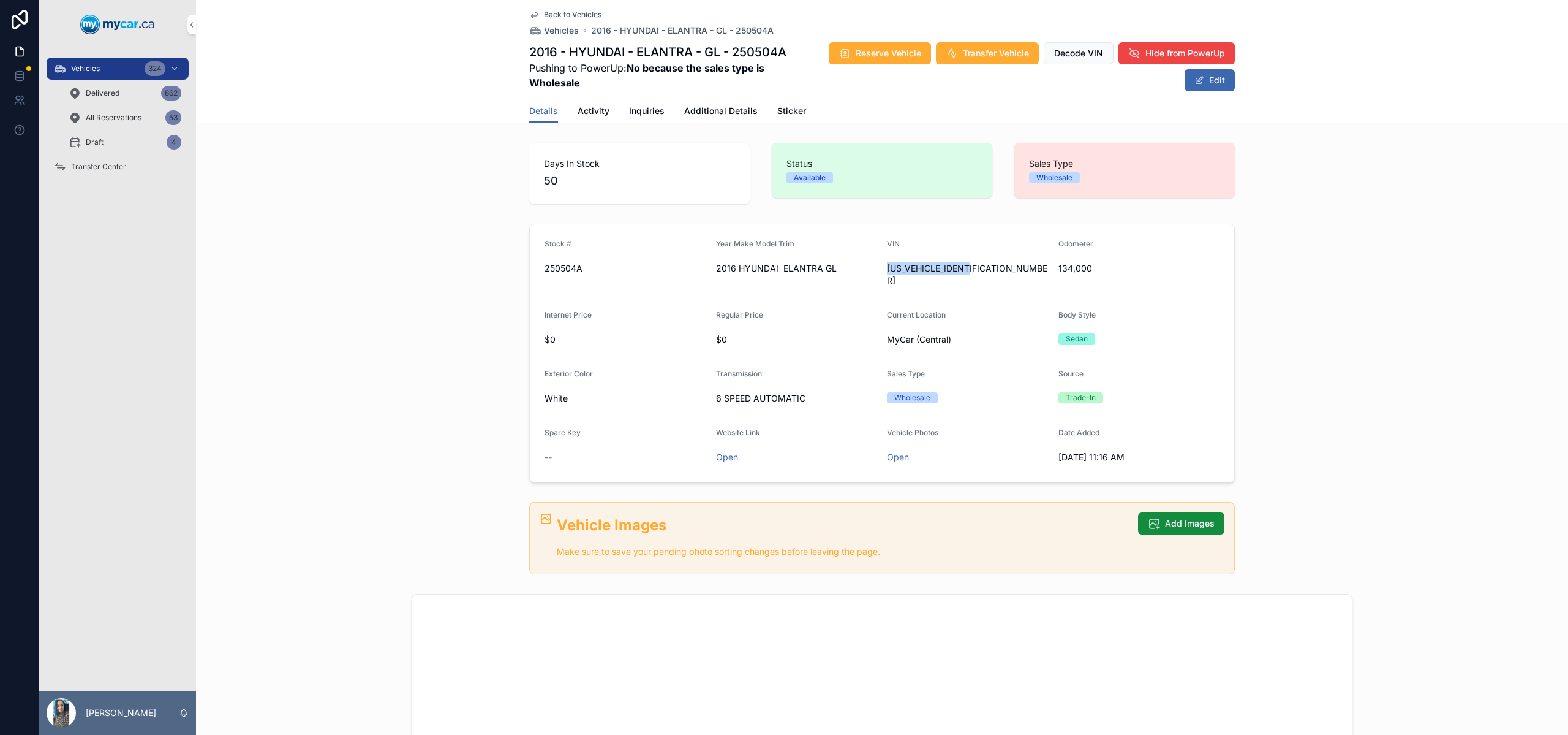
click at [946, 273] on span "KMHDH4AE0GU556576" at bounding box center [968, 274] width 162 height 25
copy span "KMHDH4AE0GU556576"
click at [904, 49] on span "Reserve Vehicle" at bounding box center [888, 53] width 65 height 12
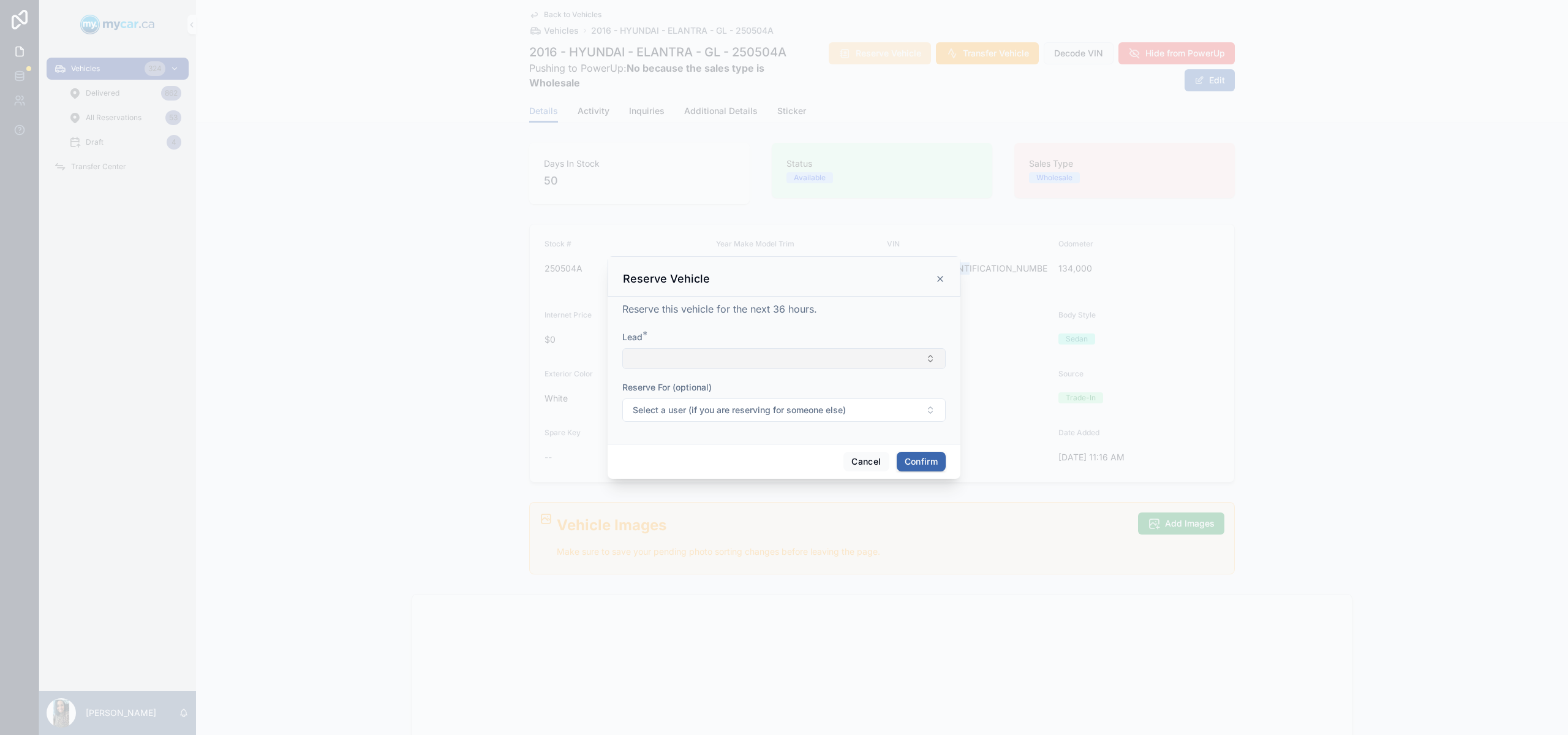
click at [707, 365] on button "Select Button" at bounding box center [783, 358] width 323 height 21
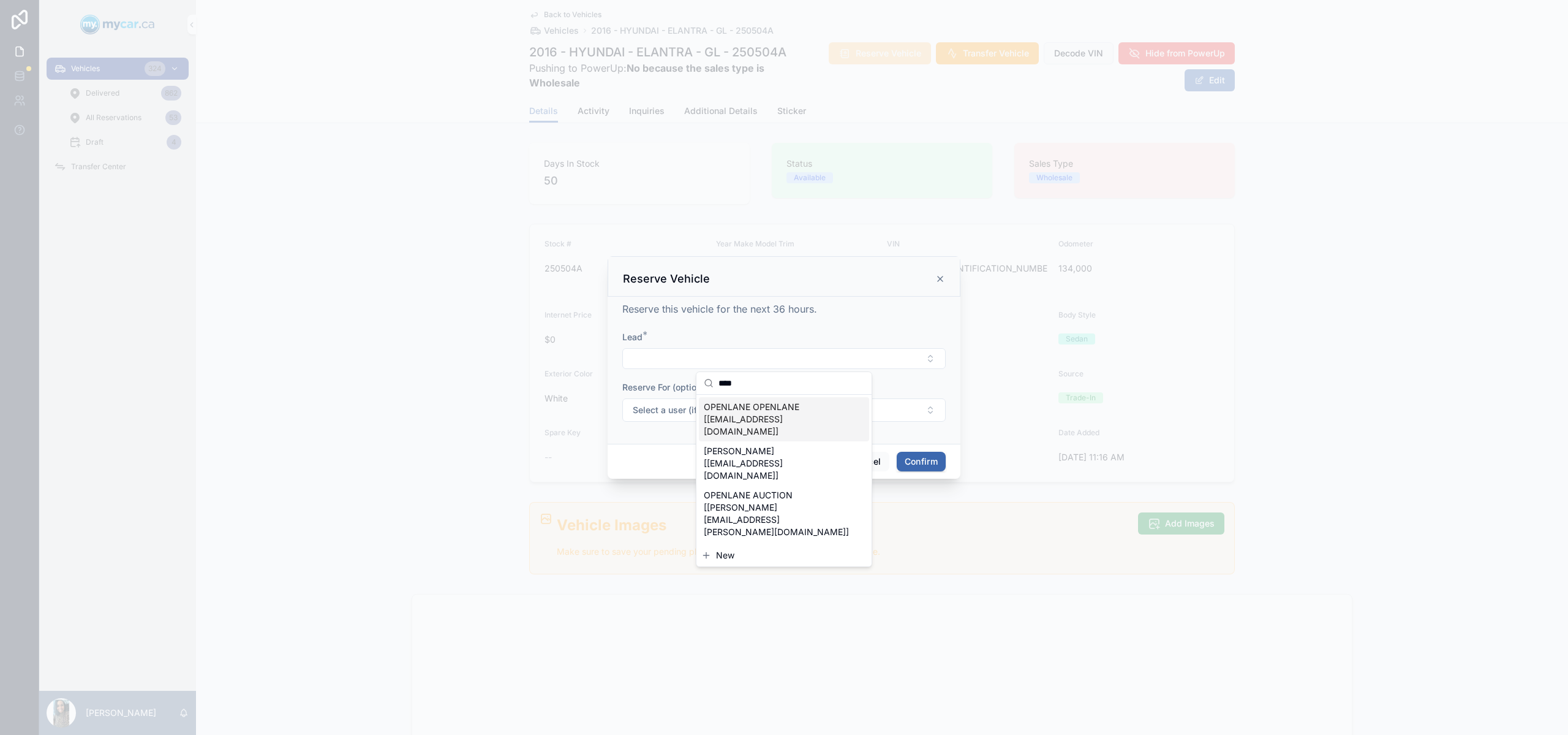
type input "****"
click at [781, 414] on span "OPENLANE OPENLANE [OPENLANE@GMAIL.COM]" at bounding box center [776, 418] width 145 height 37
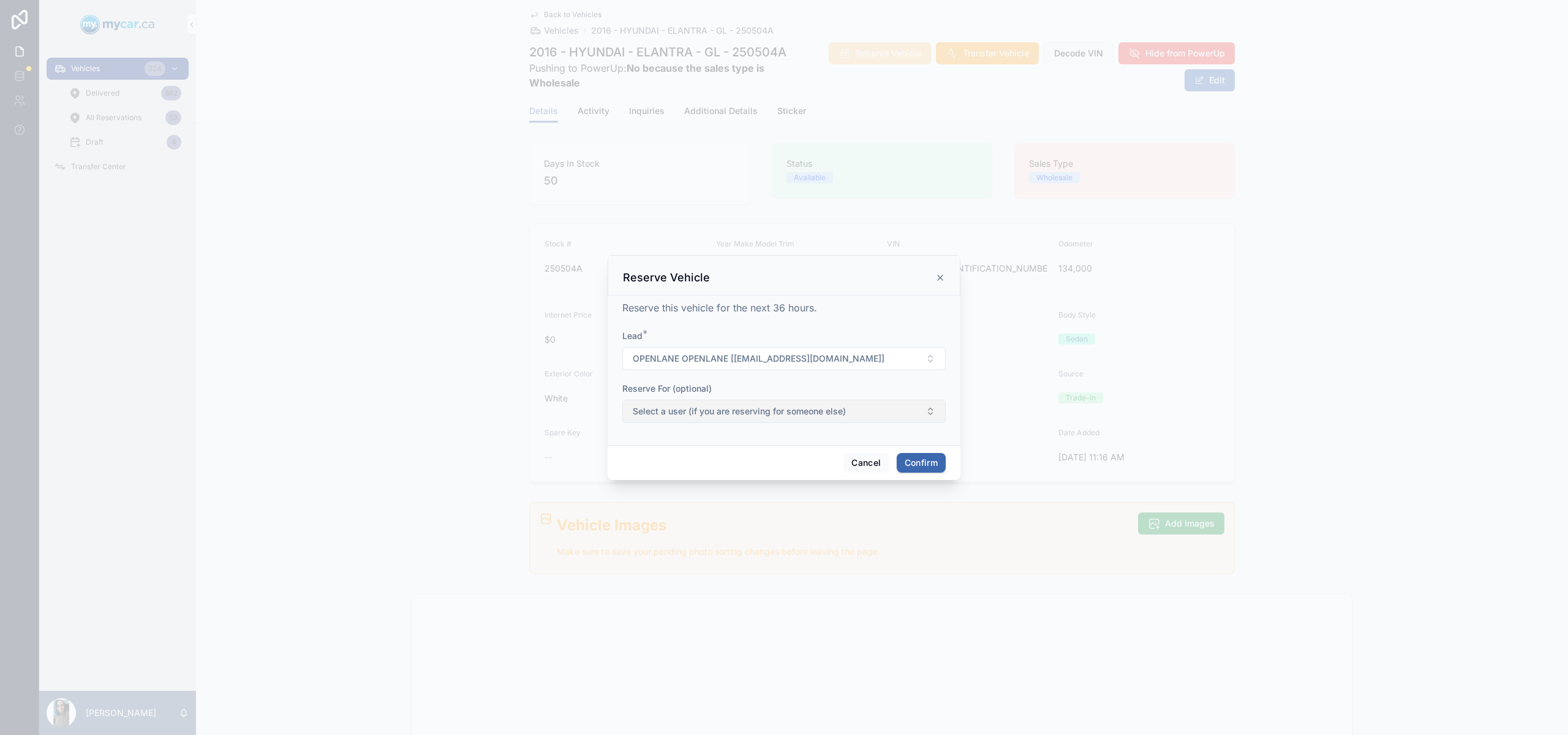
click at [736, 416] on span "Select a user (if you are reserving for someone else)" at bounding box center [740, 411] width 214 height 12
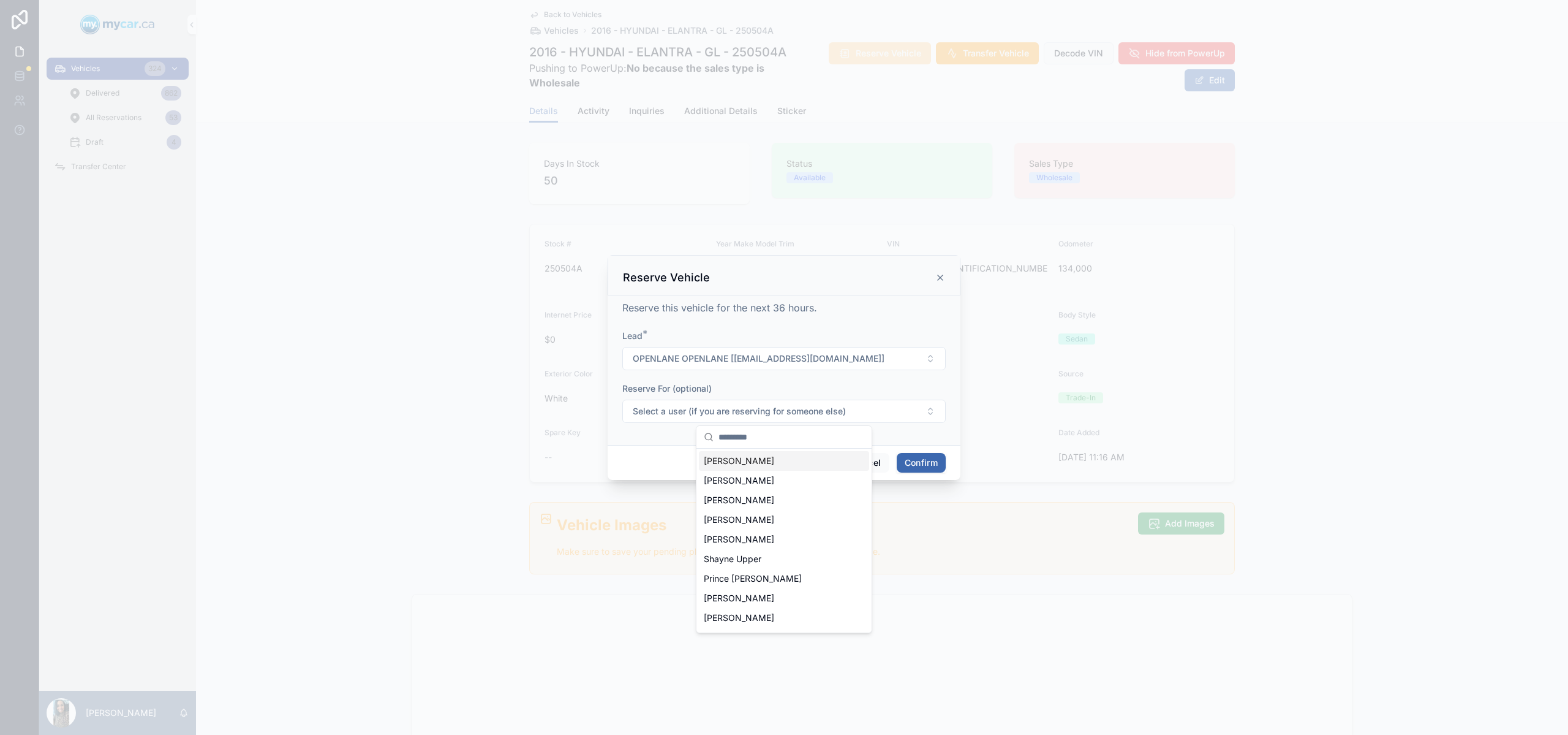
click at [921, 460] on button "Confirm" at bounding box center [921, 463] width 49 height 20
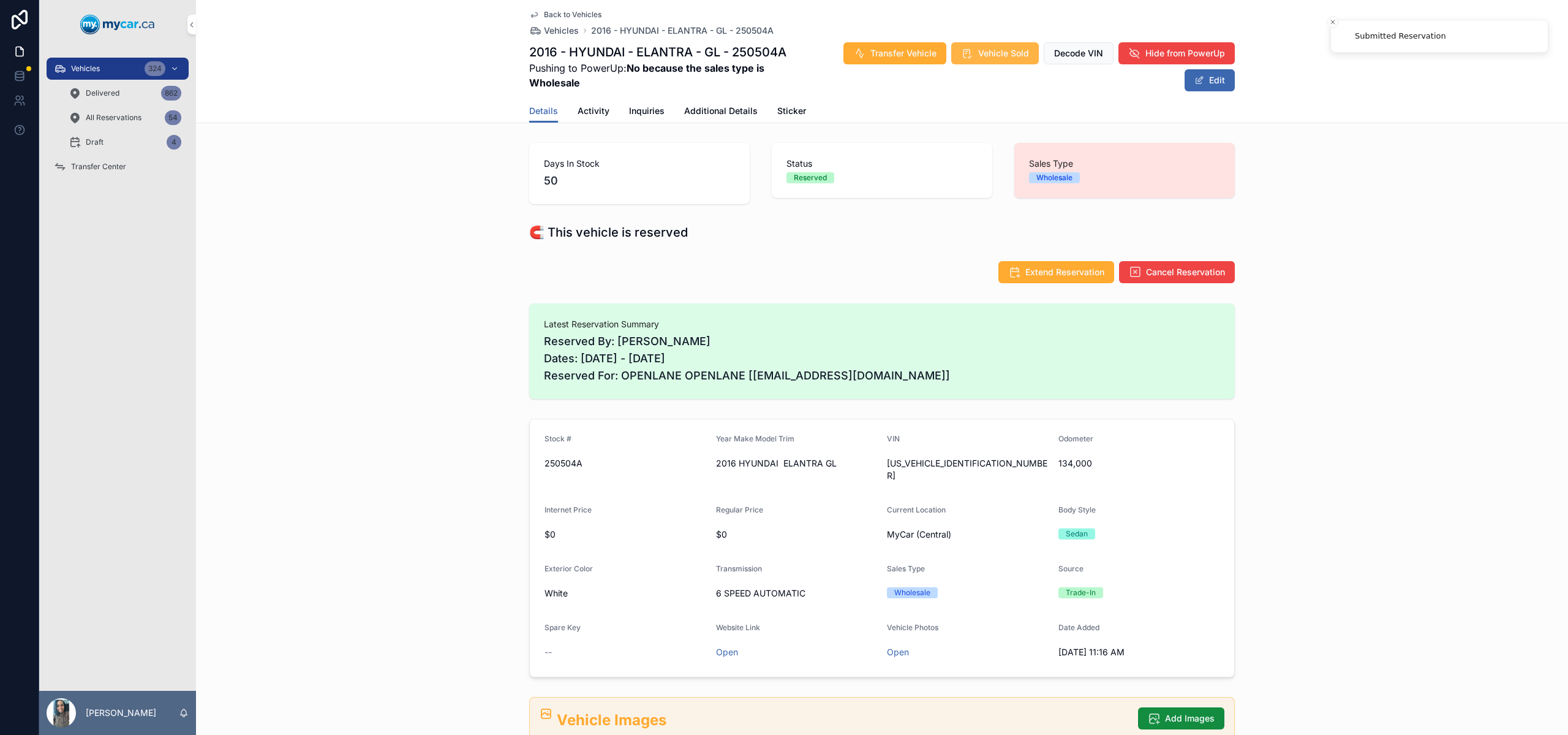
click at [986, 52] on span "Vehicle Sold" at bounding box center [1002, 53] width 50 height 12
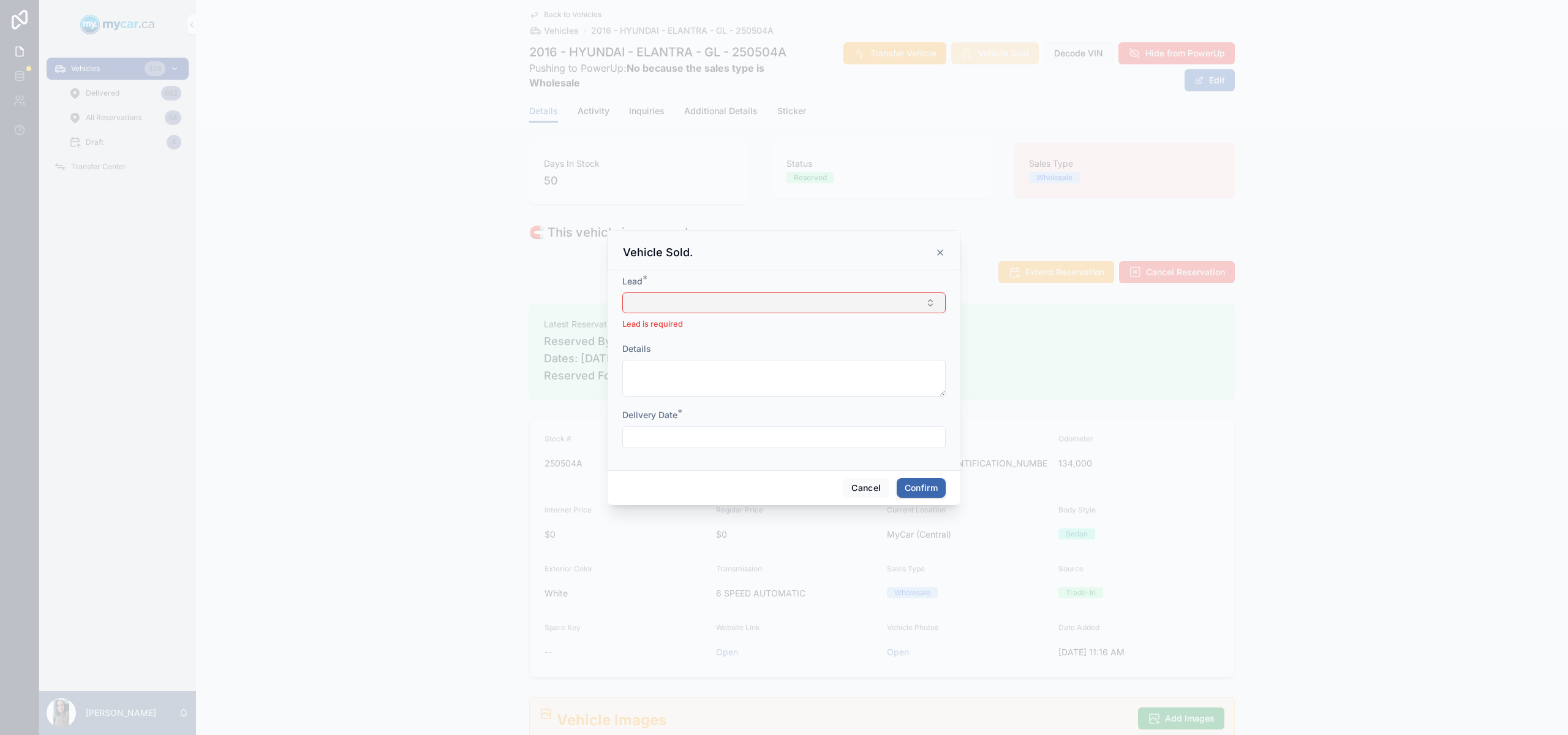
click at [740, 302] on button "Select Button" at bounding box center [783, 303] width 323 height 21
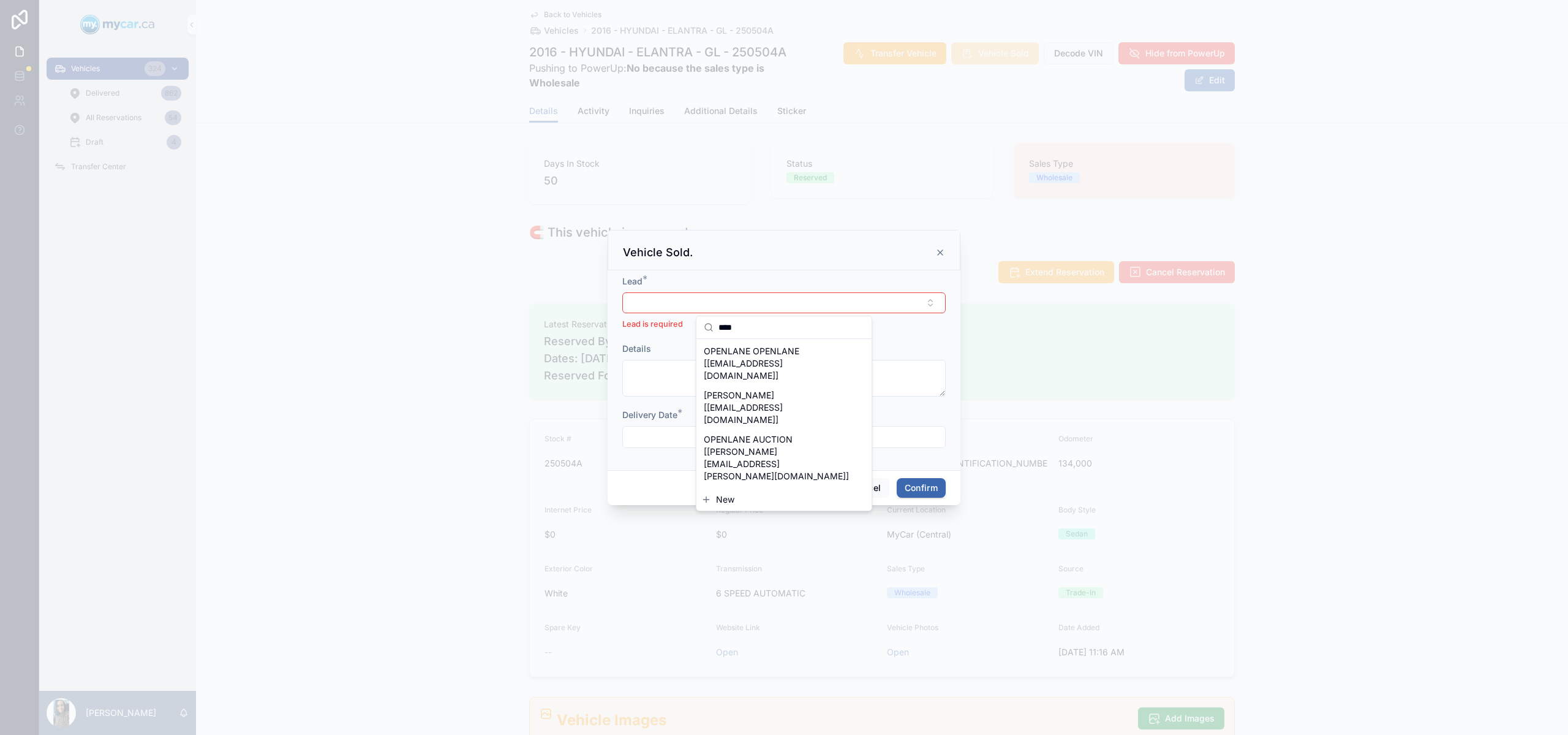
type input "****"
click at [767, 350] on span "OPENLANE OPENLANE [OPENLANE@GMAIL.COM]" at bounding box center [776, 363] width 145 height 37
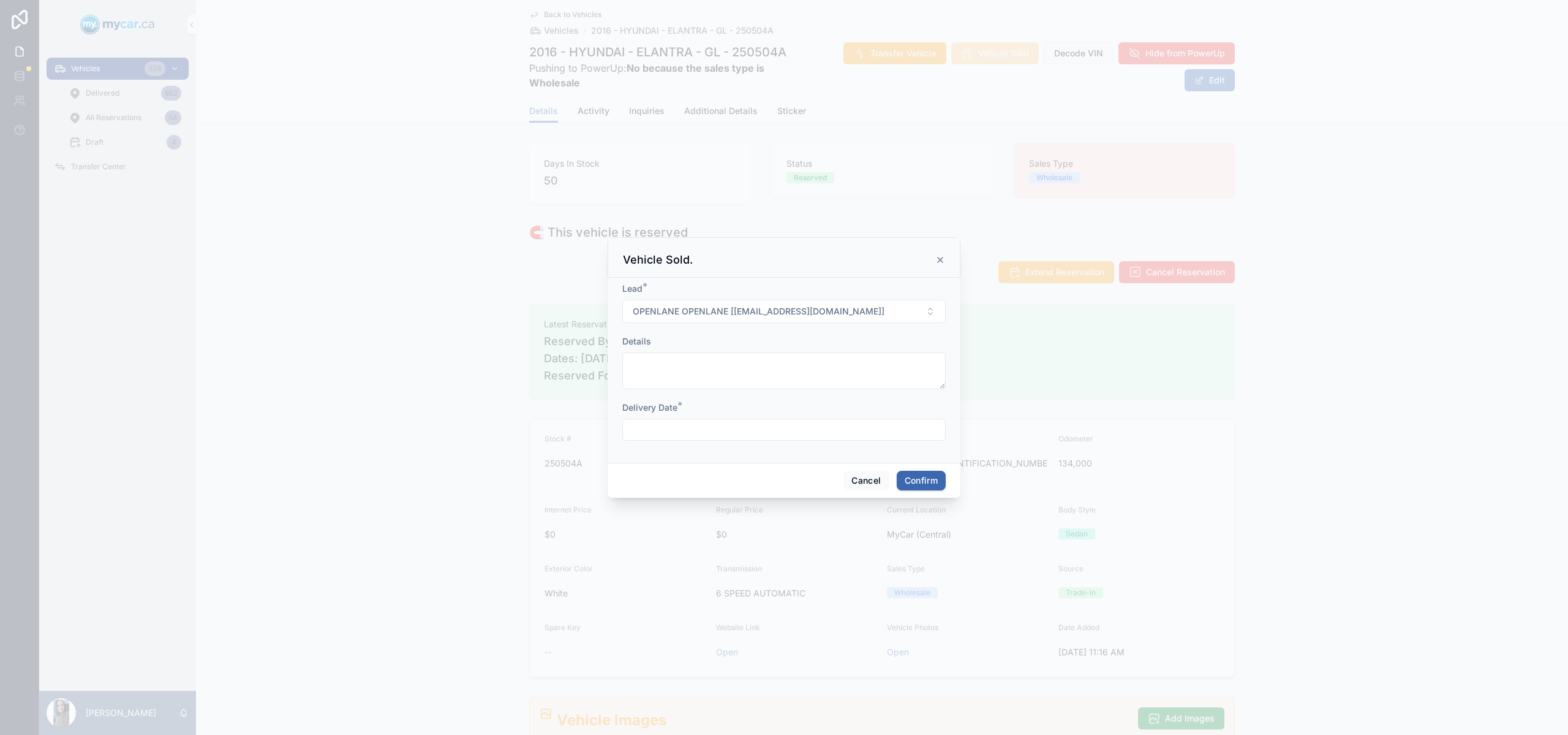
click at [716, 435] on input "text" at bounding box center [784, 429] width 322 height 17
click at [812, 557] on button "9" at bounding box center [806, 557] width 22 height 22
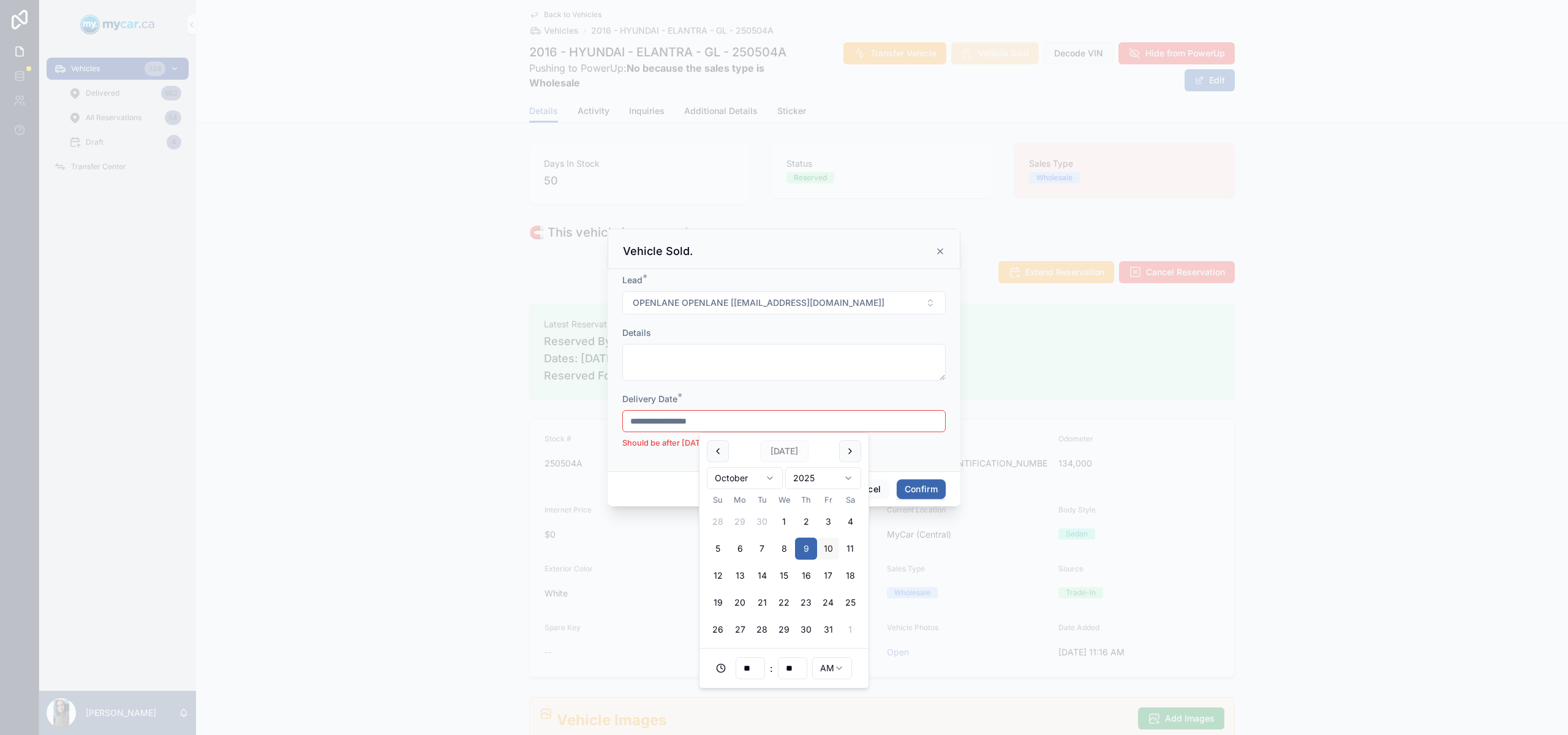
click at [829, 546] on button "10" at bounding box center [828, 548] width 22 height 22
type input "**********"
click at [915, 485] on button "Confirm" at bounding box center [921, 481] width 49 height 20
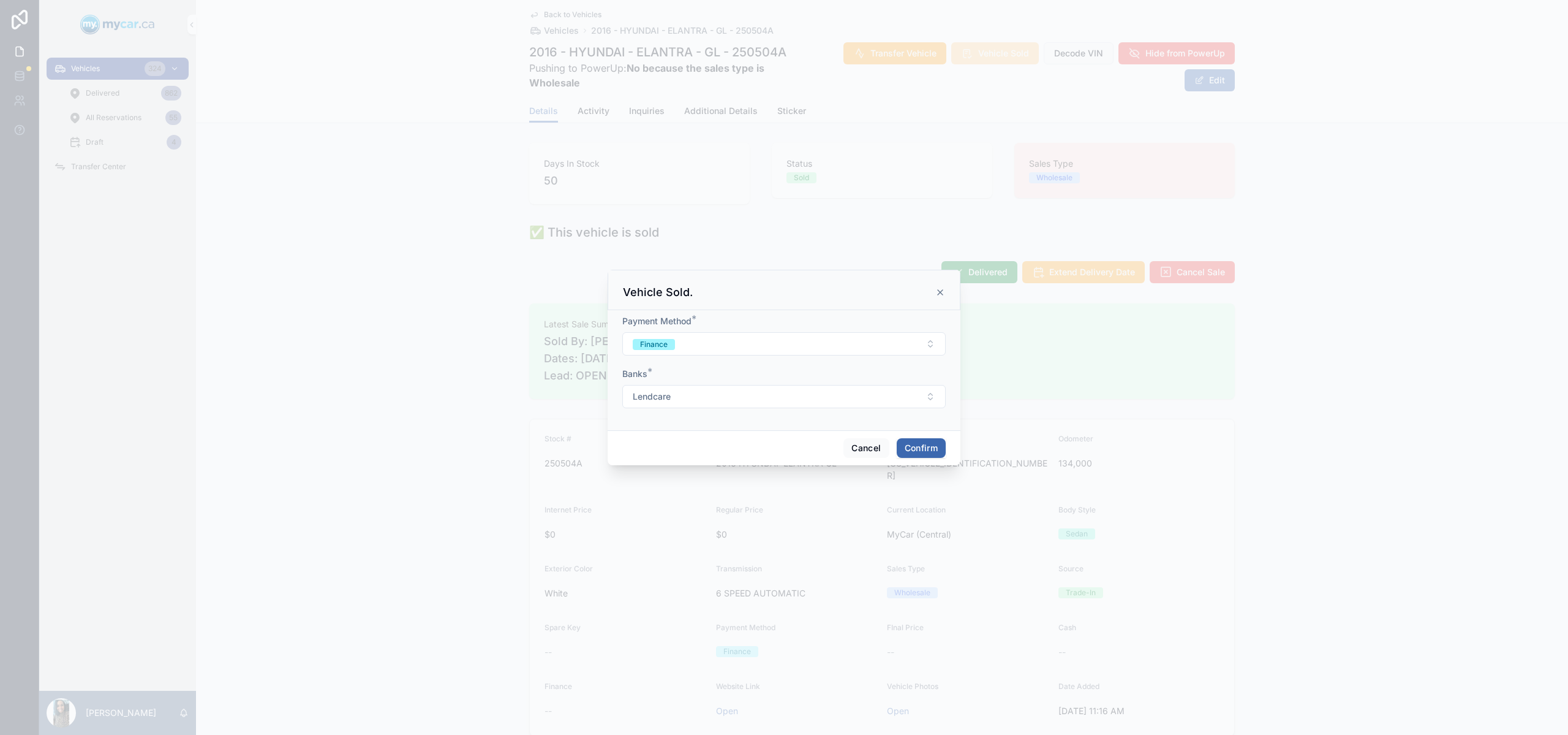
click at [926, 440] on button "Confirm" at bounding box center [921, 448] width 49 height 20
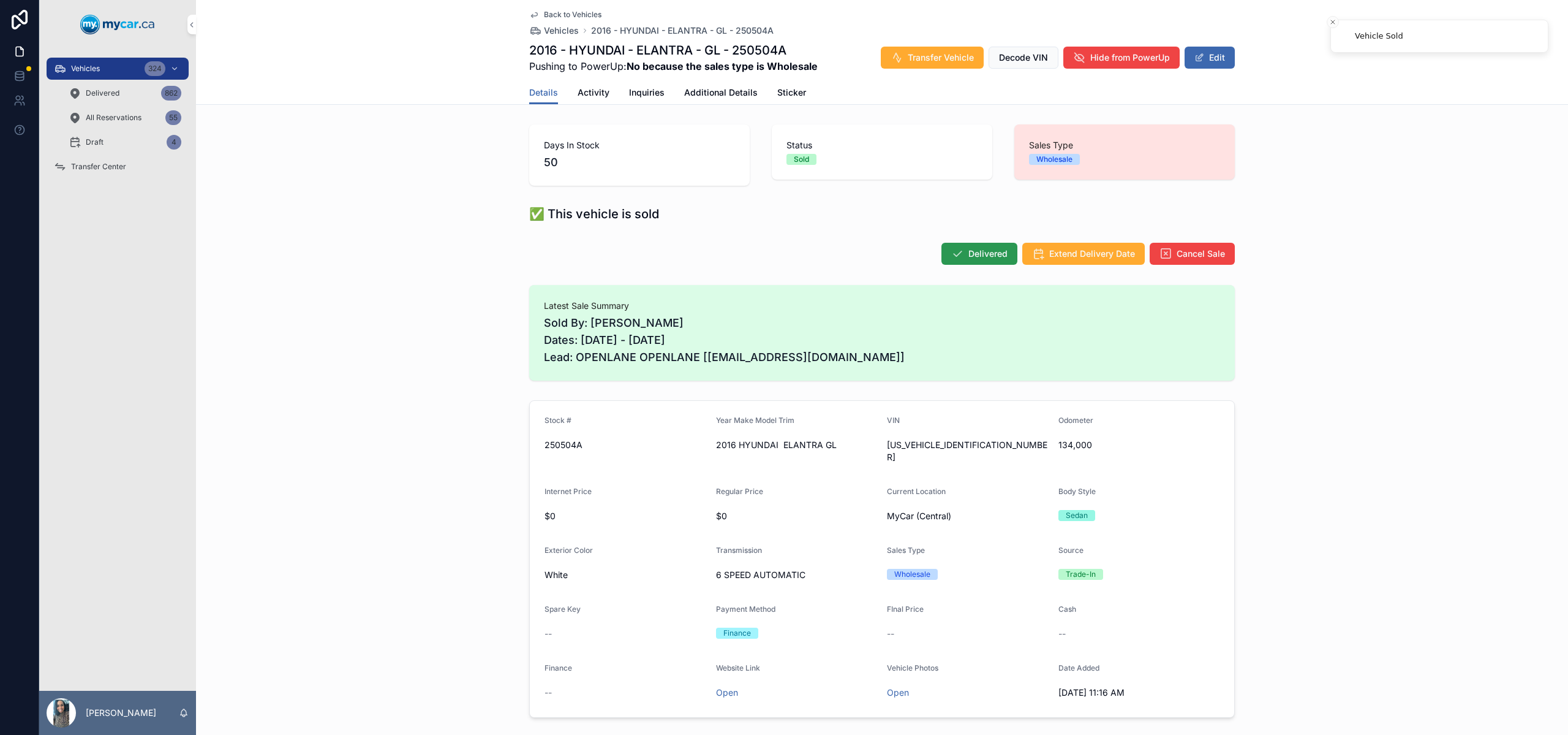
click at [979, 260] on button "Delivered" at bounding box center [979, 253] width 76 height 22
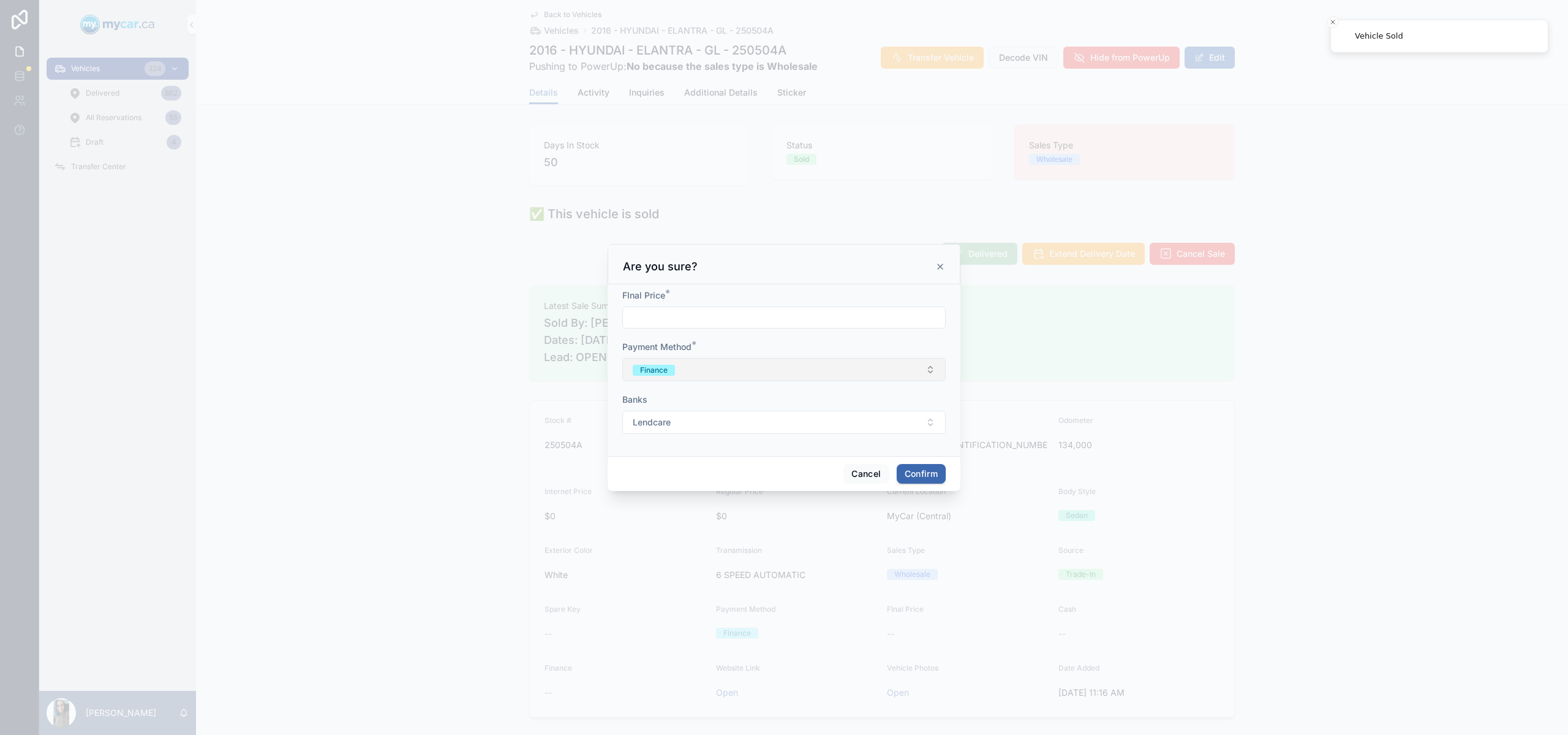
click at [717, 370] on button "Finance" at bounding box center [783, 370] width 323 height 24
click at [759, 416] on div "Cash" at bounding box center [784, 418] width 170 height 19
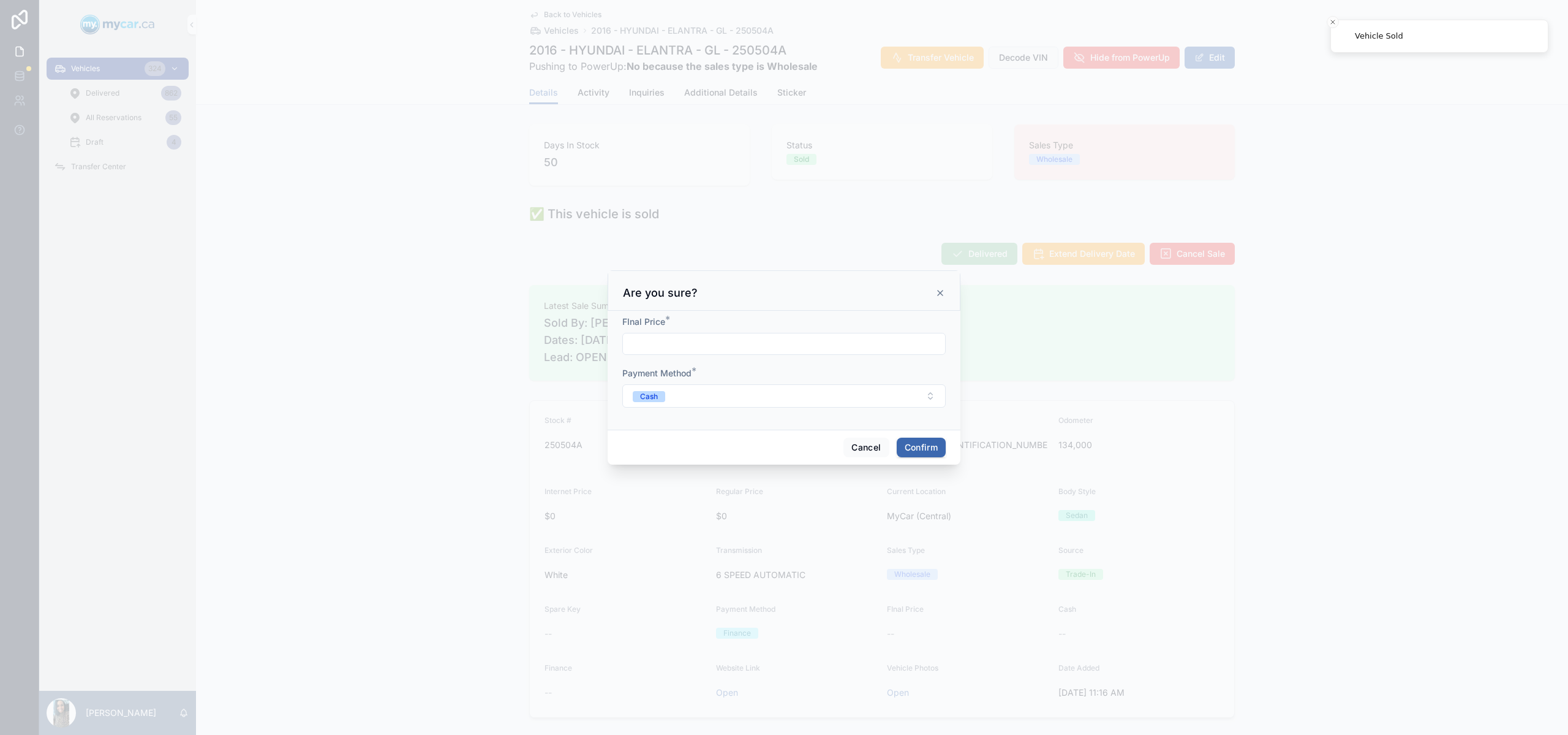
click at [685, 338] on input "text" at bounding box center [784, 343] width 322 height 17
type input "*****"
click at [939, 450] on button "Confirm" at bounding box center [921, 447] width 49 height 20
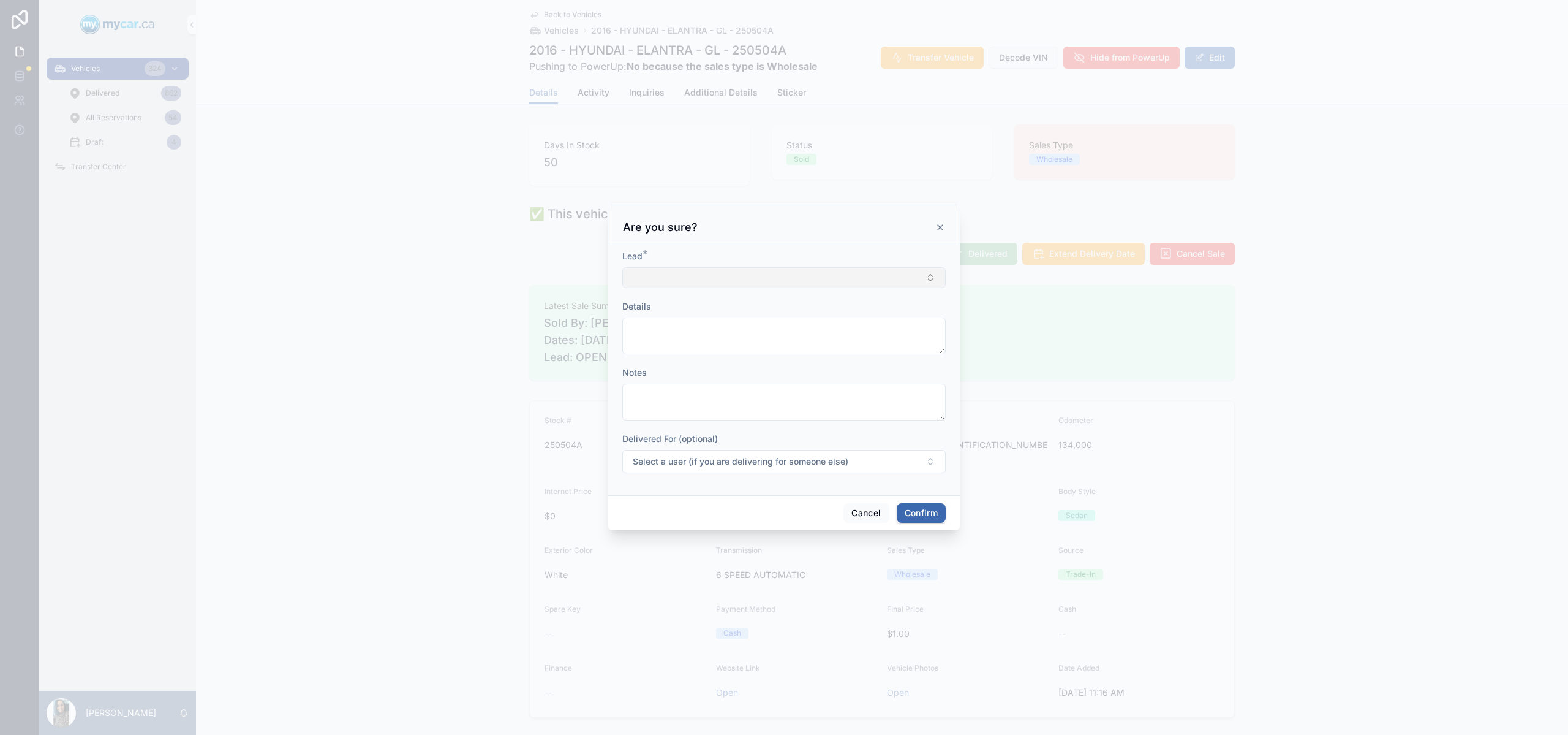
click at [737, 270] on button "Select Button" at bounding box center [783, 277] width 323 height 21
type input "****"
click at [758, 320] on span "OPENLANE OPENLANE [OPENLANE@GMAIL.COM]" at bounding box center [776, 337] width 145 height 37
click at [706, 460] on span "Select a user (if you are delivering for someone else)" at bounding box center [740, 463] width 216 height 12
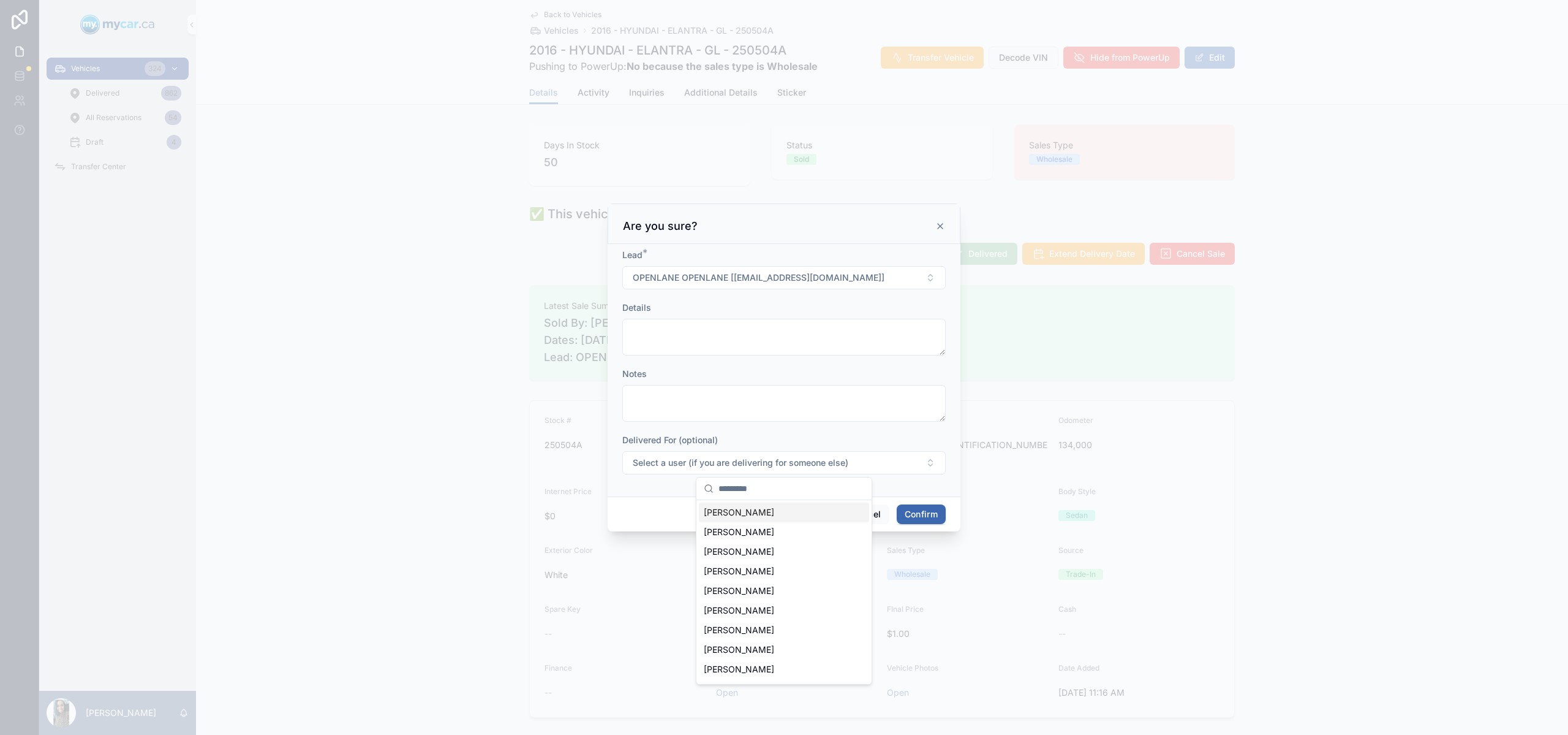
click at [826, 442] on div "Delivered For (optional)" at bounding box center [783, 440] width 323 height 12
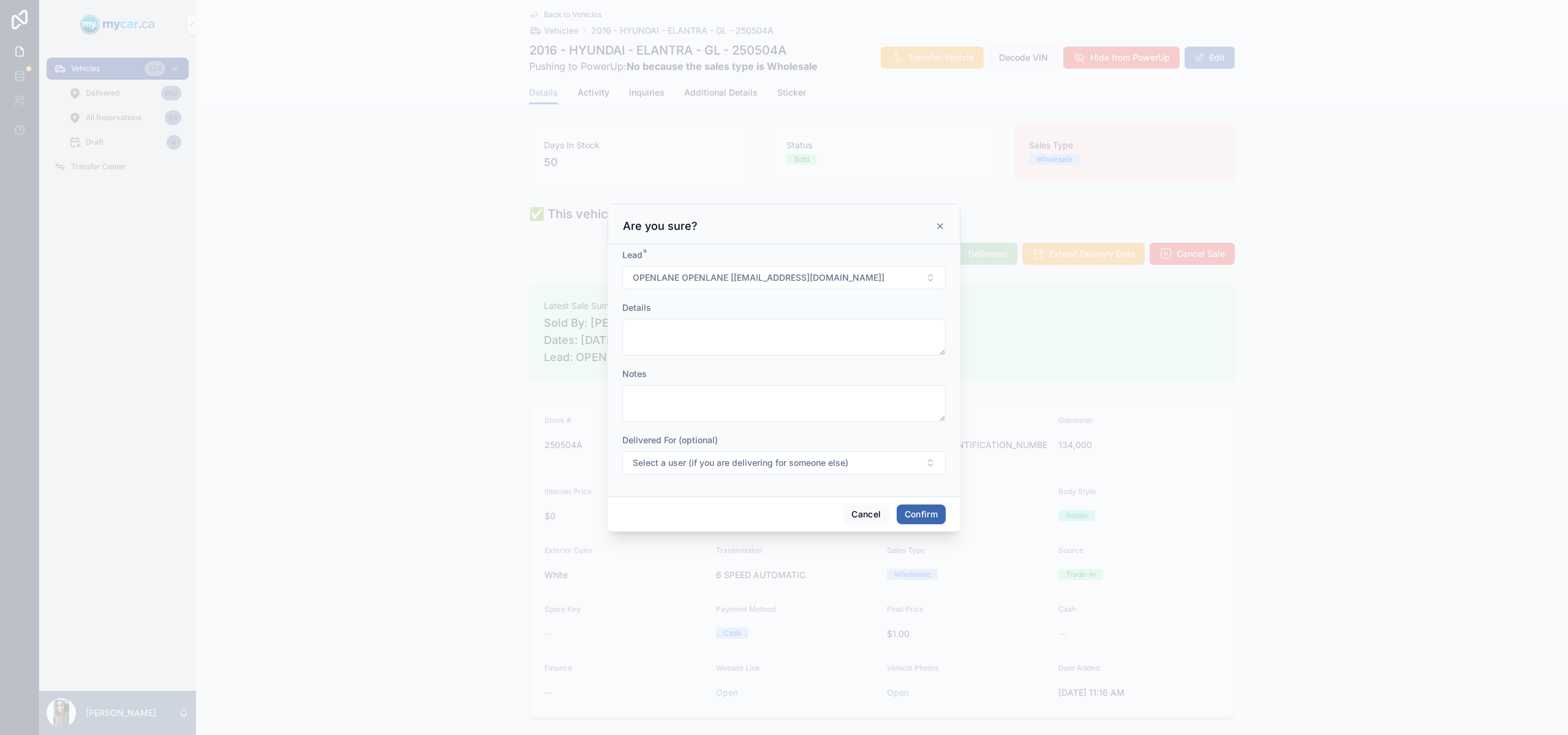
click at [924, 506] on button "Confirm" at bounding box center [921, 514] width 49 height 20
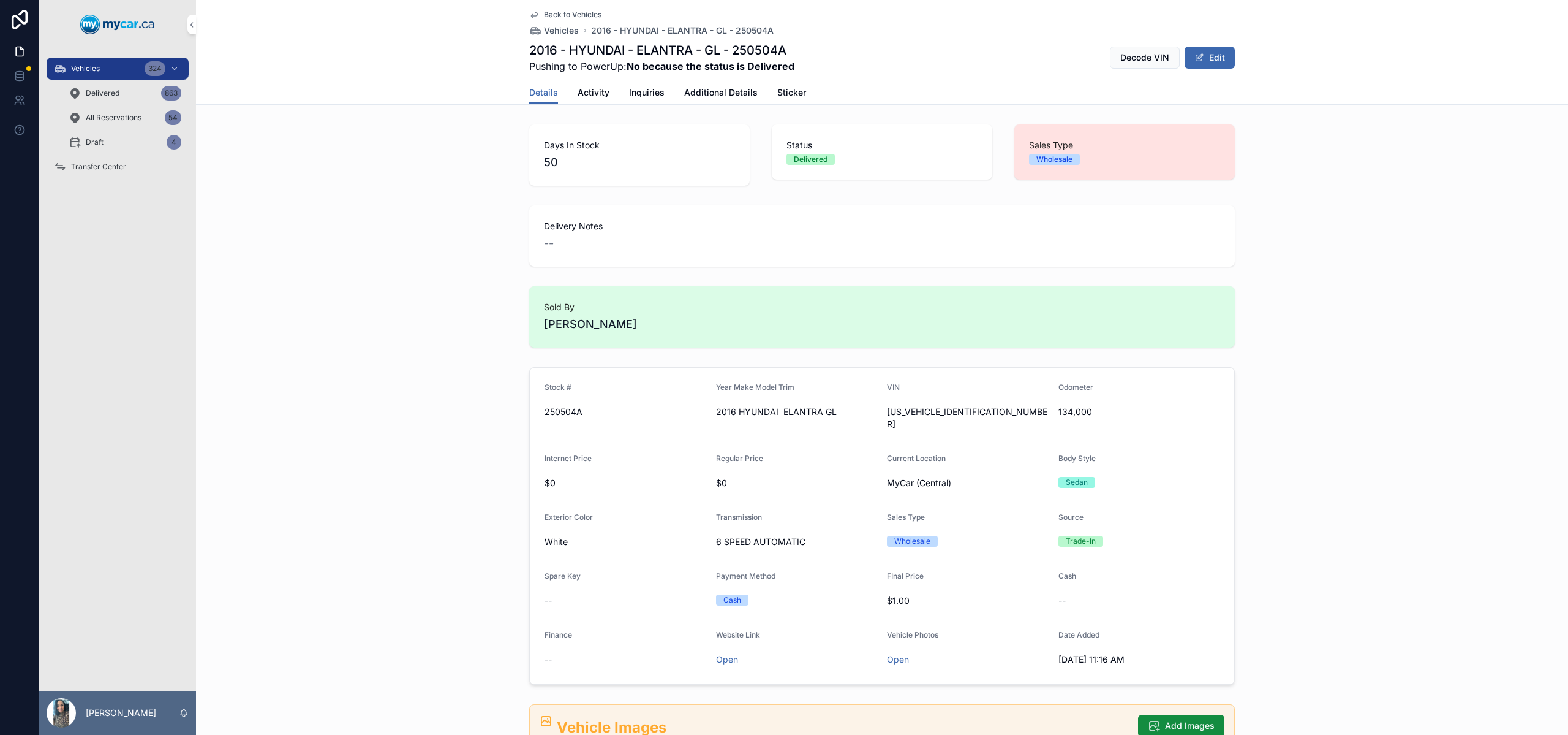
click at [120, 76] on div "Vehicles 324" at bounding box center [118, 68] width 128 height 20
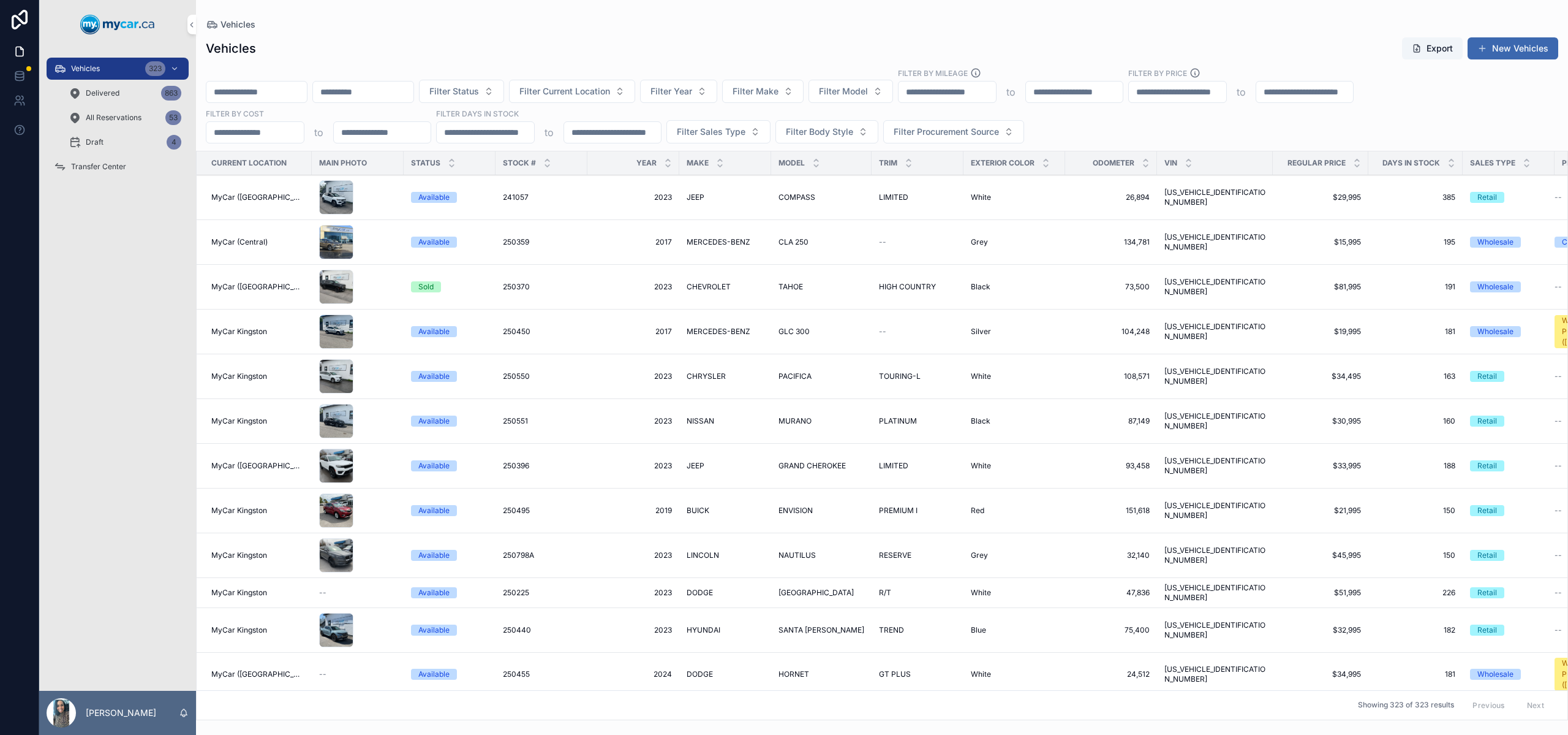
click at [283, 91] on input "scrollable content" at bounding box center [257, 91] width 101 height 17
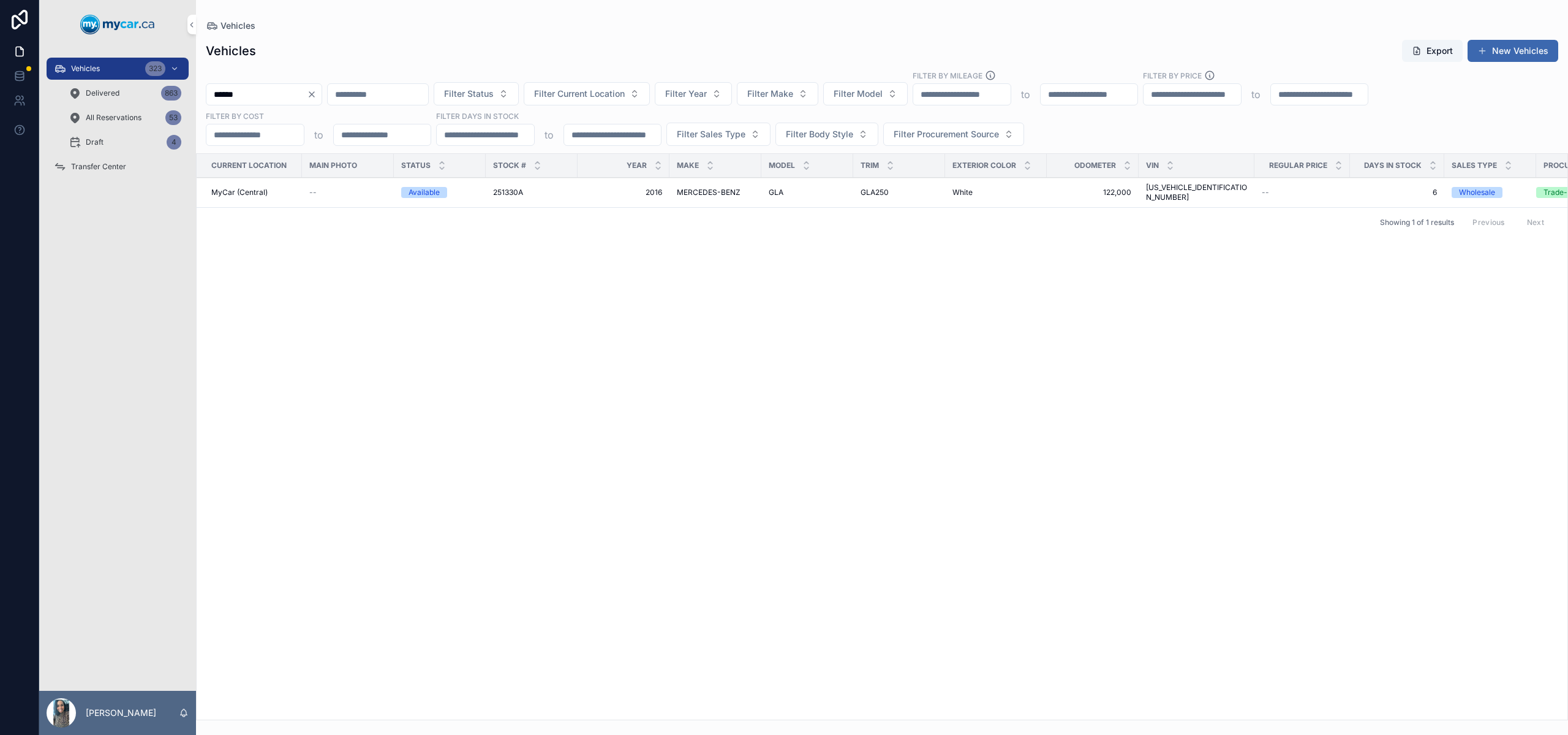
type input "******"
click at [617, 207] on div "Showing 1 of 1 results Previous Next" at bounding box center [882, 222] width 1370 height 30
click at [624, 196] on td "2016 2016" at bounding box center [623, 193] width 92 height 30
click at [621, 188] on span "2016" at bounding box center [624, 193] width 77 height 10
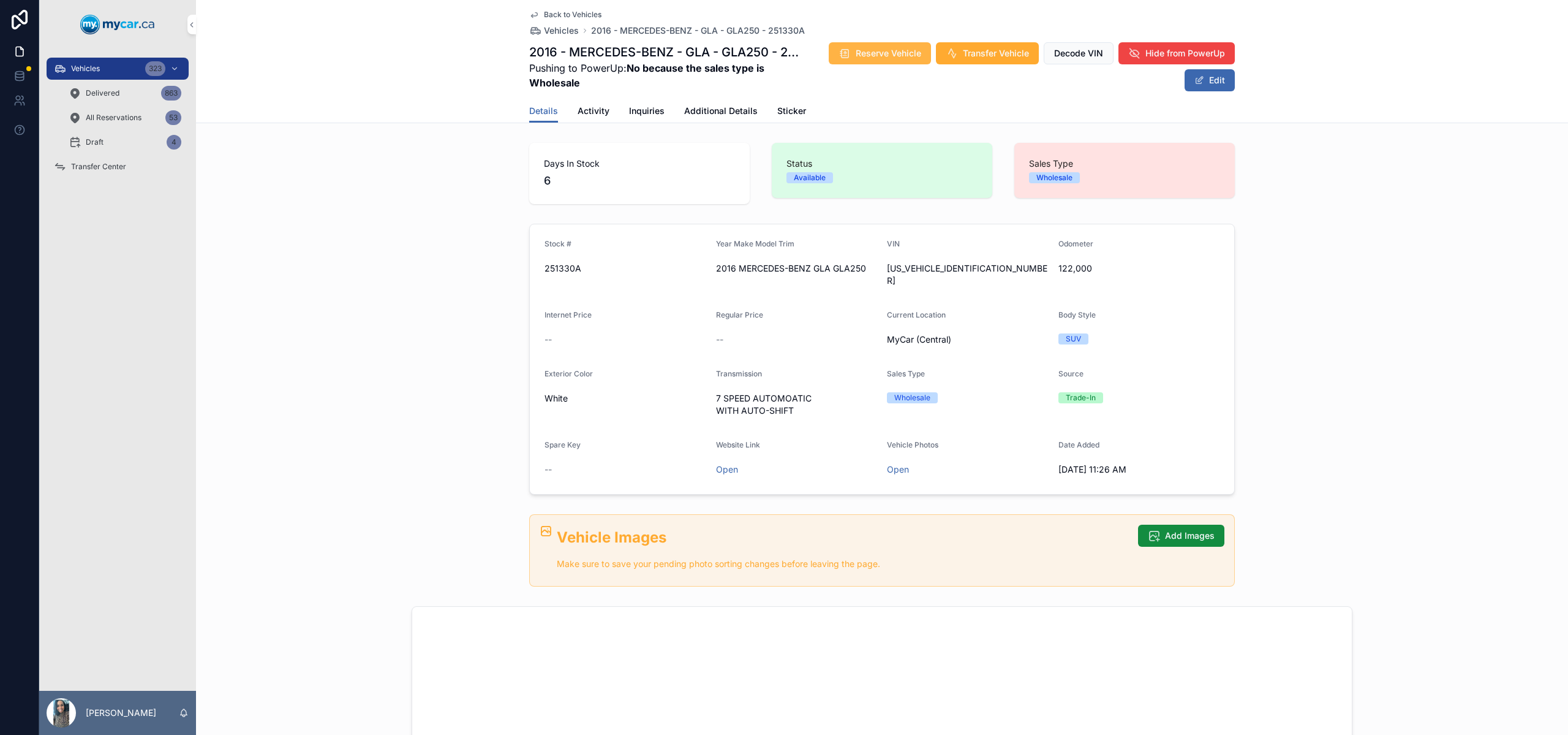
click at [901, 57] on span "Reserve Vehicle" at bounding box center [888, 53] width 65 height 12
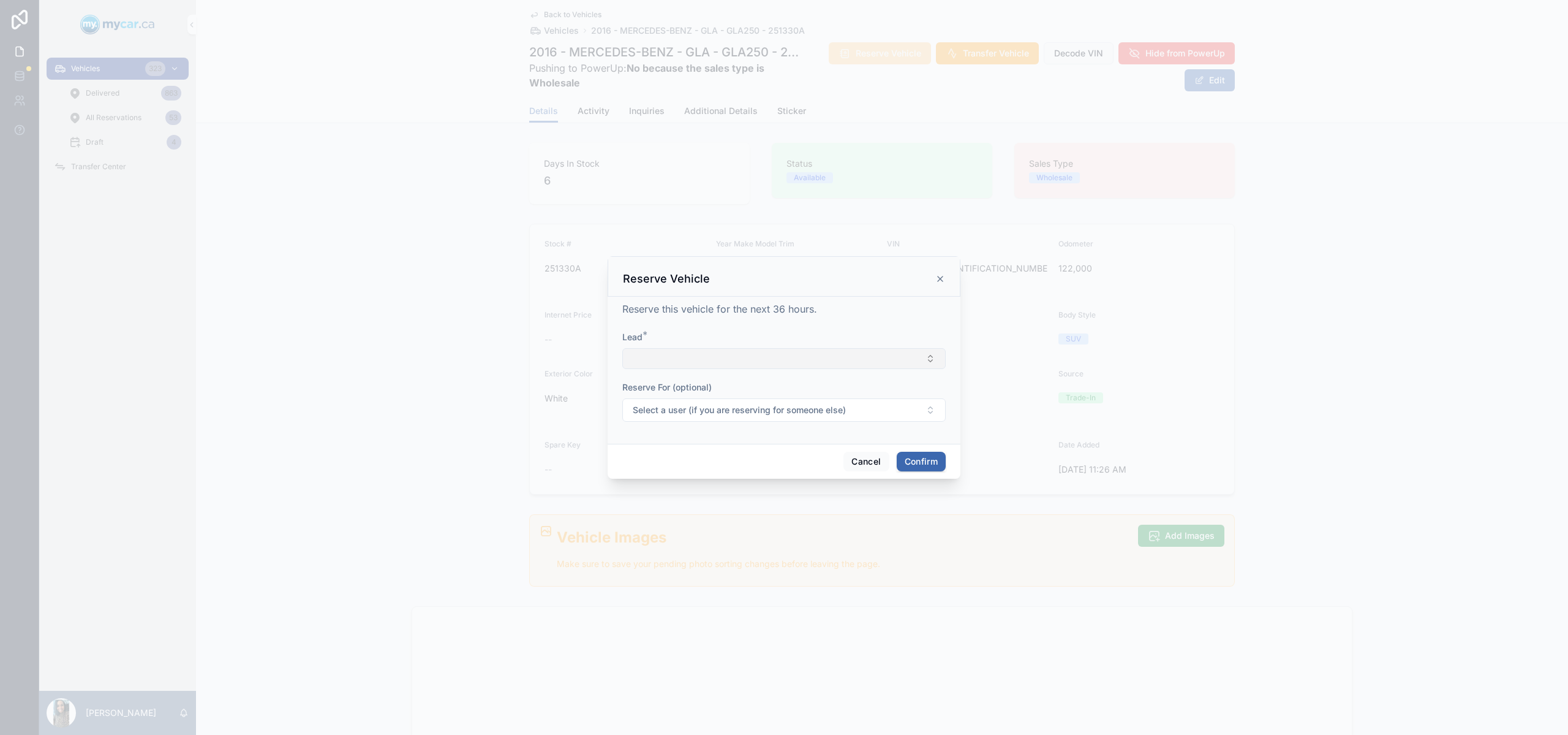
click at [719, 358] on button "Select Button" at bounding box center [783, 358] width 323 height 21
type input "****"
click at [804, 413] on span "OPENLANE OPENLANE [OPENLANE@GMAIL.COM]" at bounding box center [776, 418] width 145 height 37
click at [680, 415] on span "Select a user (if you are reserving for someone else)" at bounding box center [740, 411] width 214 height 12
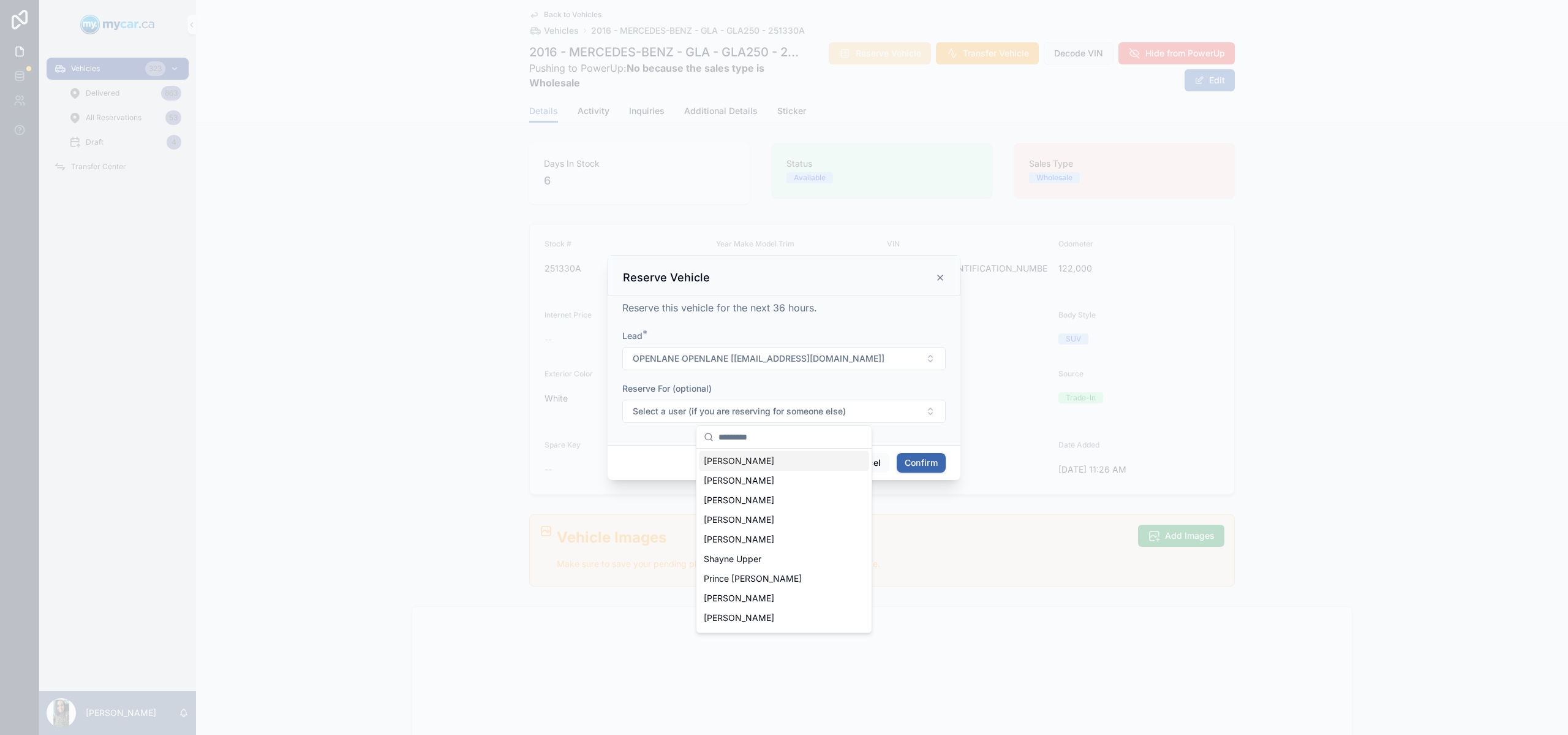
click at [937, 433] on form "Lead * OPENLANE OPENLANE [OPENLANE@GMAIL.COM] Reserve For (optional) Select a u…" at bounding box center [783, 382] width 323 height 106
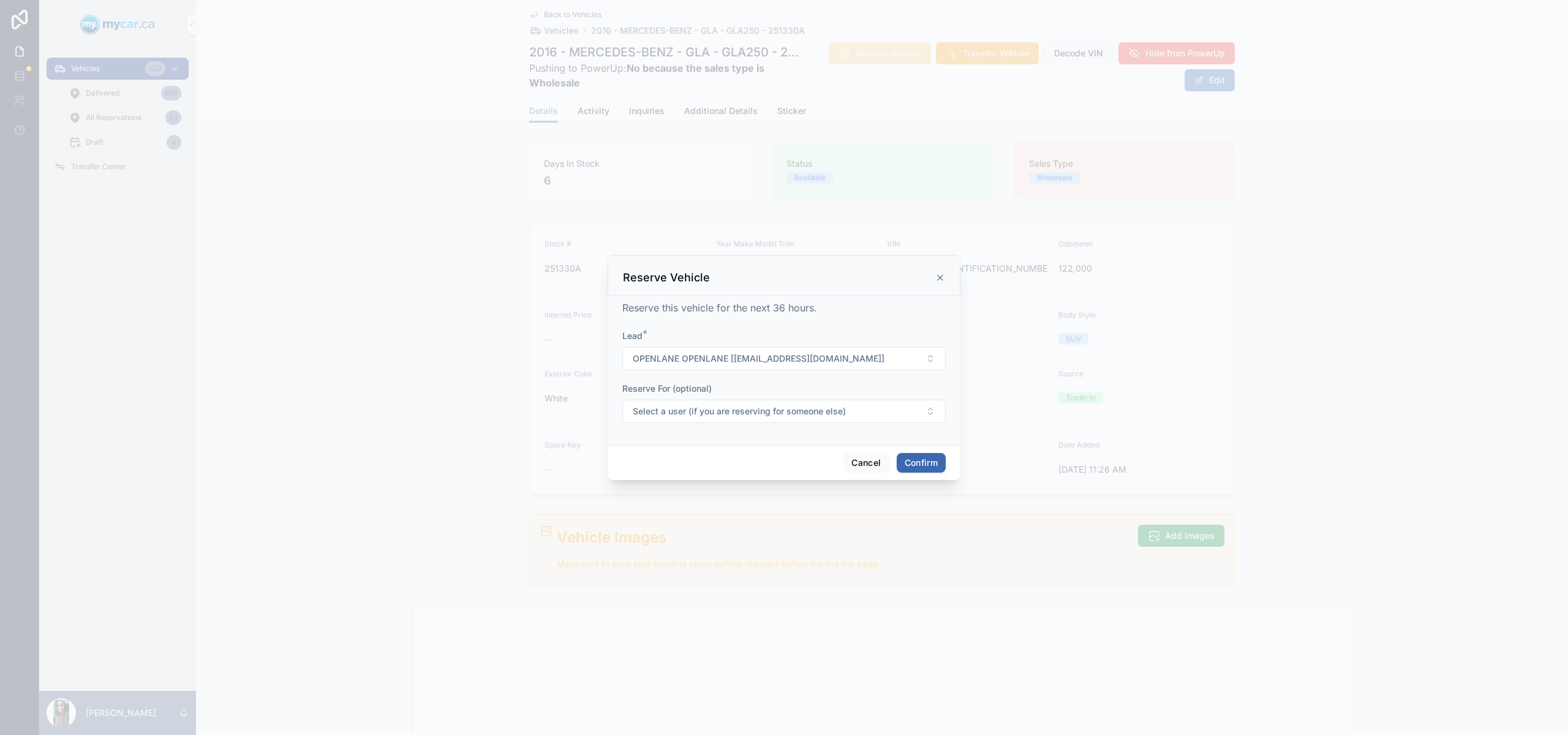
click at [923, 463] on button "Confirm" at bounding box center [921, 463] width 49 height 20
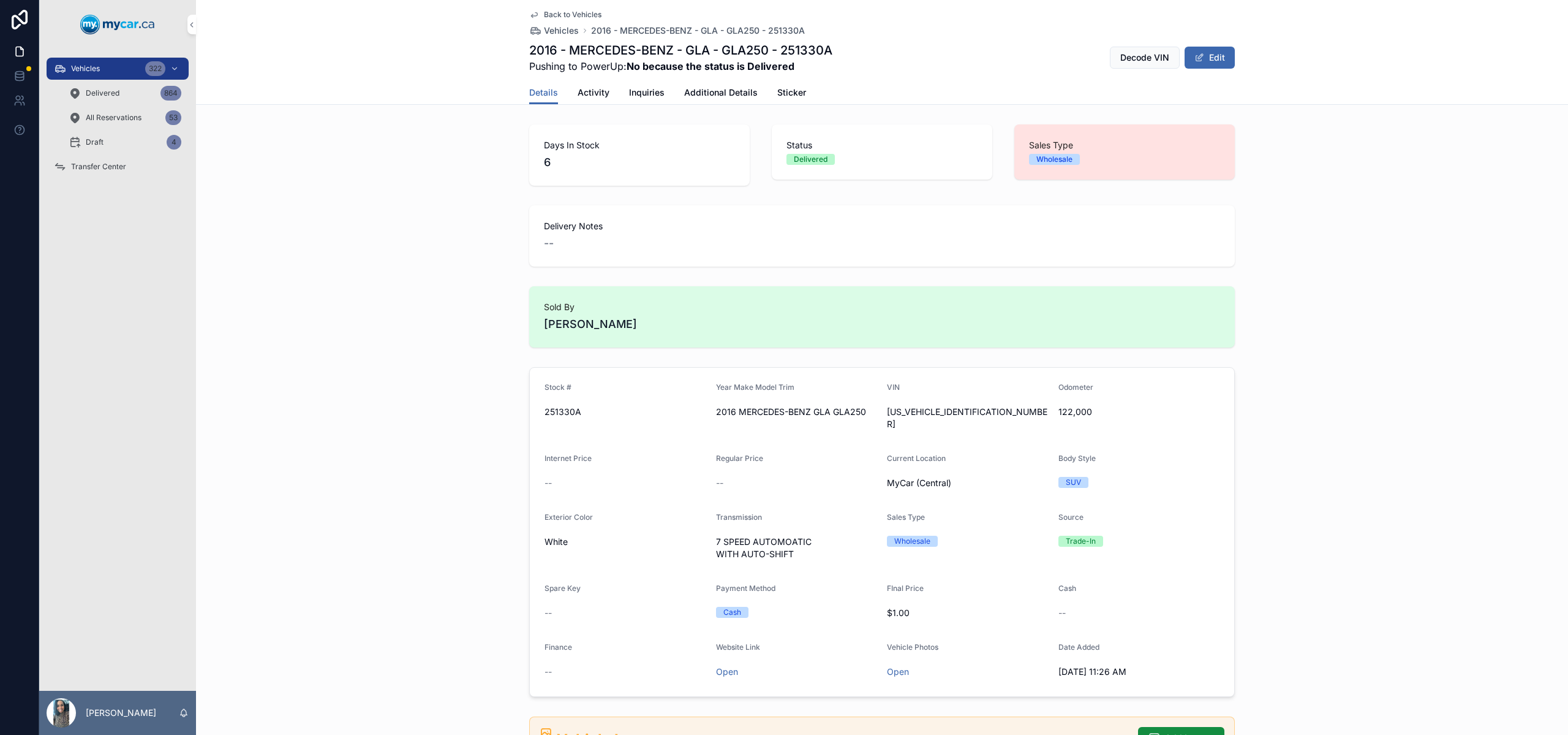
click at [104, 67] on div "Vehicles 322" at bounding box center [118, 68] width 128 height 20
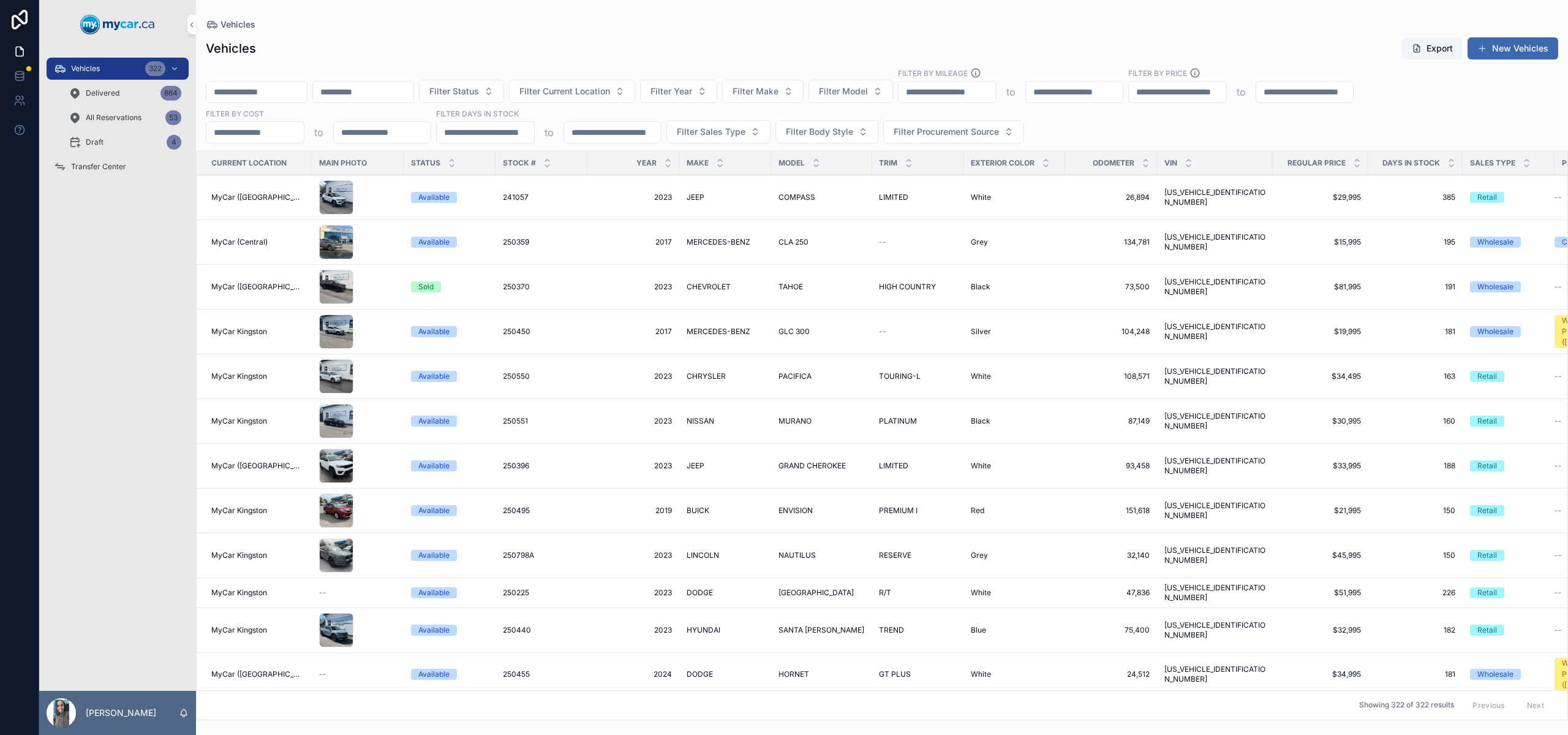
click at [632, 105] on div "Filter Status Filter Current Location Filter Year Filter Make Filter Model Filt…" at bounding box center [882, 105] width 1372 height 76
click at [610, 97] on span "Filter Current Location" at bounding box center [565, 91] width 91 height 12
click at [624, 215] on div "MyCar ([GEOGRAPHIC_DATA])" at bounding box center [604, 220] width 170 height 20
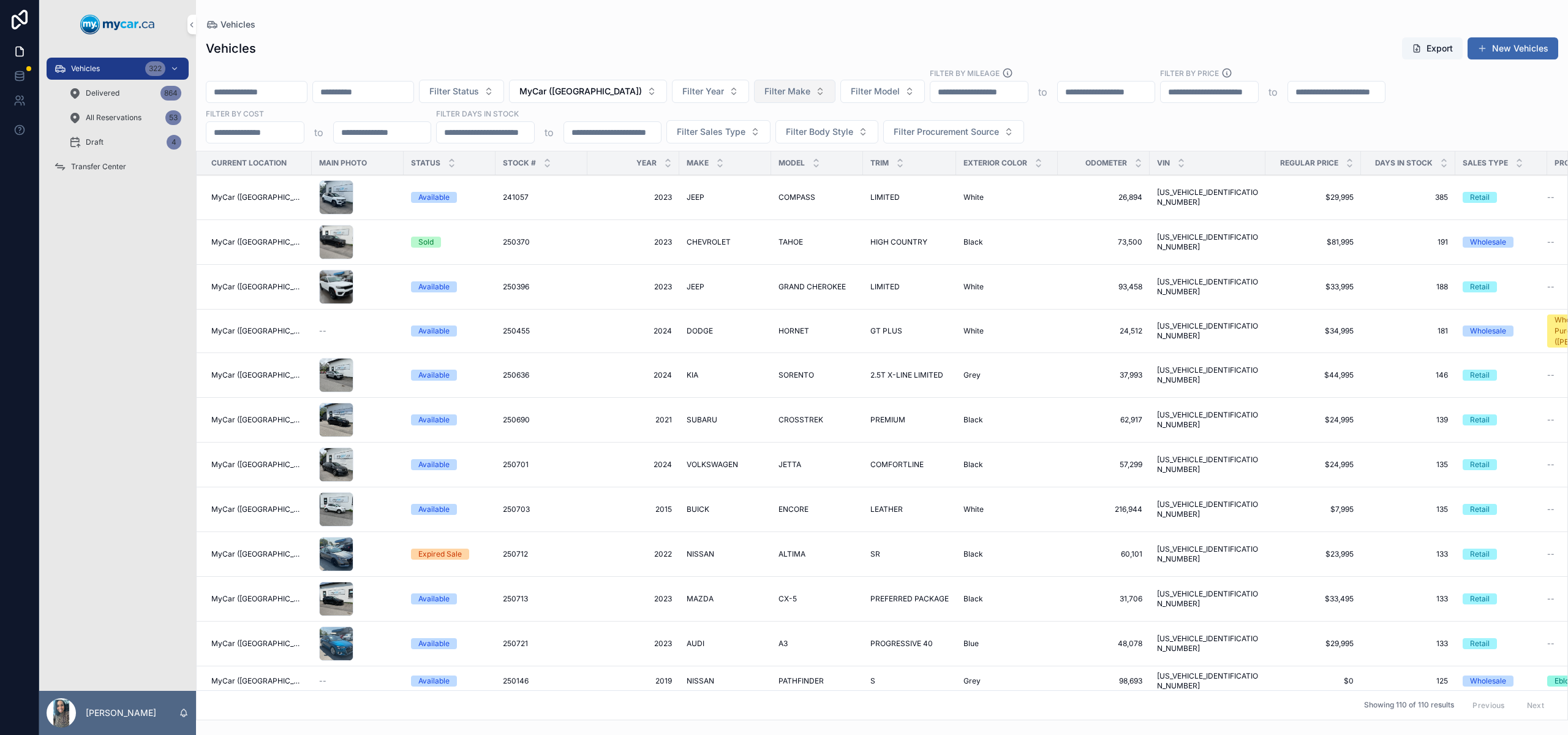
click at [775, 86] on span "Filter Make" at bounding box center [787, 91] width 45 height 12
type input "****"
click at [738, 143] on span "HYUNDAI" at bounding box center [720, 140] width 40 height 12
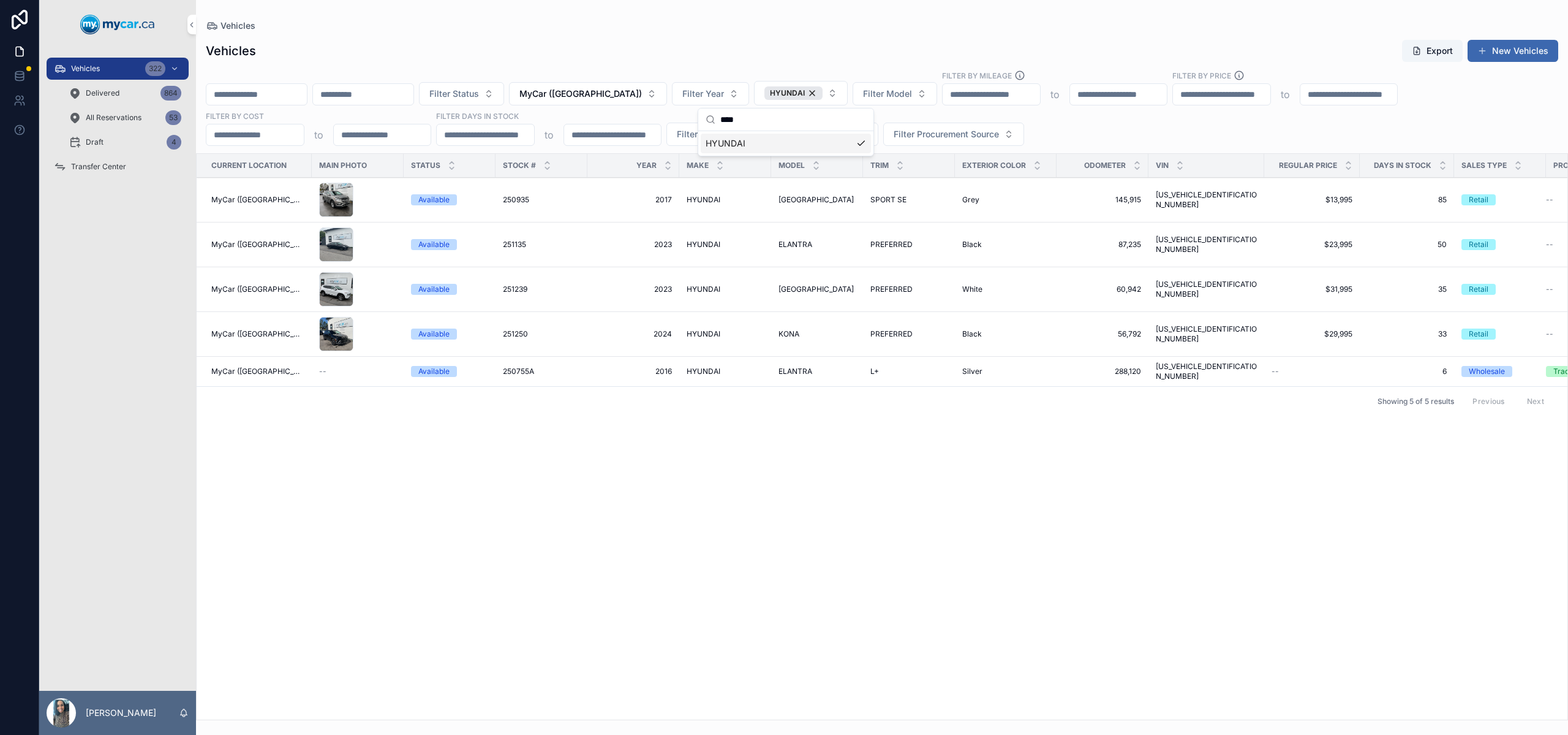
click at [783, 457] on div "Current Location Main Photo Status Stock # Year Make Model Trim Exterior Color …" at bounding box center [882, 436] width 1370 height 566
click at [875, 241] on span "PREFERRED" at bounding box center [891, 244] width 43 height 10
click at [798, 91] on div "HYUNDAI" at bounding box center [793, 93] width 58 height 14
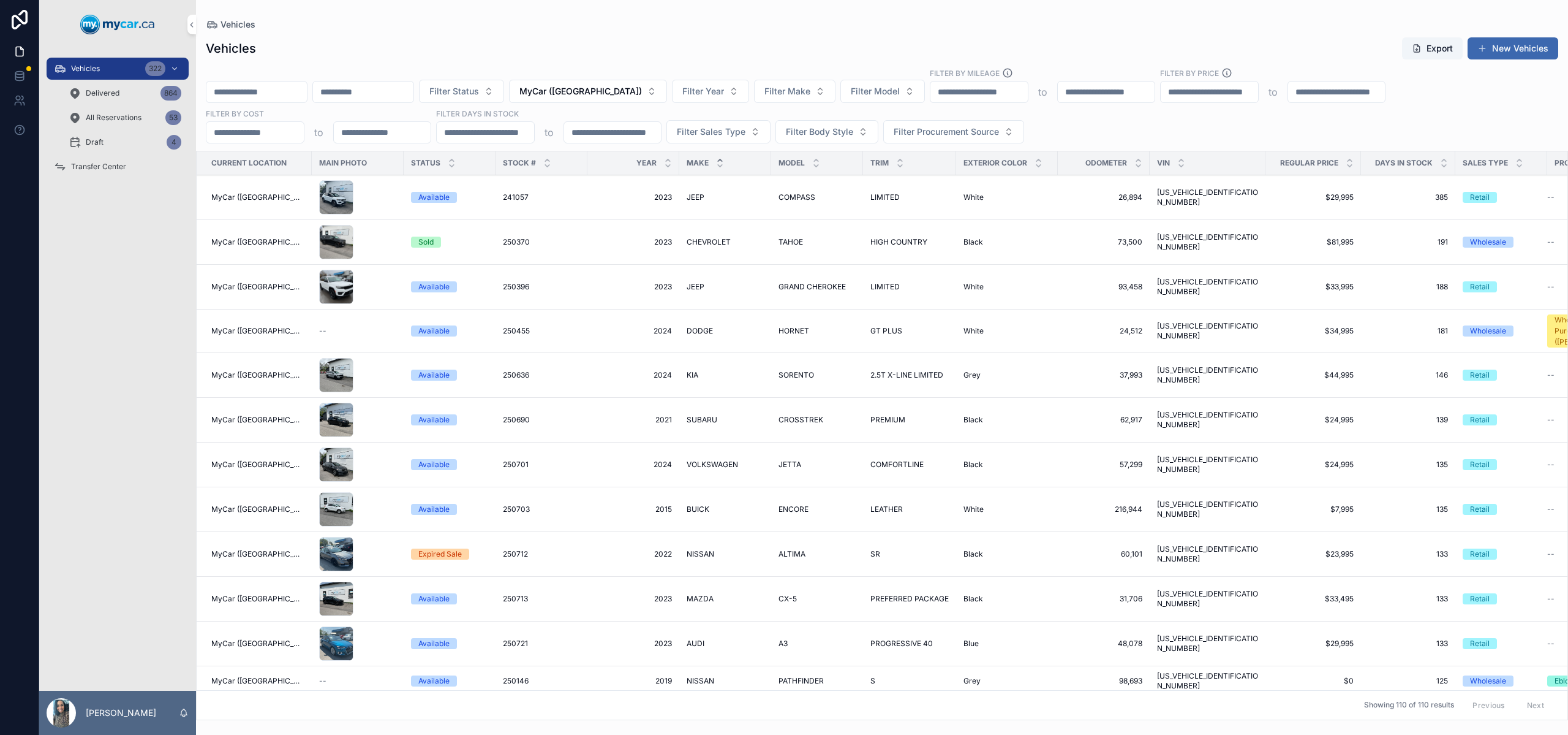
click at [716, 158] on icon "scrollable content" at bounding box center [720, 160] width 8 height 8
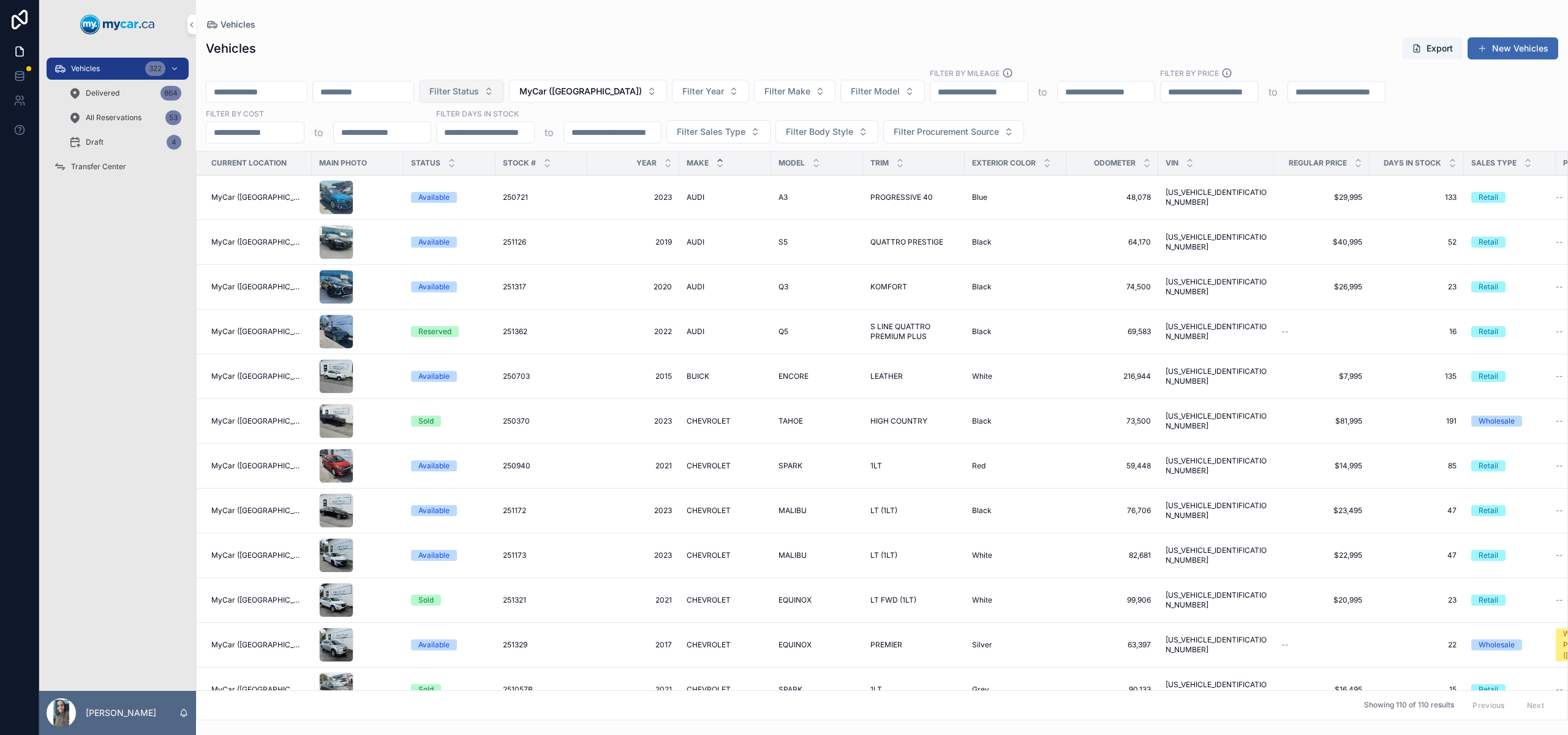
click at [453, 94] on button "Filter Status" at bounding box center [462, 92] width 85 height 24
click at [475, 96] on span "Filter Status" at bounding box center [454, 91] width 49 height 12
click at [479, 93] on span "Filter Status" at bounding box center [454, 91] width 49 height 12
click at [485, 144] on div "Available" at bounding box center [493, 141] width 170 height 20
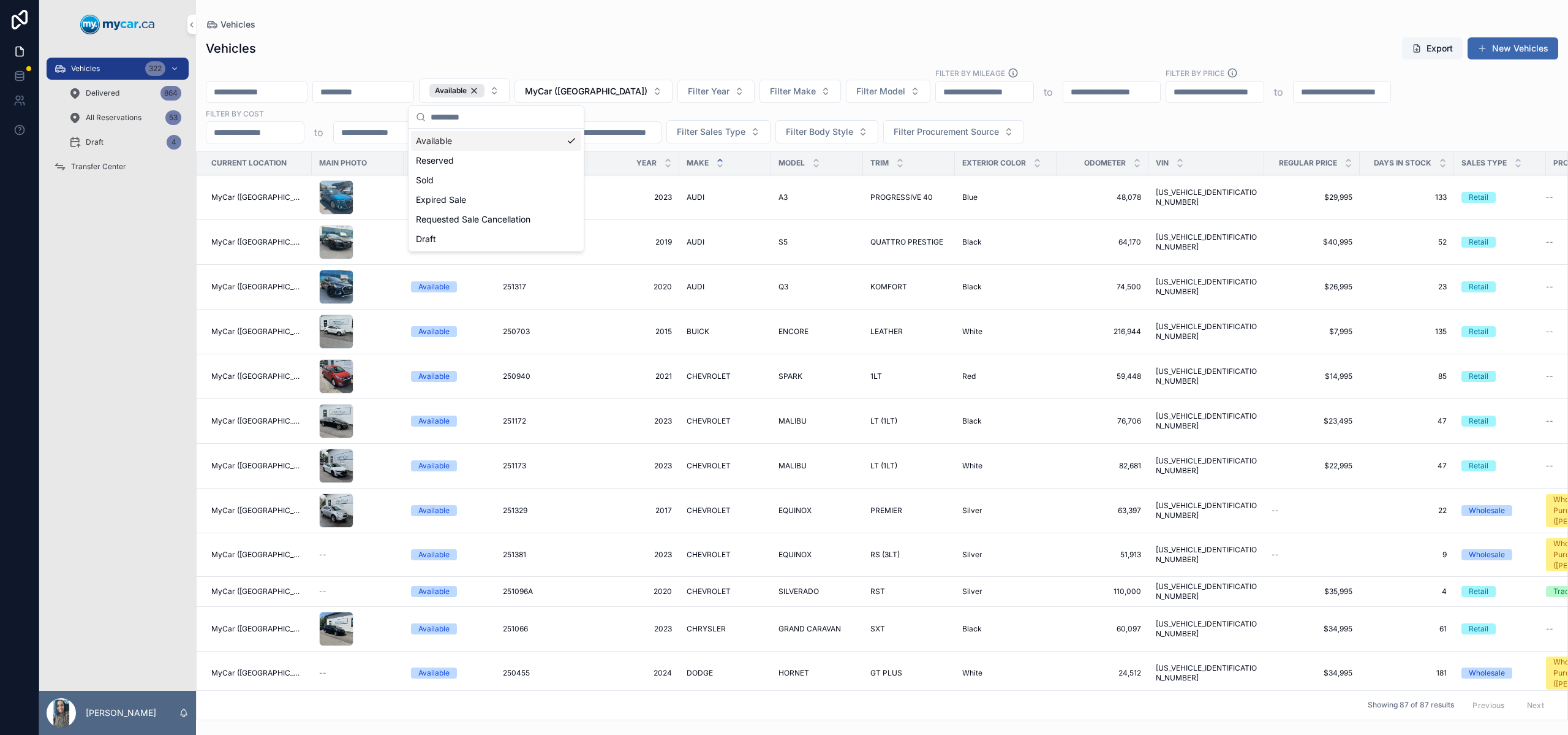
click at [798, 18] on div "Vehicles Vehicles Export New Vehicles Available MyCar (Richmond) Filter Year Fi…" at bounding box center [882, 360] width 1372 height 720
